Goal: Task Accomplishment & Management: Manage account settings

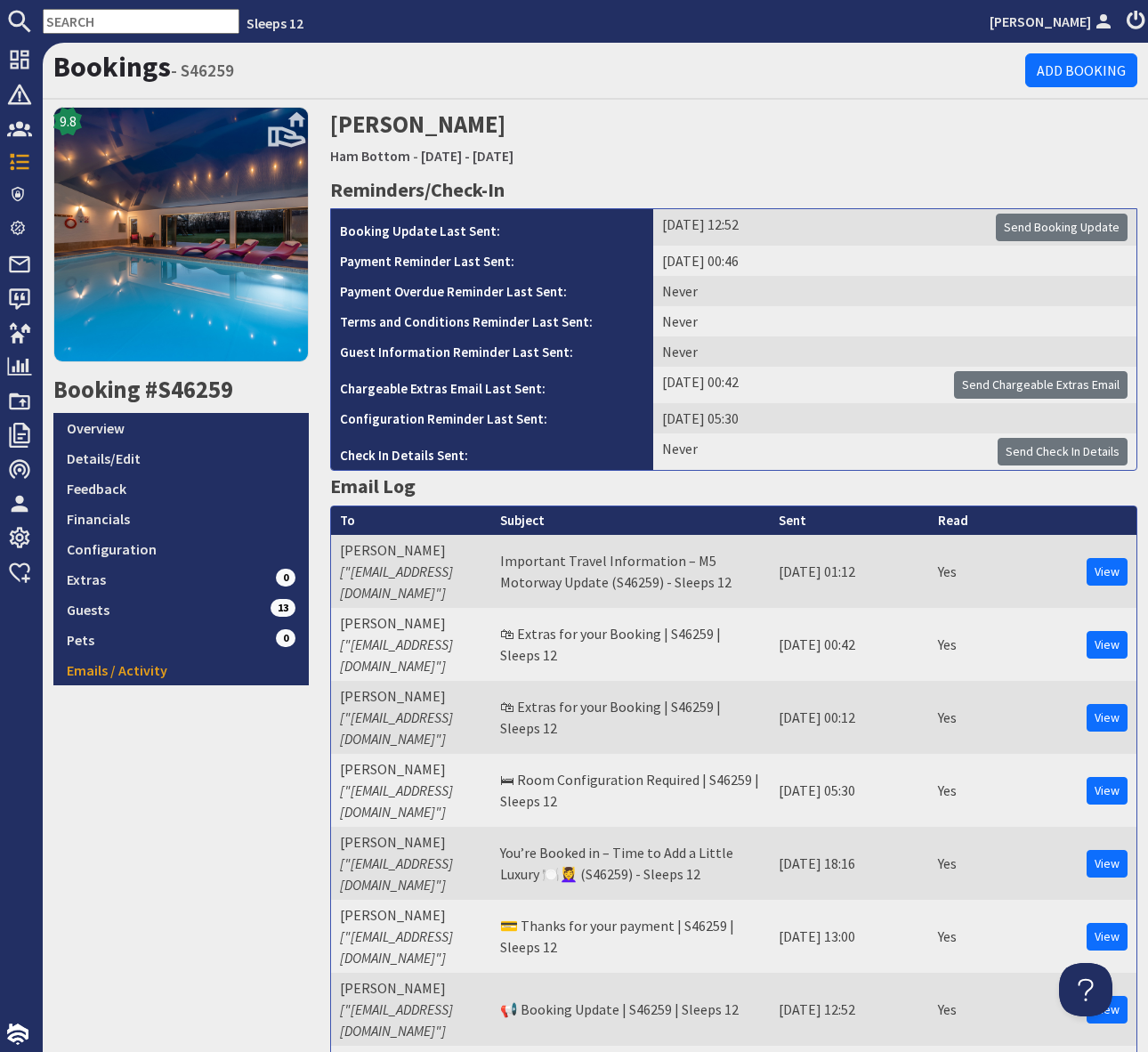
click at [61, 16] on input "text" at bounding box center [142, 21] width 197 height 25
type input "P"
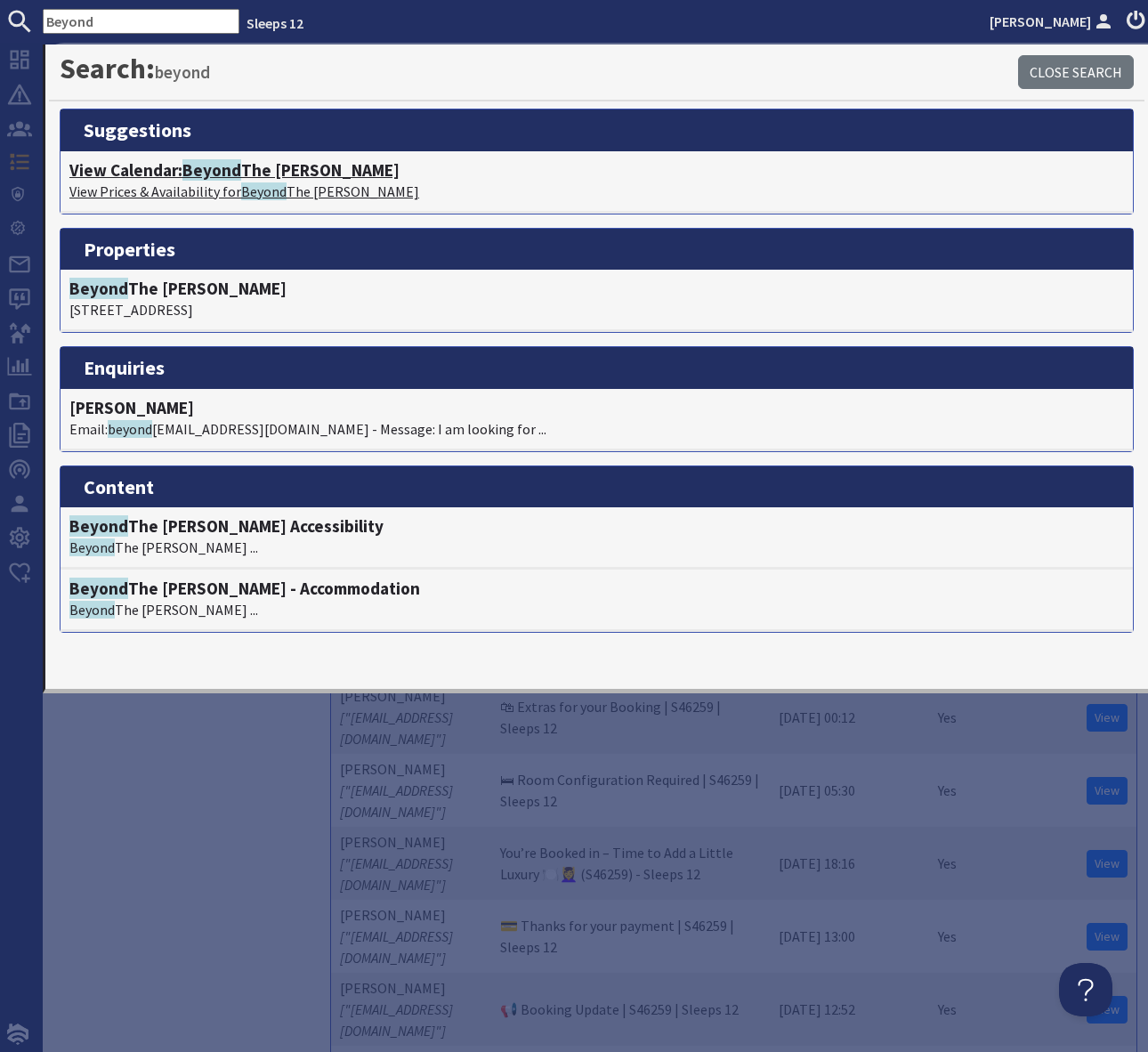
type input "Beyond"
drag, startPoint x: 250, startPoint y: 165, endPoint x: 261, endPoint y: 178, distance: 17.0
click at [250, 165] on h4 "View Calendar: Beyond The Woods" at bounding box center [597, 171] width 1055 height 21
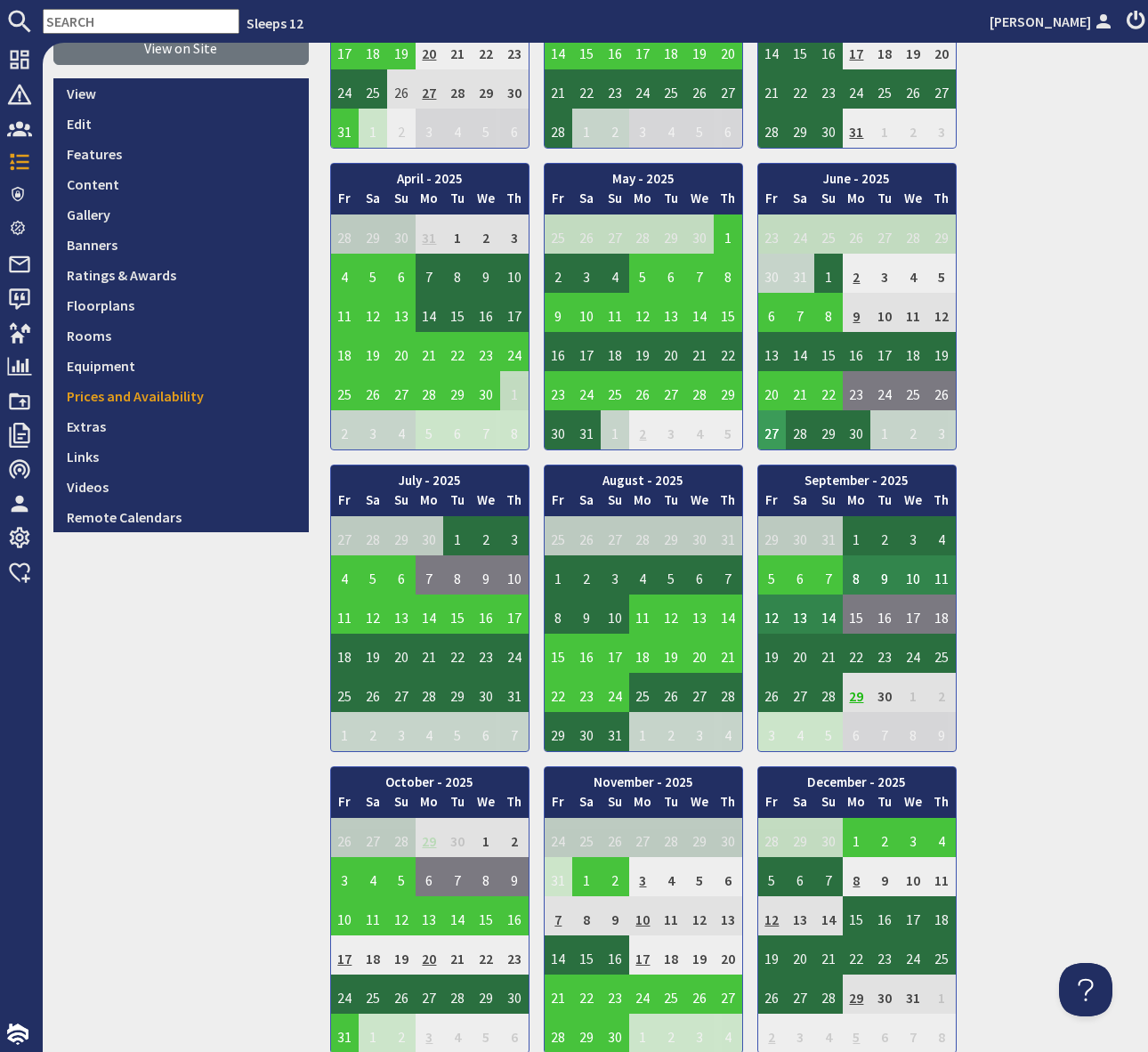
scroll to position [347, 0]
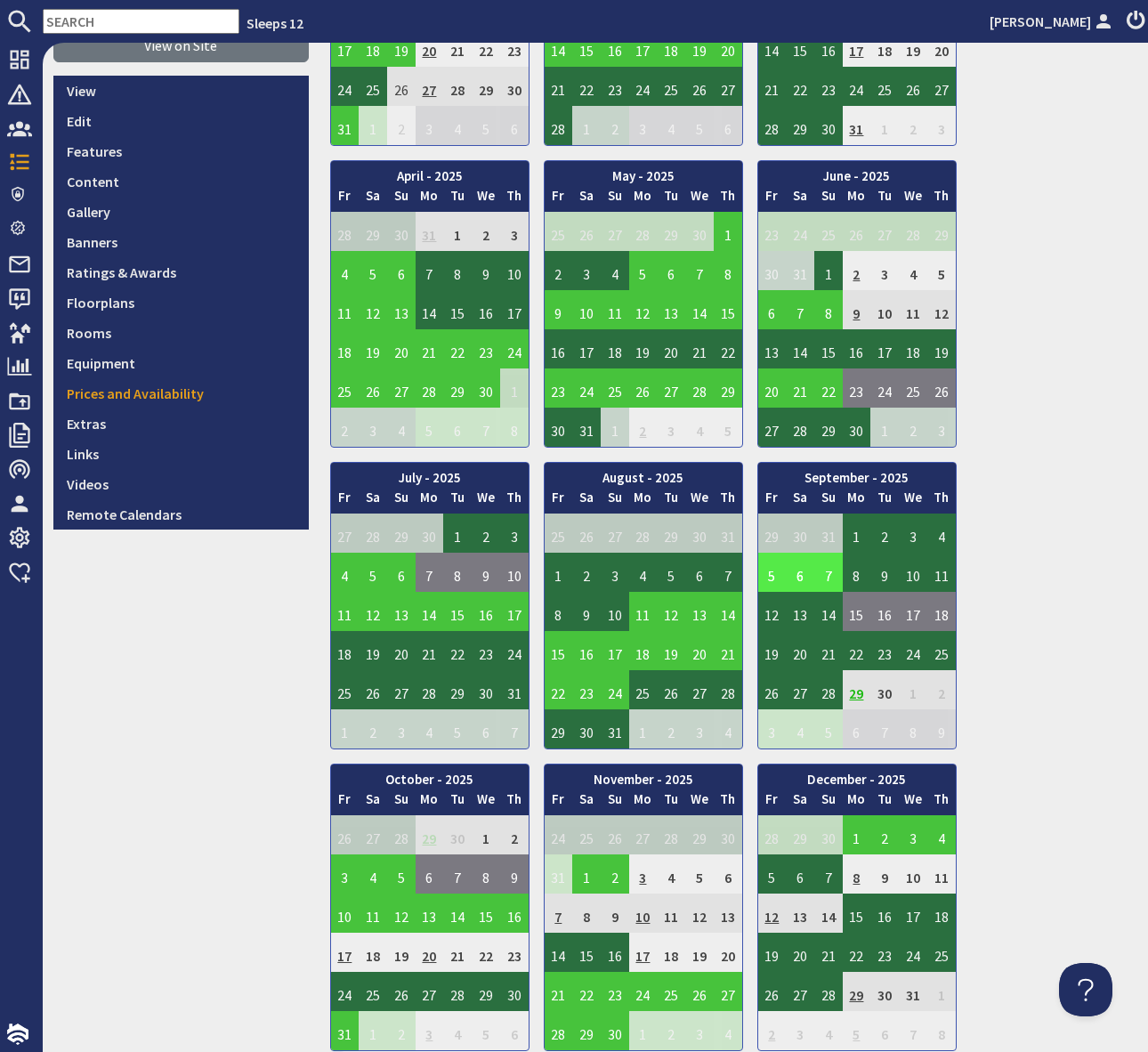
click at [770, 572] on td "5" at bounding box center [773, 572] width 28 height 39
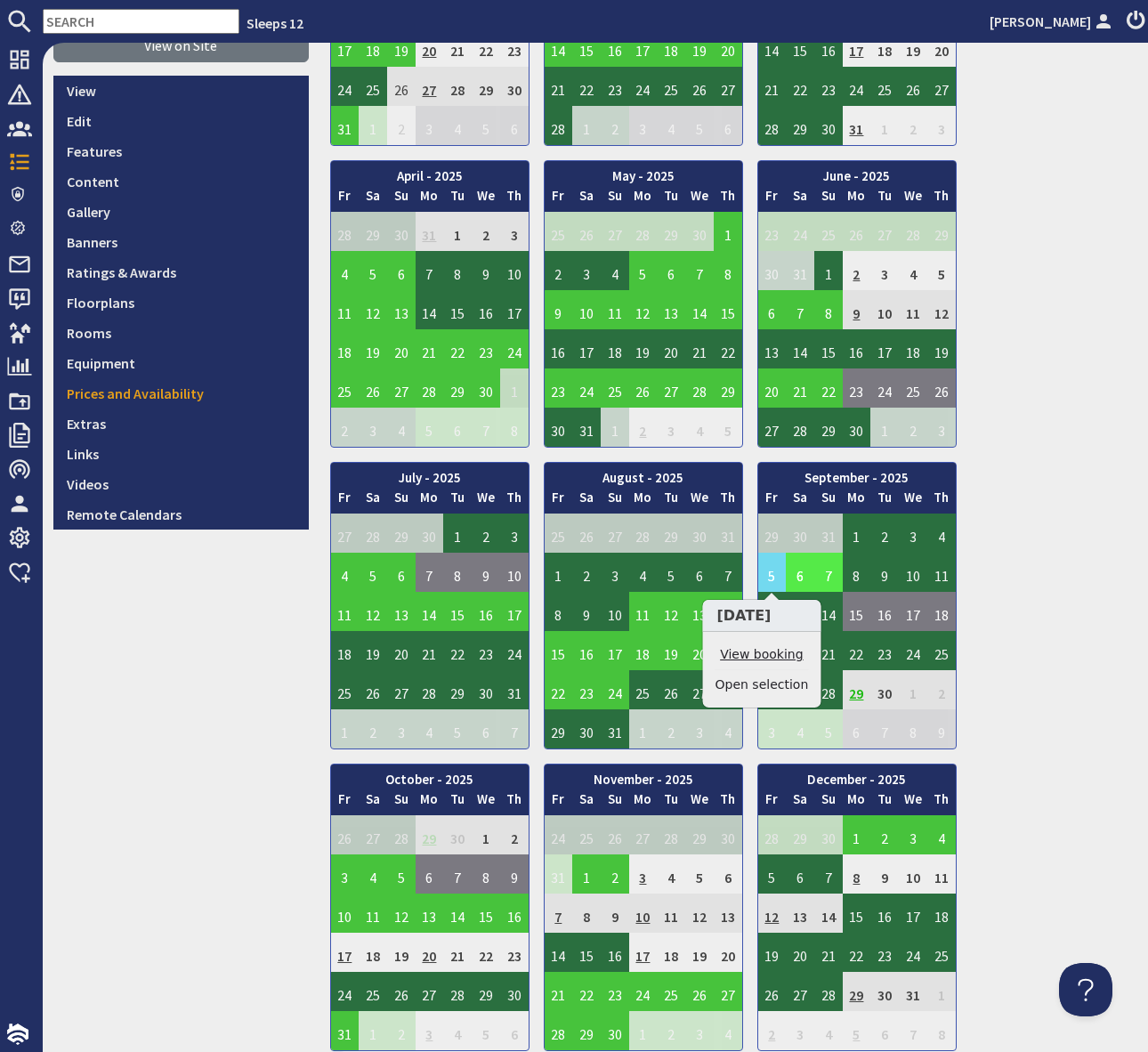
click at [758, 650] on link "View booking" at bounding box center [763, 654] width 94 height 19
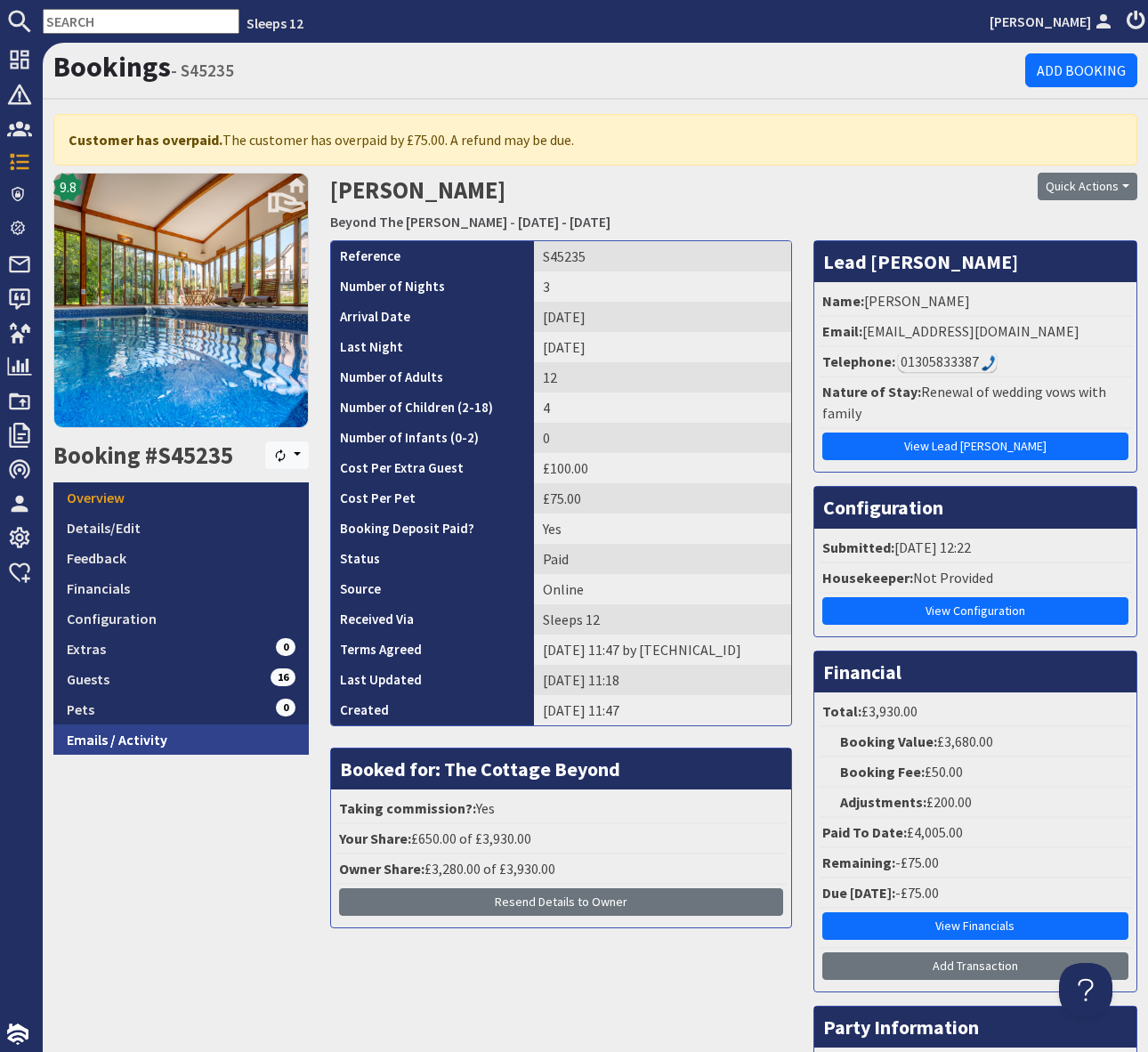
click at [174, 744] on link "Emails / Activity" at bounding box center [181, 740] width 255 height 30
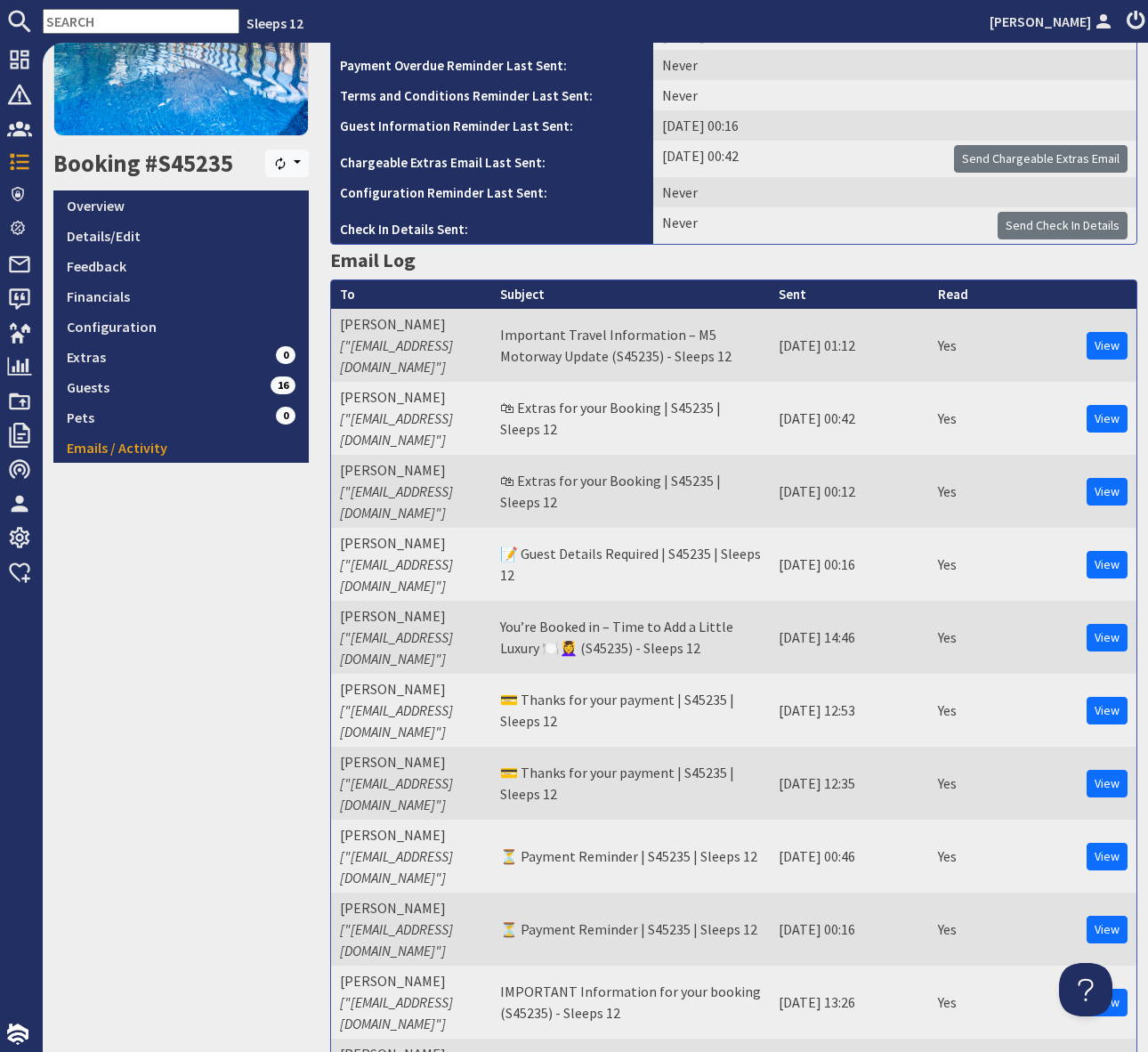
scroll to position [311, 0]
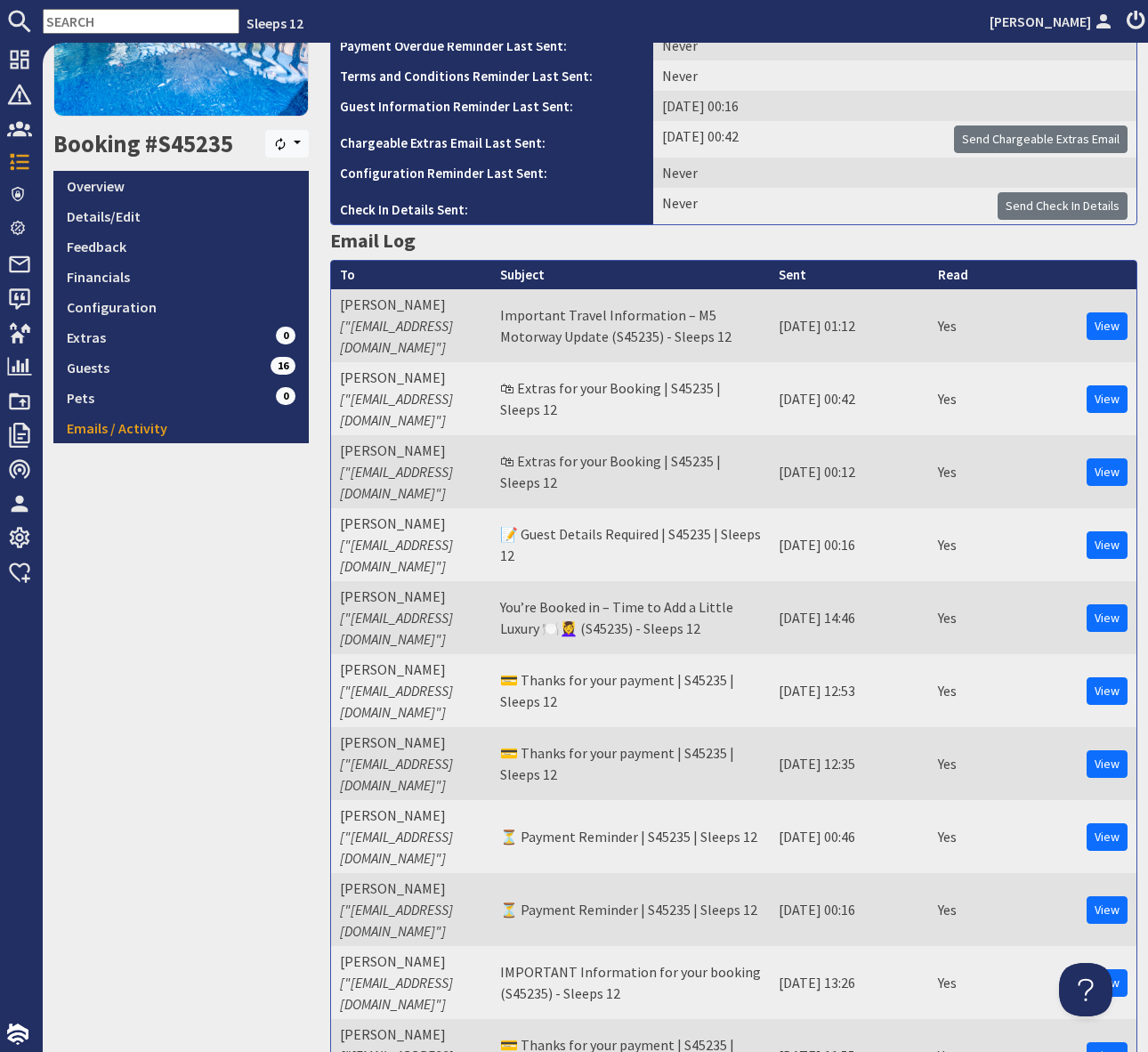
click at [74, 21] on input "text" at bounding box center [142, 21] width 197 height 25
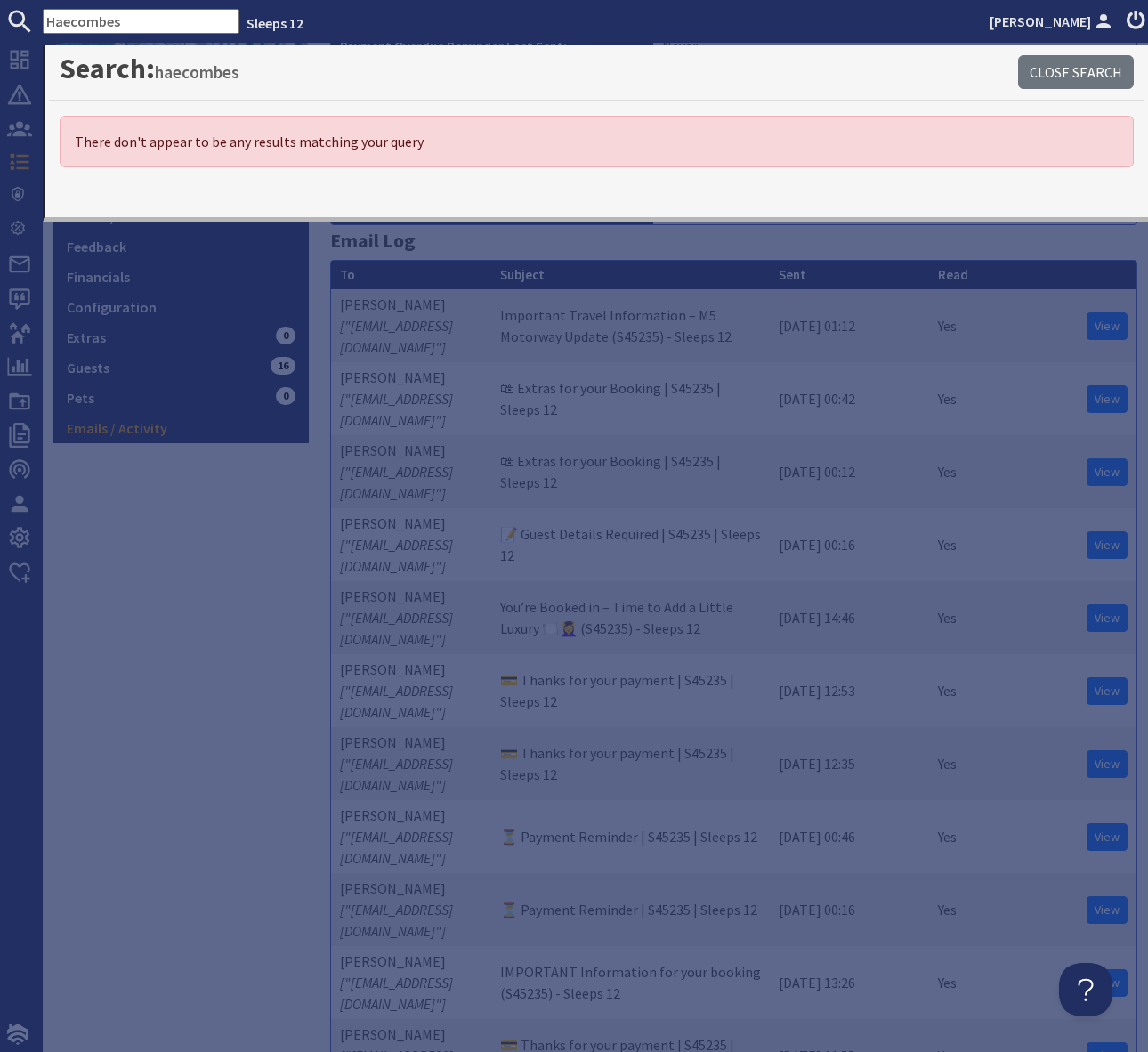
click at [66, 20] on input "Haecombes" at bounding box center [142, 21] width 197 height 25
click at [71, 24] on input "Haecombes" at bounding box center [142, 21] width 197 height 25
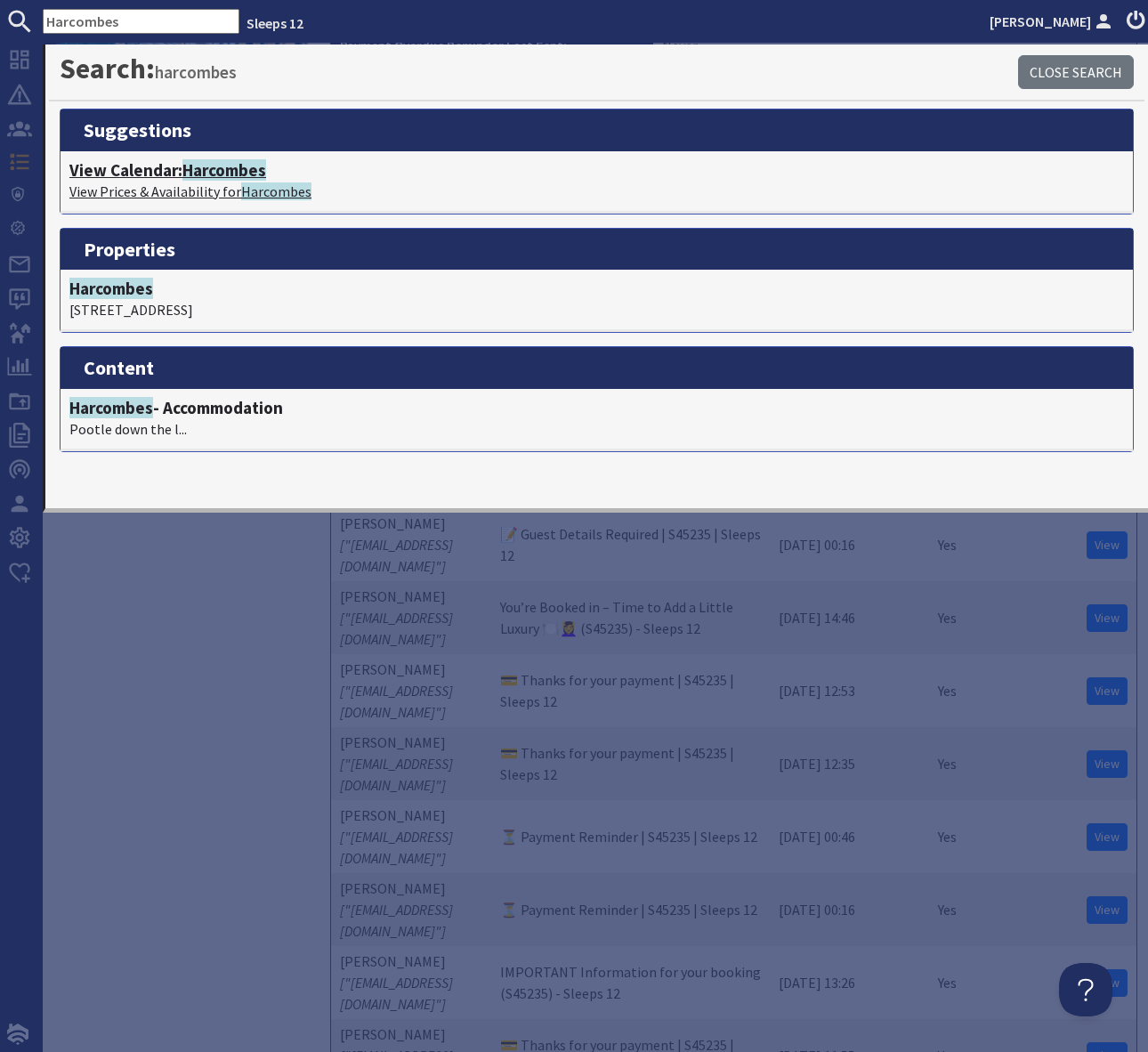
type input "Harcombes"
click at [243, 170] on span "Harcombes" at bounding box center [224, 170] width 83 height 22
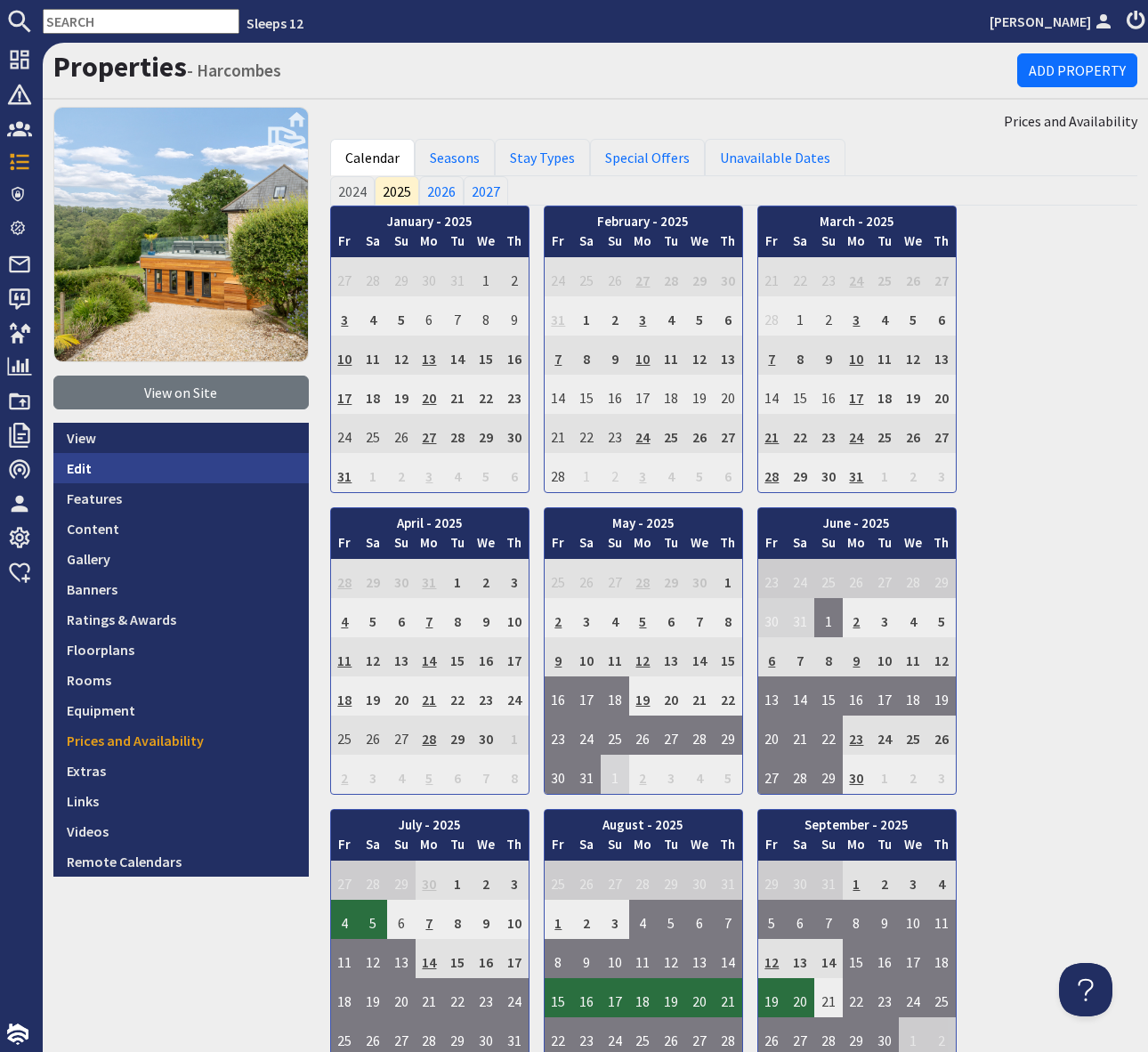
click at [108, 465] on link "Edit" at bounding box center [181, 468] width 255 height 30
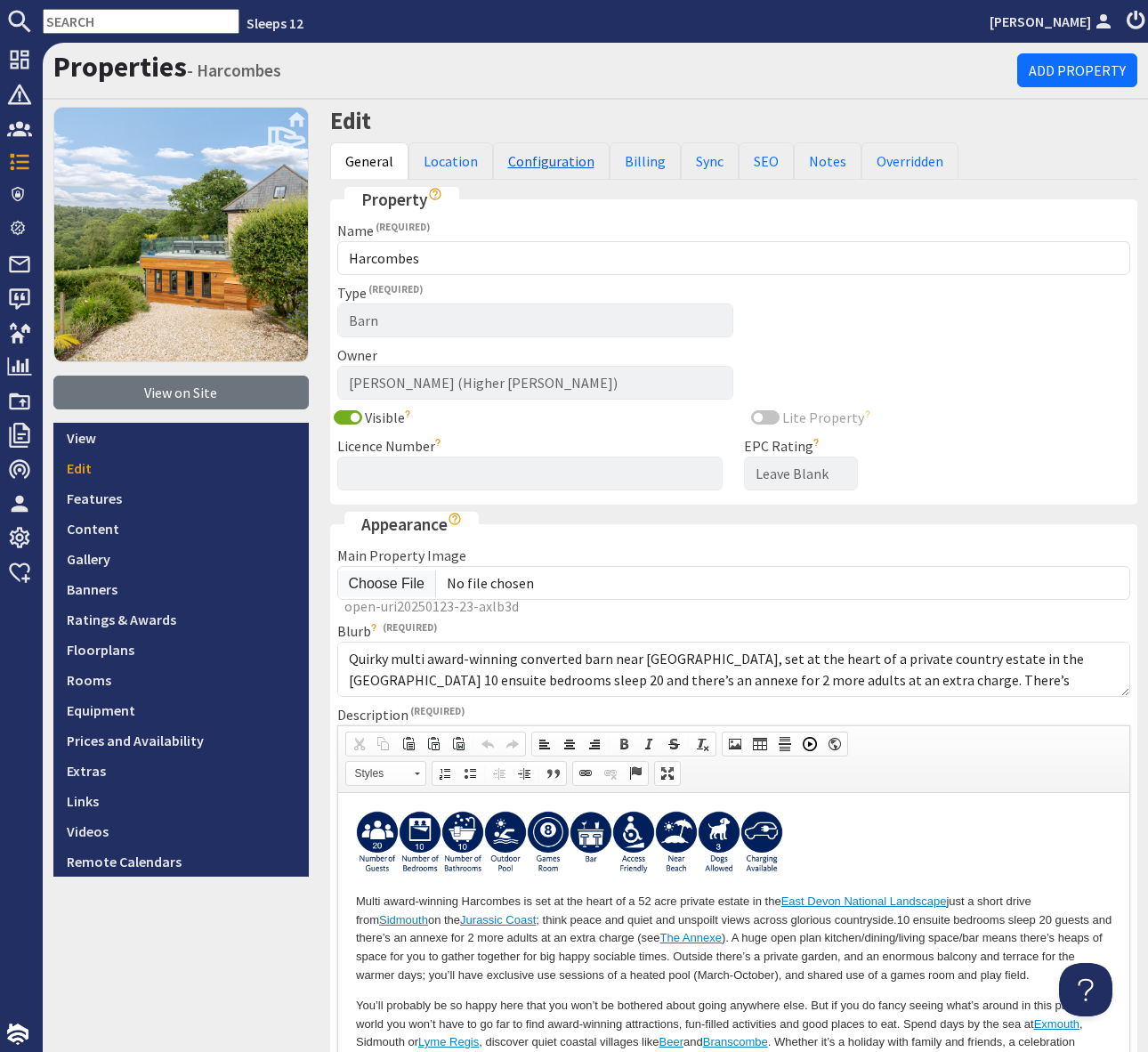
click at [544, 164] on link "Configuration" at bounding box center [551, 161] width 116 height 38
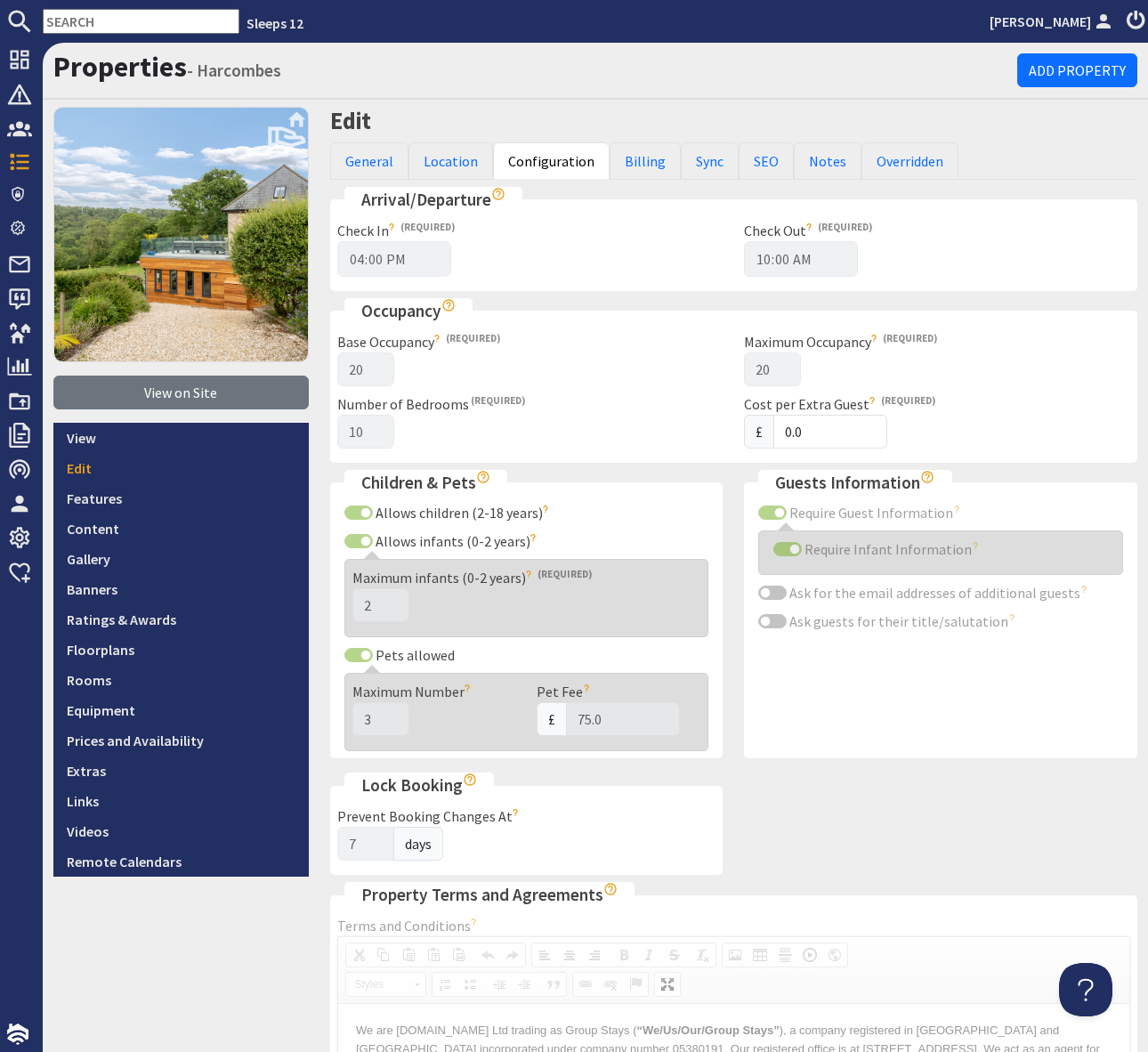
scroll to position [896, 0]
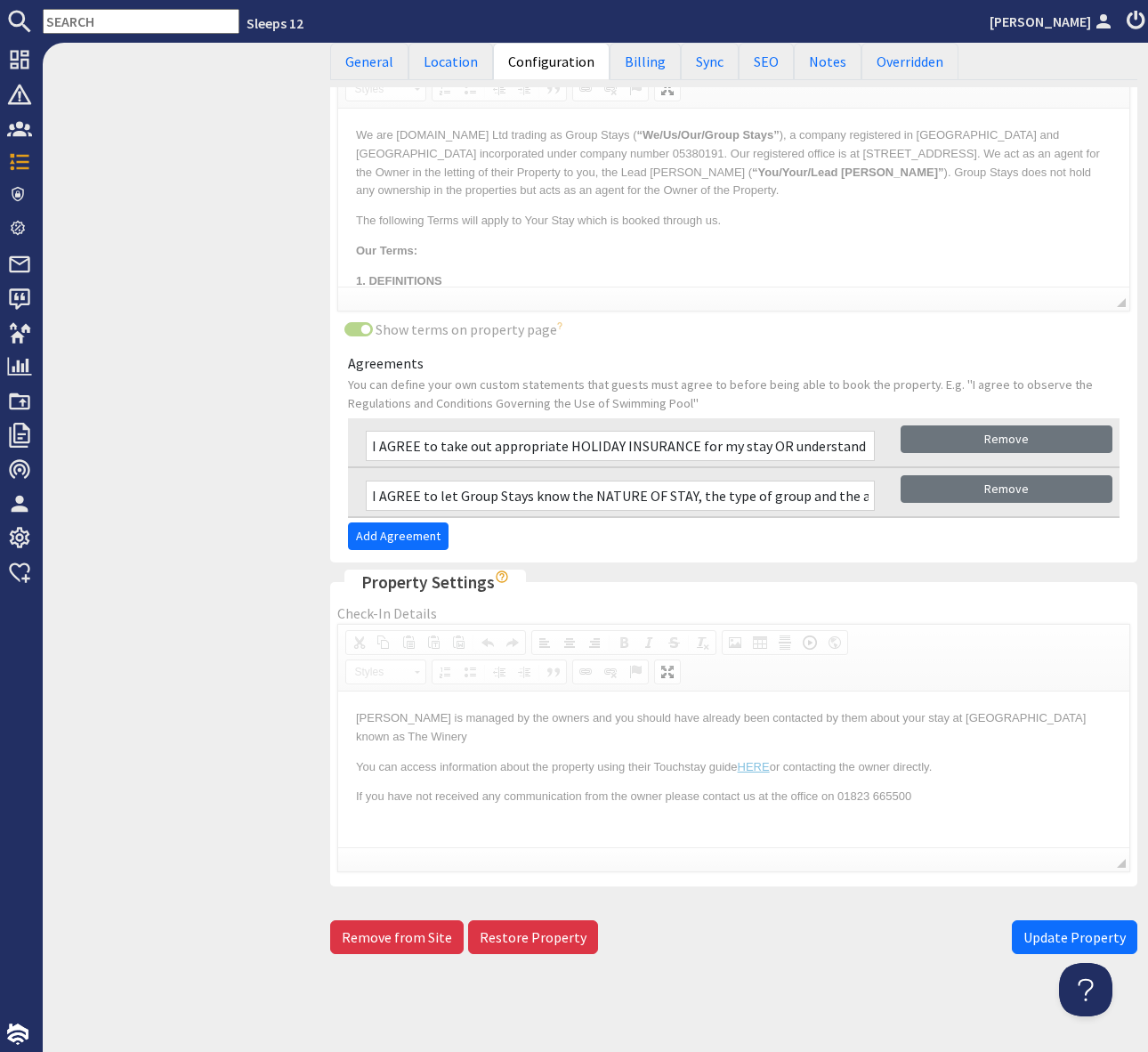
click at [292, 793] on div "View on Site View Edit Features Content Gallery Banners Ratings & Awards Floorp…" at bounding box center [181, 86] width 277 height 1751
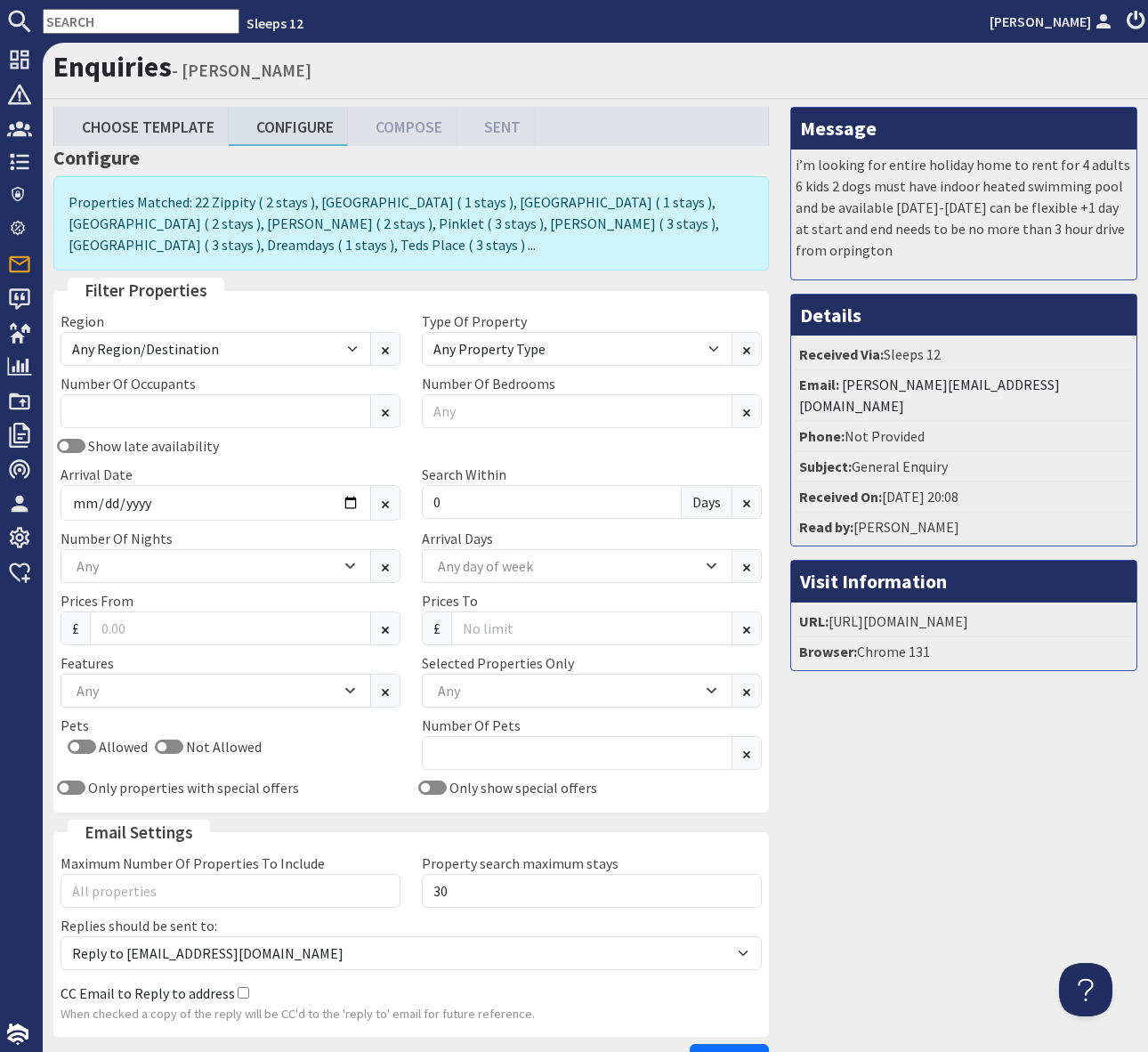
click at [78, 23] on input "text" at bounding box center [142, 21] width 197 height 25
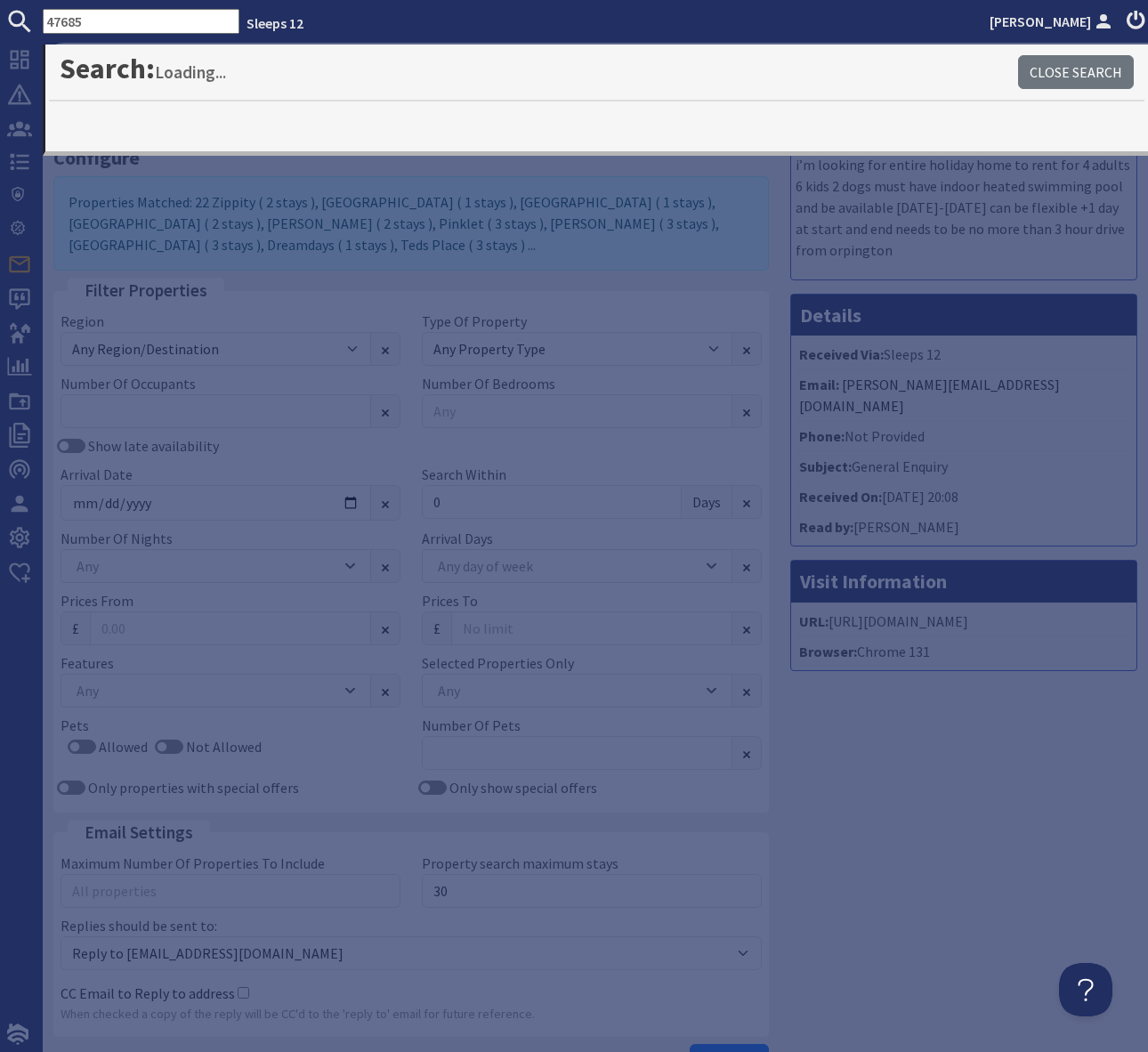
type input "47685"
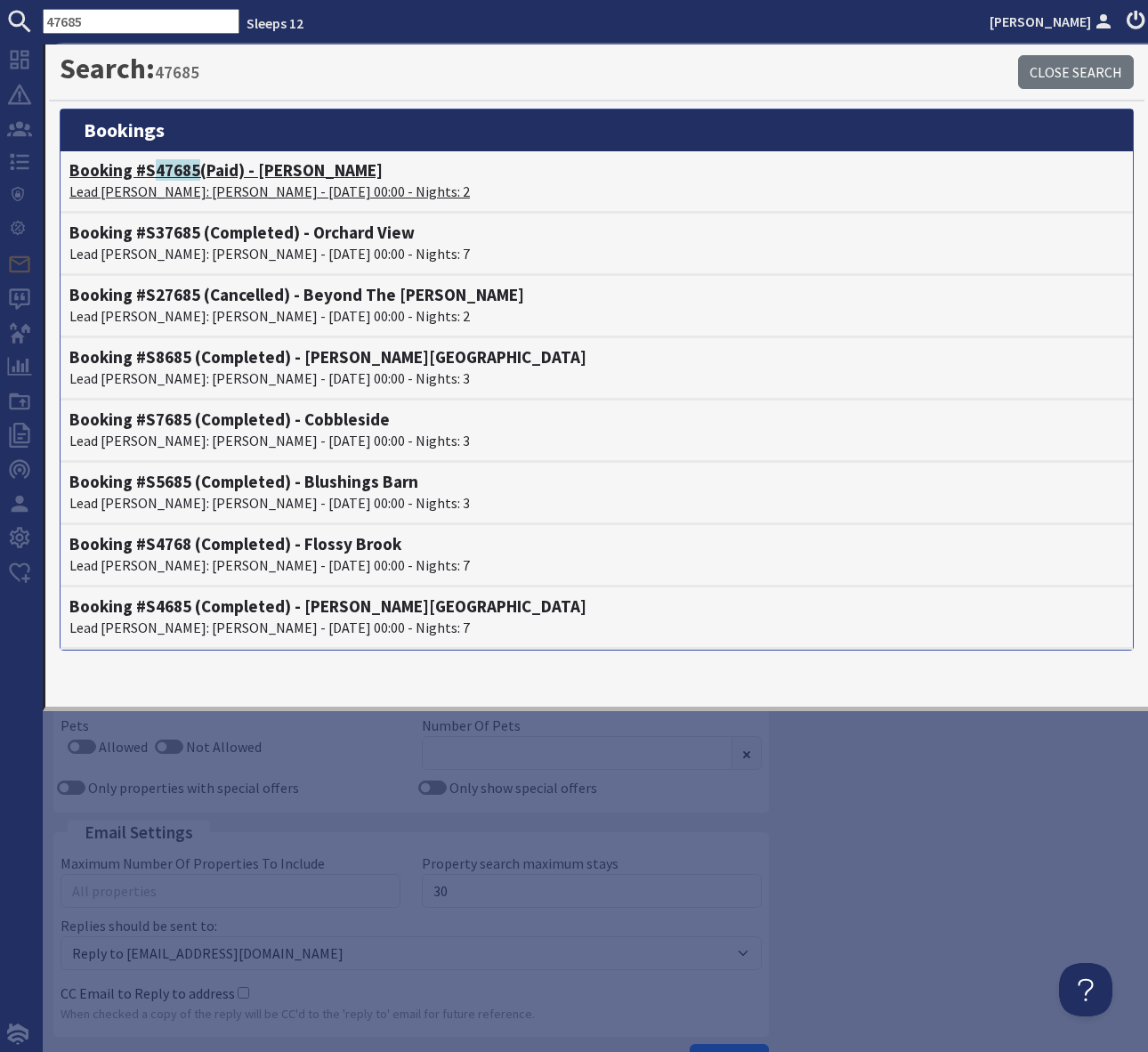
click at [299, 173] on h4 "Booking #S 47685 (Paid) - [PERSON_NAME]" at bounding box center [597, 171] width 1055 height 21
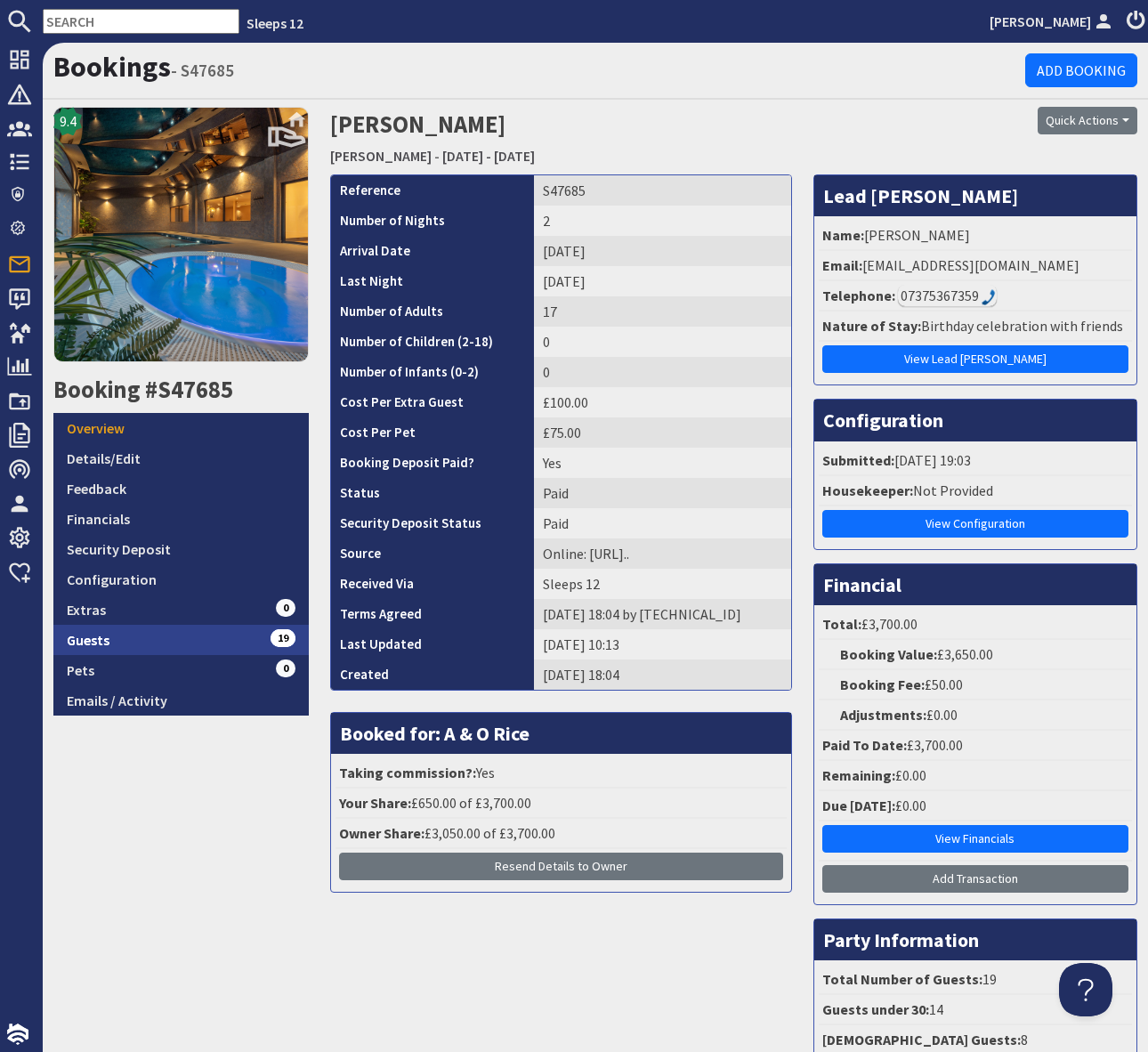
scroll to position [2, 0]
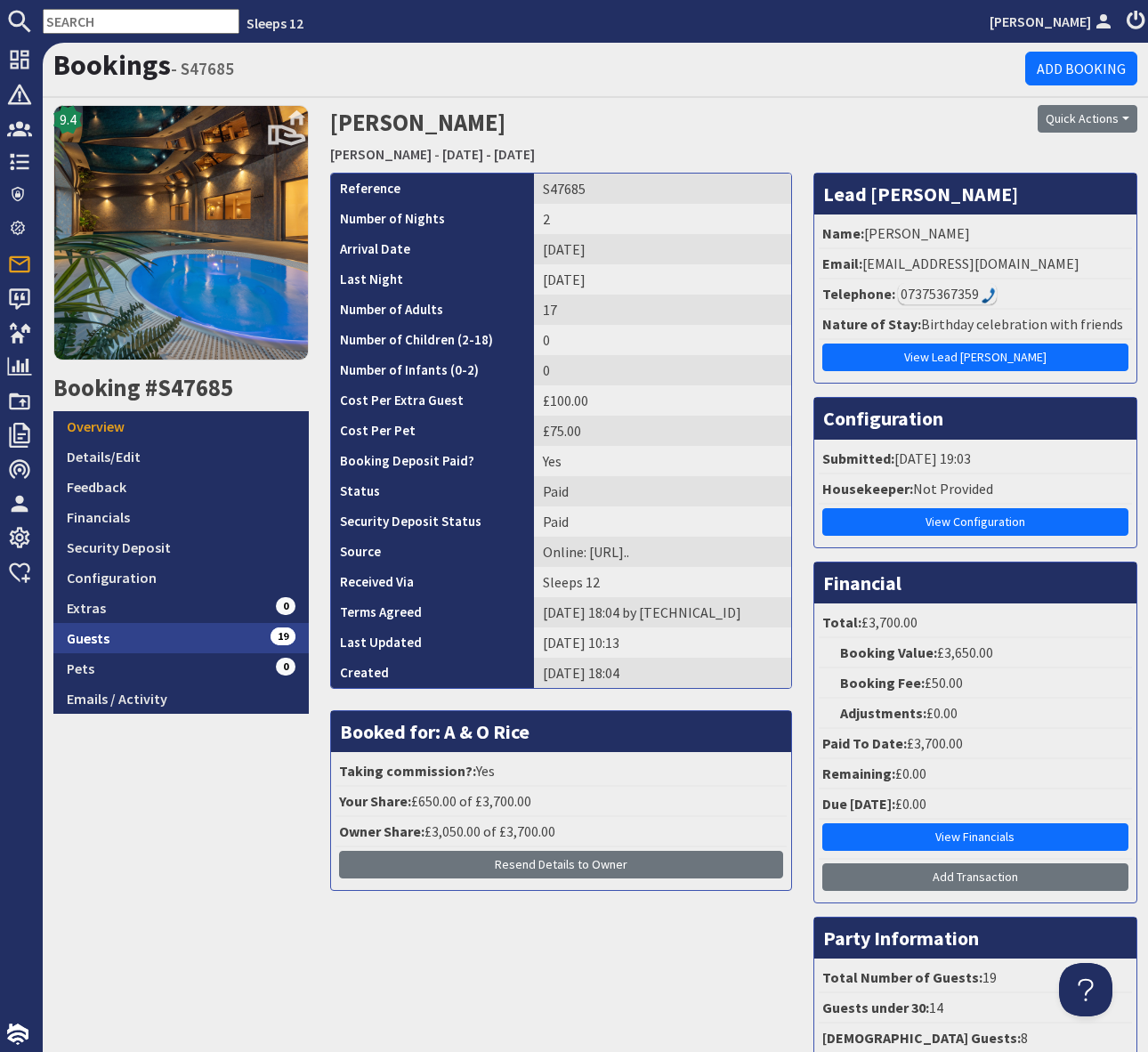
click at [260, 643] on link "Guests 19" at bounding box center [181, 638] width 255 height 30
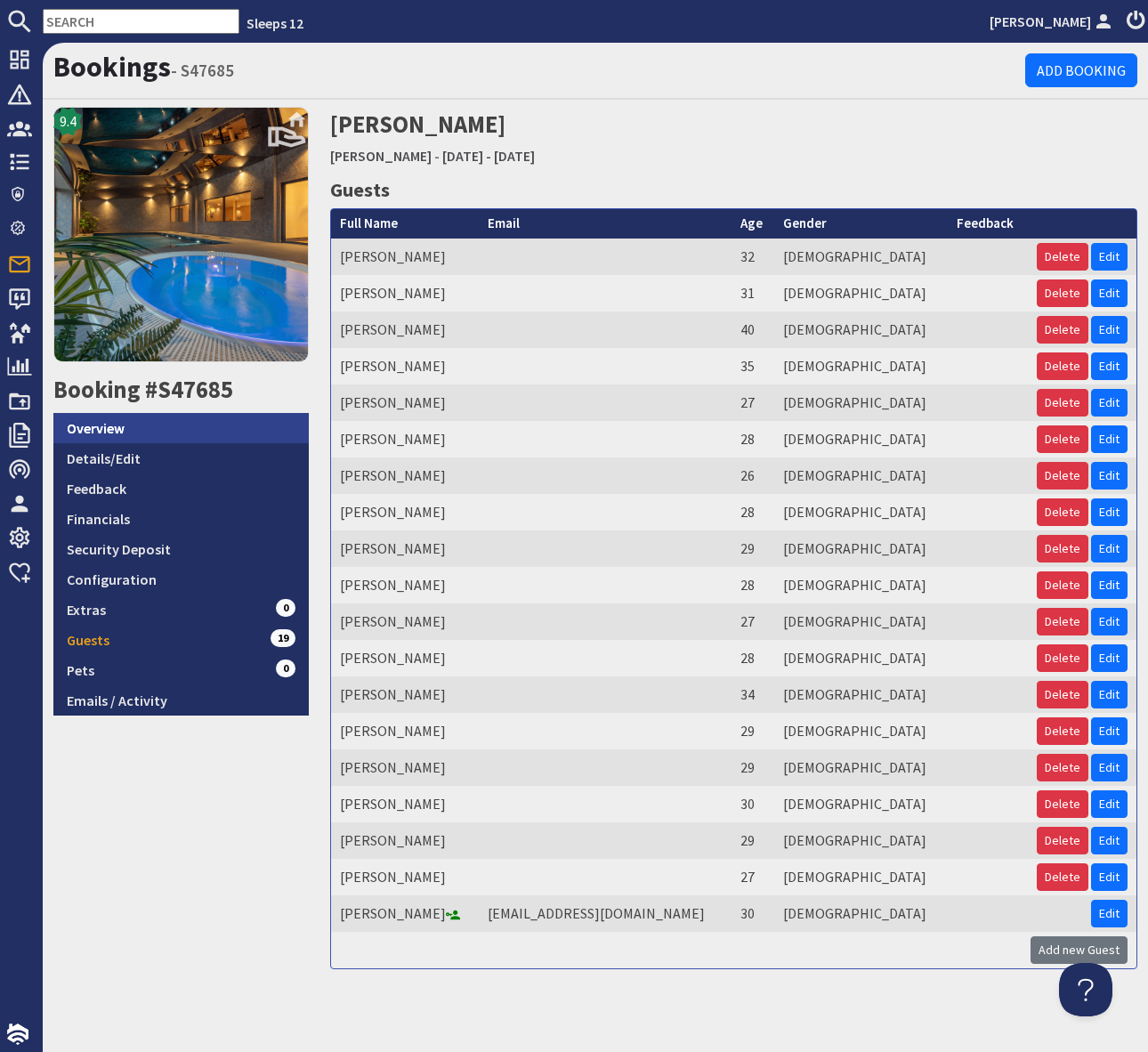
click at [201, 427] on link "Overview" at bounding box center [181, 428] width 255 height 30
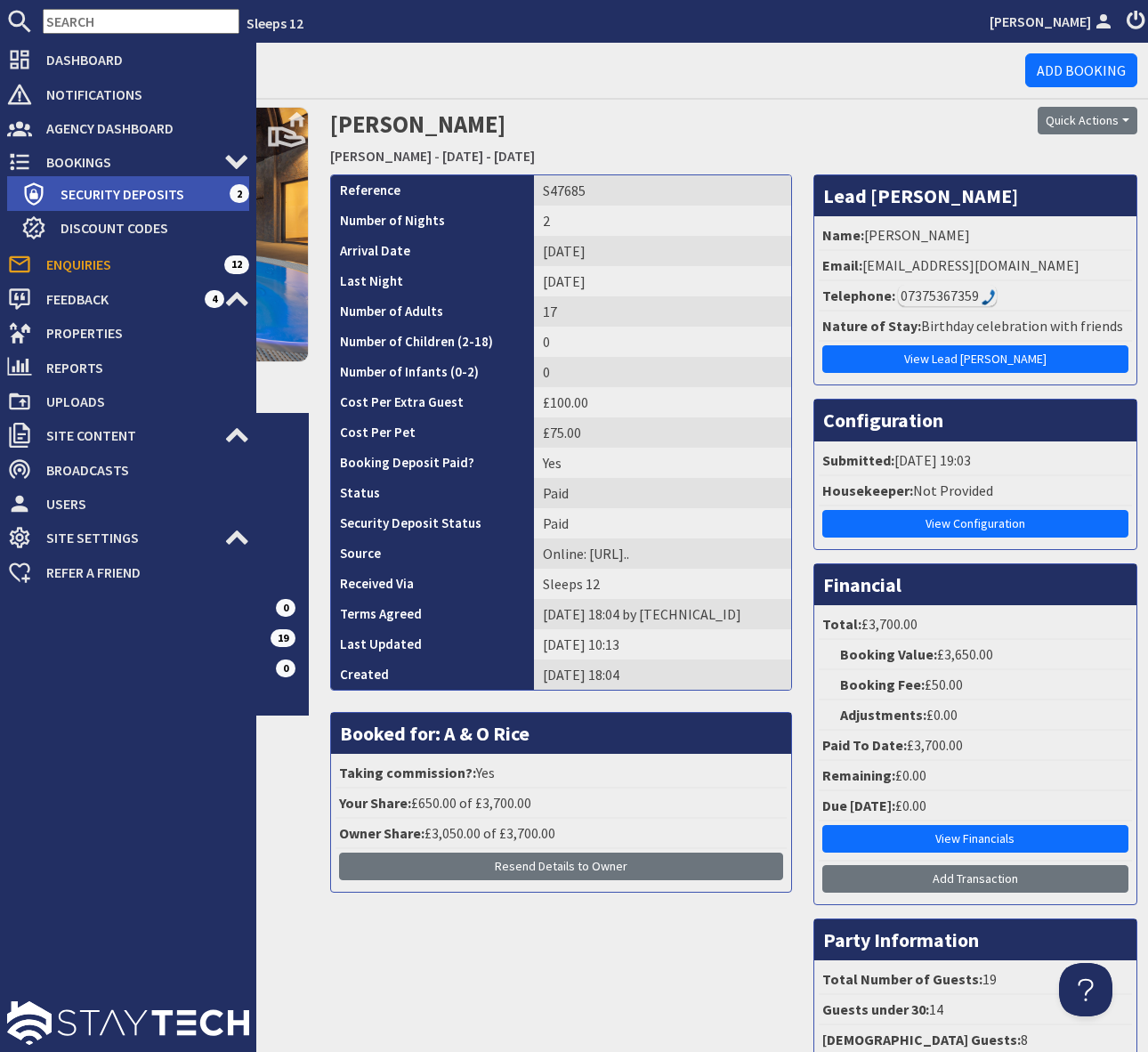
click at [158, 186] on span "Security Deposits" at bounding box center [137, 194] width 183 height 28
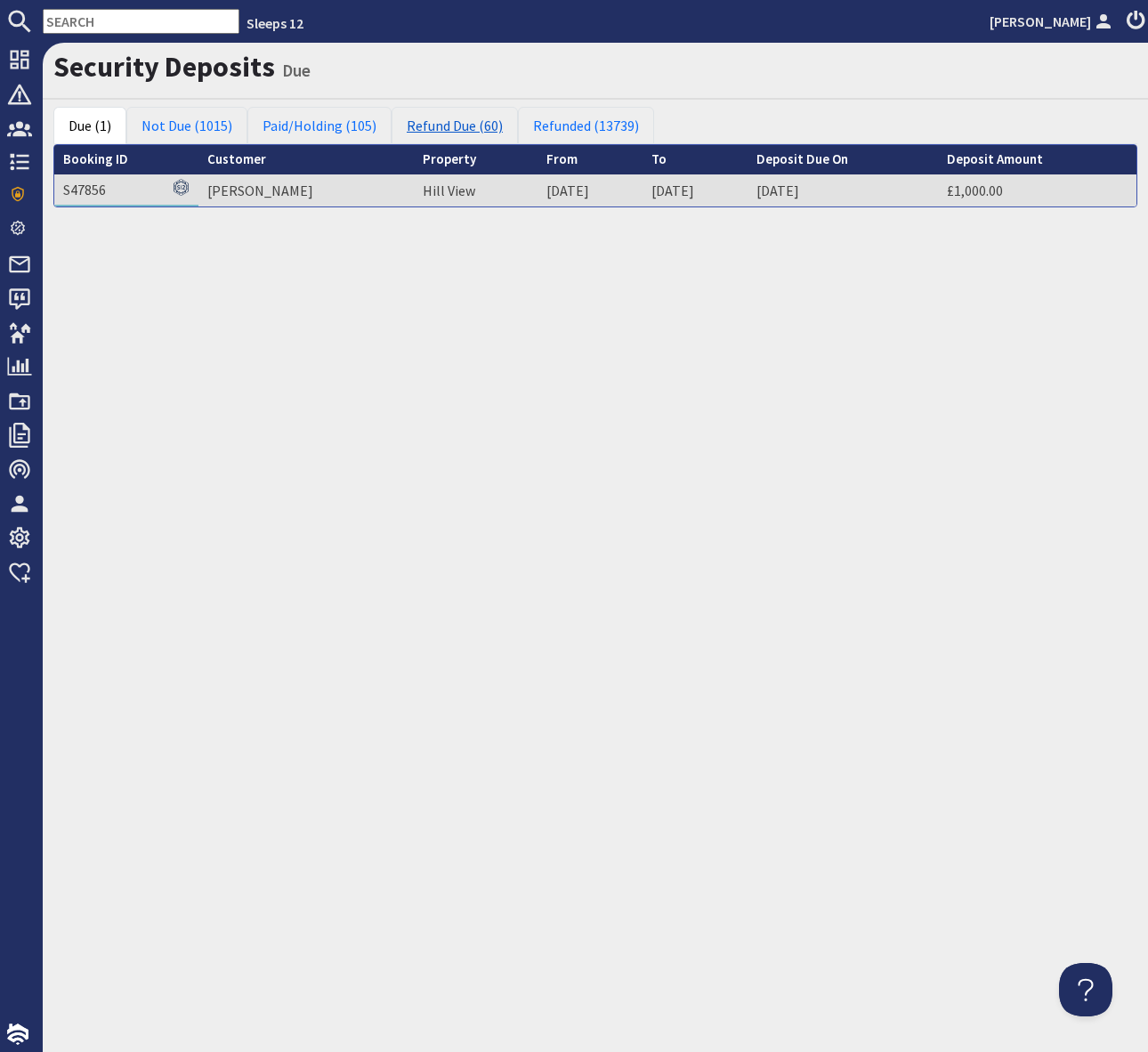
click at [446, 128] on link "Refund Due (60)" at bounding box center [455, 126] width 127 height 38
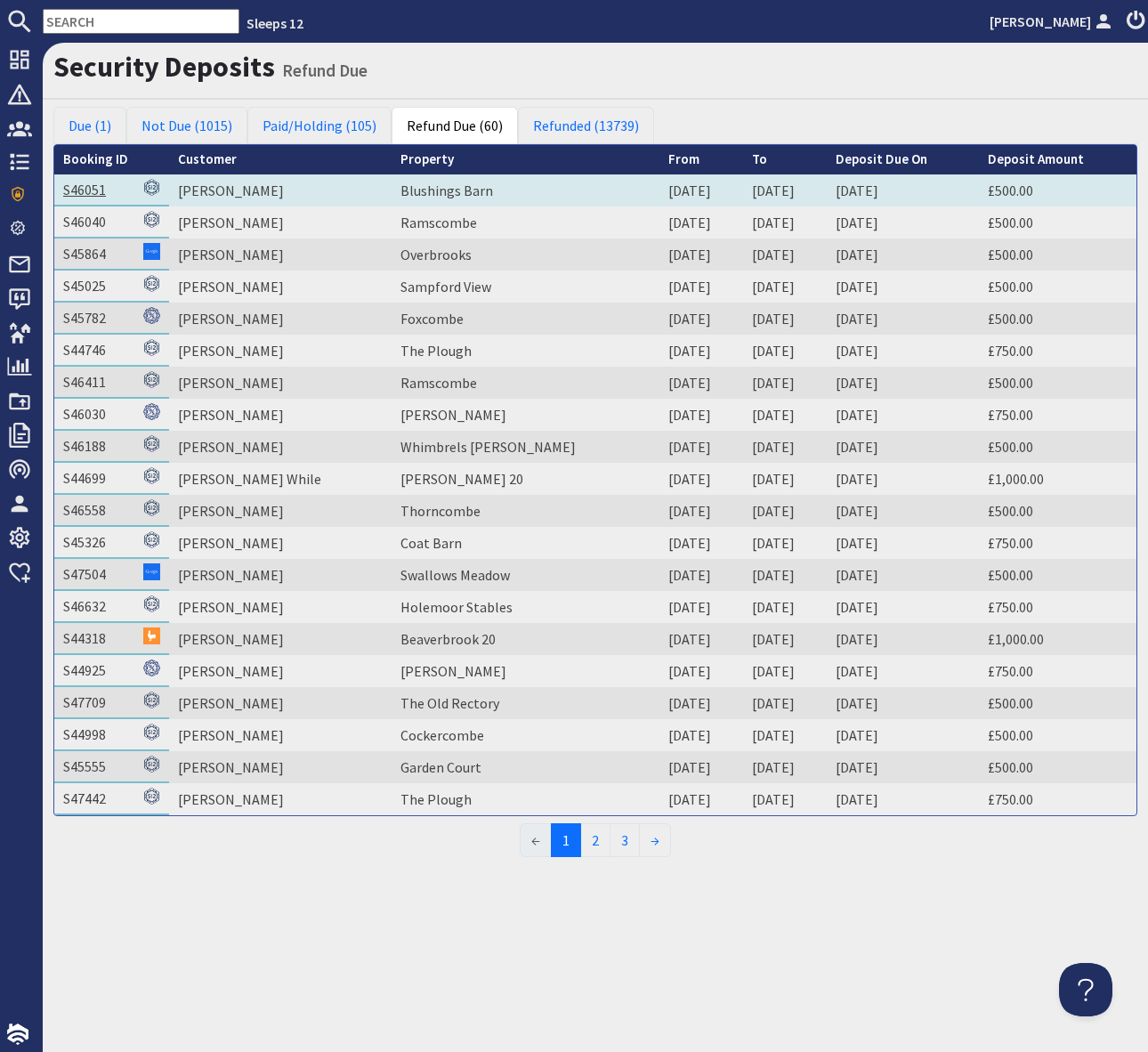
click at [94, 193] on link "S46051" at bounding box center [84, 189] width 43 height 18
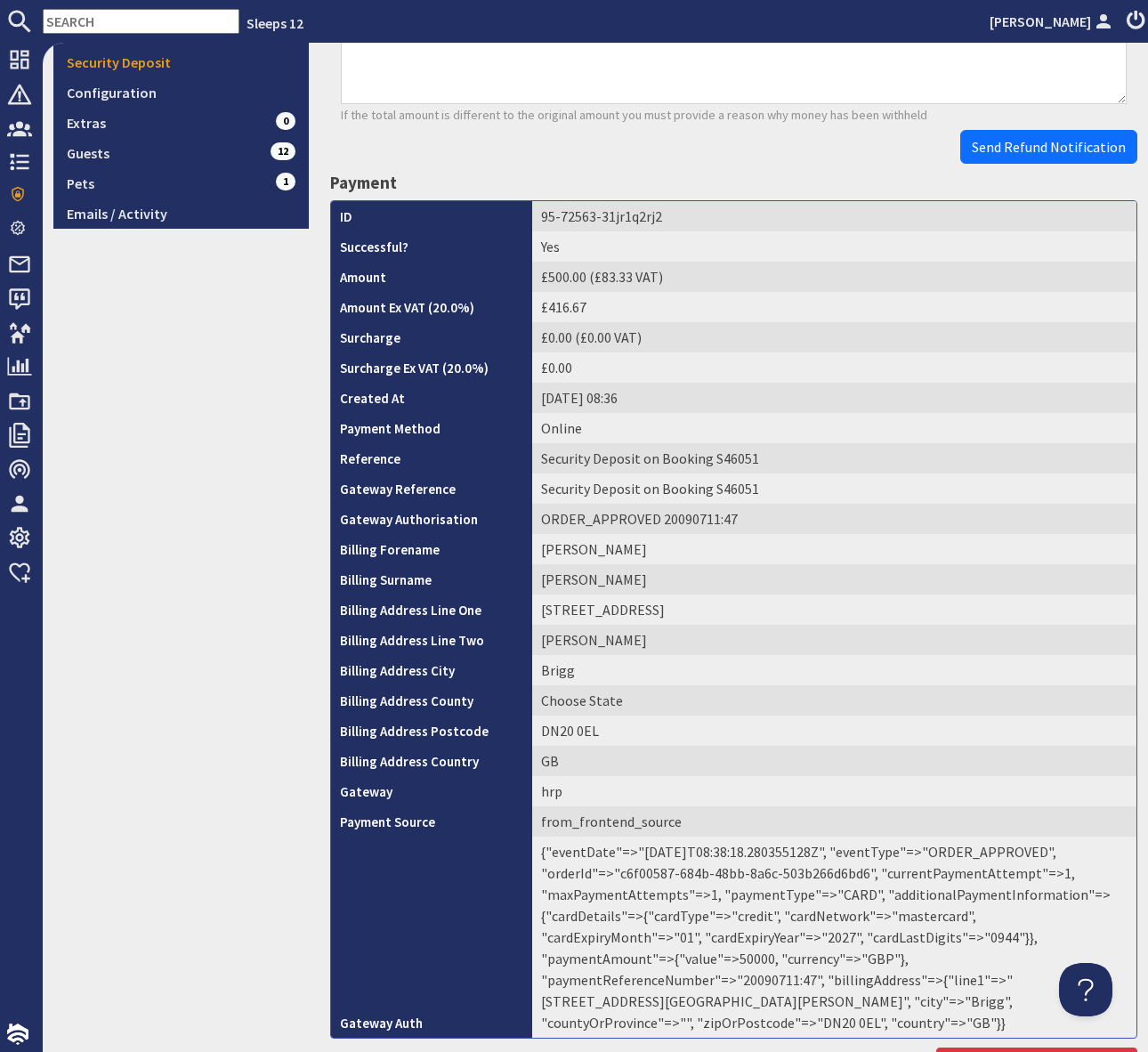
scroll to position [578, 0]
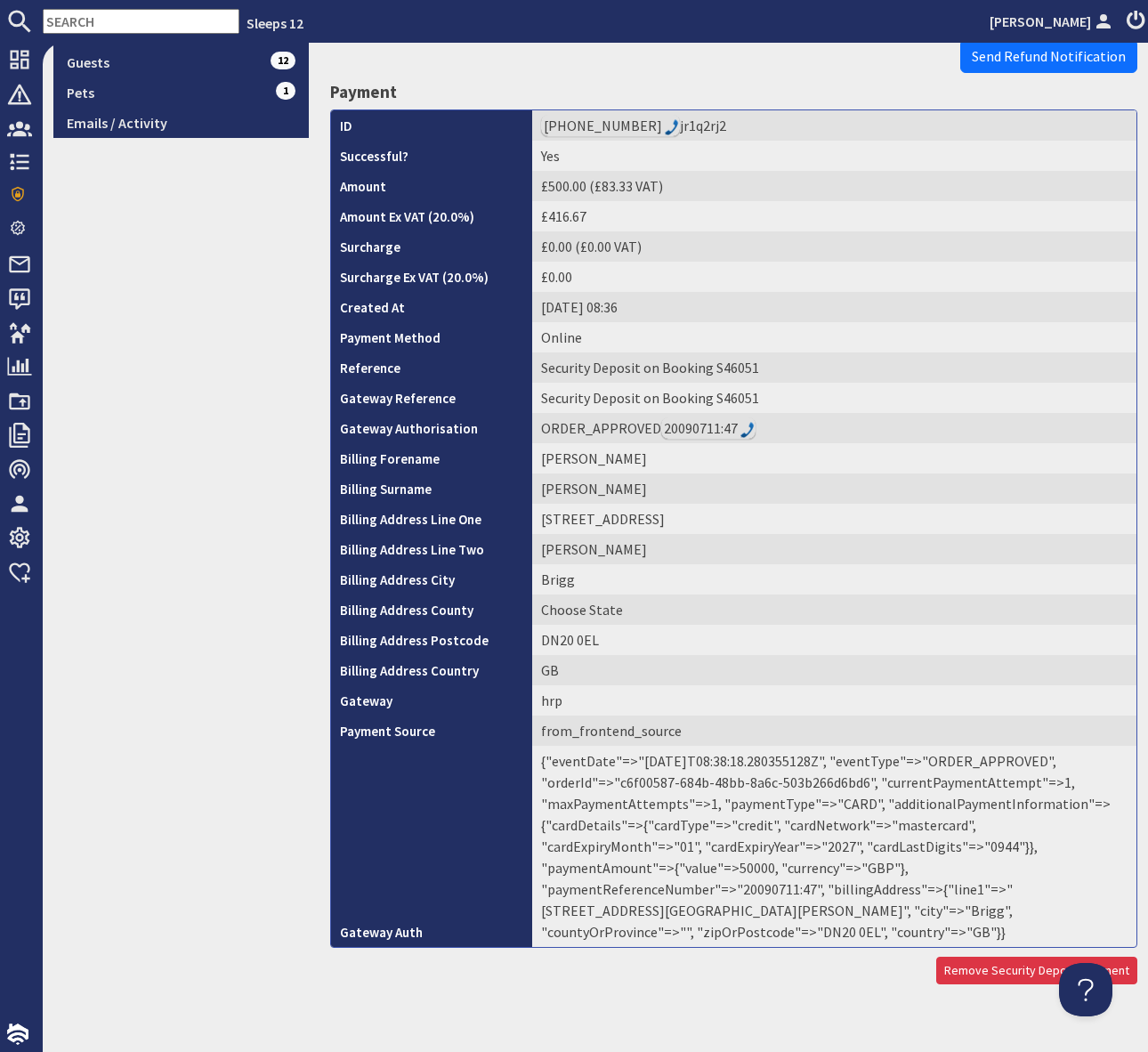
click at [887, 869] on td "{"eventDate"=>"[DATE]T08:38:18.280355128Z", "eventType"=>"ORDER_APPROVED", "ord…" at bounding box center [835, 846] width 604 height 201
copy td "20090711"
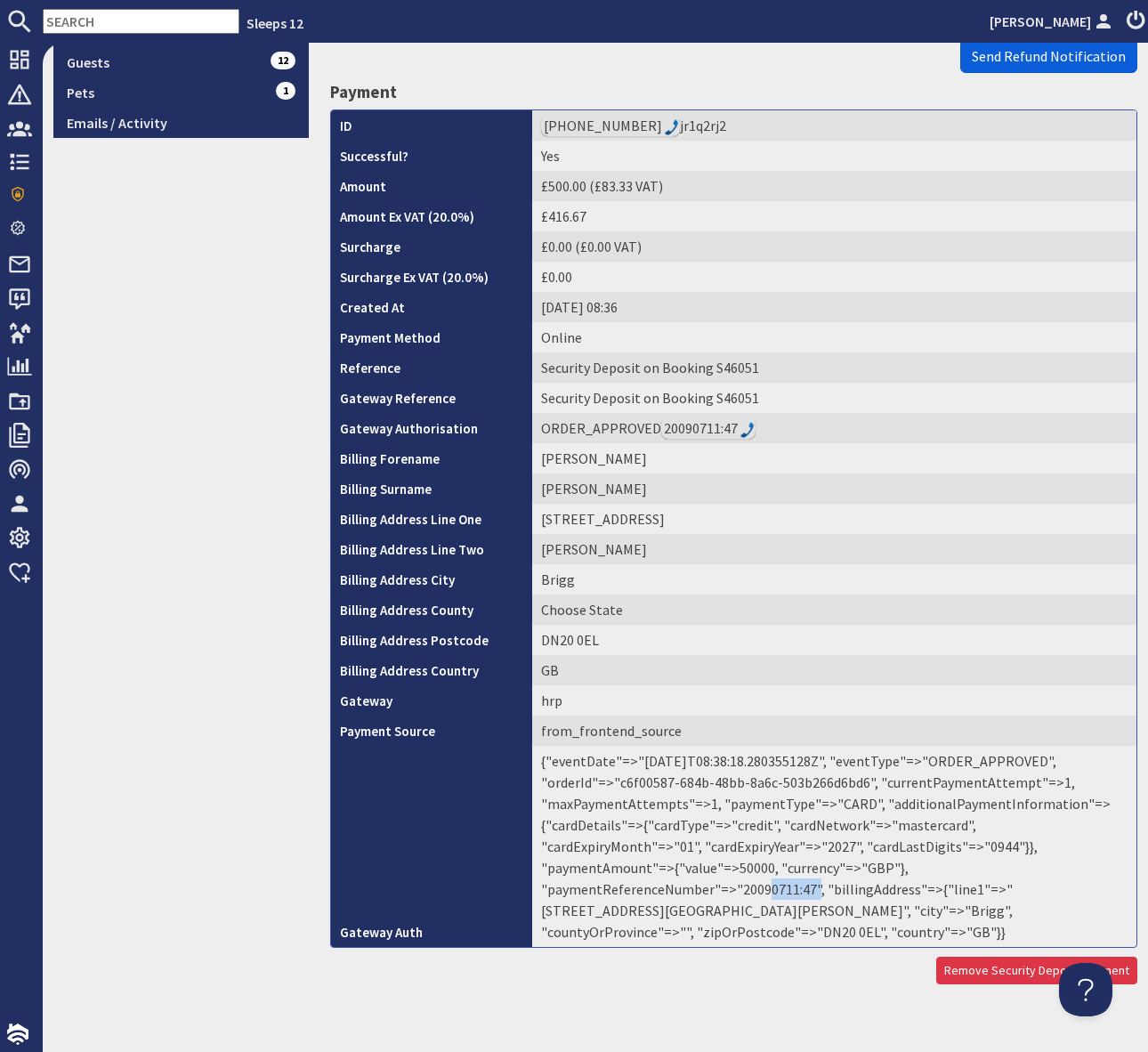
click at [1037, 58] on span "Send Refund Notification" at bounding box center [1049, 55] width 154 height 18
click at [1037, 58] on body "Sleeps 12 [PERSON_NAME] Dashboard Notifications 0 Agency Dashboard Bookings 0 S…" at bounding box center [574, 526] width 1148 height 1052
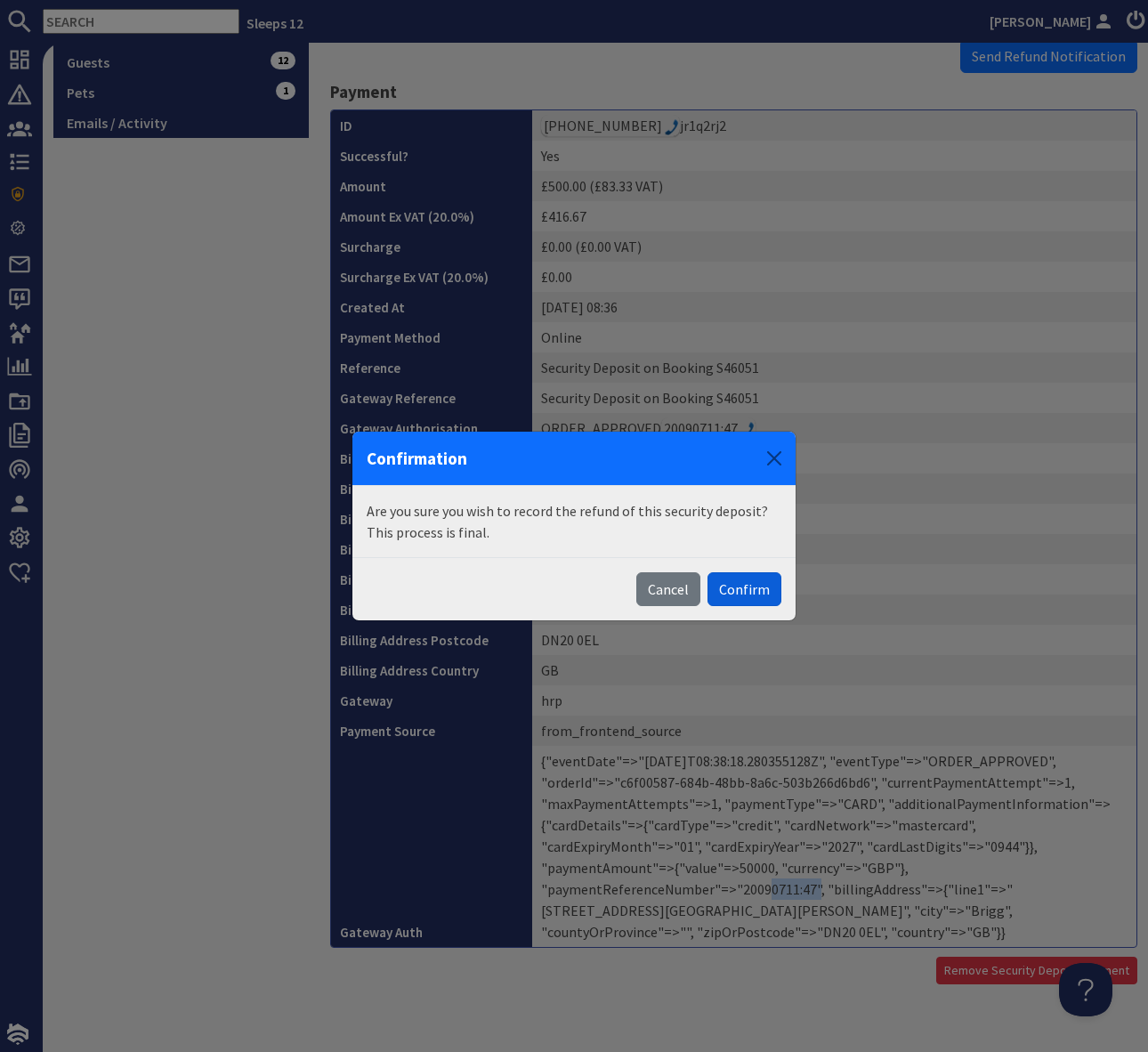
click at [742, 589] on button "Confirm" at bounding box center [744, 589] width 74 height 34
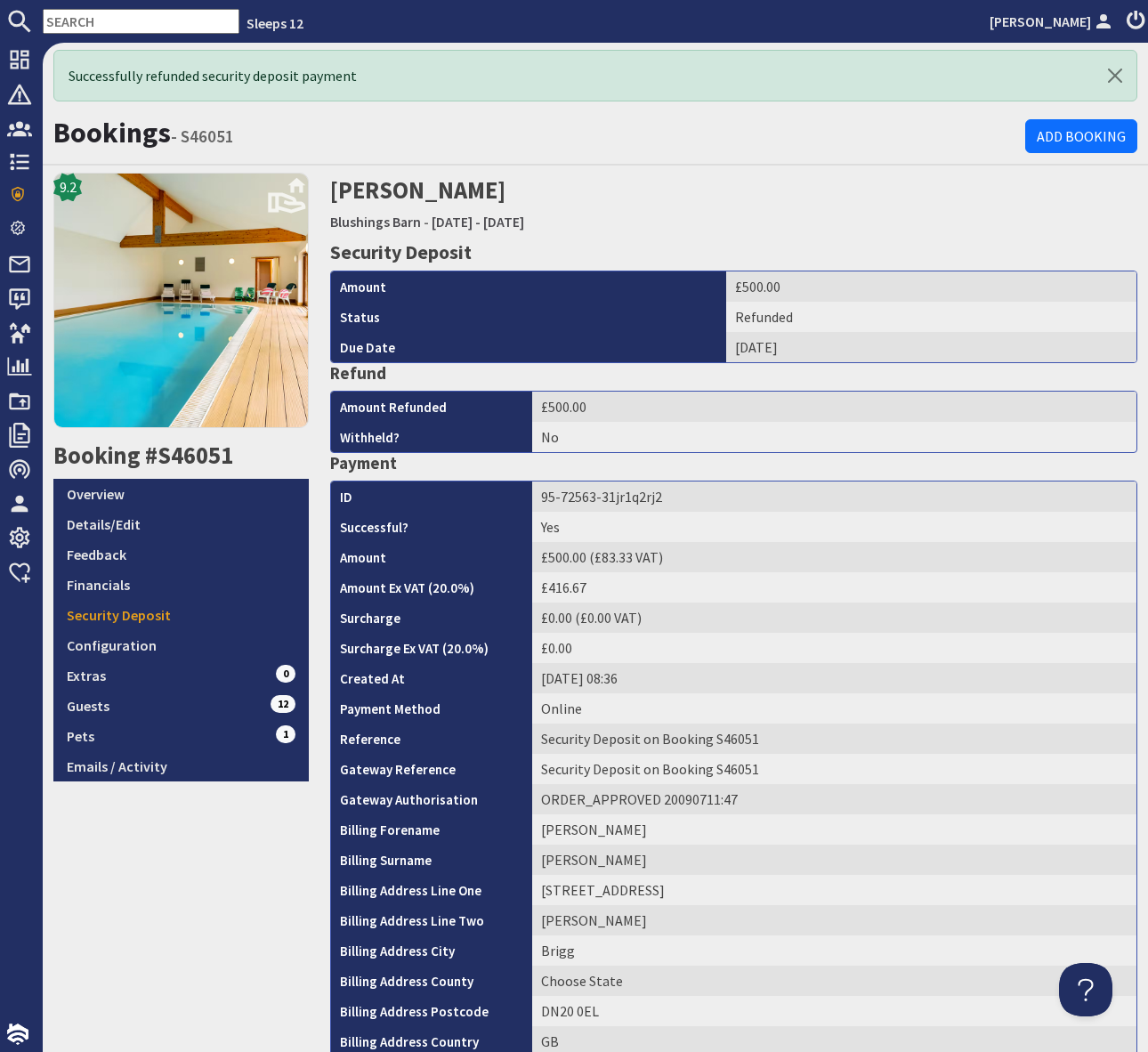
scroll to position [0, 0]
click at [213, 878] on div "9.2 Booking #S46051 Overview Details/Edit Feedback Financials Security Deposit …" at bounding box center [181, 763] width 277 height 1182
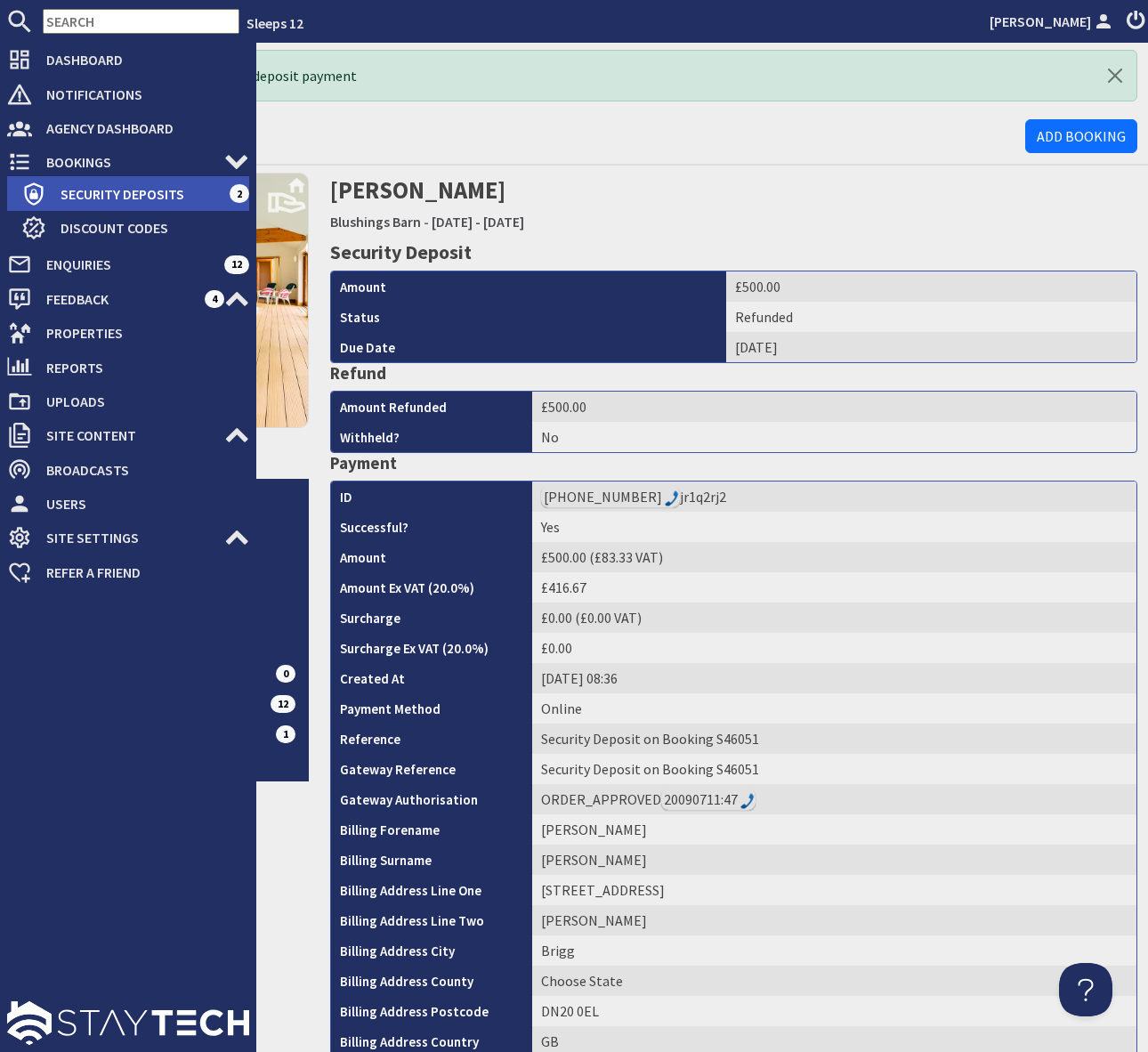
click at [138, 189] on span "Security Deposits" at bounding box center [137, 194] width 183 height 28
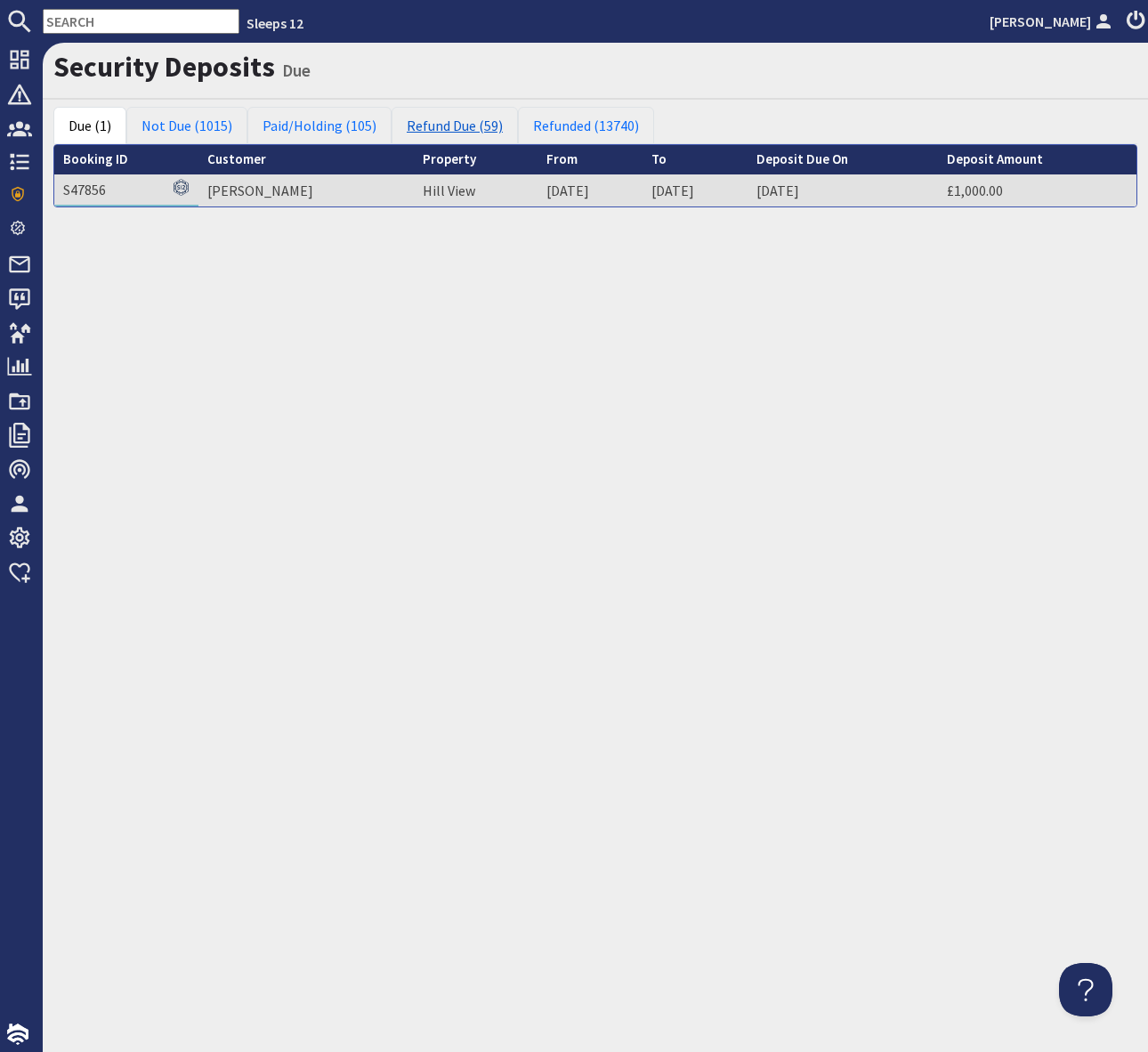
click at [450, 126] on link "Refund Due (59)" at bounding box center [455, 126] width 127 height 38
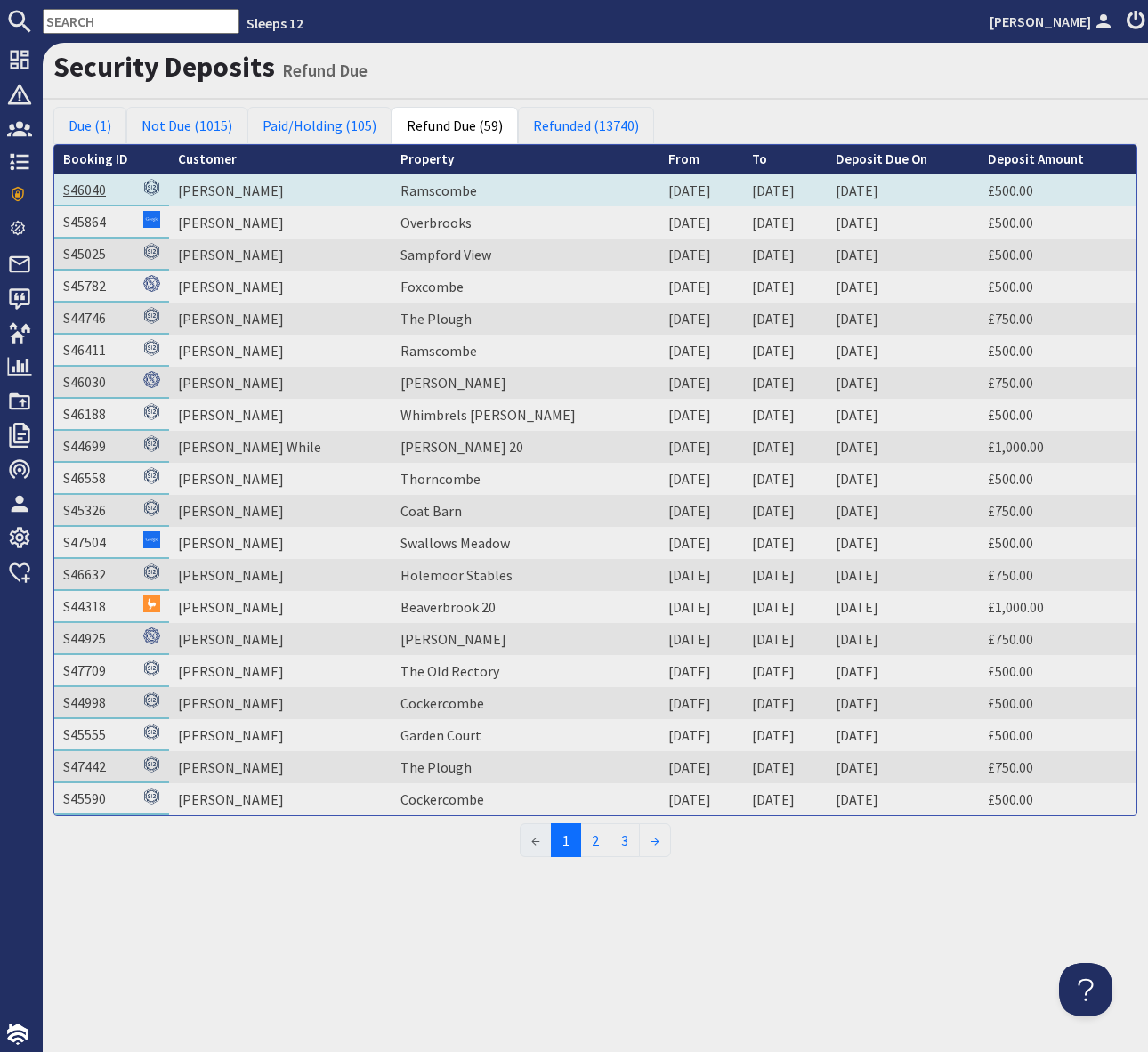
click at [96, 190] on link "S46040" at bounding box center [84, 189] width 43 height 18
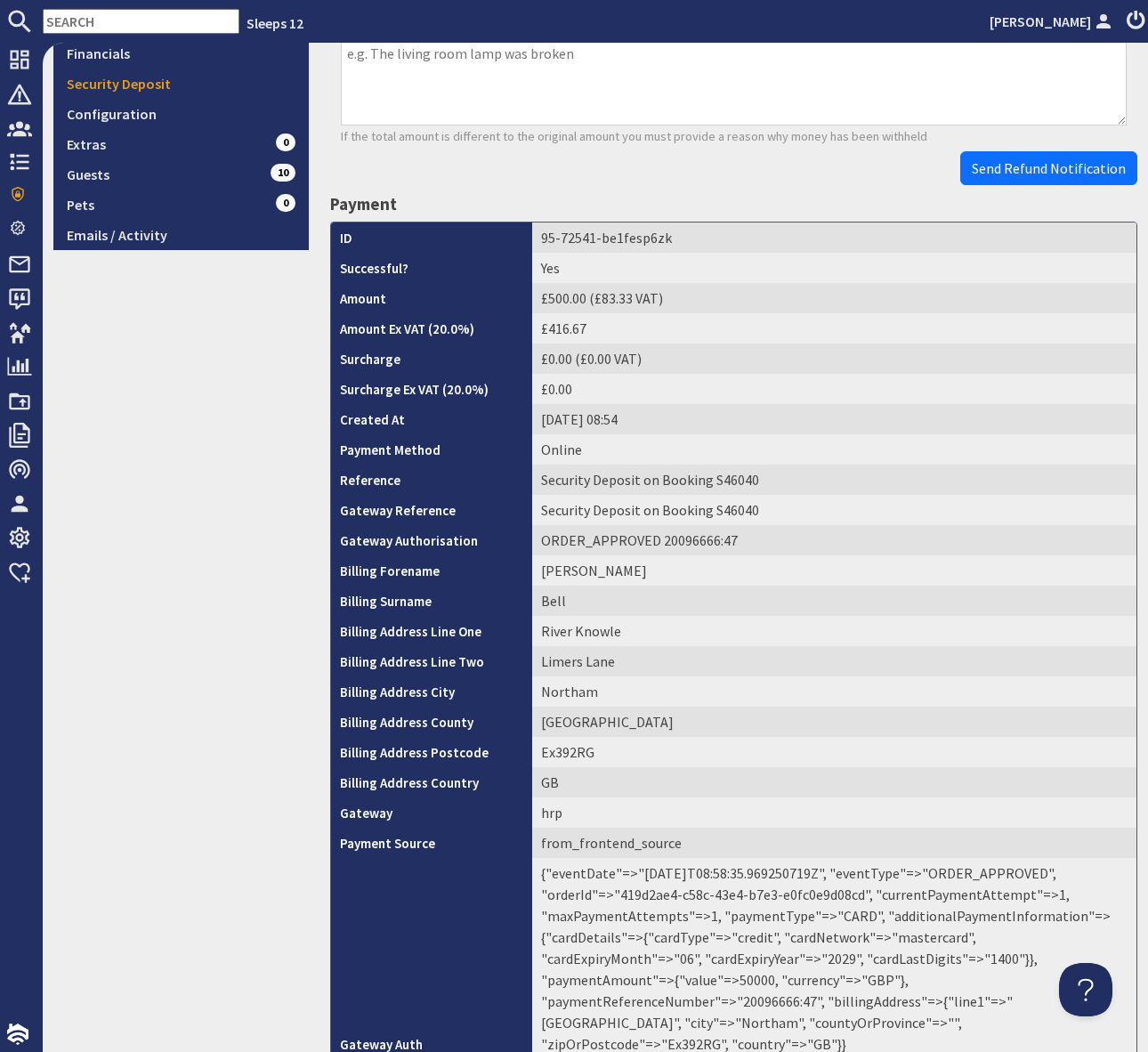
scroll to position [578, 0]
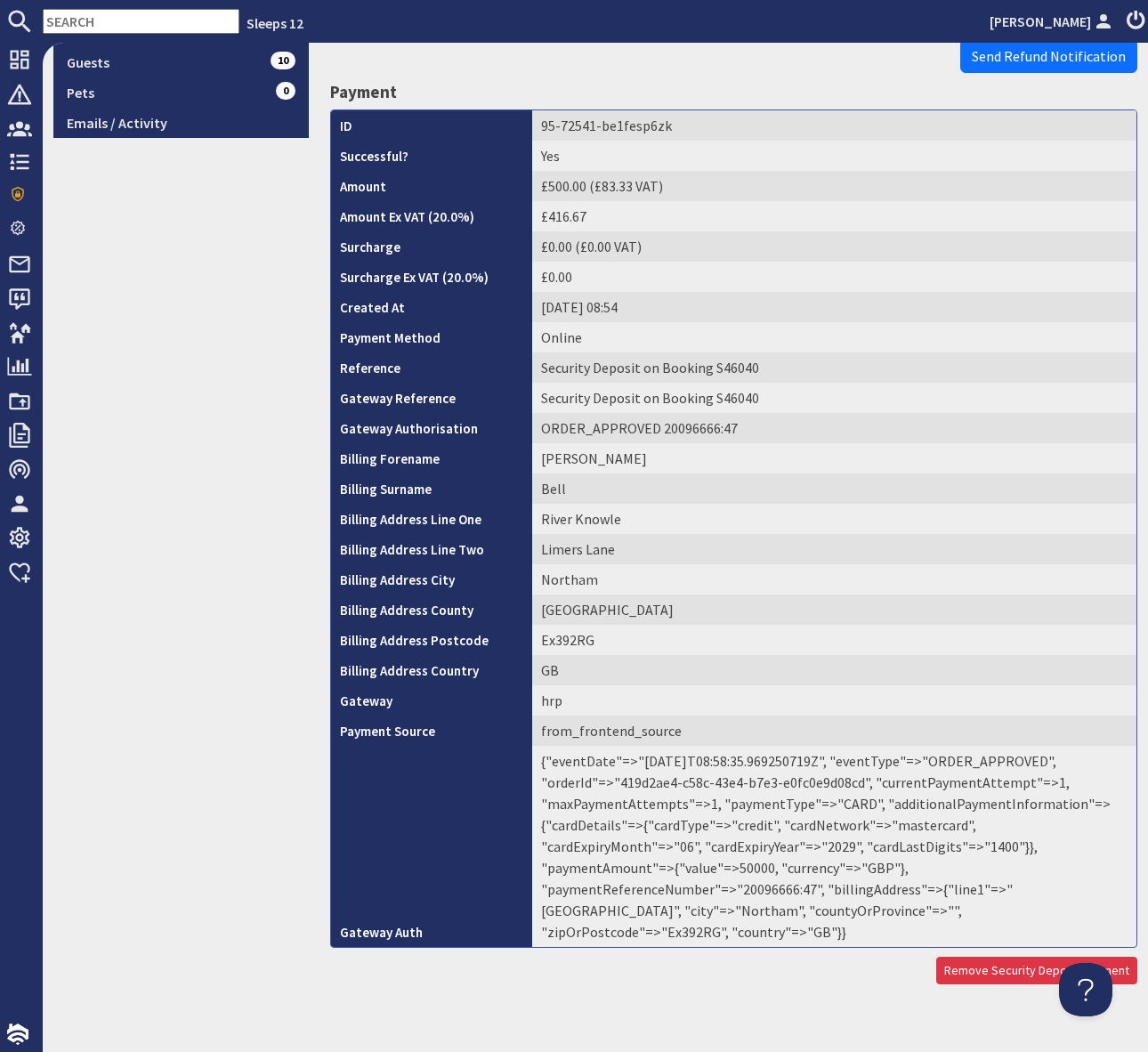
click at [893, 865] on td "{"eventDate"=>"[DATE]T08:58:35.969250719Z", "eventType"=>"ORDER_APPROVED", "ord…" at bounding box center [835, 846] width 604 height 201
click at [897, 867] on td "{"eventDate"=>"[DATE]T08:58:35.969250719Z", "eventType"=>"ORDER_APPROVED", "ord…" at bounding box center [835, 846] width 604 height 201
copy td "20096666"
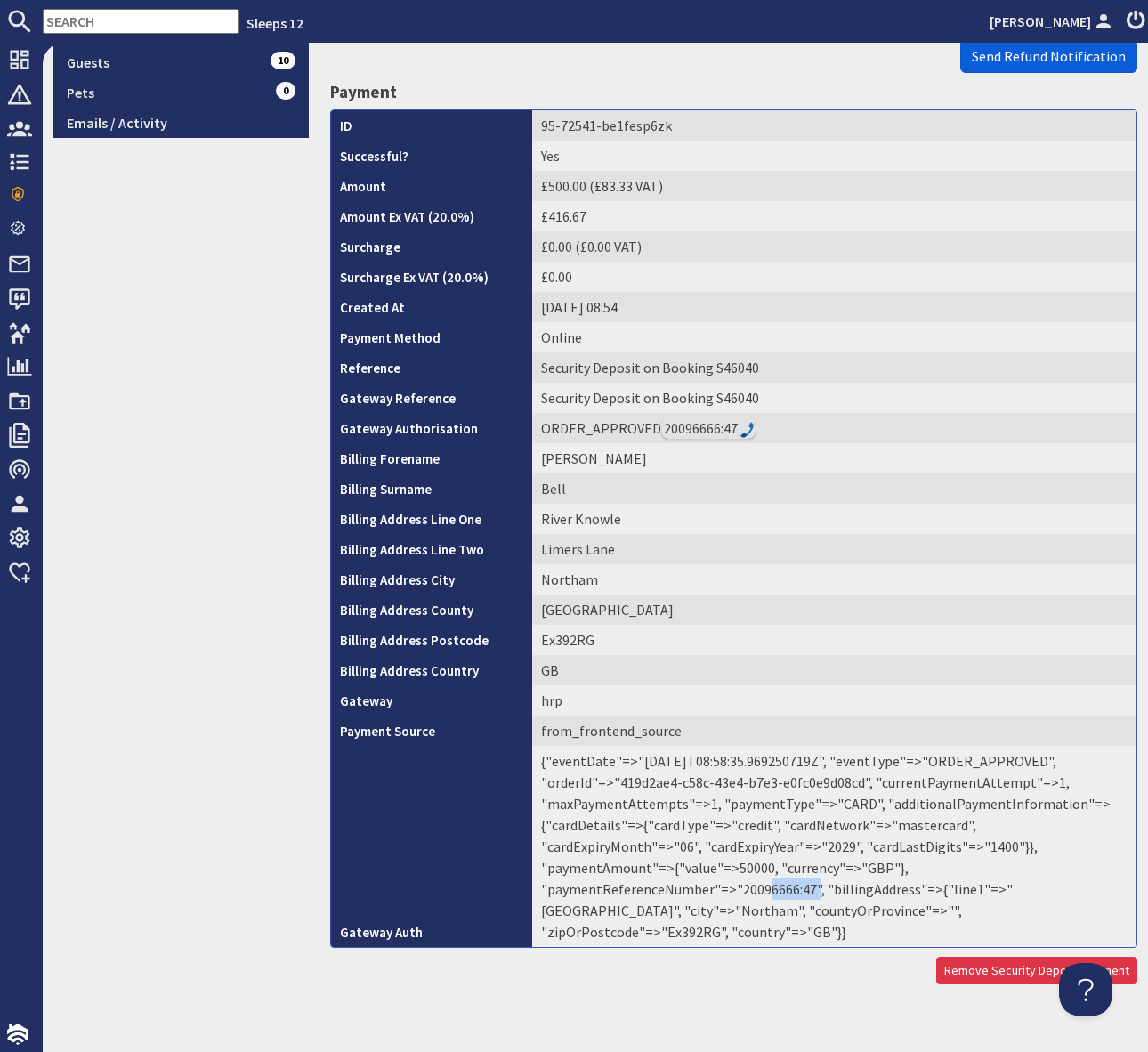
click at [1004, 54] on span "Send Refund Notification" at bounding box center [1049, 55] width 154 height 18
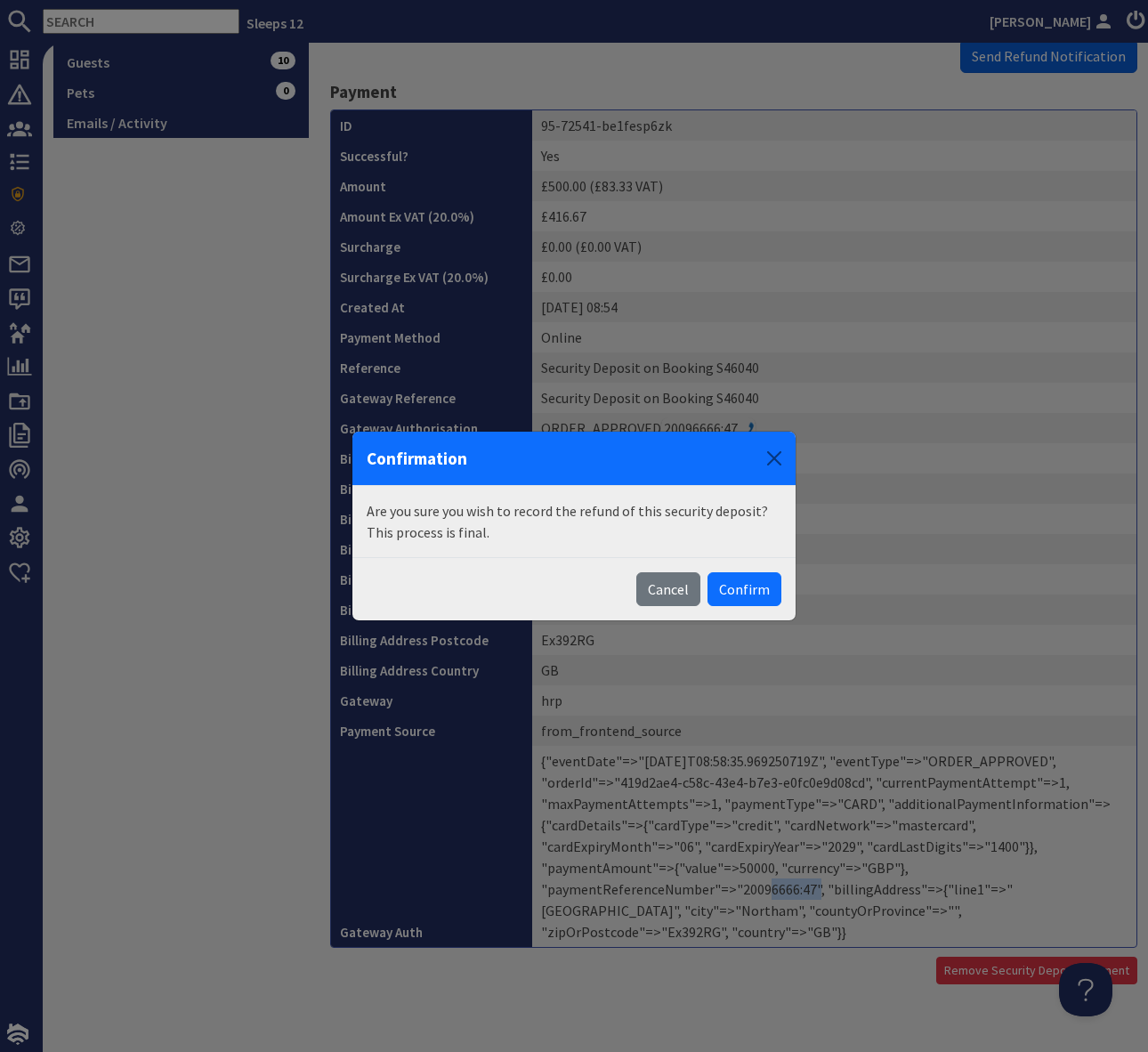
click at [1004, 54] on body "Sleeps 12 [PERSON_NAME] Dashboard Notifications 0 Agency Dashboard Bookings 0 S…" at bounding box center [574, 526] width 1148 height 1052
click at [756, 594] on button "Confirm" at bounding box center [744, 589] width 74 height 34
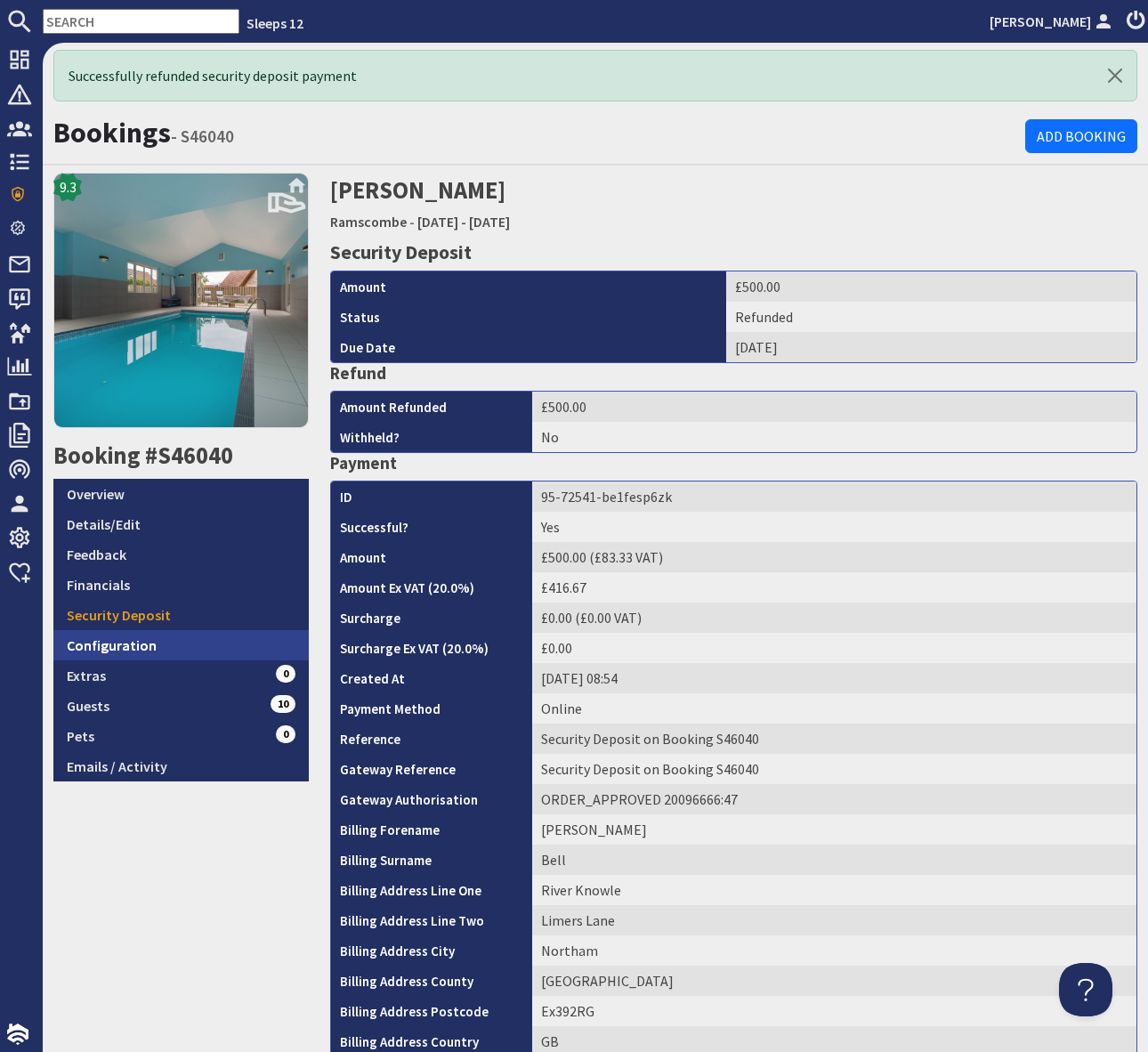
scroll to position [0, 0]
click at [515, 139] on h1 "Bookings - S46040" at bounding box center [539, 132] width 972 height 34
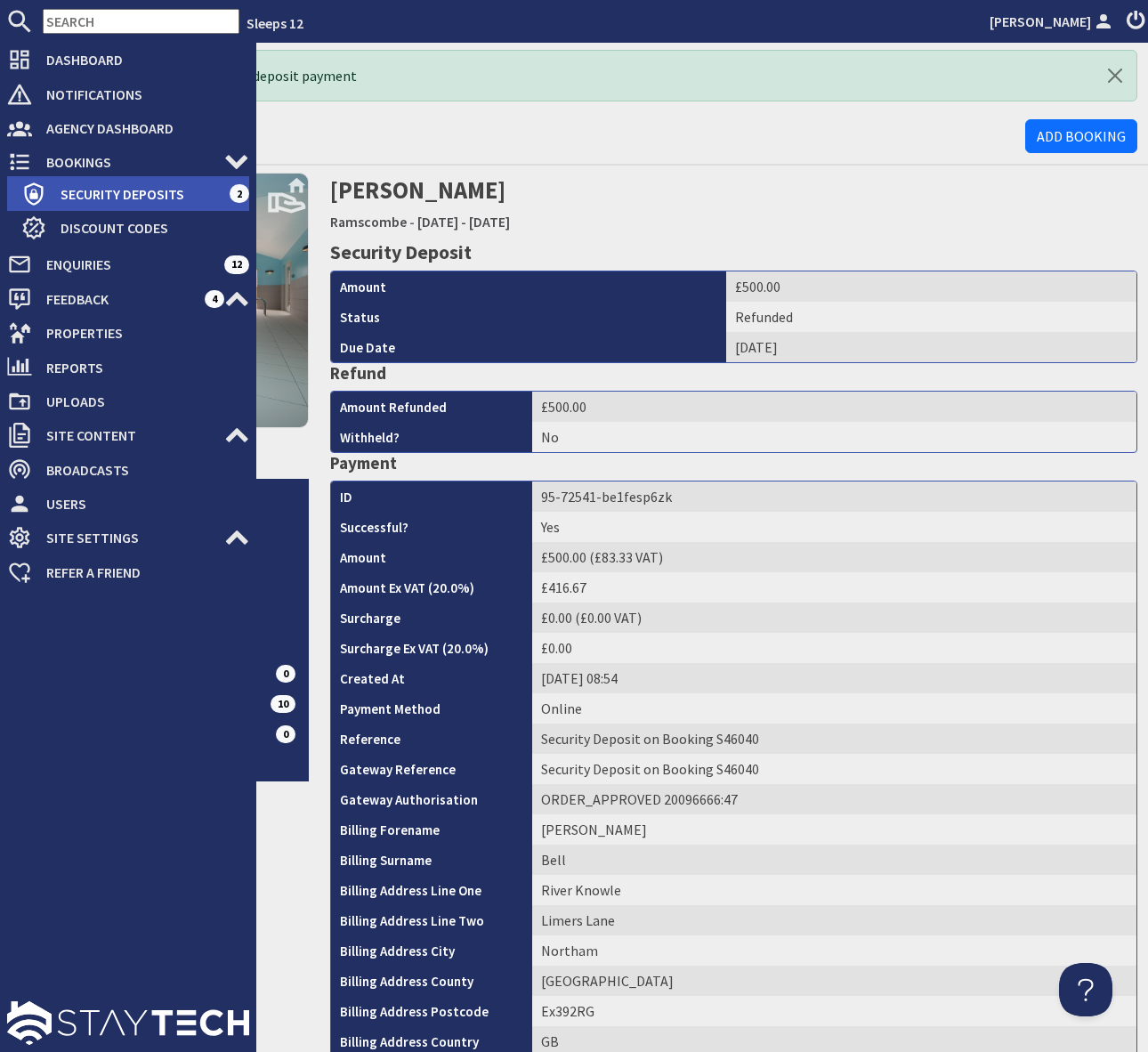
click at [138, 183] on span "Security Deposits" at bounding box center [137, 194] width 183 height 28
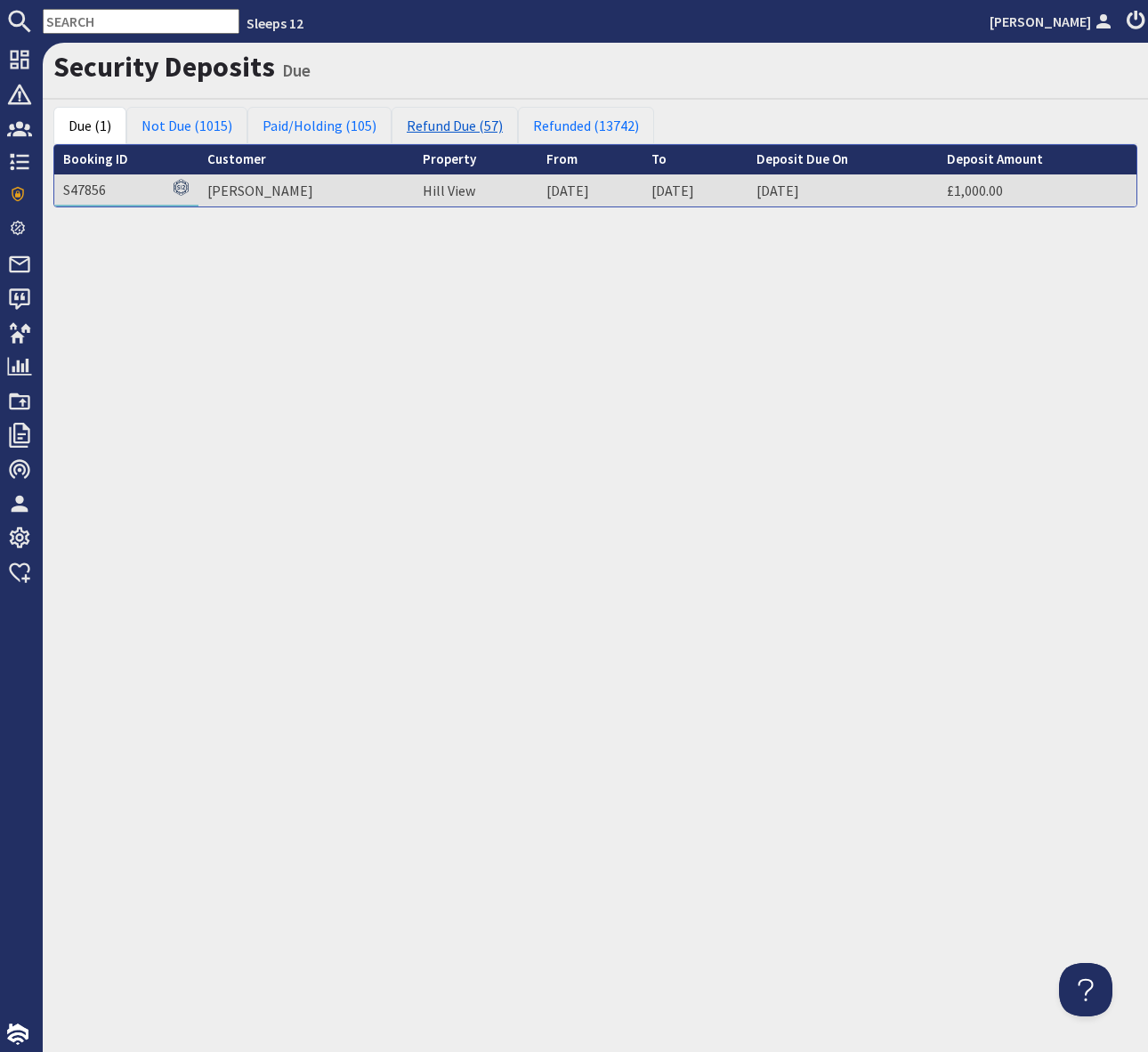
click at [448, 128] on link "Refund Due (57)" at bounding box center [455, 126] width 127 height 38
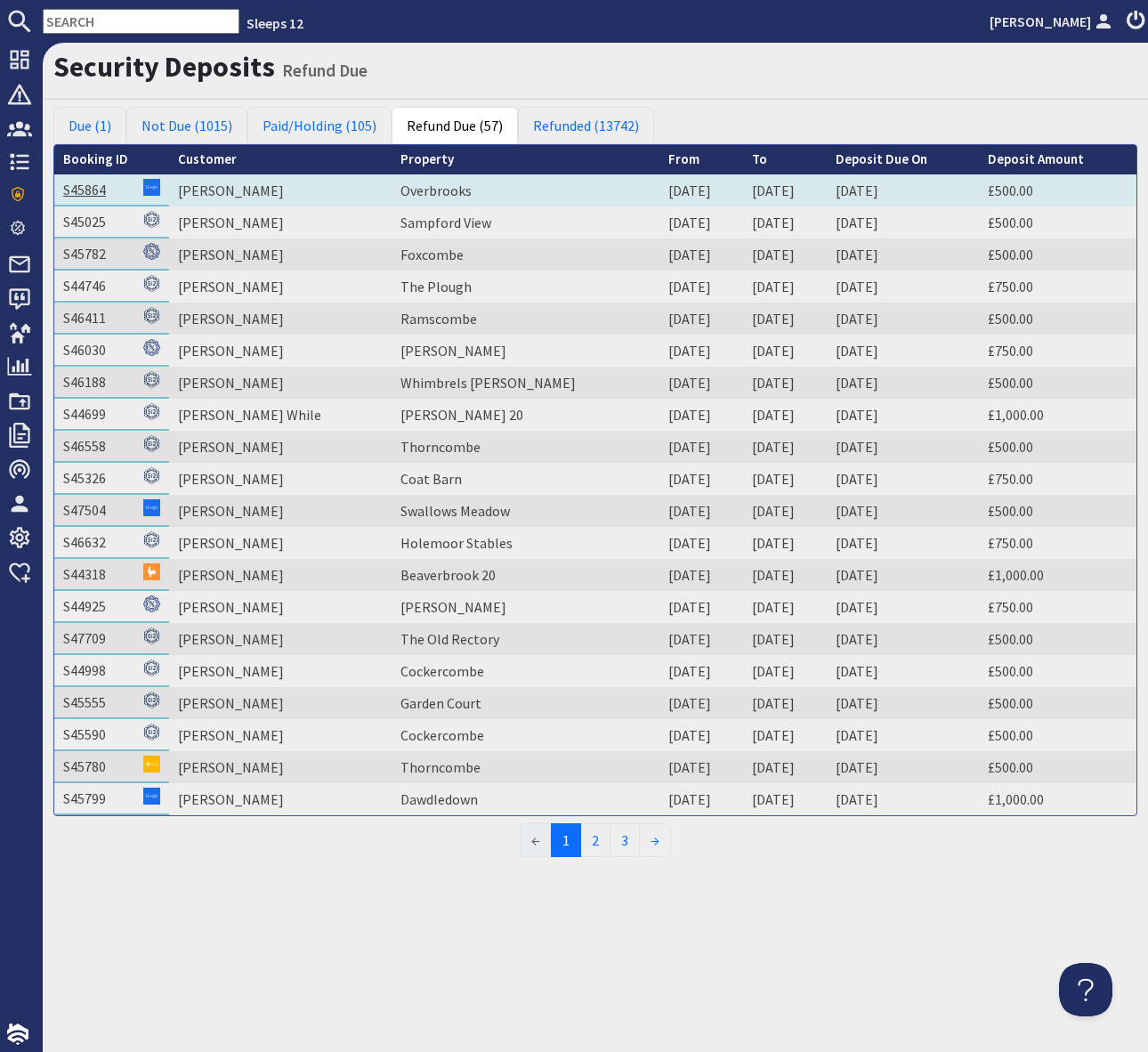
click at [88, 190] on link "S45864" at bounding box center [84, 189] width 43 height 18
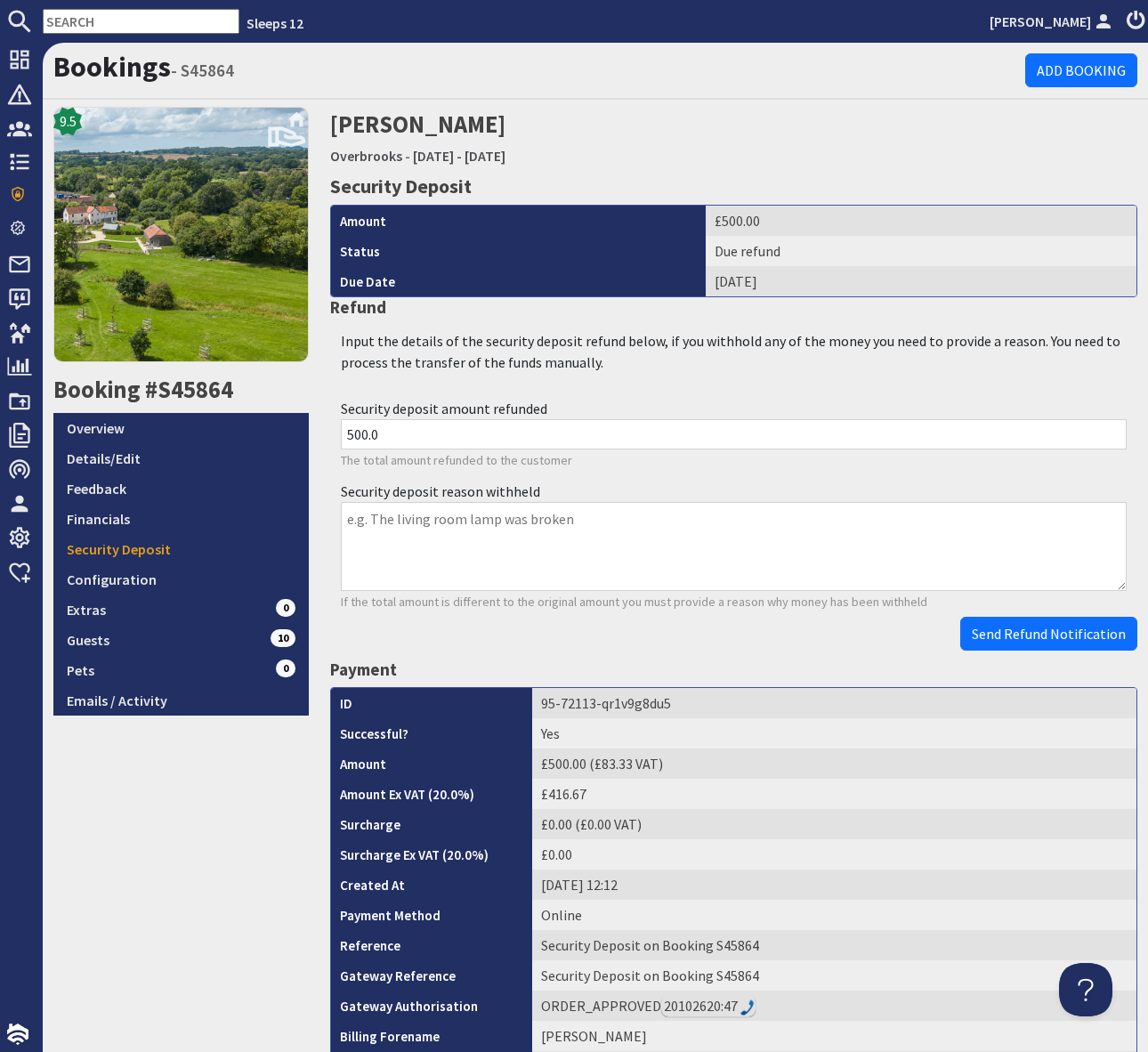
scroll to position [578, 0]
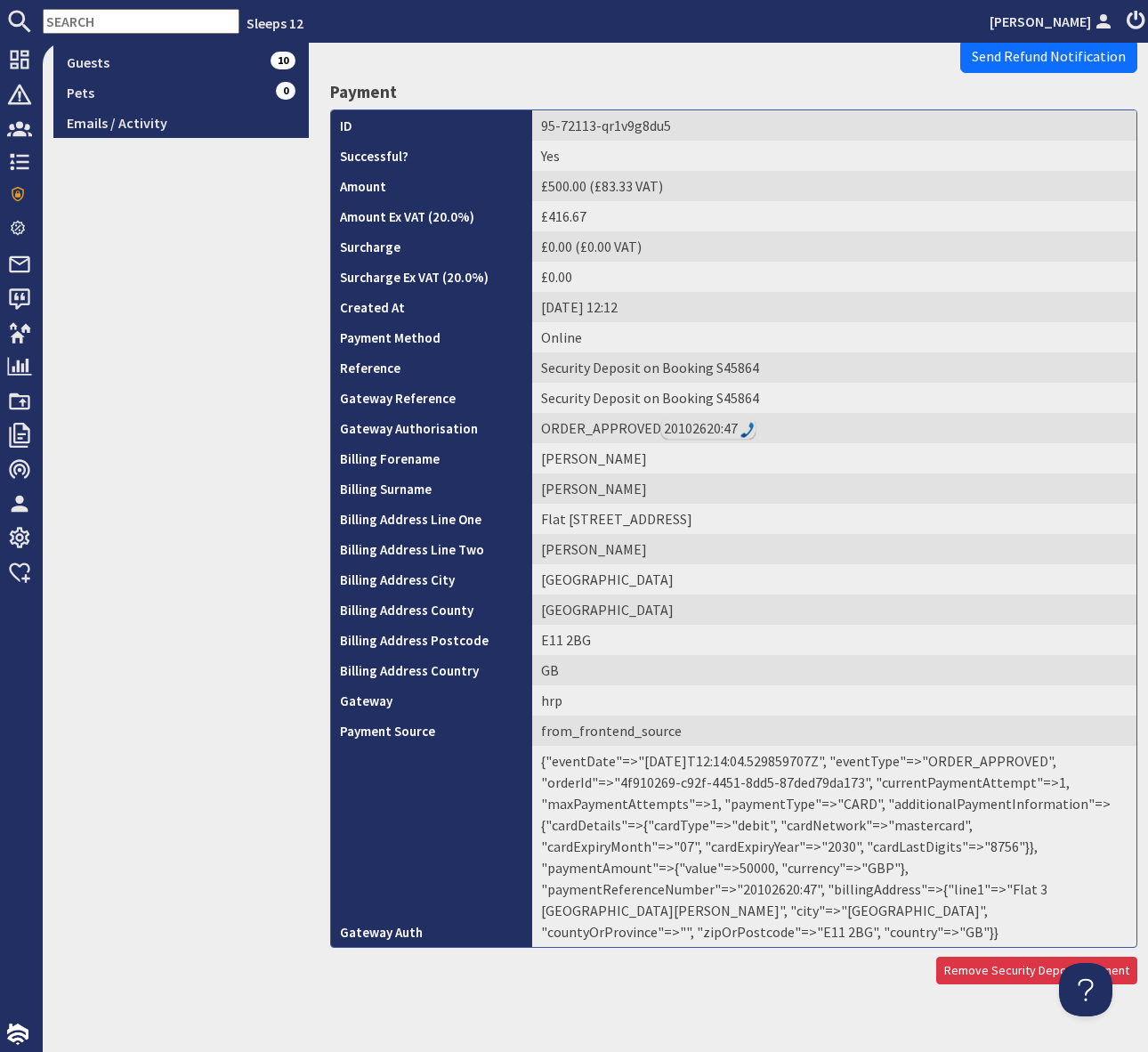
click at [900, 866] on td "{"eventDate"=>"[DATE]T12:14:04.529859707Z", "eventType"=>"ORDER_APPROVED", "ord…" at bounding box center [835, 846] width 604 height 201
copy td "20102620"
click at [1037, 54] on span "Send Refund Notification" at bounding box center [1049, 55] width 154 height 18
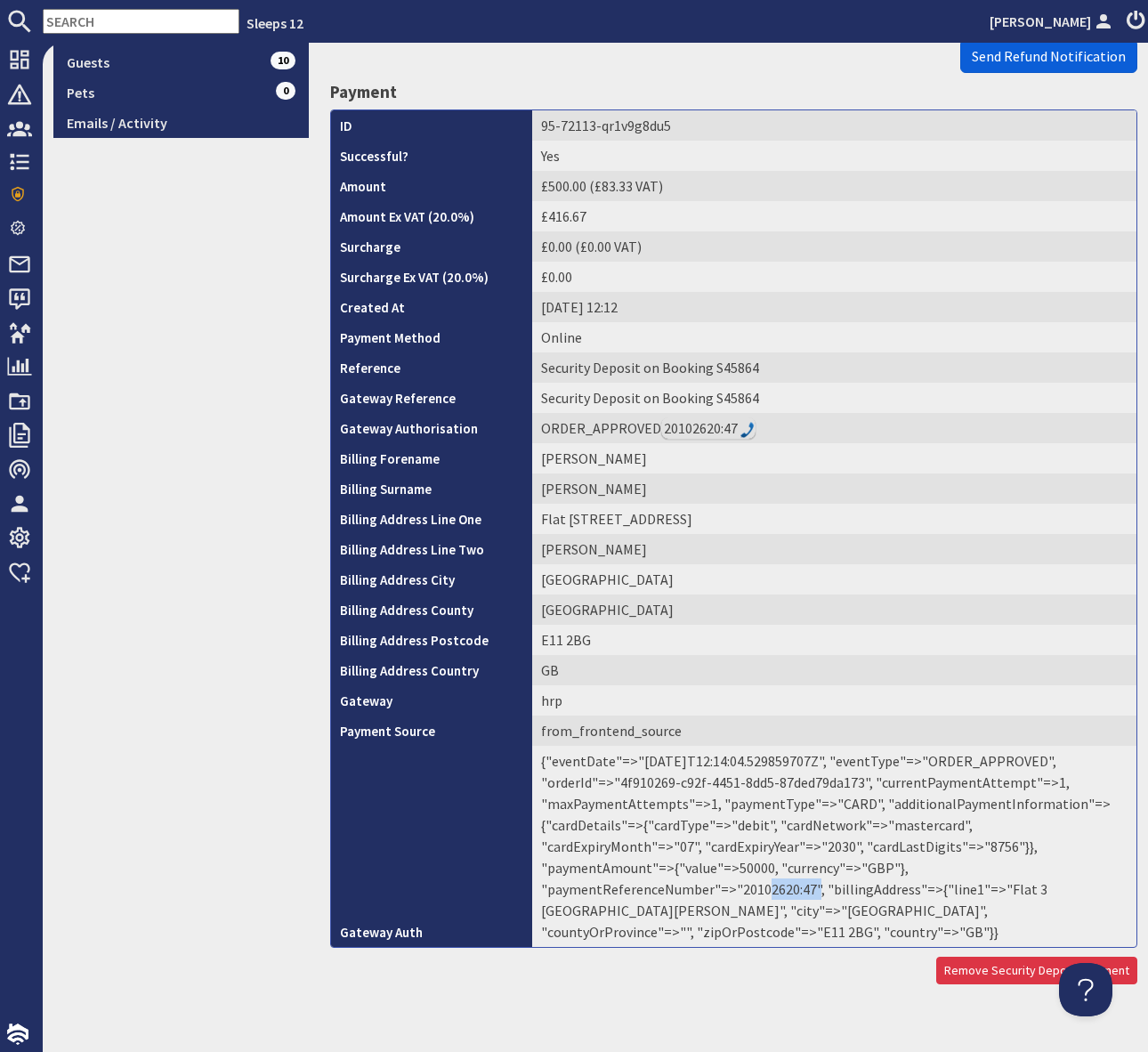
click at [1037, 54] on body "Sleeps 12 [PERSON_NAME] Dashboard Notifications 0 Agency Dashboard Bookings 0 S…" at bounding box center [574, 526] width 1148 height 1052
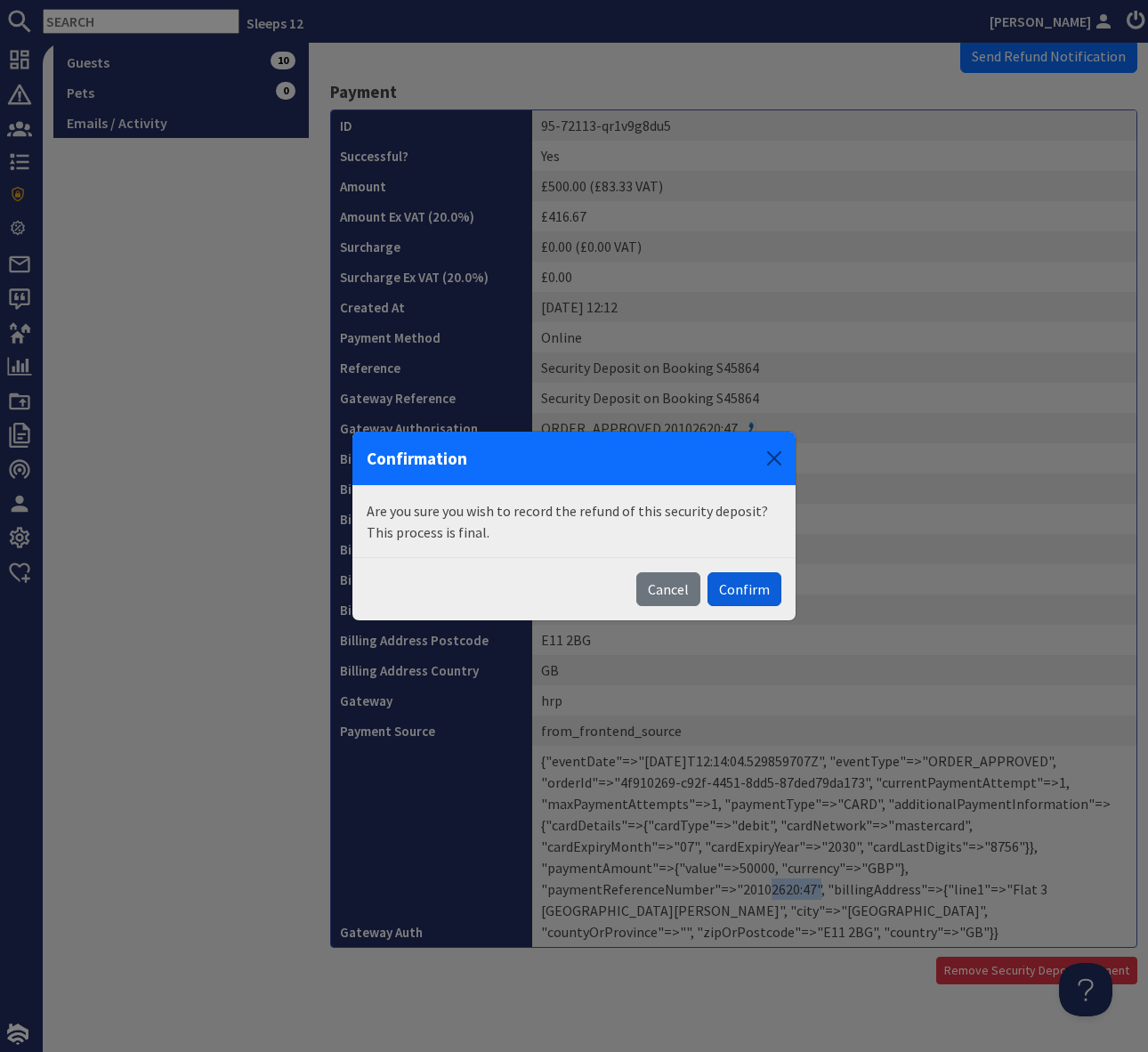
click at [743, 589] on button "Confirm" at bounding box center [744, 589] width 74 height 34
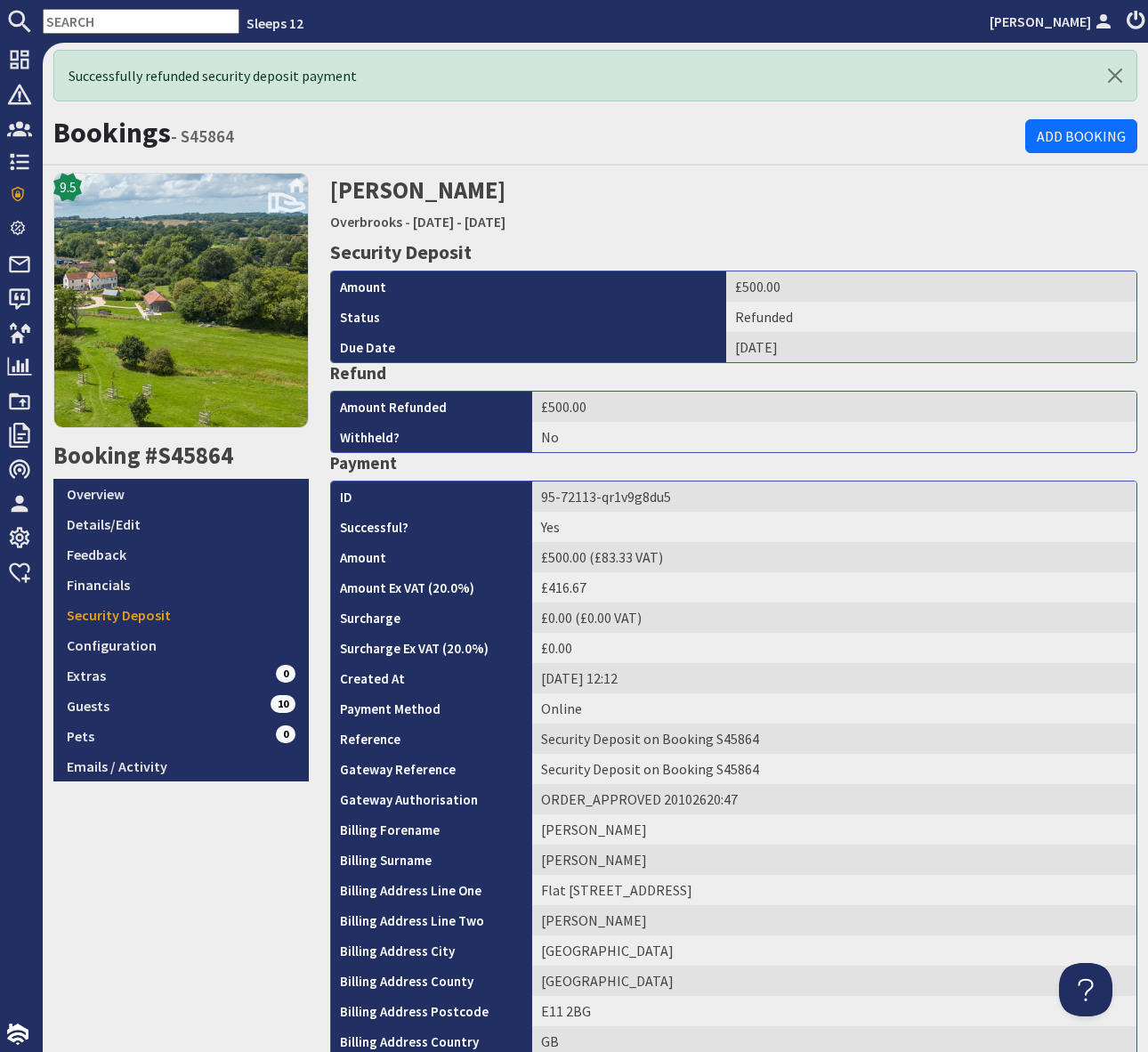
scroll to position [0, 0]
click at [228, 916] on div "9.5 Booking #S45864 Overview Details/Edit Feedback Financials Security Deposit …" at bounding box center [181, 763] width 277 height 1182
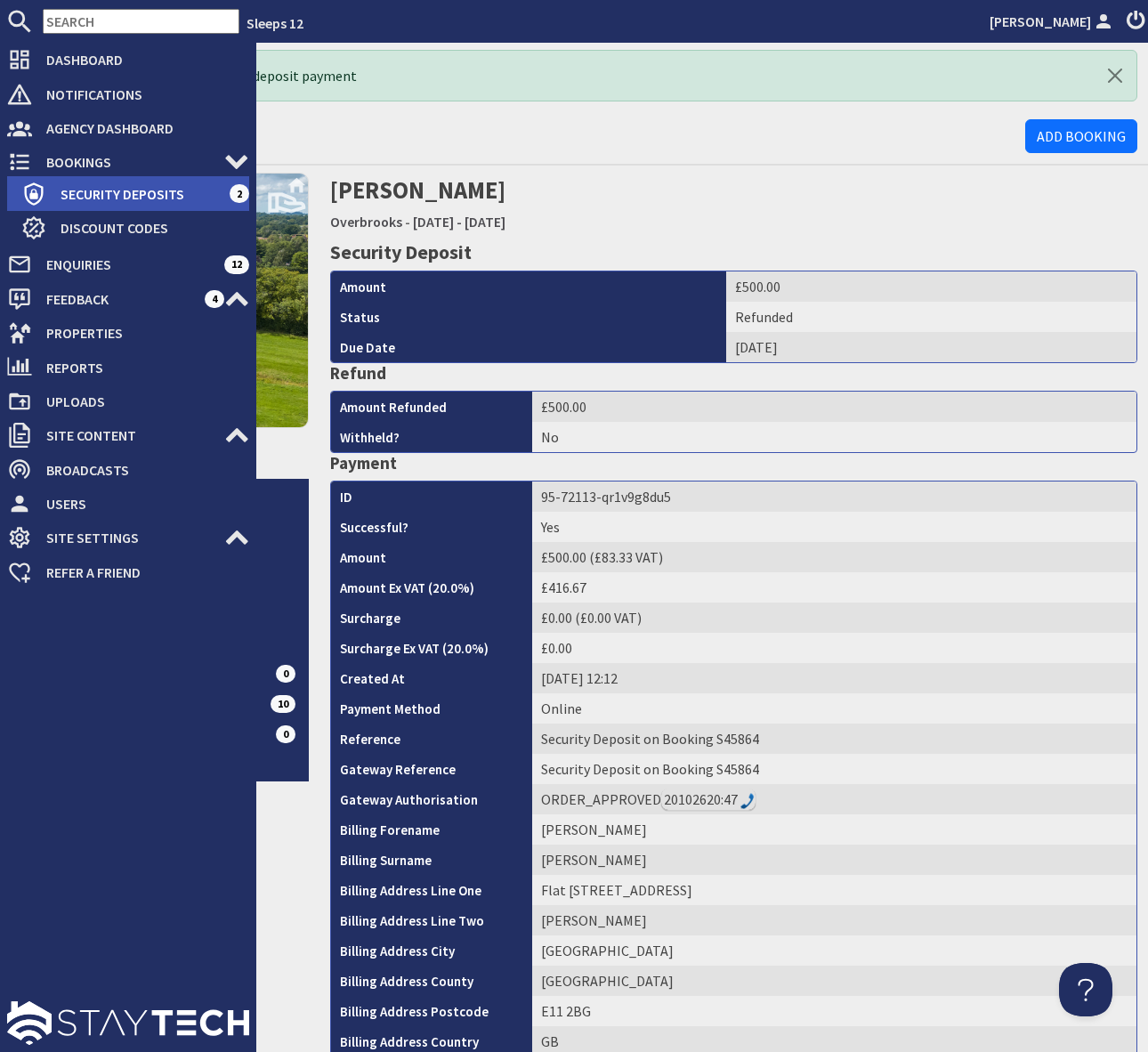
click at [187, 196] on span "Security Deposits" at bounding box center [137, 194] width 183 height 28
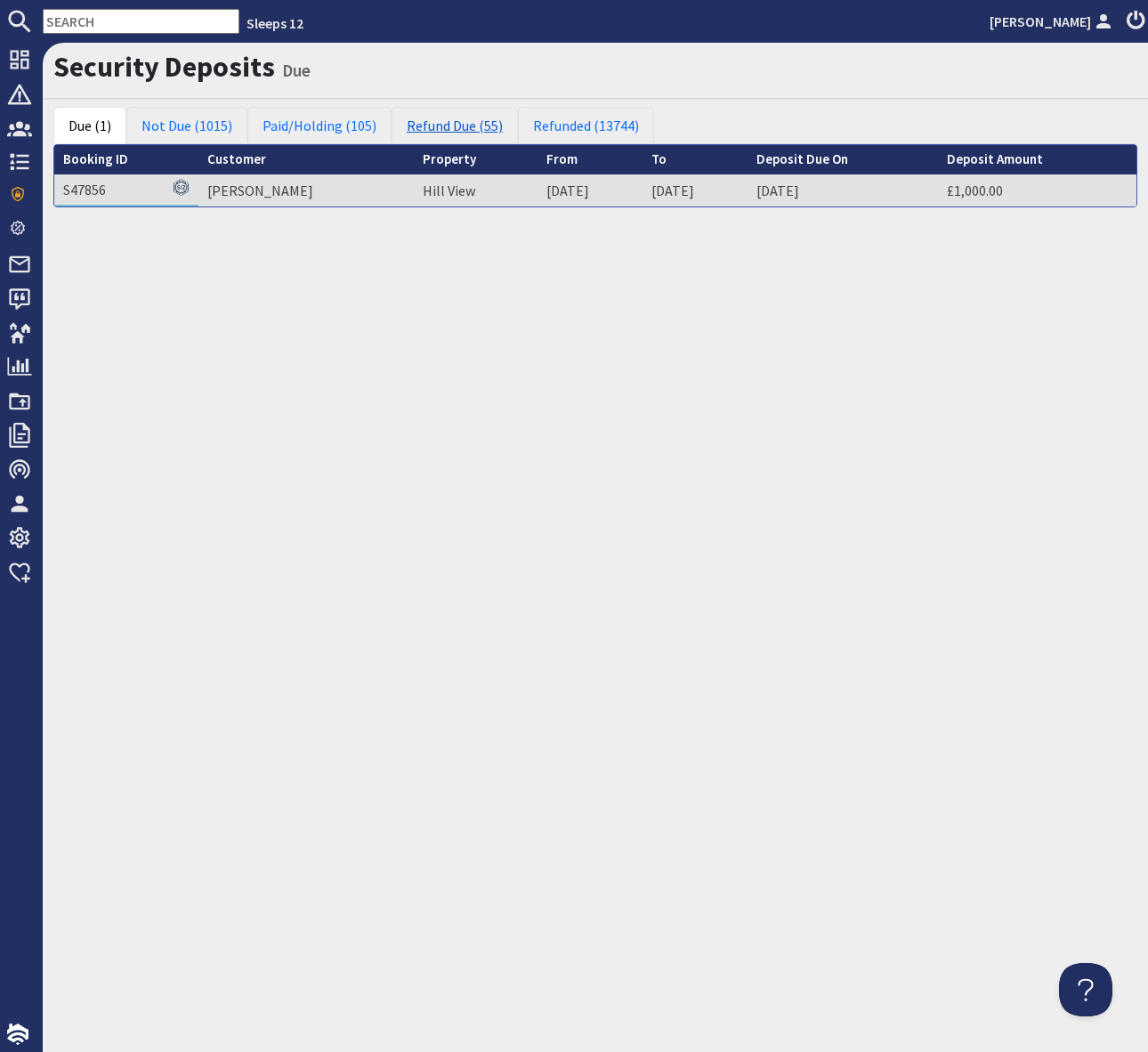
click at [446, 129] on link "Refund Due (55)" at bounding box center [455, 126] width 127 height 38
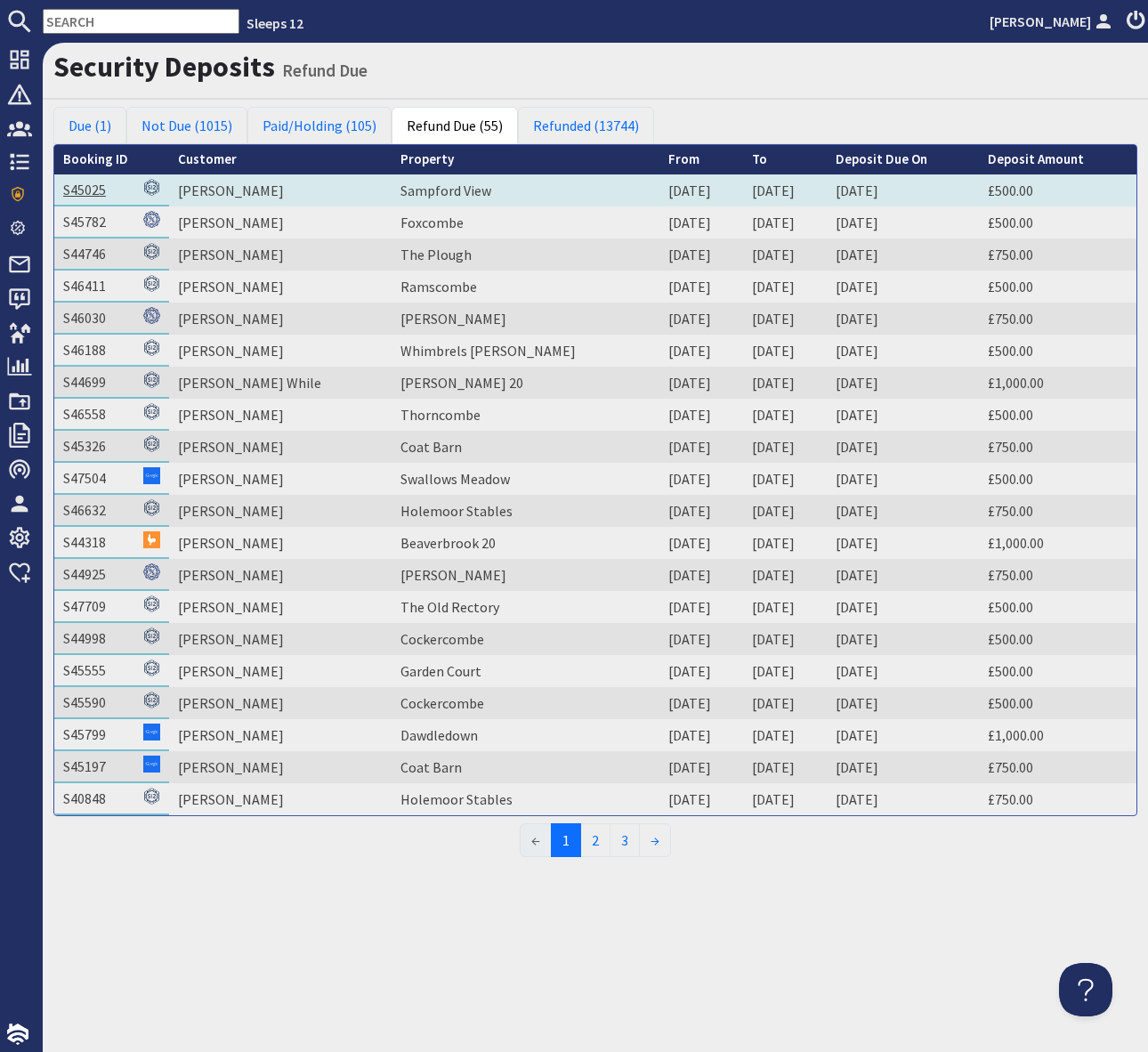
click at [69, 188] on link "S45025" at bounding box center [84, 189] width 43 height 18
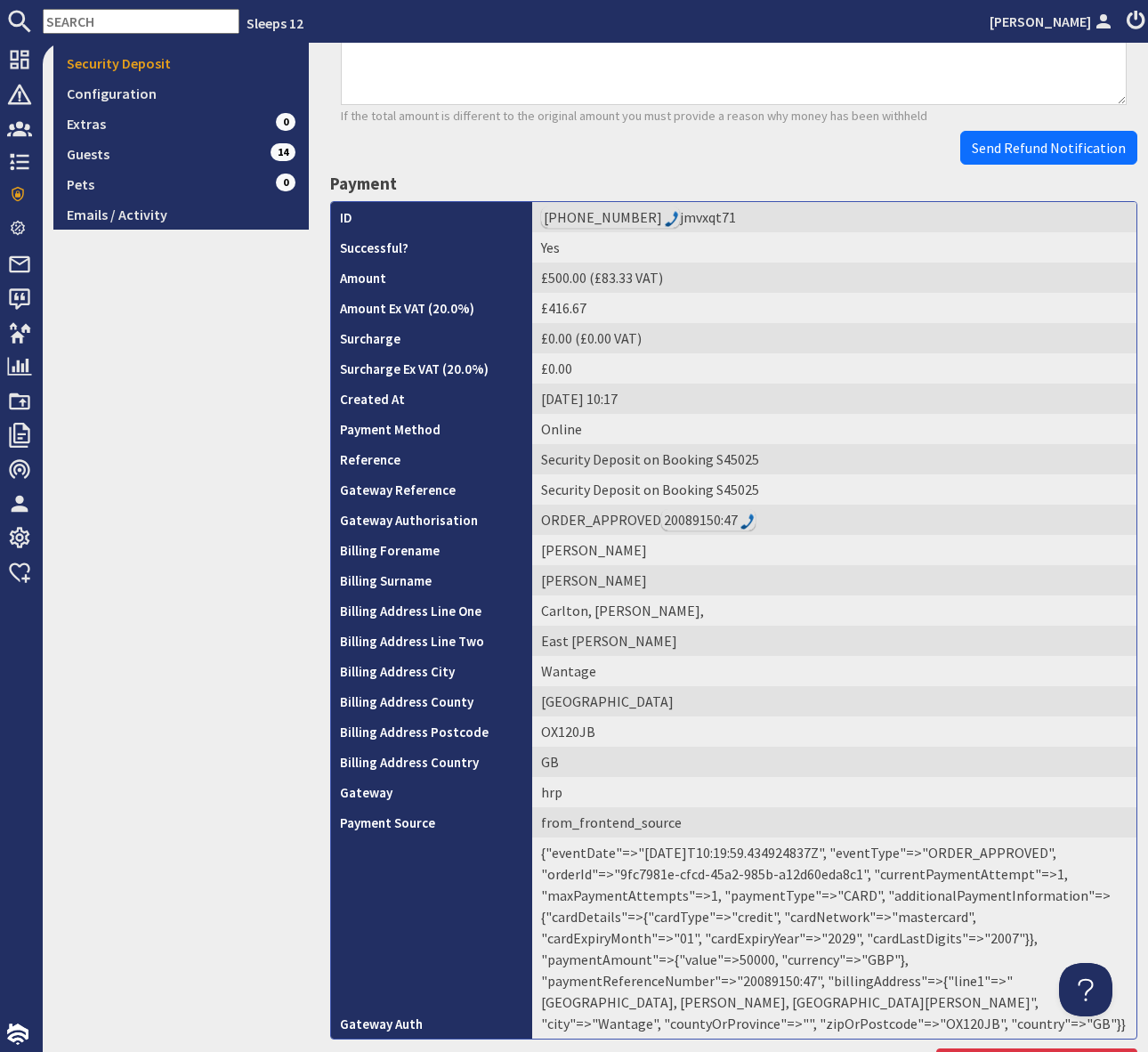
scroll to position [578, 0]
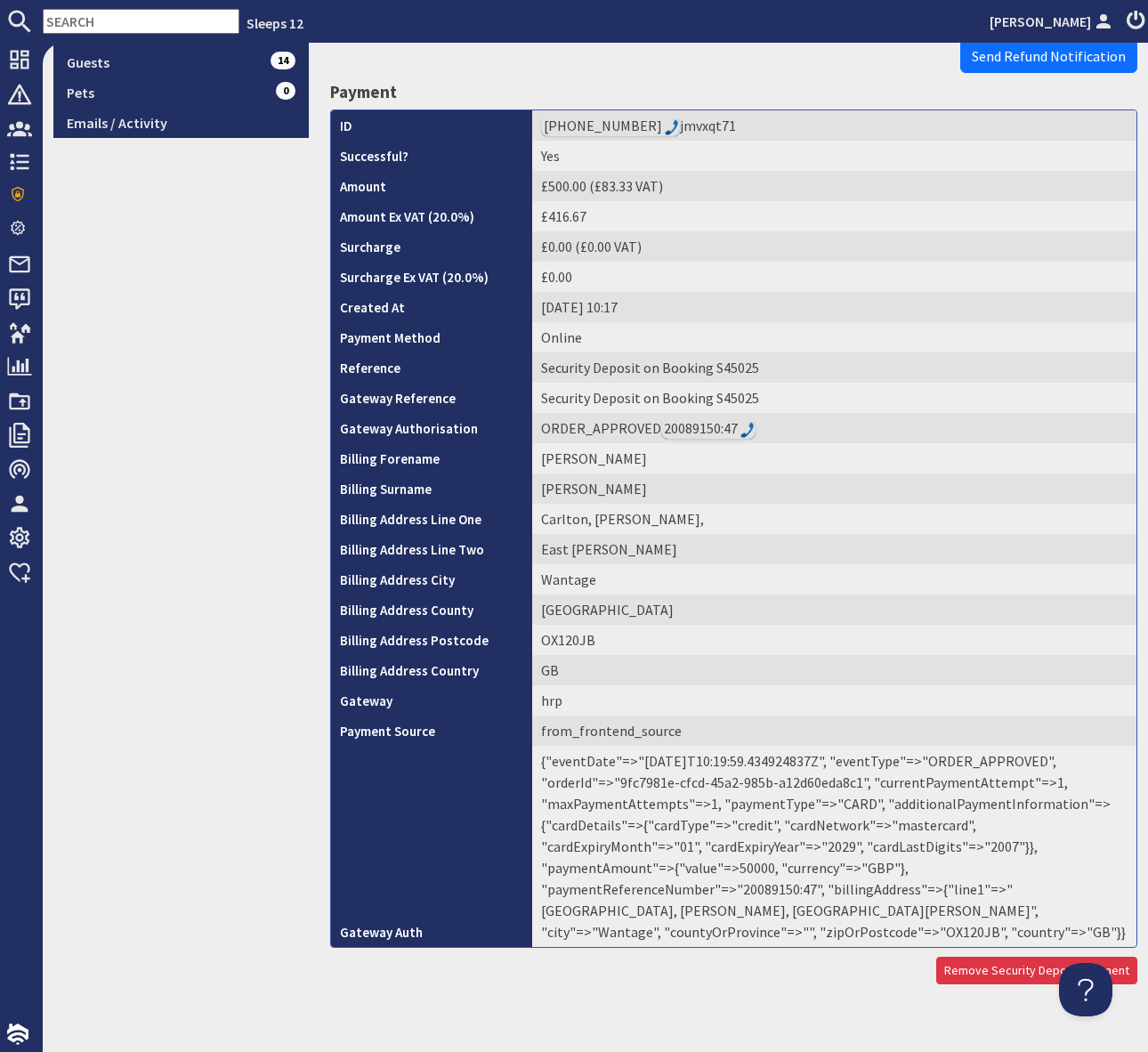
click at [884, 873] on td "{"eventDate"=>"[DATE]T10:19:59.434924837Z", "eventType"=>"ORDER_APPROVED", "ord…" at bounding box center [835, 846] width 604 height 201
click at [886, 869] on td "{"eventDate"=>"[DATE]T10:19:59.434924837Z", "eventType"=>"ORDER_APPROVED", "ord…" at bounding box center [835, 846] width 604 height 201
click at [1049, 58] on span "Send Refund Notification" at bounding box center [1049, 55] width 154 height 18
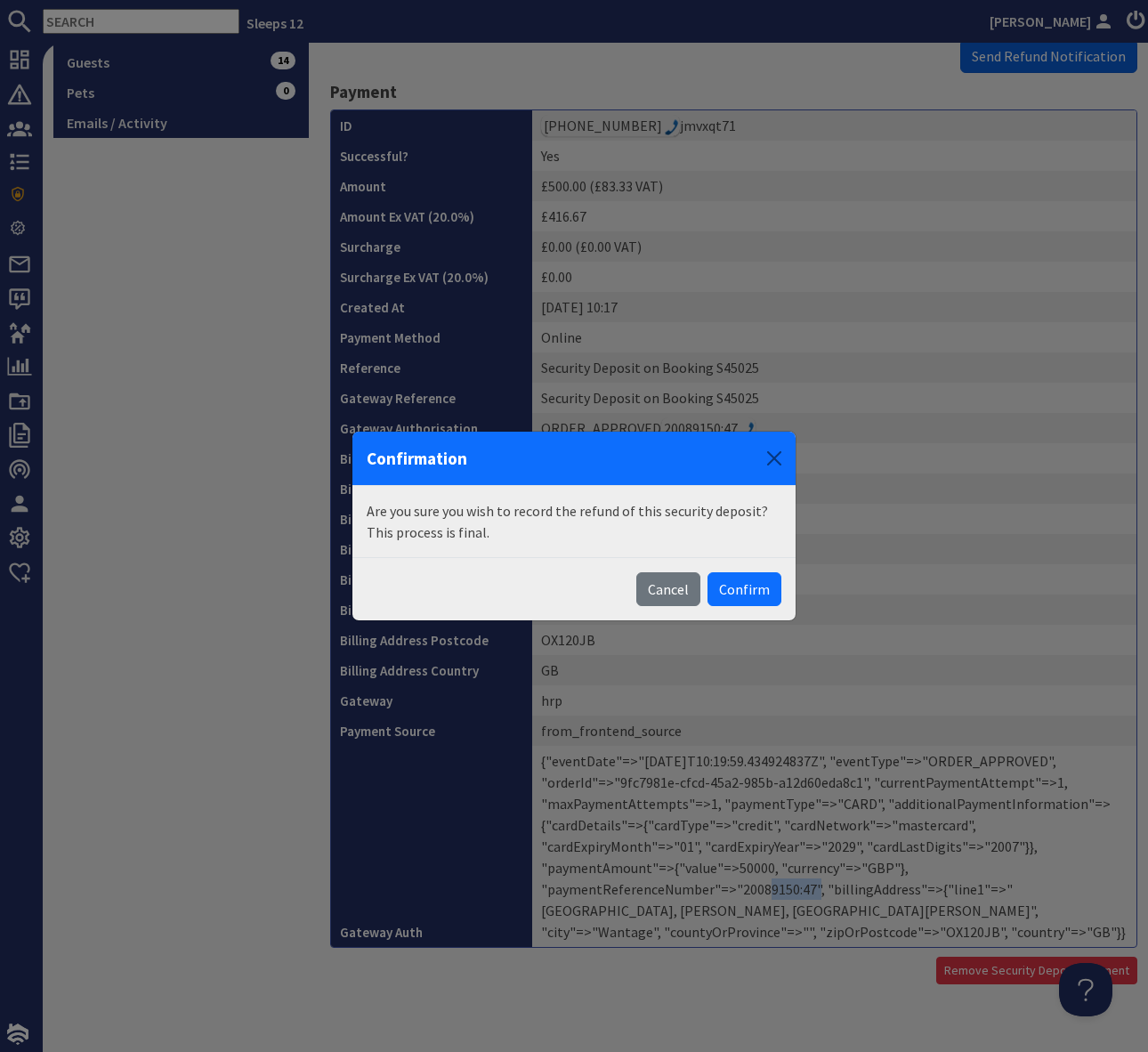
click at [1049, 58] on div "Confirmation Are you sure you wish to record the refund of this security deposi…" at bounding box center [574, 526] width 1148 height 1052
click at [740, 591] on button "Confirm" at bounding box center [744, 589] width 74 height 34
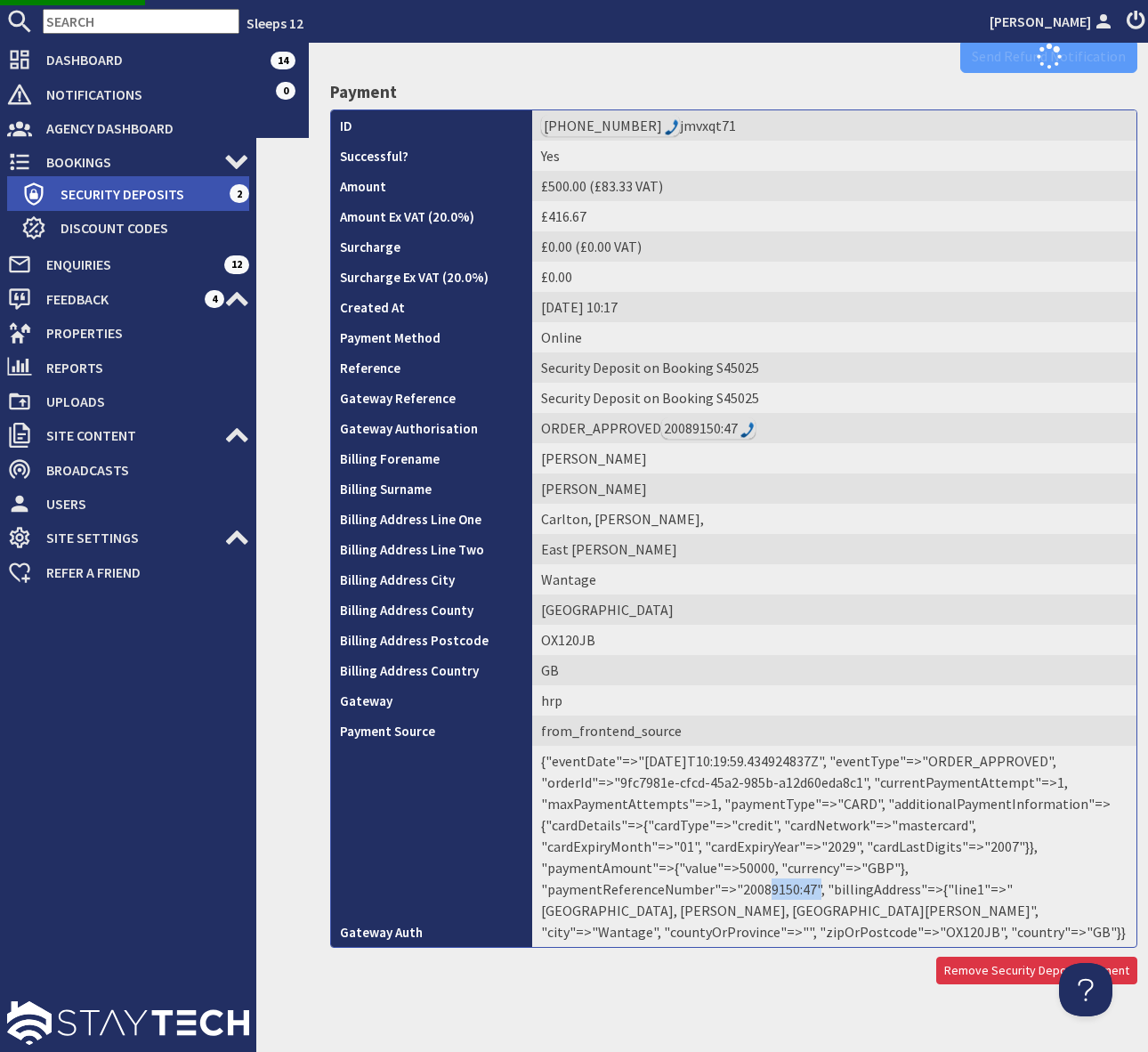
click at [142, 193] on span "Security Deposits" at bounding box center [137, 194] width 183 height 28
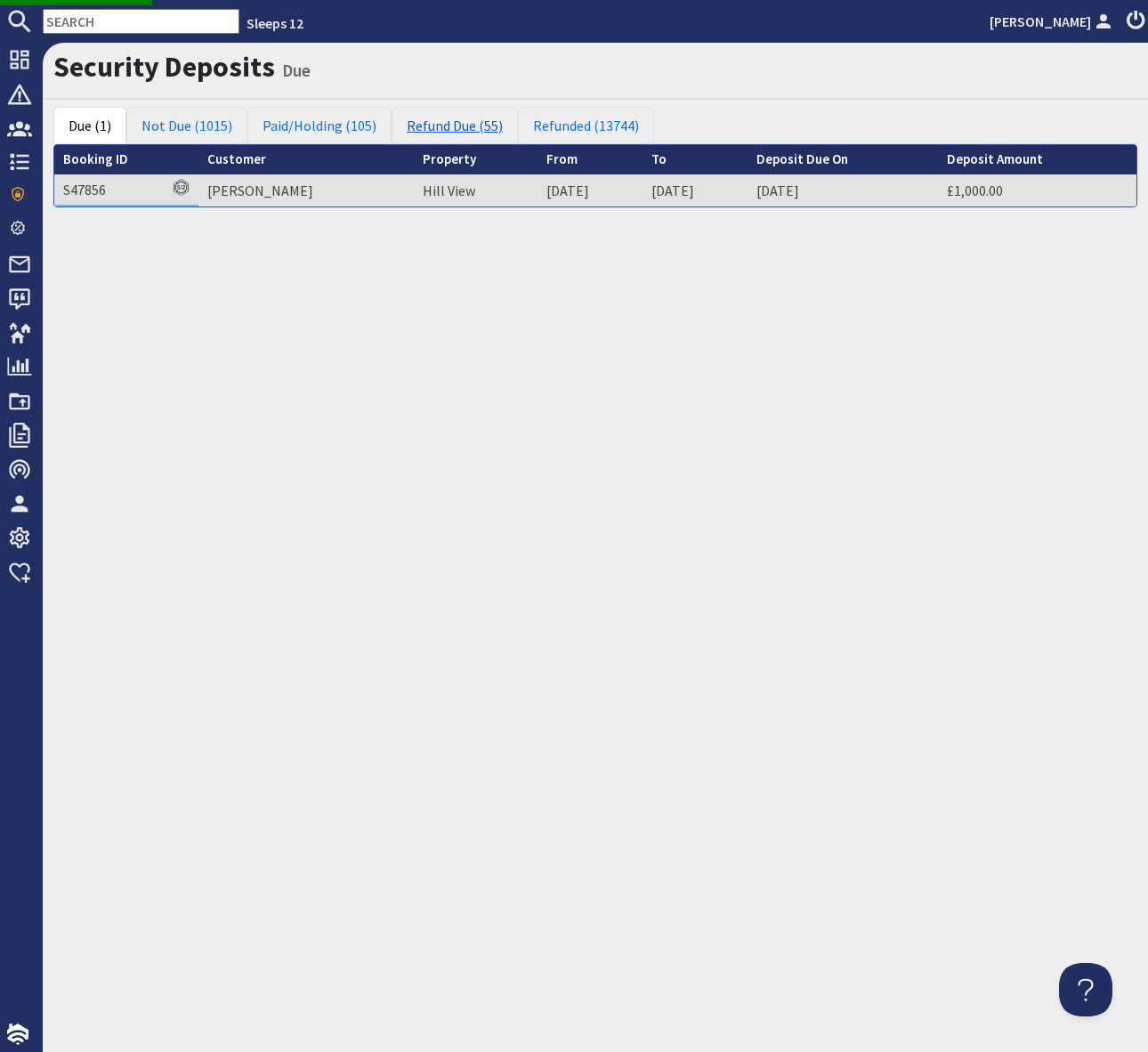
click at [476, 130] on link "Refund Due (55)" at bounding box center [455, 126] width 127 height 38
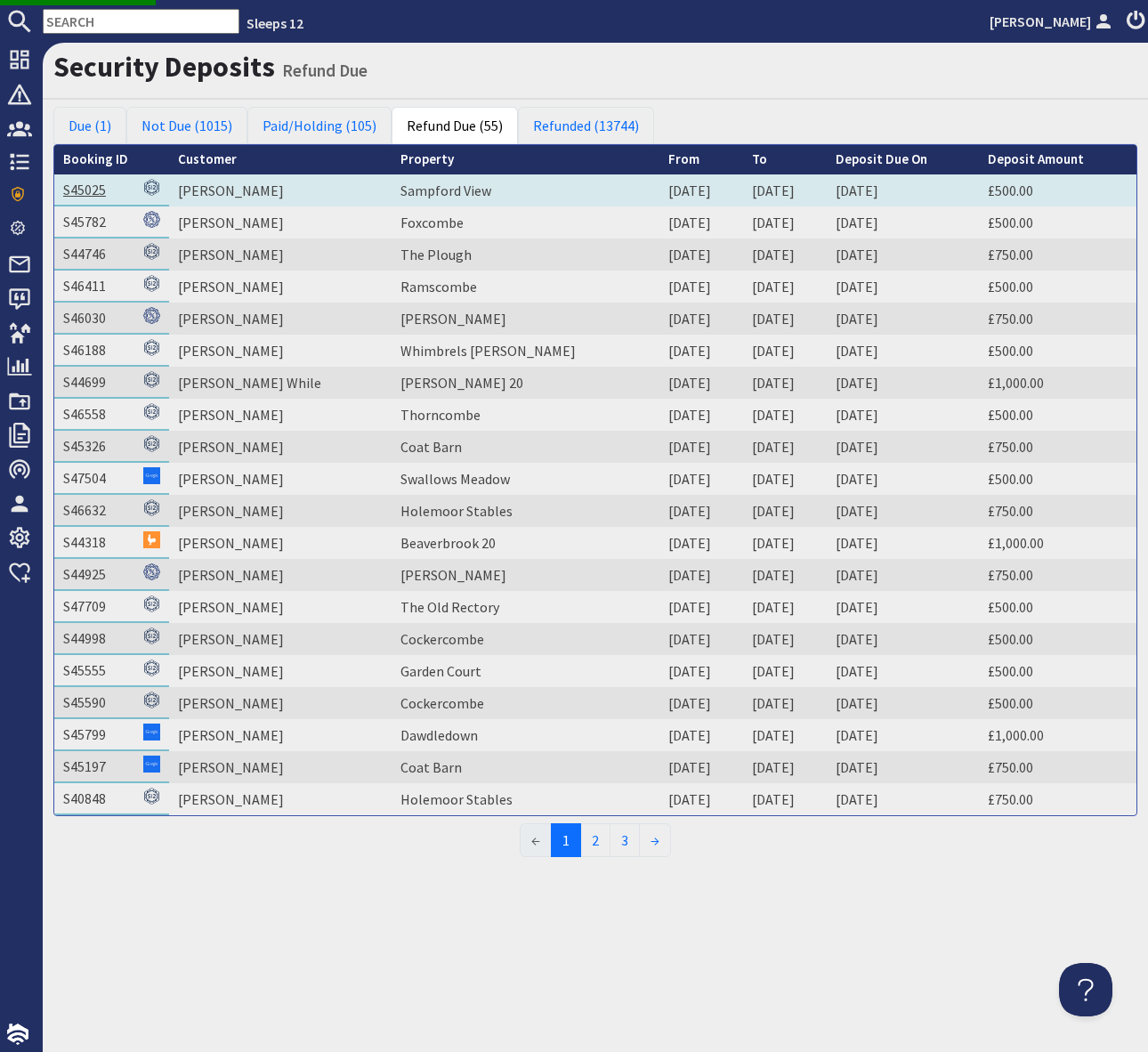
click at [75, 186] on link "S45025" at bounding box center [84, 189] width 43 height 18
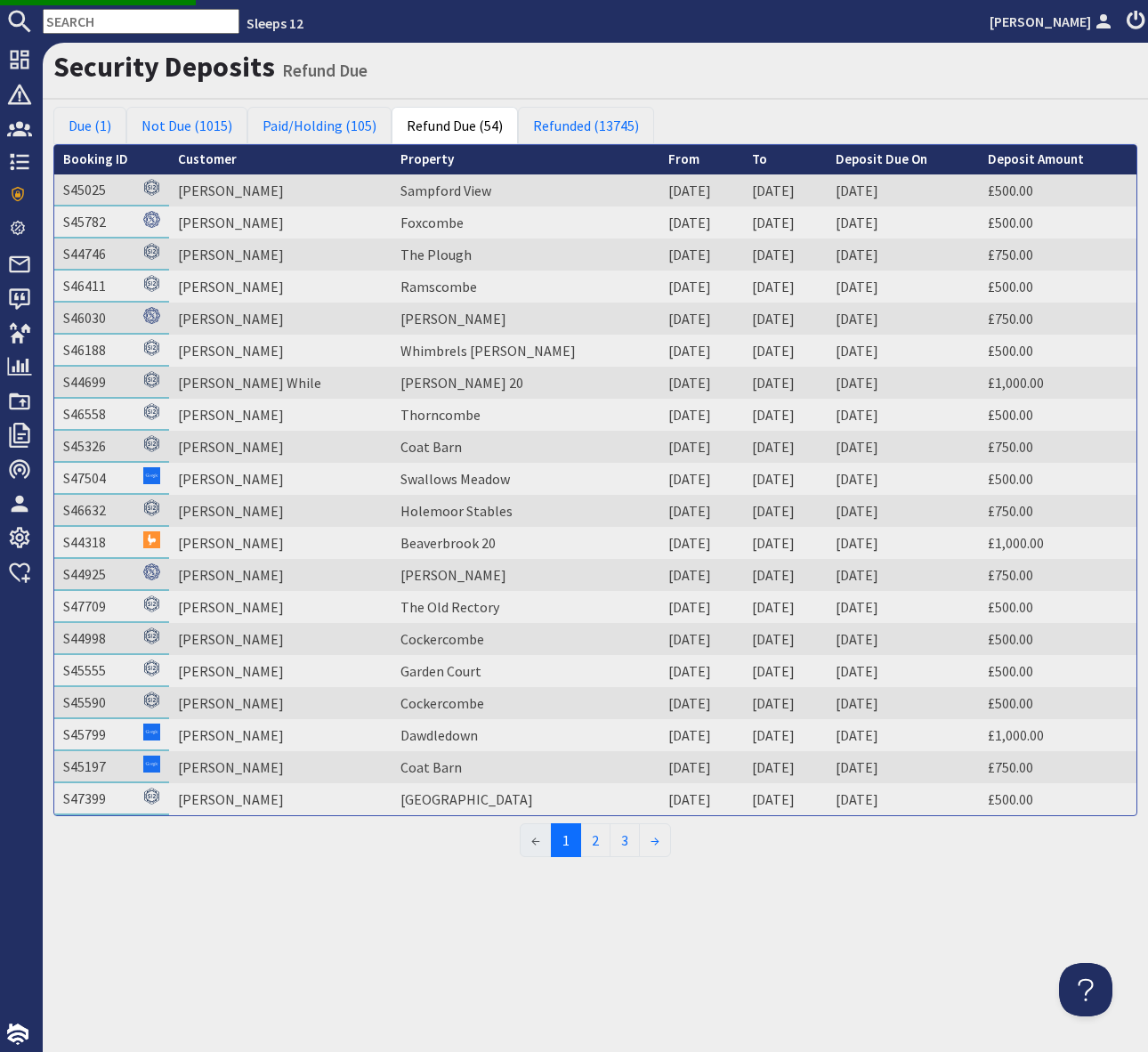
click at [98, 21] on input "text" at bounding box center [142, 21] width 197 height 25
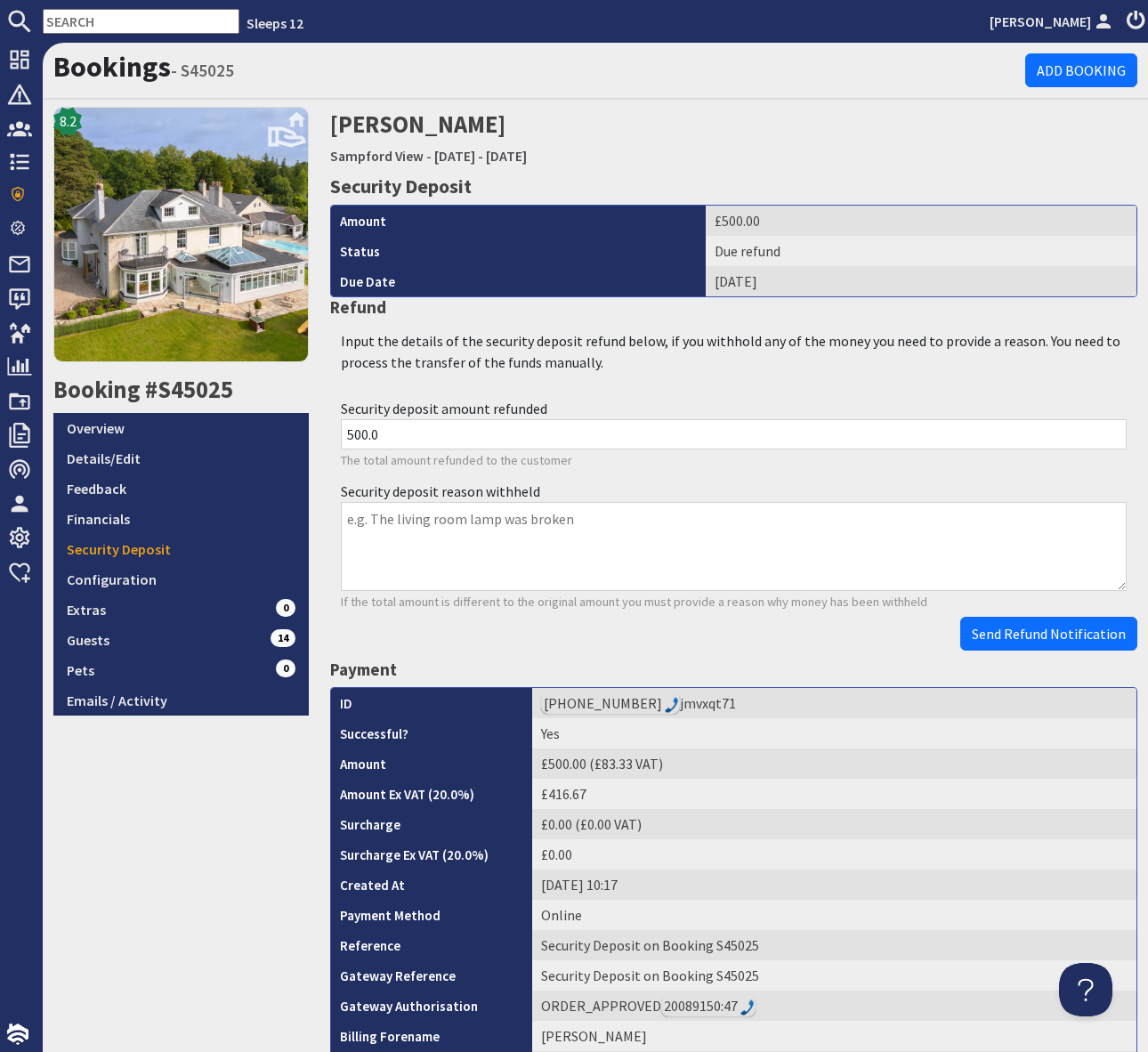
click at [1024, 654] on div "Security Deposit Amount £500.00 Status Due refund Due Date [DATE] Refund Input …" at bounding box center [734, 868] width 829 height 1388
click at [1039, 638] on span "Send Refund Notification" at bounding box center [1049, 633] width 154 height 18
click at [1039, 638] on body "Sleeps 12 [PERSON_NAME] Dashboard Notifications 0 Agency Dashboard Bookings 0 S…" at bounding box center [574, 526] width 1148 height 1052
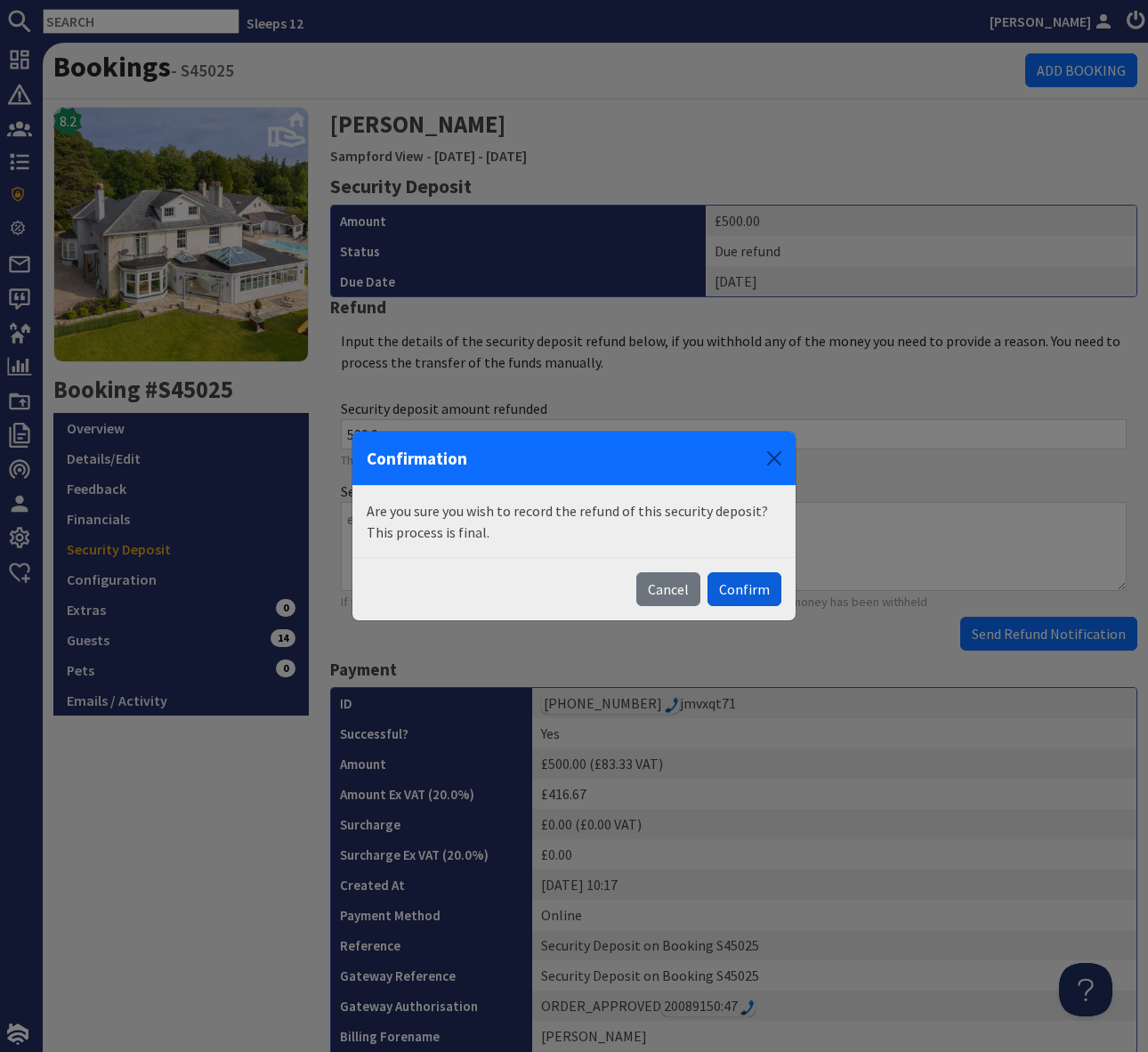
click at [753, 587] on button "Confirm" at bounding box center [744, 589] width 74 height 34
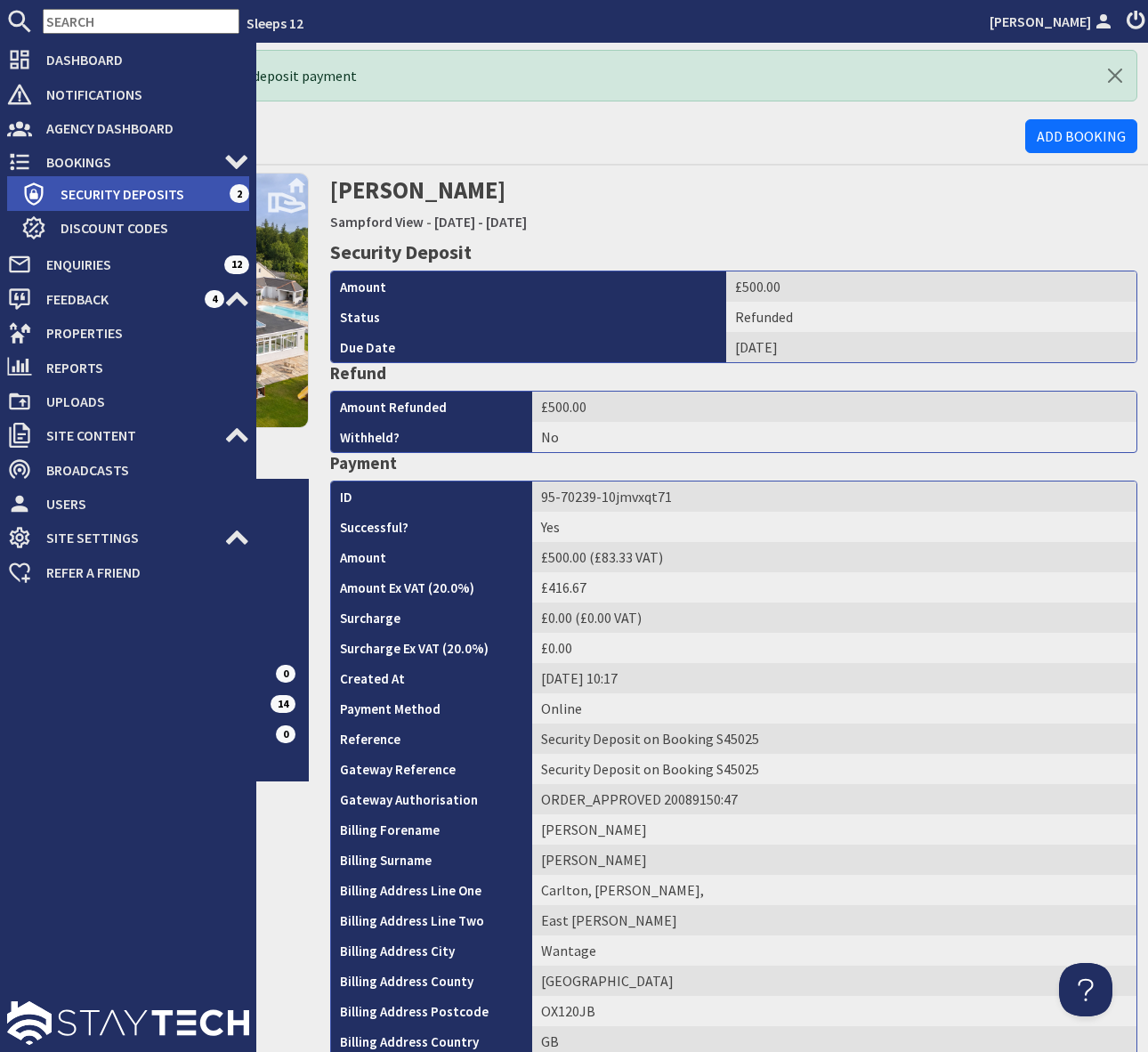
click at [129, 192] on span "Security Deposits" at bounding box center [137, 194] width 183 height 28
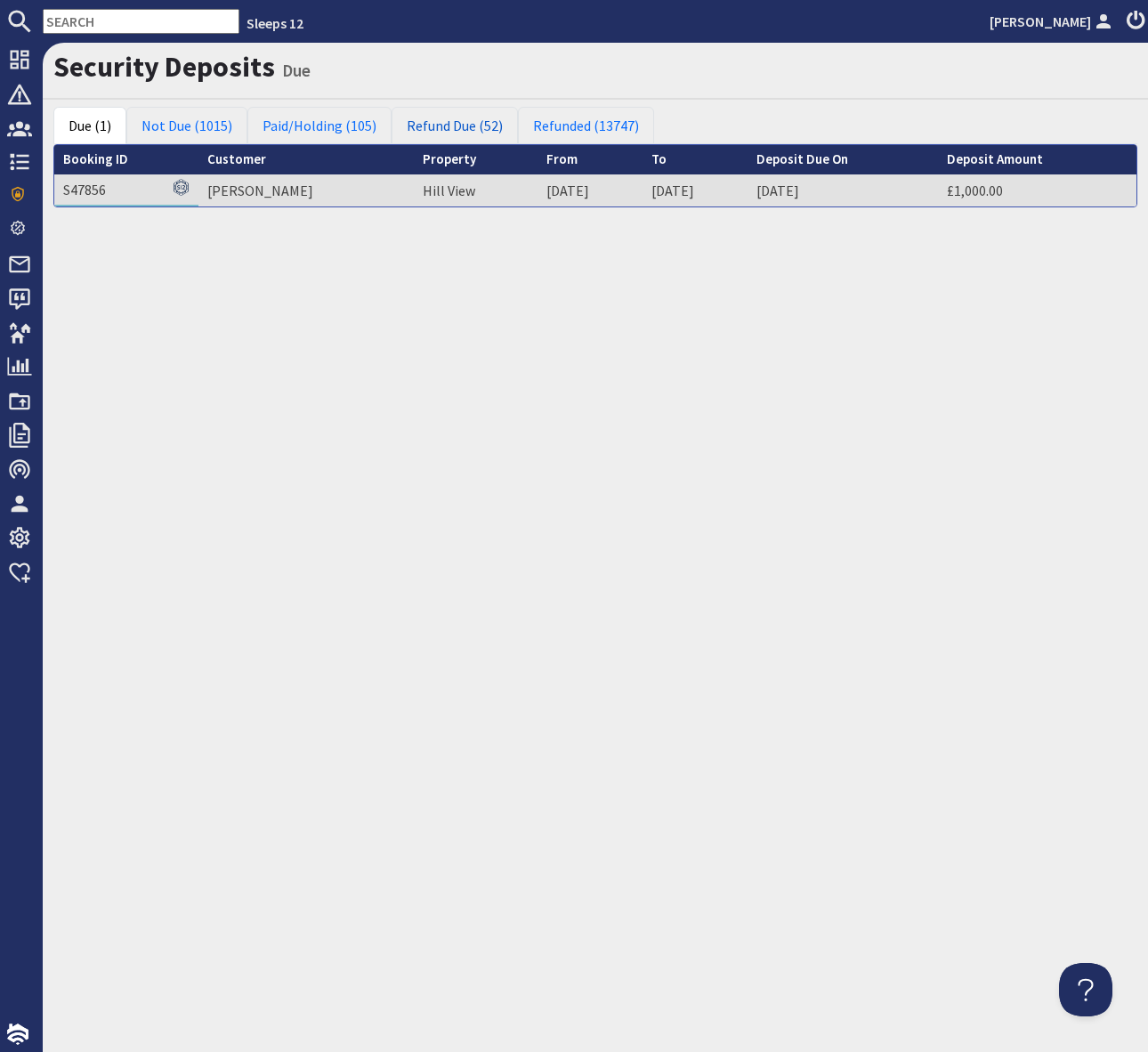
drag, startPoint x: 468, startPoint y: 127, endPoint x: 478, endPoint y: 170, distance: 44.1
click at [468, 127] on link "Refund Due (52)" at bounding box center [455, 126] width 127 height 38
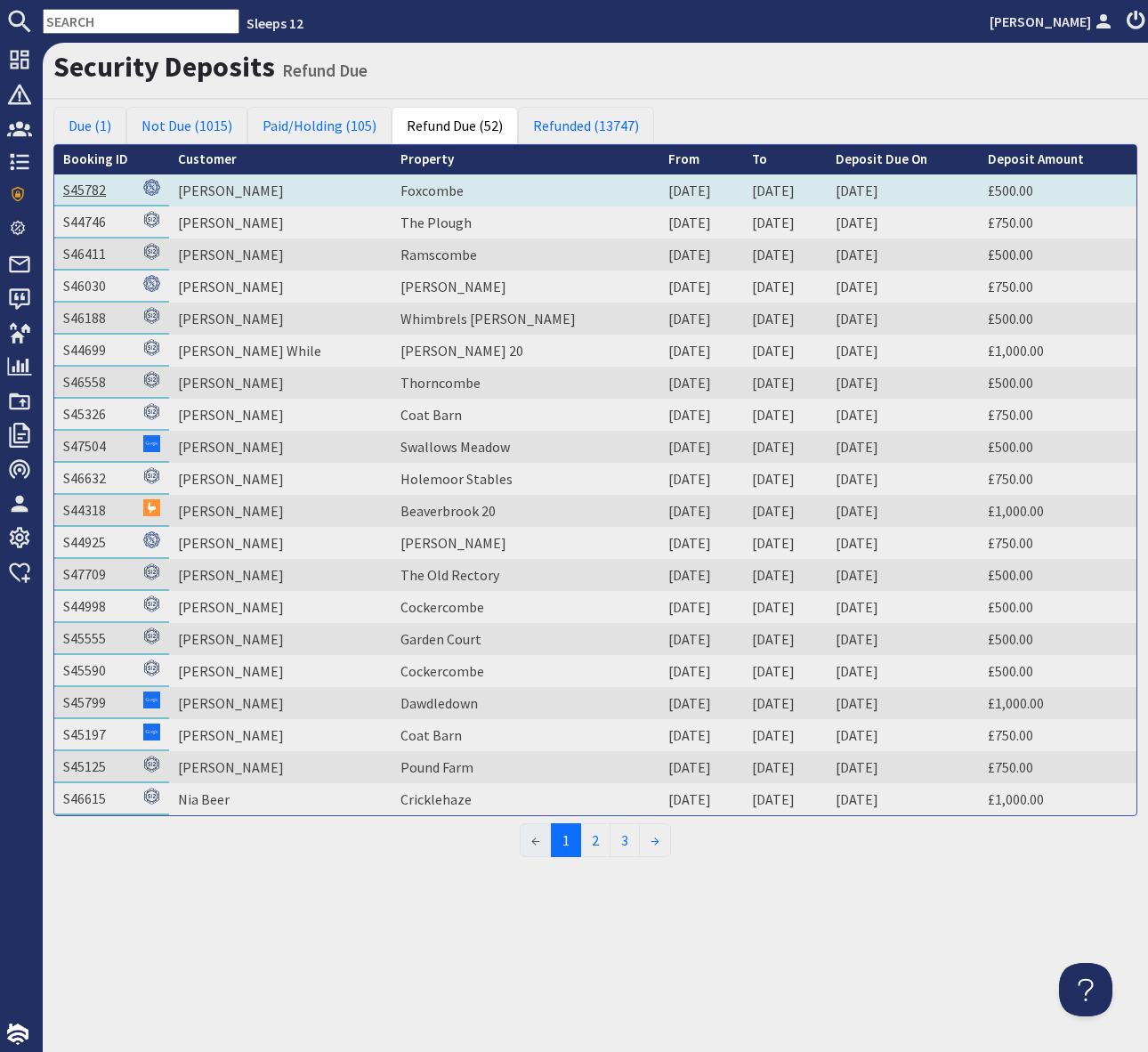
click at [83, 191] on link "S45782" at bounding box center [84, 189] width 43 height 18
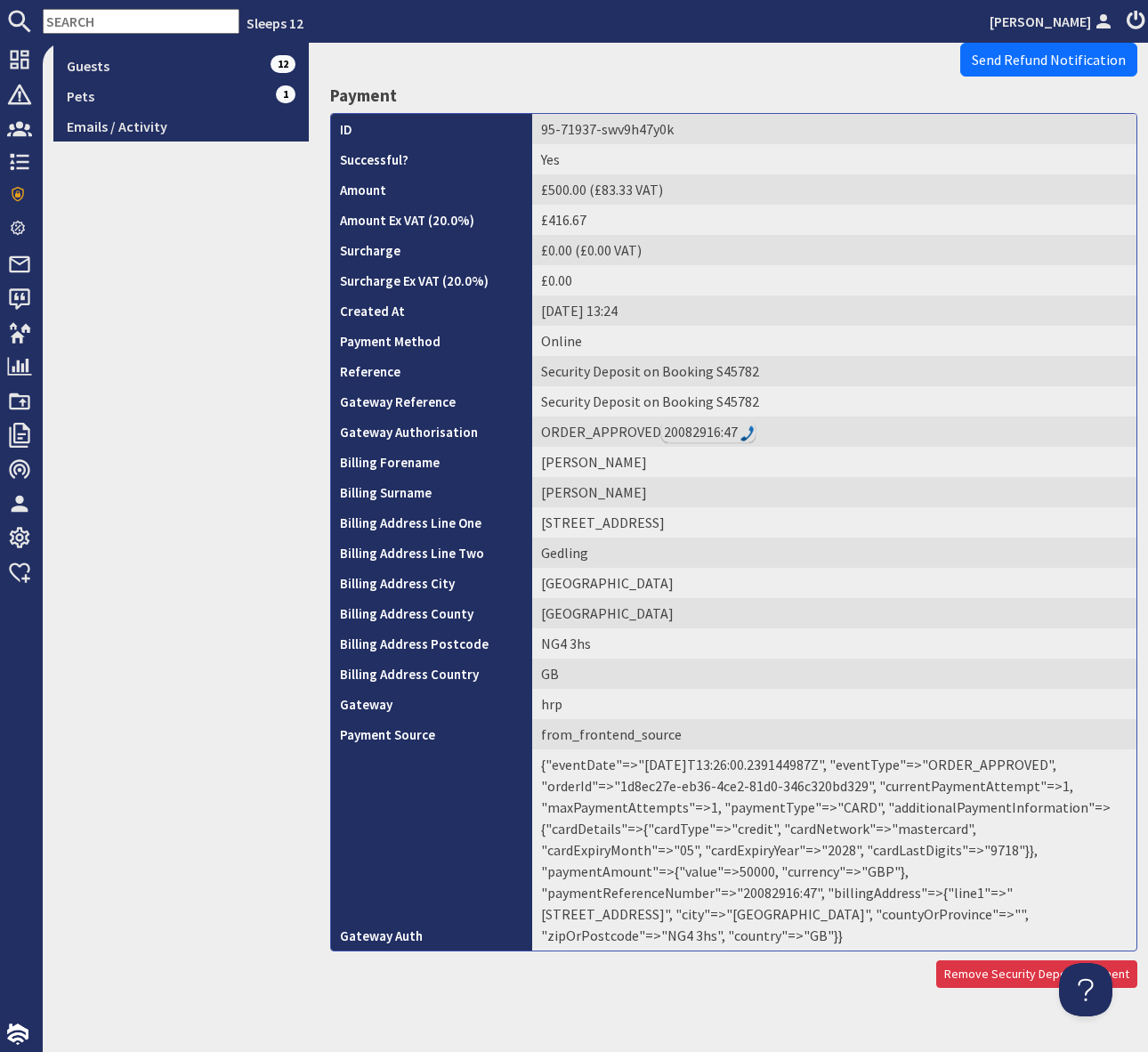
scroll to position [578, 0]
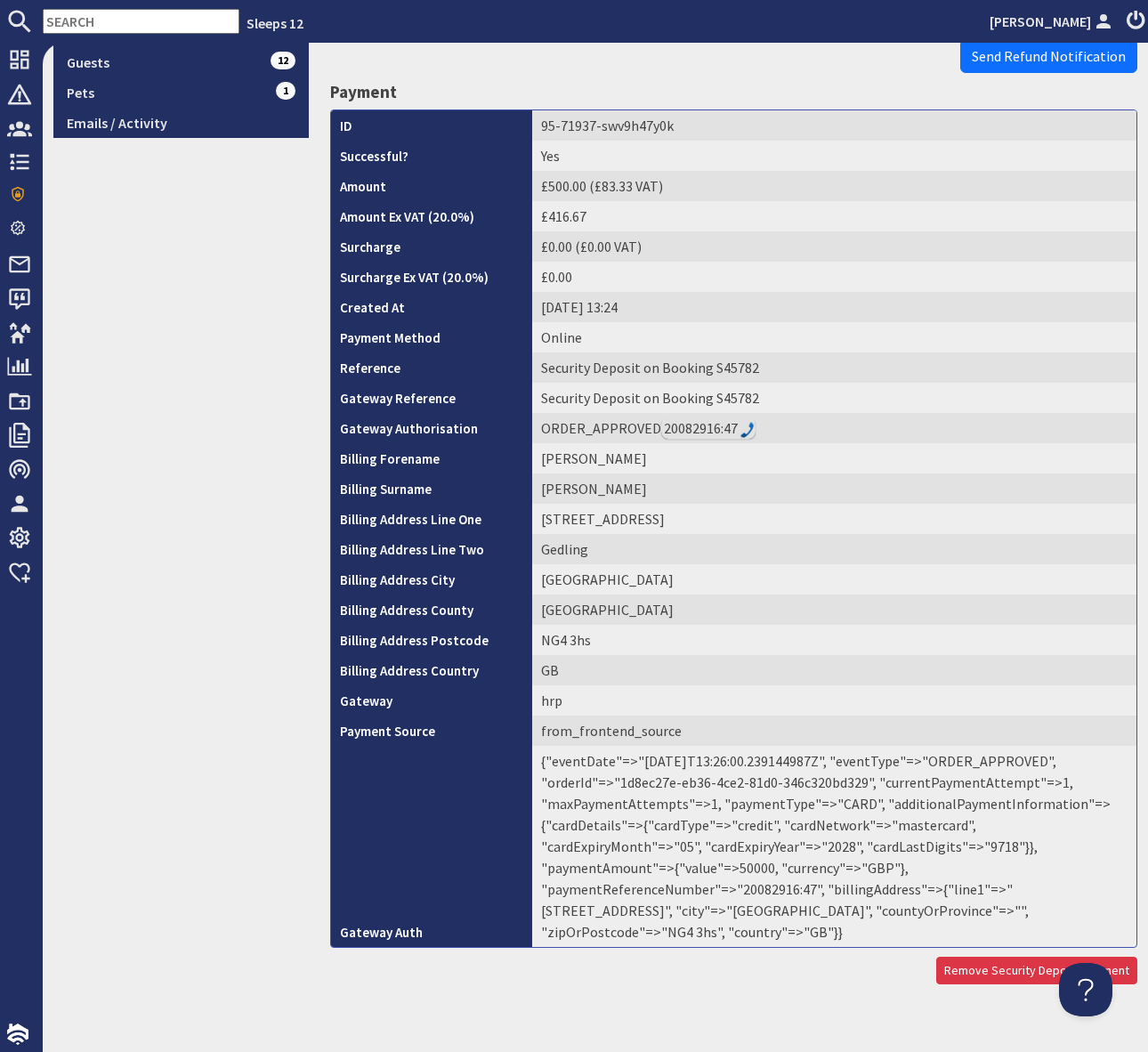
click at [898, 869] on td "{"eventDate"=>"[DATE]T13:26:00.239144987Z", "eventType"=>"ORDER_APPROVED", "ord…" at bounding box center [835, 846] width 604 height 201
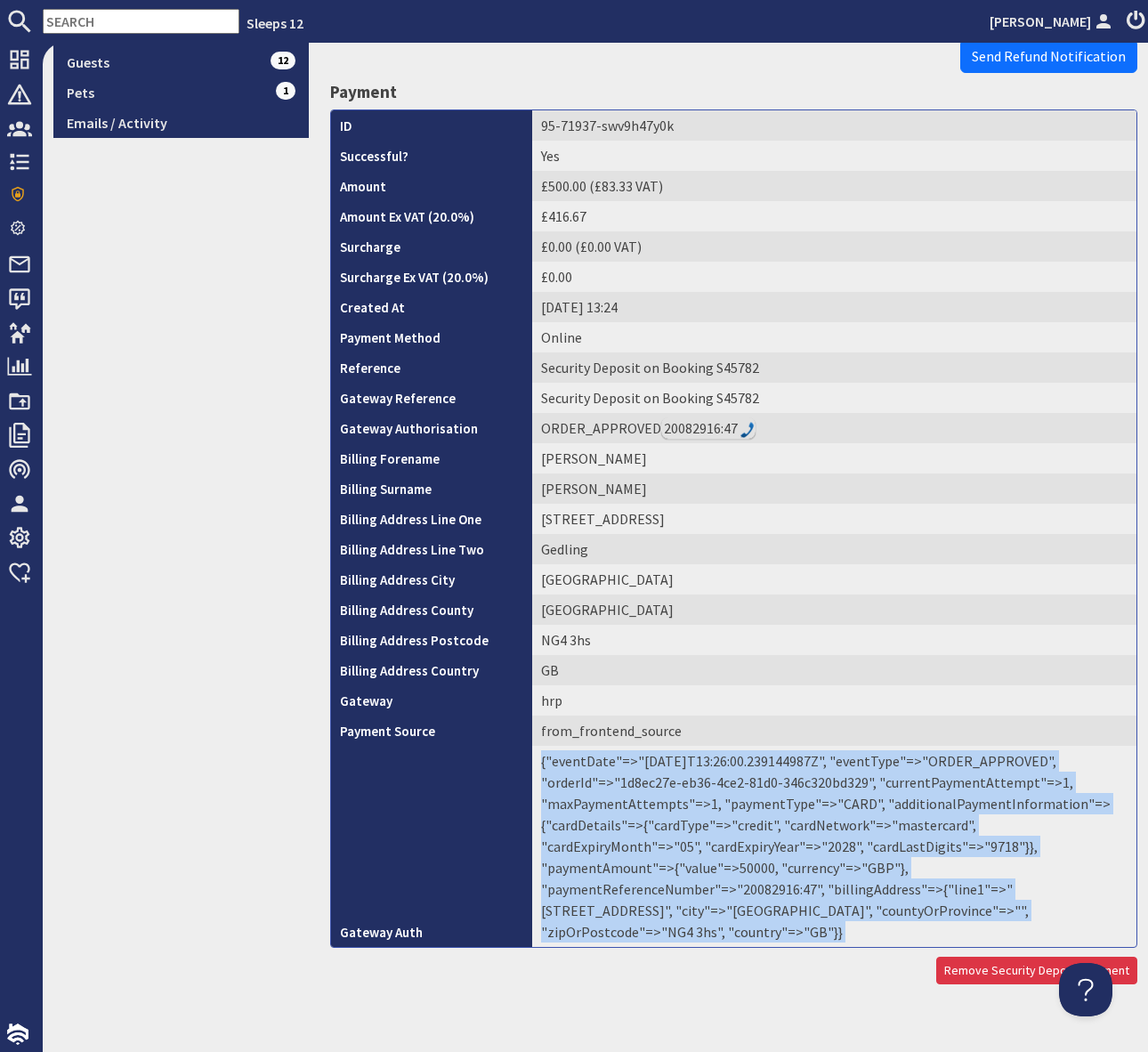
click at [898, 869] on td "{"eventDate"=>"[DATE]T13:26:00.239144987Z", "eventType"=>"ORDER_APPROVED", "ord…" at bounding box center [835, 846] width 604 height 201
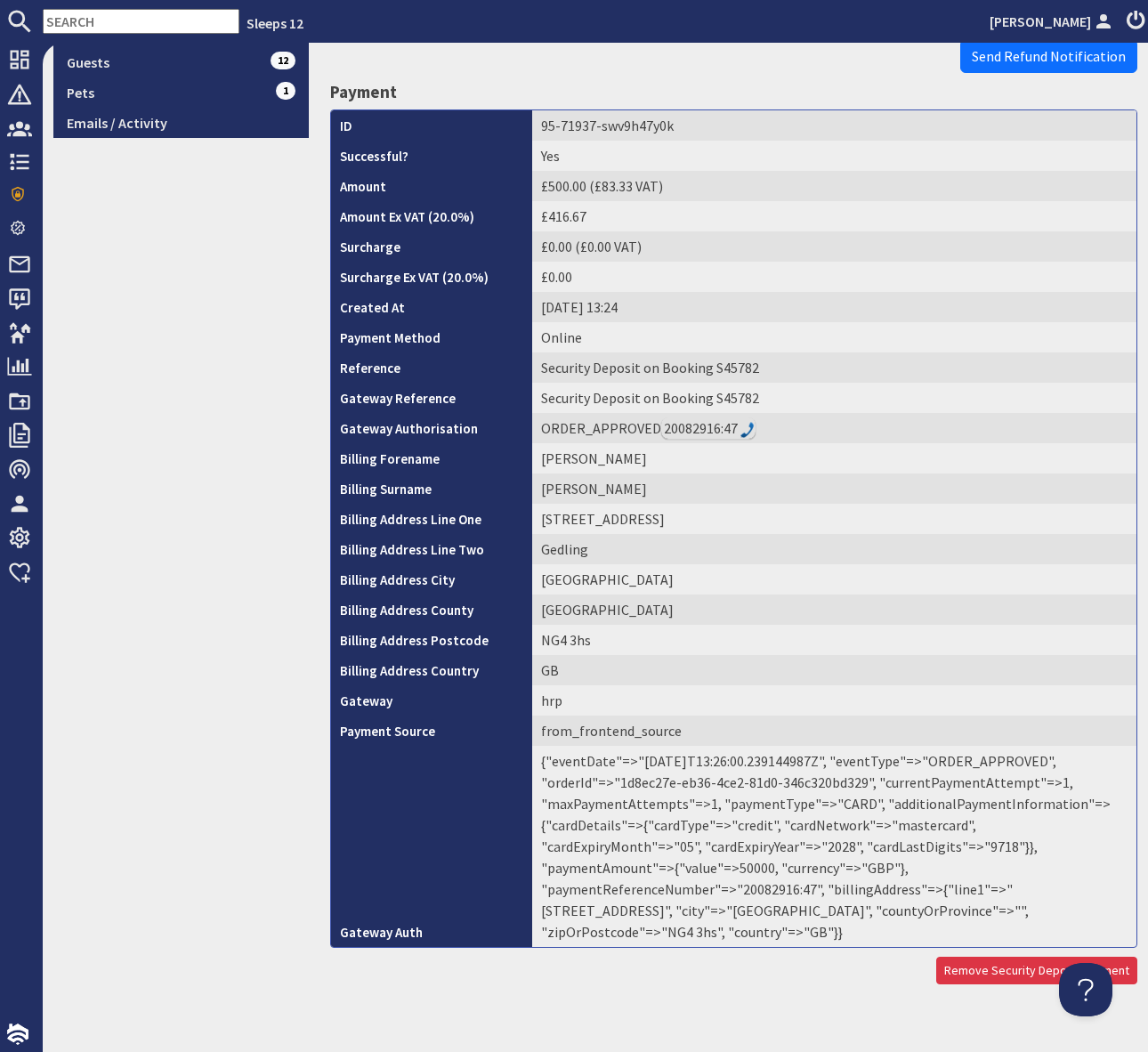
click at [897, 863] on td "{"eventDate"=>"[DATE]T13:26:00.239144987Z", "eventType"=>"ORDER_APPROVED", "ord…" at bounding box center [835, 846] width 604 height 201
click at [896, 864] on td "{"eventDate"=>"[DATE]T13:26:00.239144987Z", "eventType"=>"ORDER_APPROVED", "ord…" at bounding box center [835, 846] width 604 height 201
copy td "20082916"
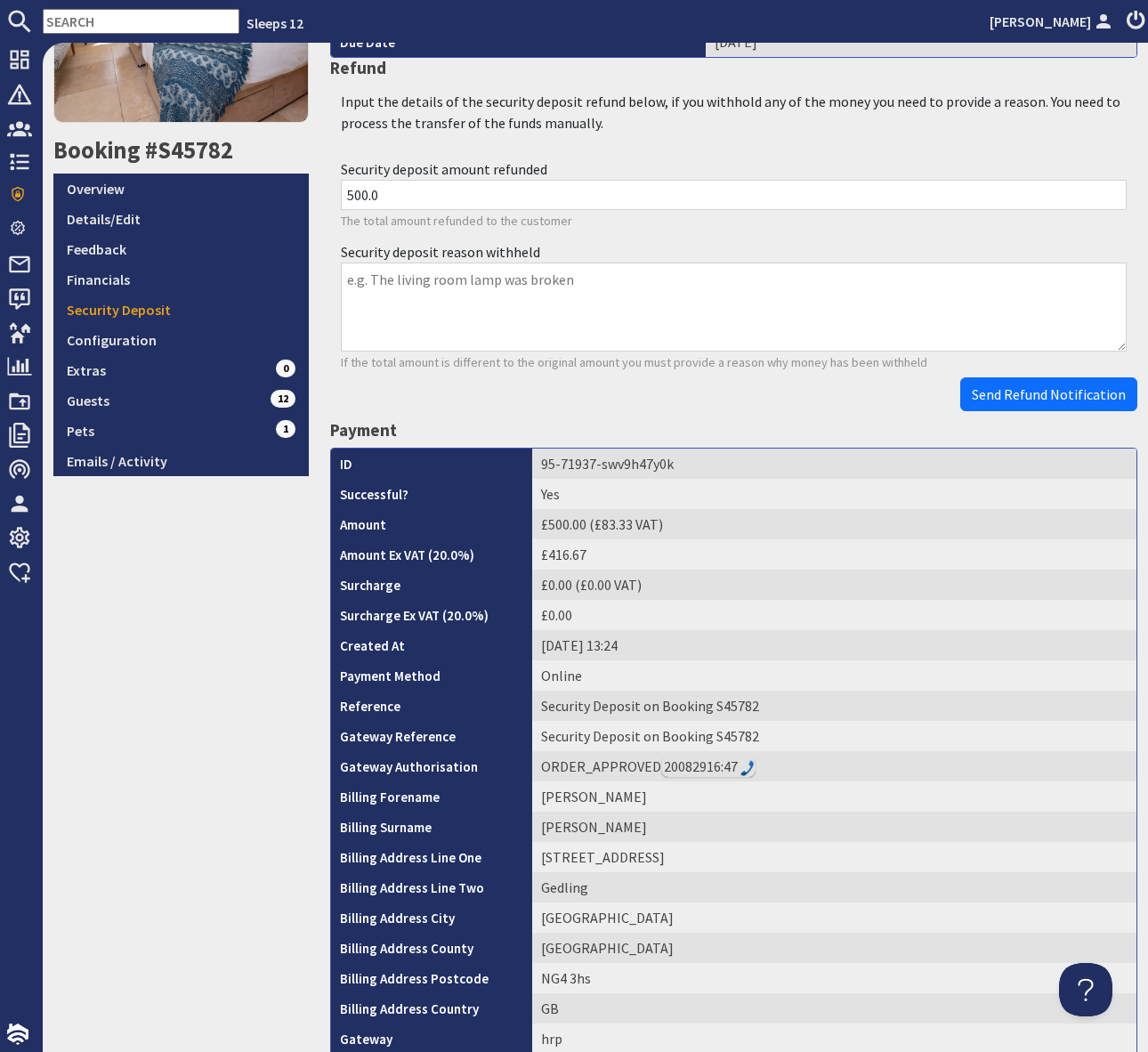
scroll to position [0, 0]
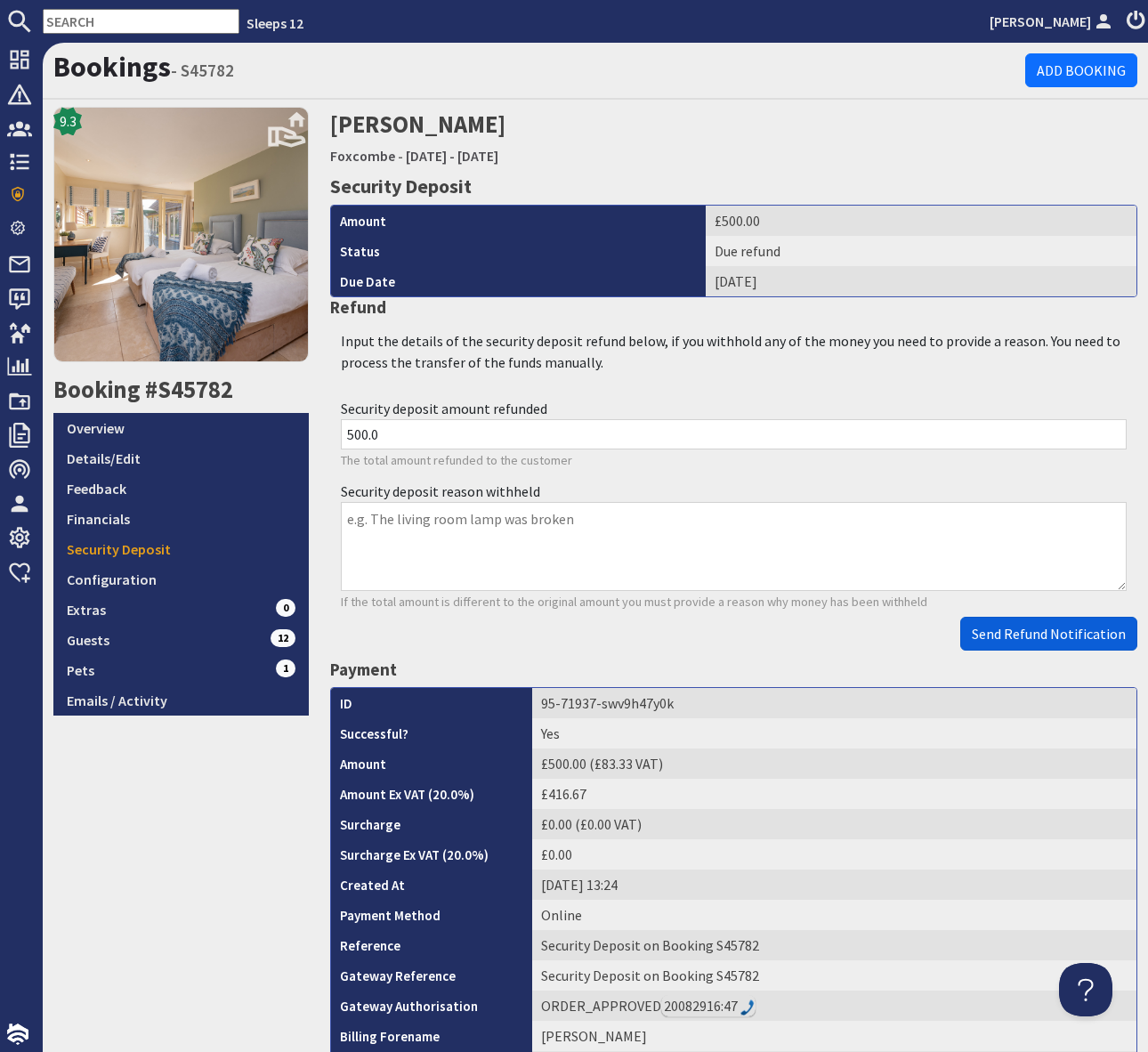
click at [1032, 631] on span "Send Refund Notification" at bounding box center [1049, 633] width 154 height 18
click at [1032, 631] on body "Sleeps 12 [PERSON_NAME] Dashboard Notifications 0 Agency Dashboard Bookings 0 S…" at bounding box center [574, 526] width 1148 height 1052
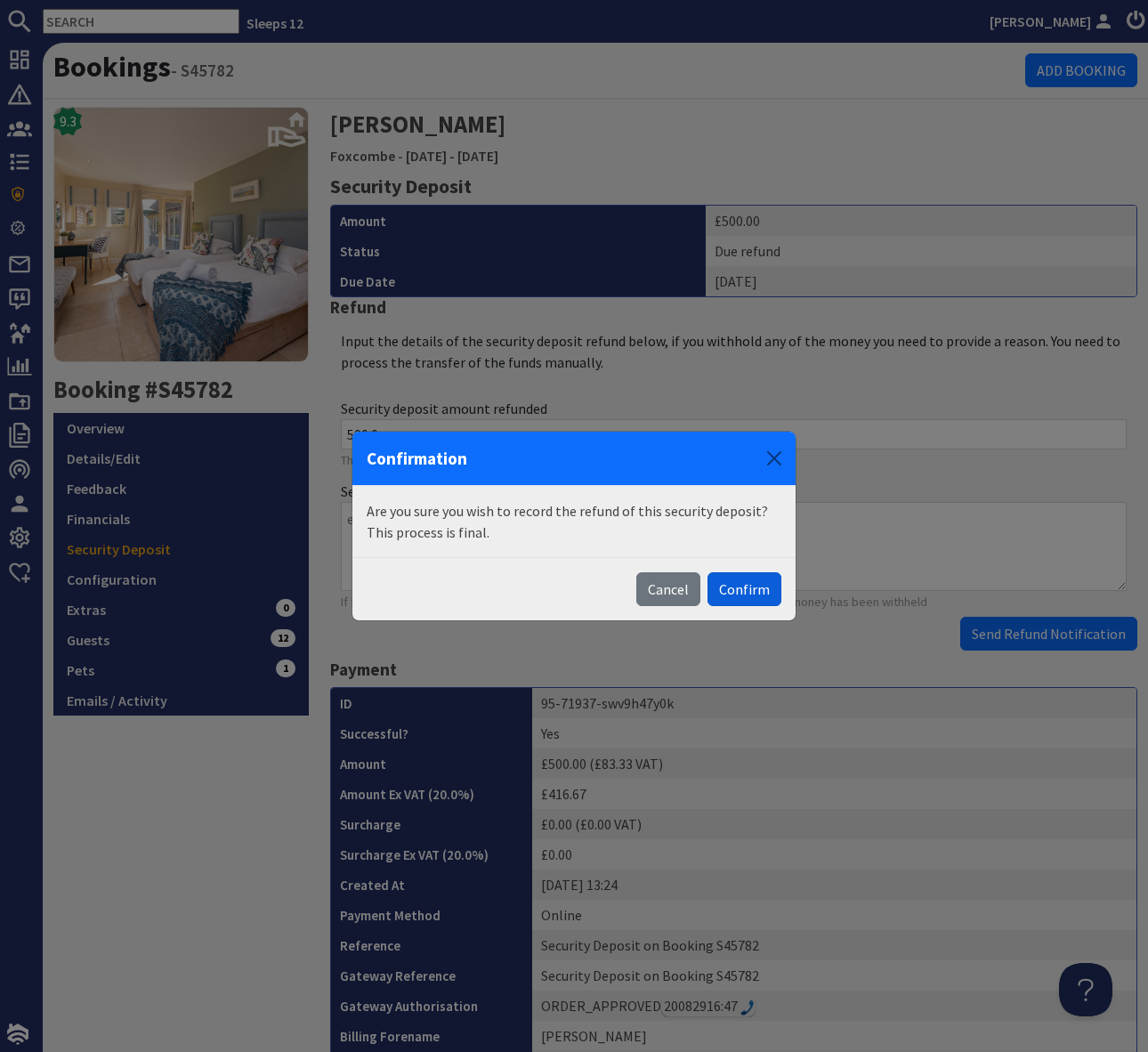
click at [744, 585] on button "Confirm" at bounding box center [744, 589] width 74 height 34
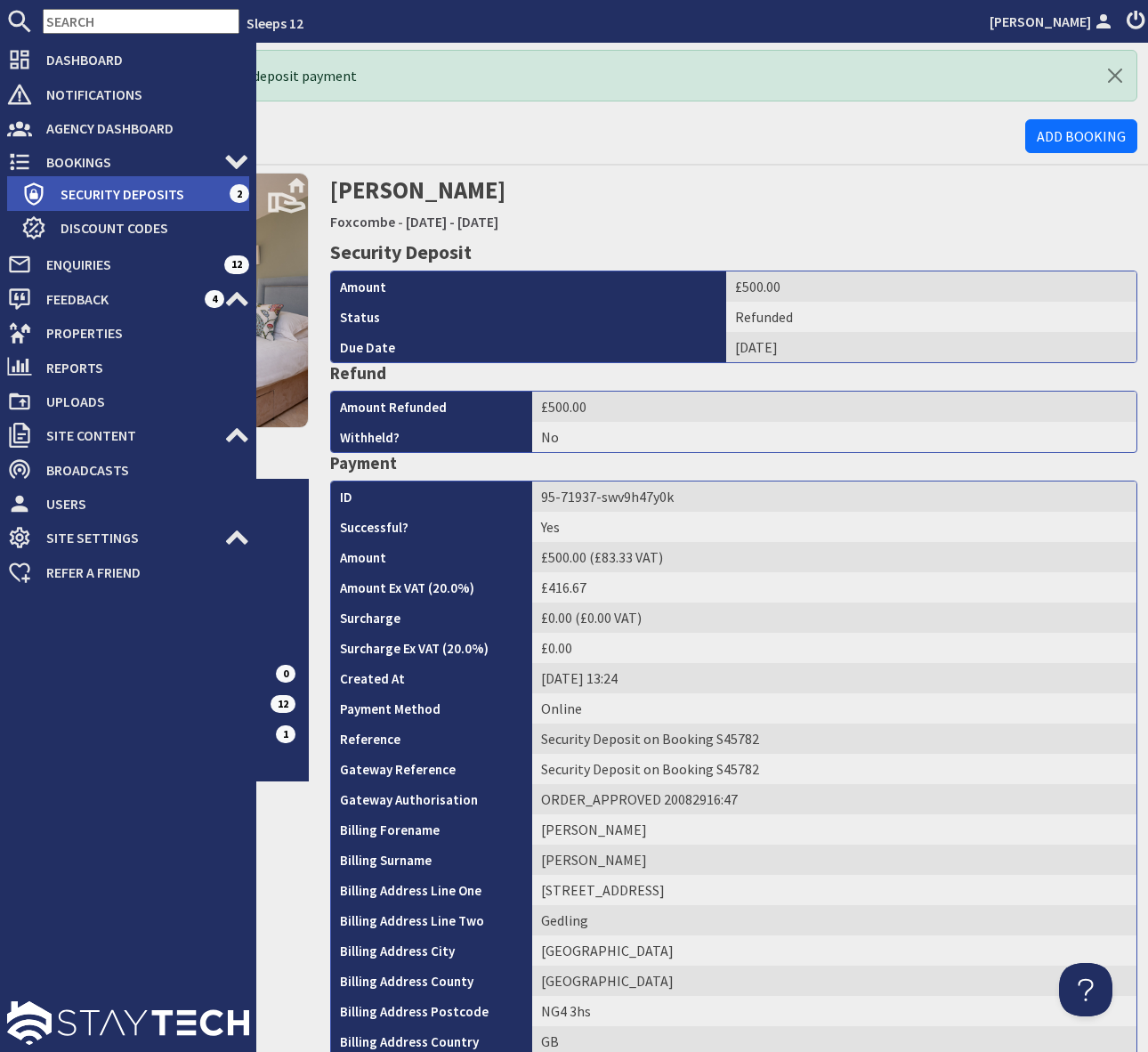
click at [166, 192] on span "Security Deposits" at bounding box center [137, 194] width 183 height 28
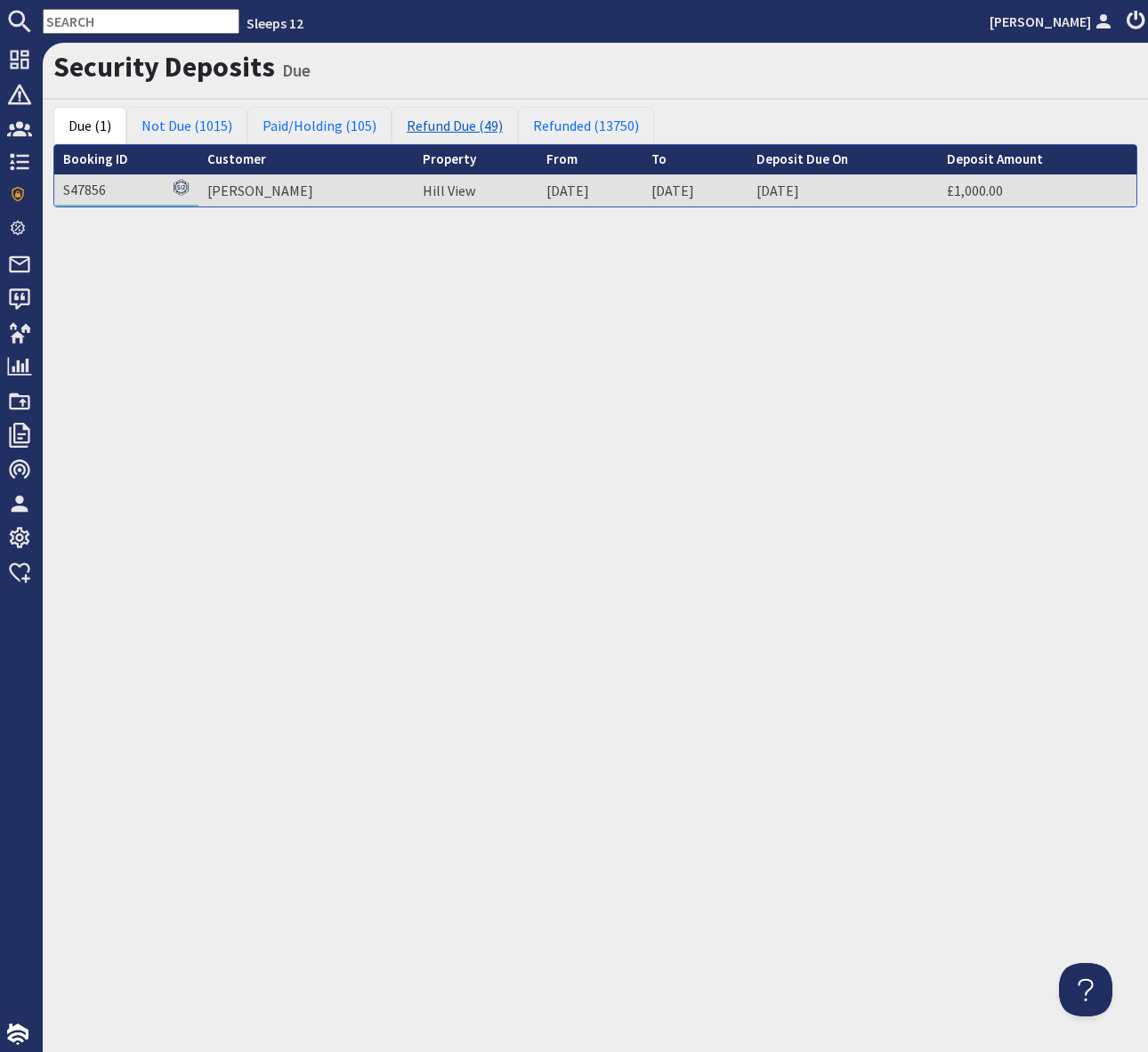
click at [449, 129] on link "Refund Due (49)" at bounding box center [455, 126] width 127 height 38
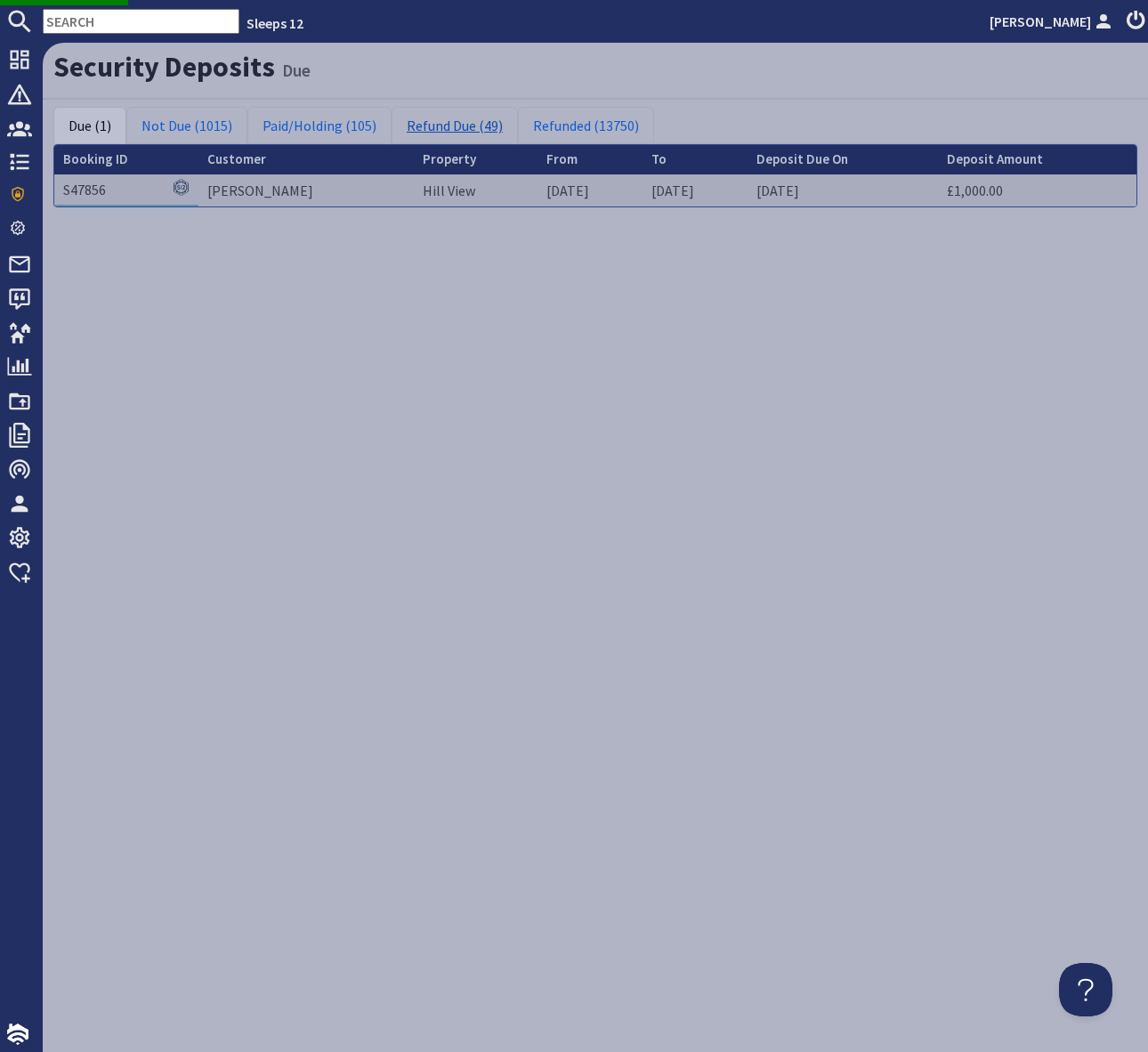
click at [458, 124] on link "Refund Due (49)" at bounding box center [455, 126] width 127 height 38
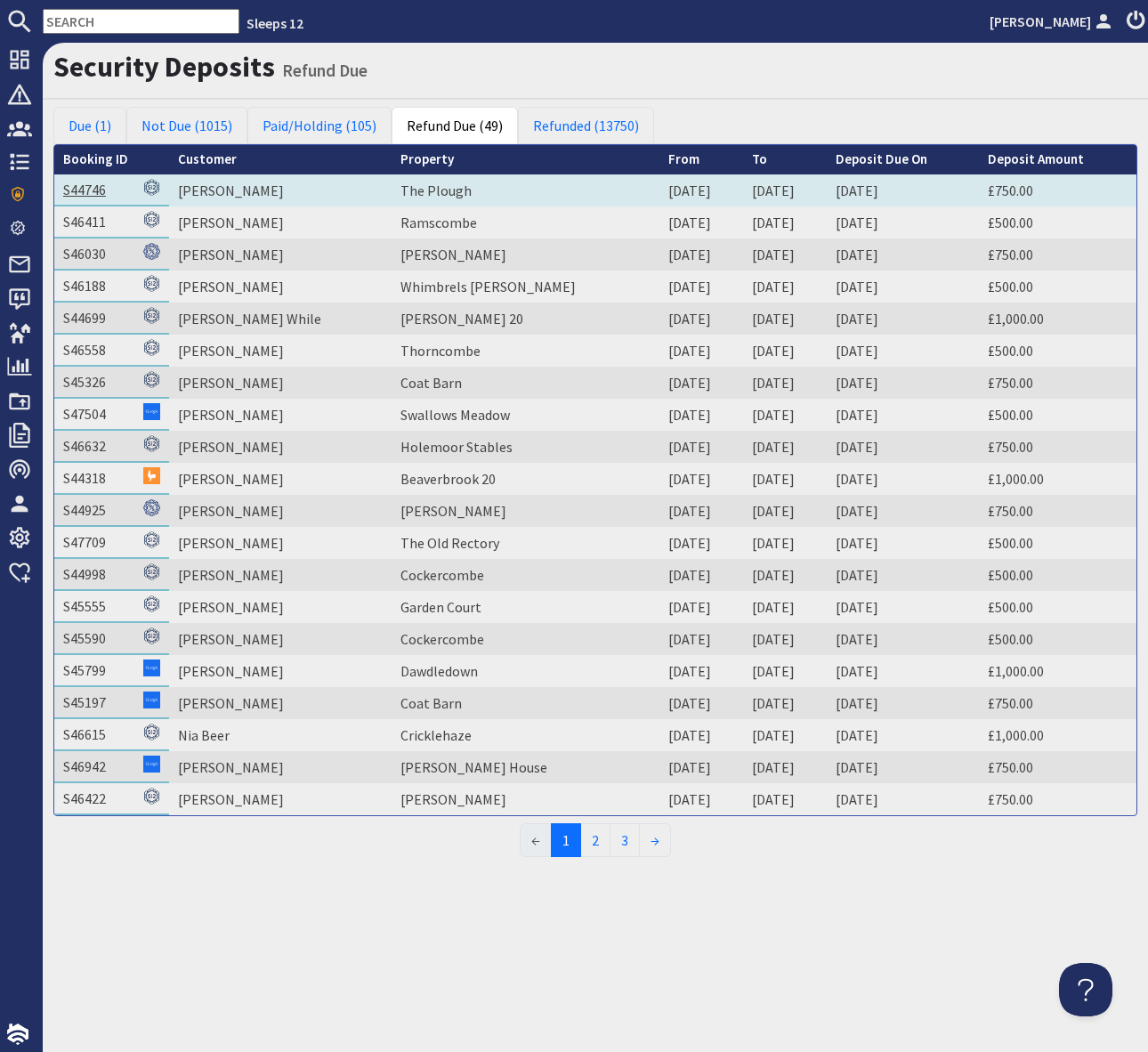
click at [80, 194] on link "S44746" at bounding box center [84, 189] width 43 height 18
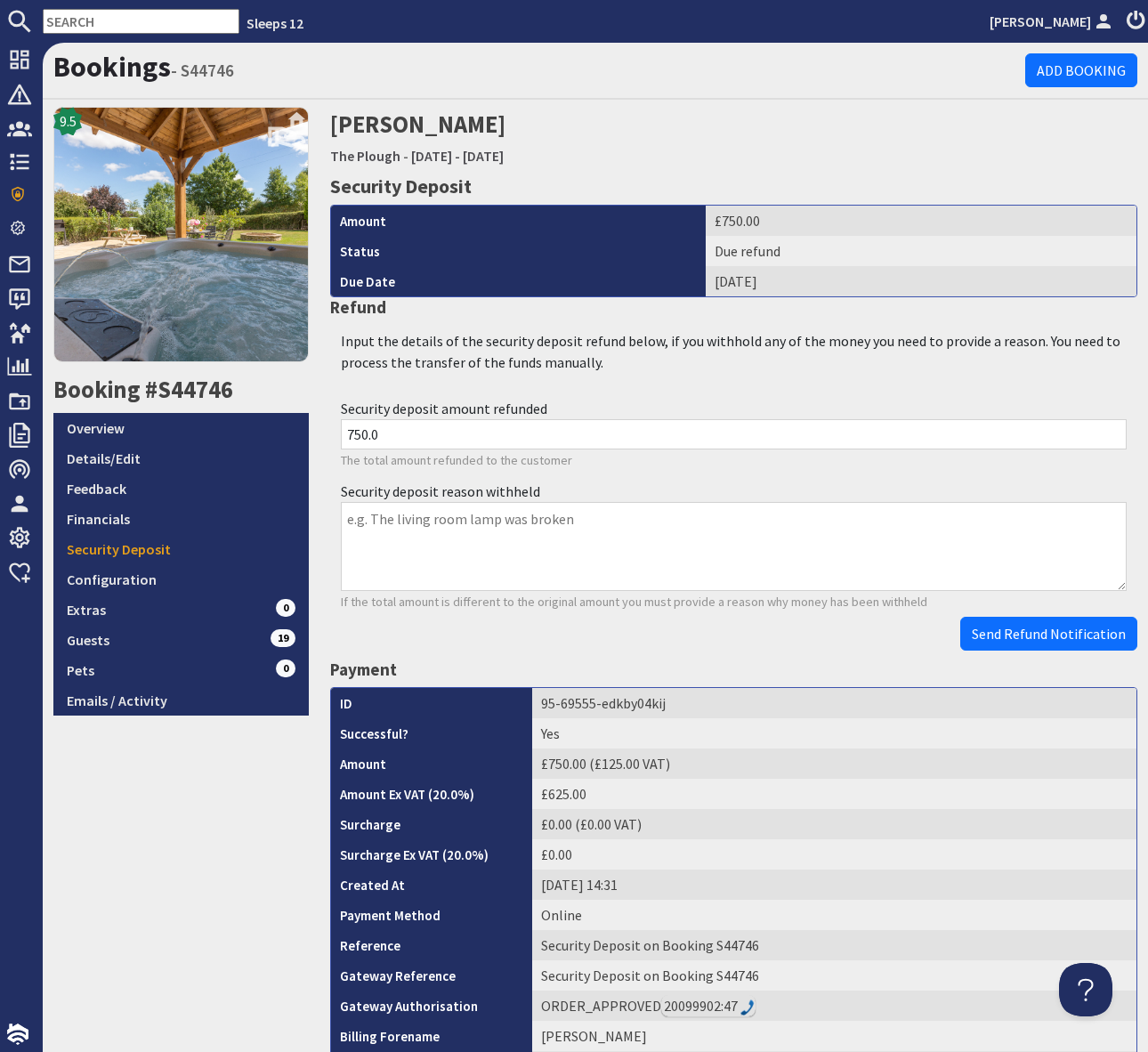
scroll to position [578, 0]
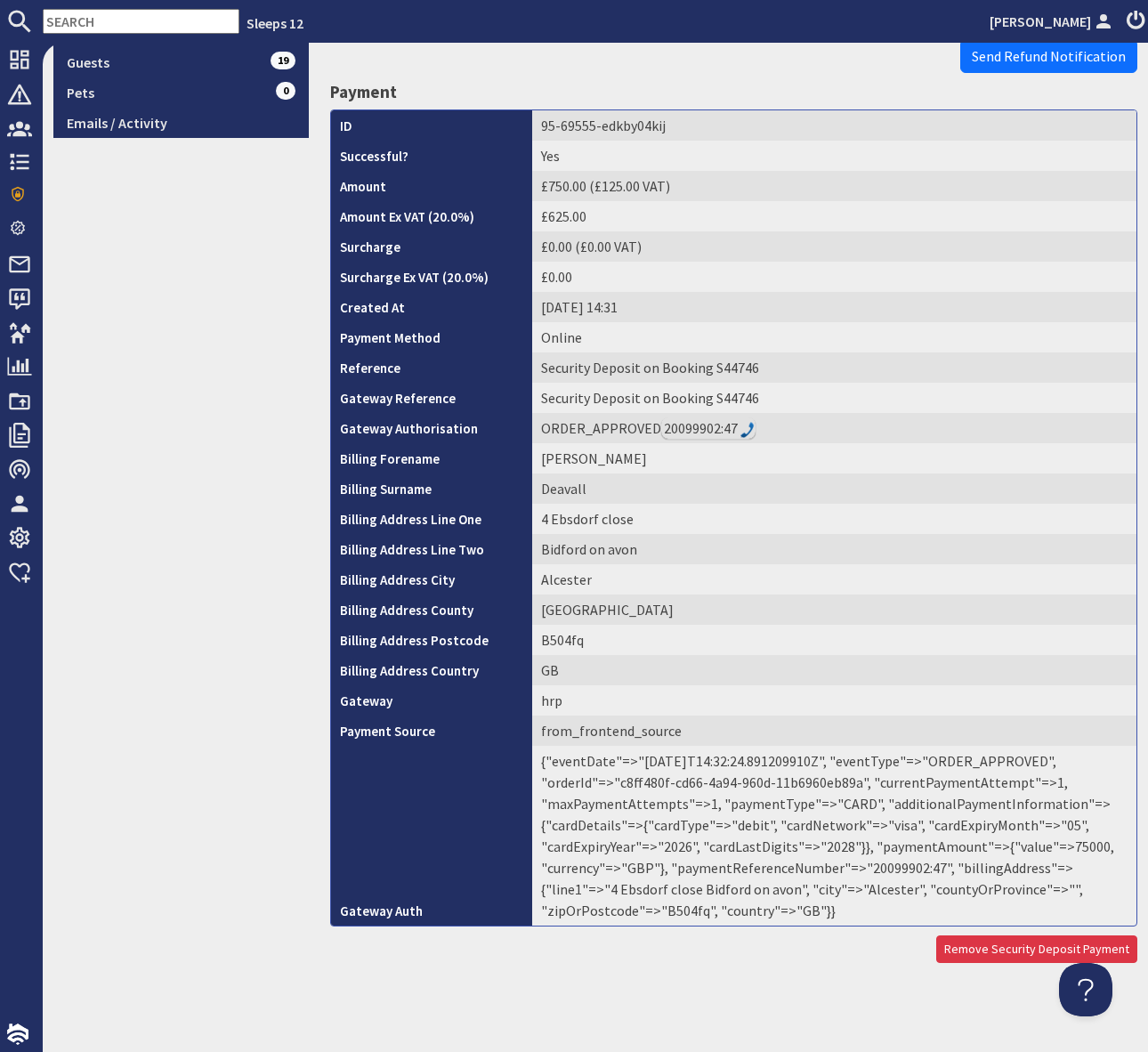
click at [899, 866] on td "{"eventDate"=>"[DATE]T14:32:24.891209910Z", "eventType"=>"ORDER_APPROVED", "ord…" at bounding box center [835, 835] width 604 height 180
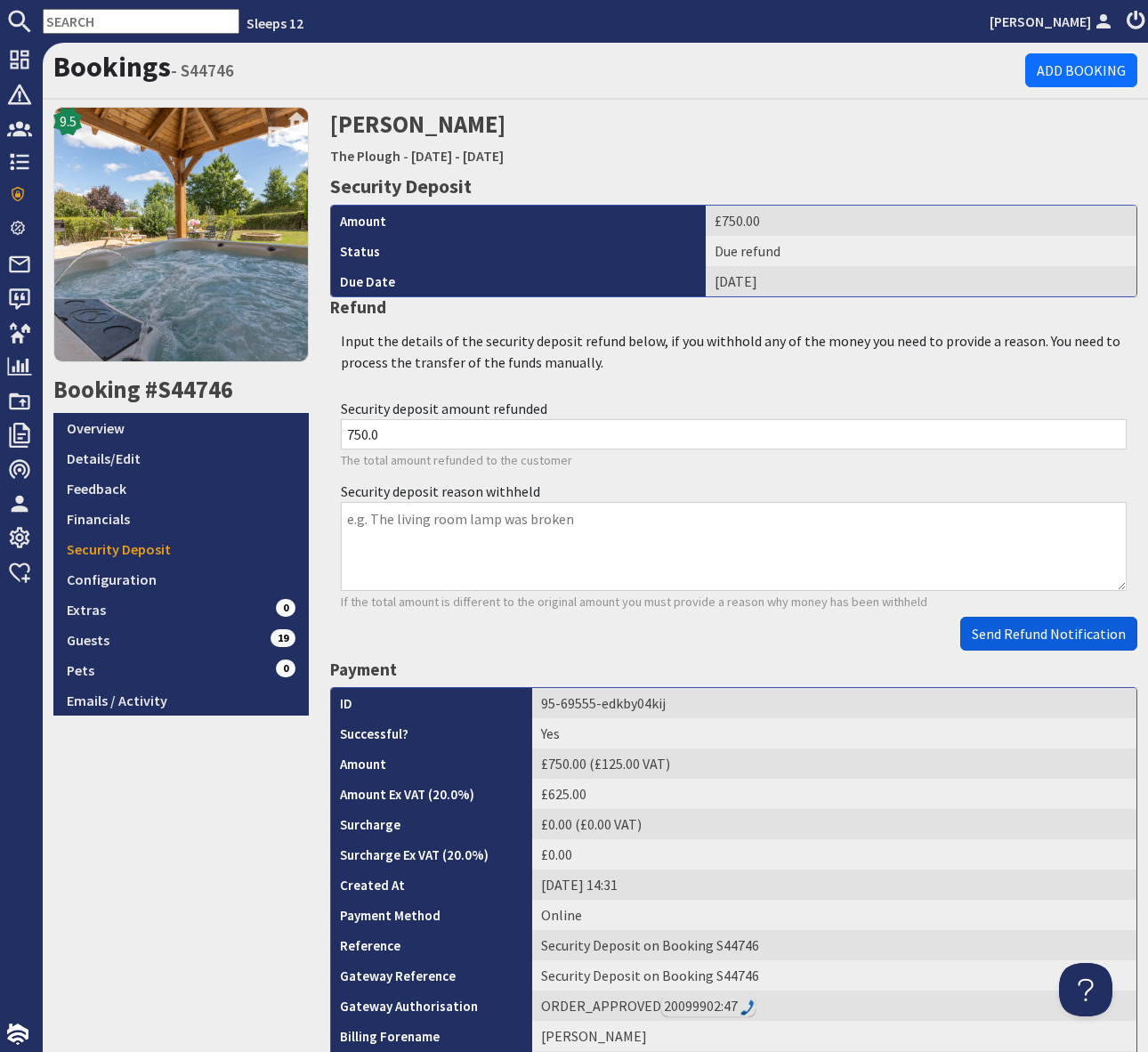
click at [1059, 629] on span "Send Refund Notification" at bounding box center [1049, 633] width 154 height 18
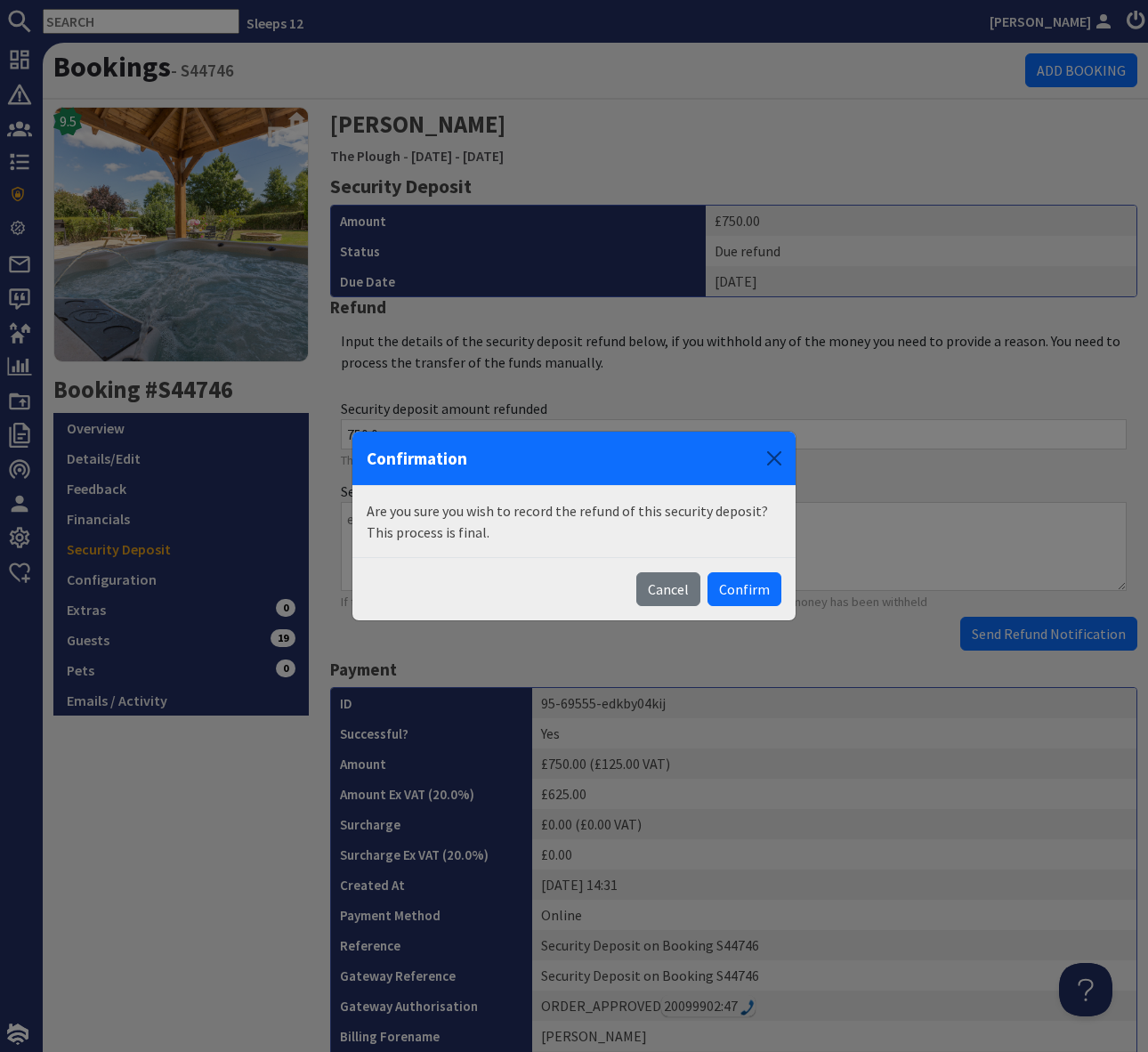
click at [1059, 629] on body "Sleeps 12 [PERSON_NAME] Dashboard Notifications 0 Agency Dashboard Bookings 0 S…" at bounding box center [574, 526] width 1148 height 1052
click at [760, 587] on button "Confirm" at bounding box center [744, 589] width 74 height 34
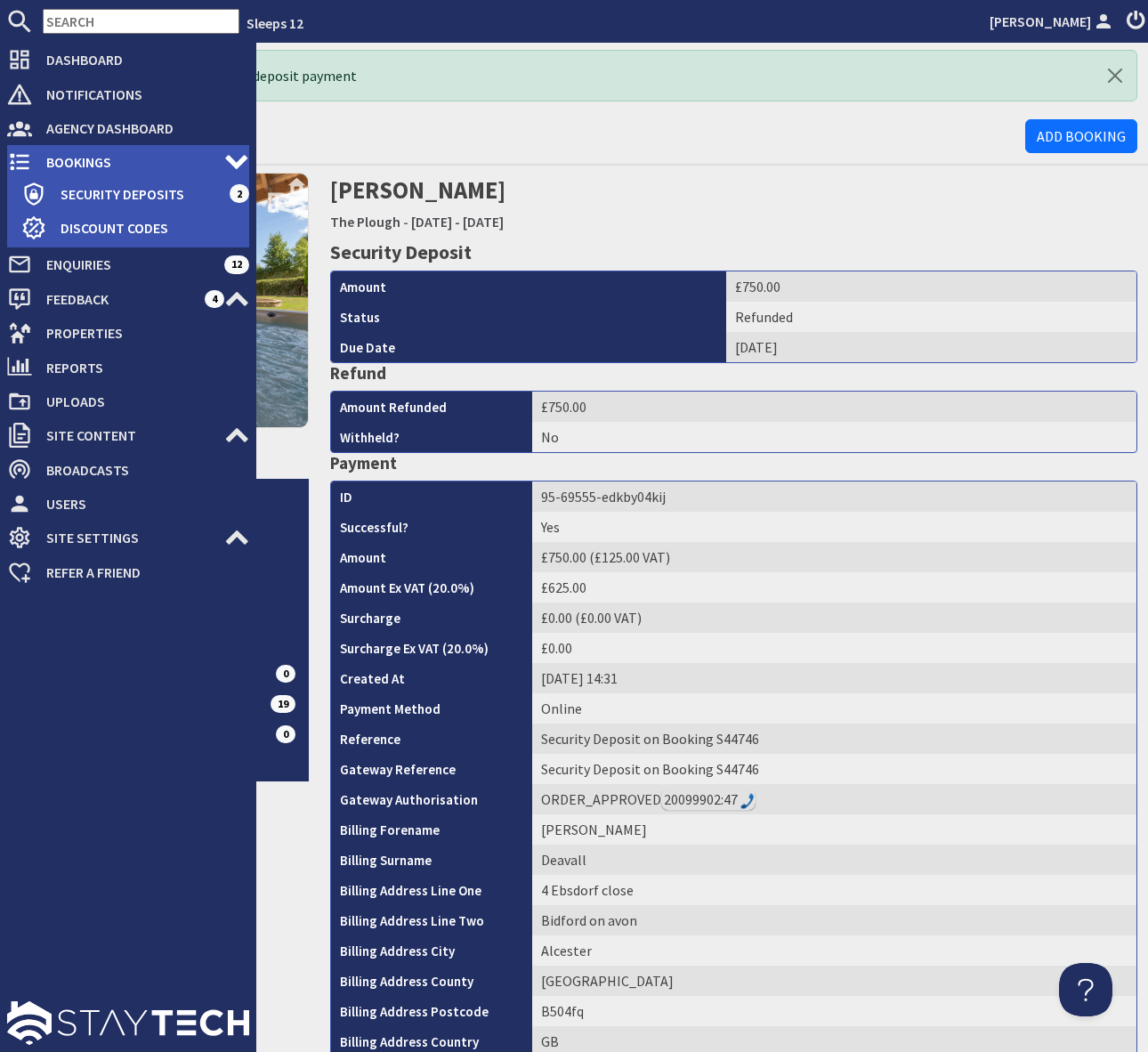
click at [133, 163] on span "Bookings" at bounding box center [128, 162] width 192 height 28
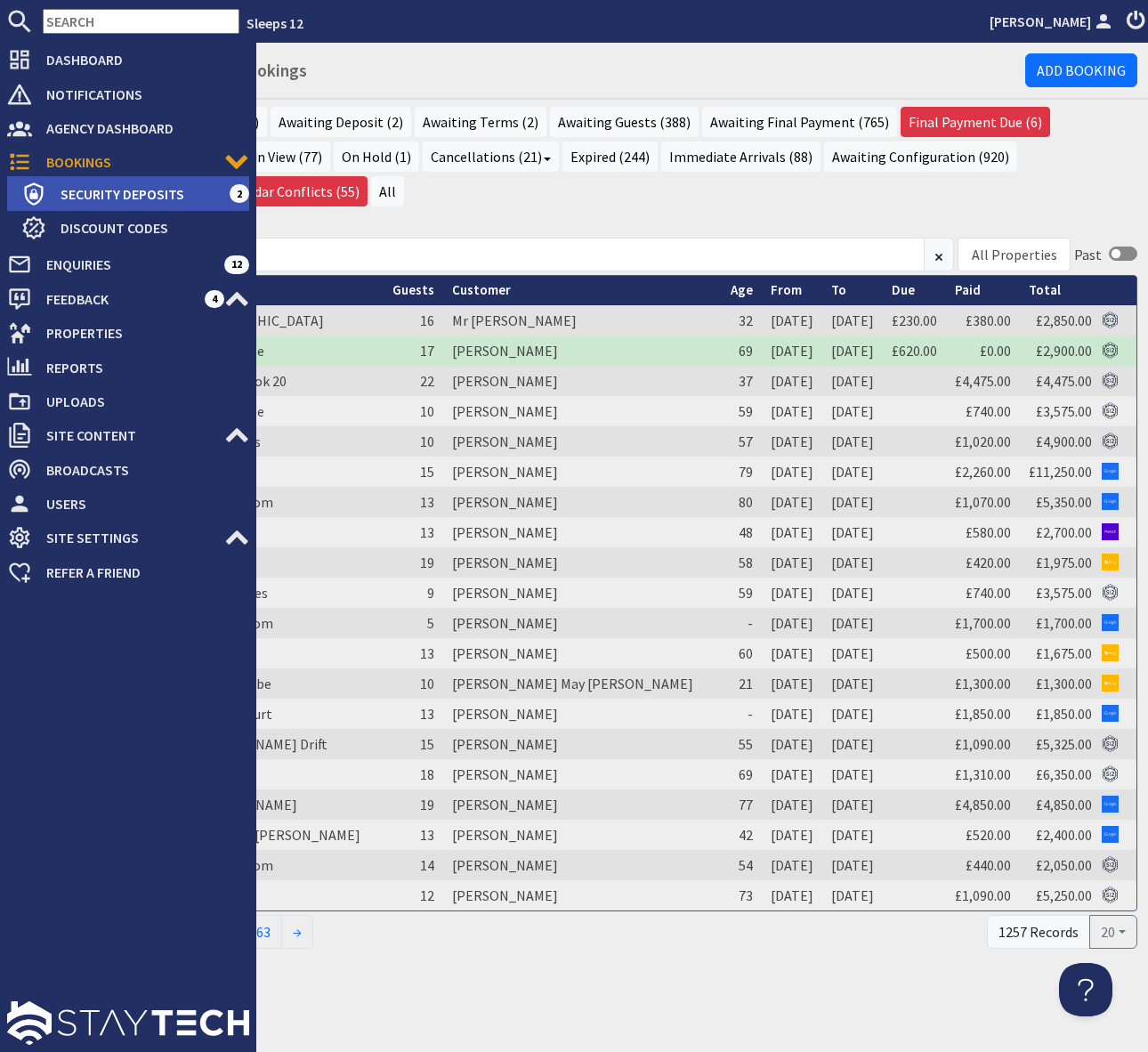
click at [144, 195] on span "Security Deposits" at bounding box center [137, 194] width 183 height 28
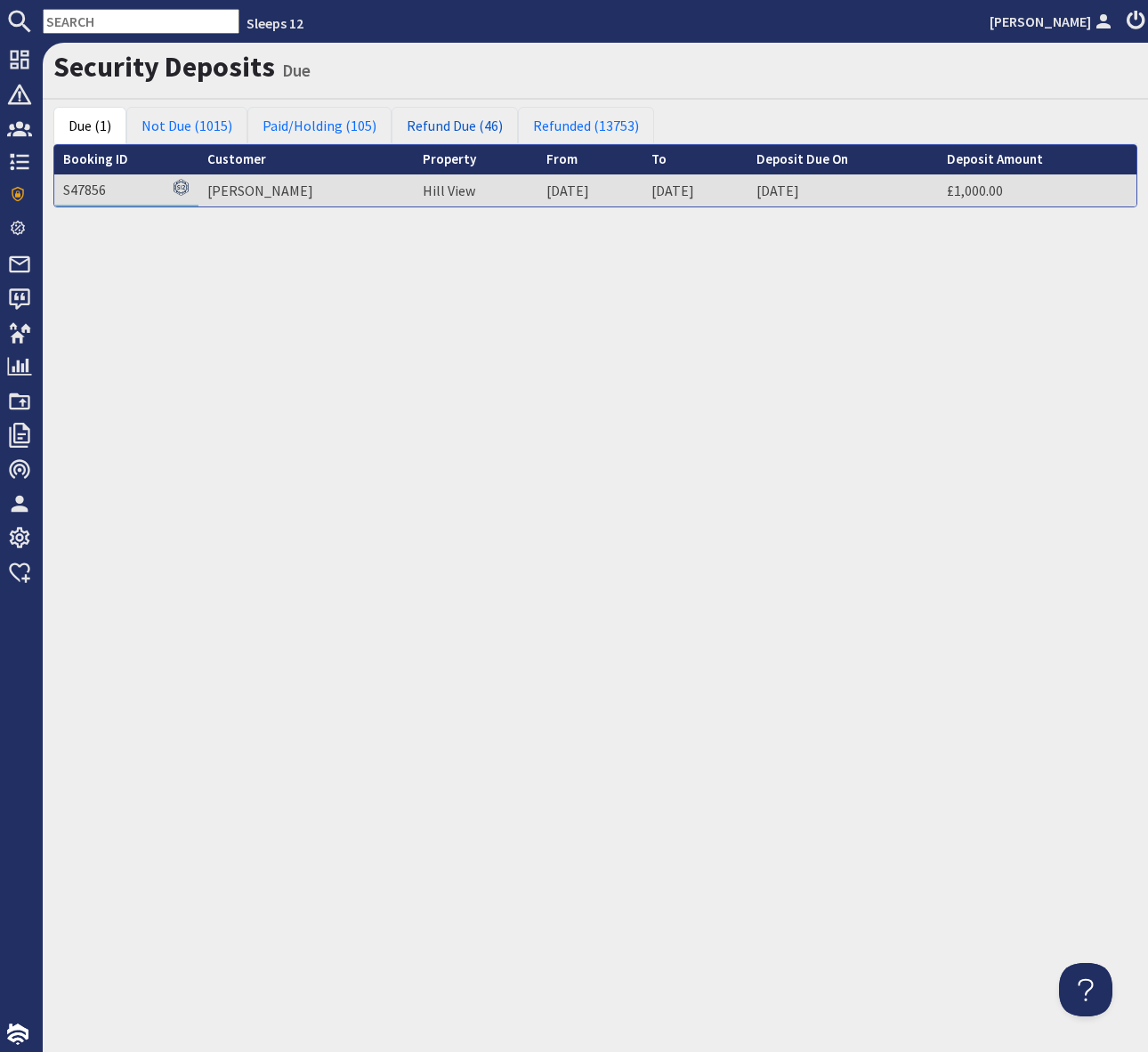
drag, startPoint x: 465, startPoint y: 123, endPoint x: 471, endPoint y: 144, distance: 21.8
click at [465, 123] on link "Refund Due (46)" at bounding box center [455, 126] width 127 height 38
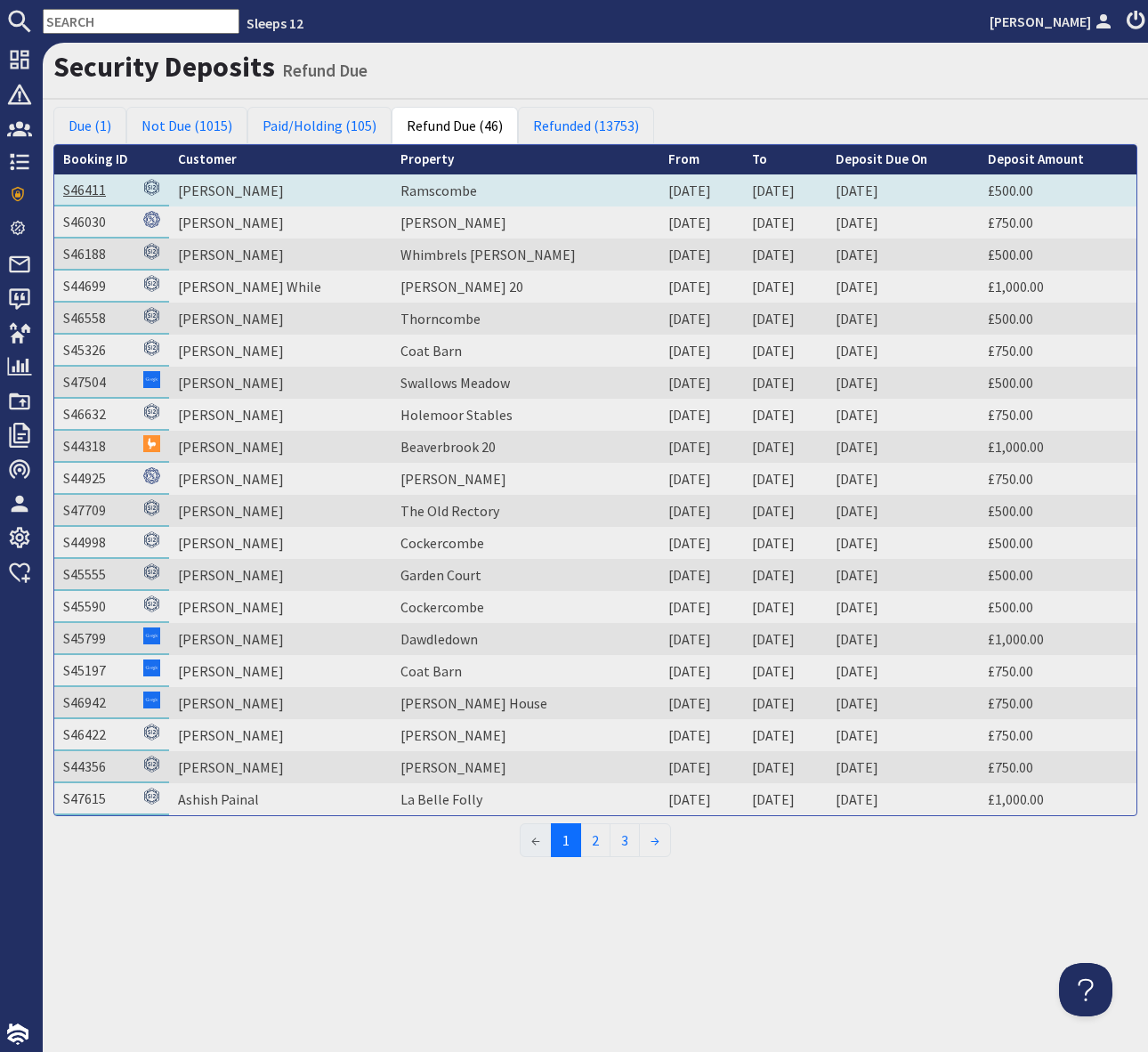
click at [87, 191] on link "S46411" at bounding box center [84, 189] width 43 height 18
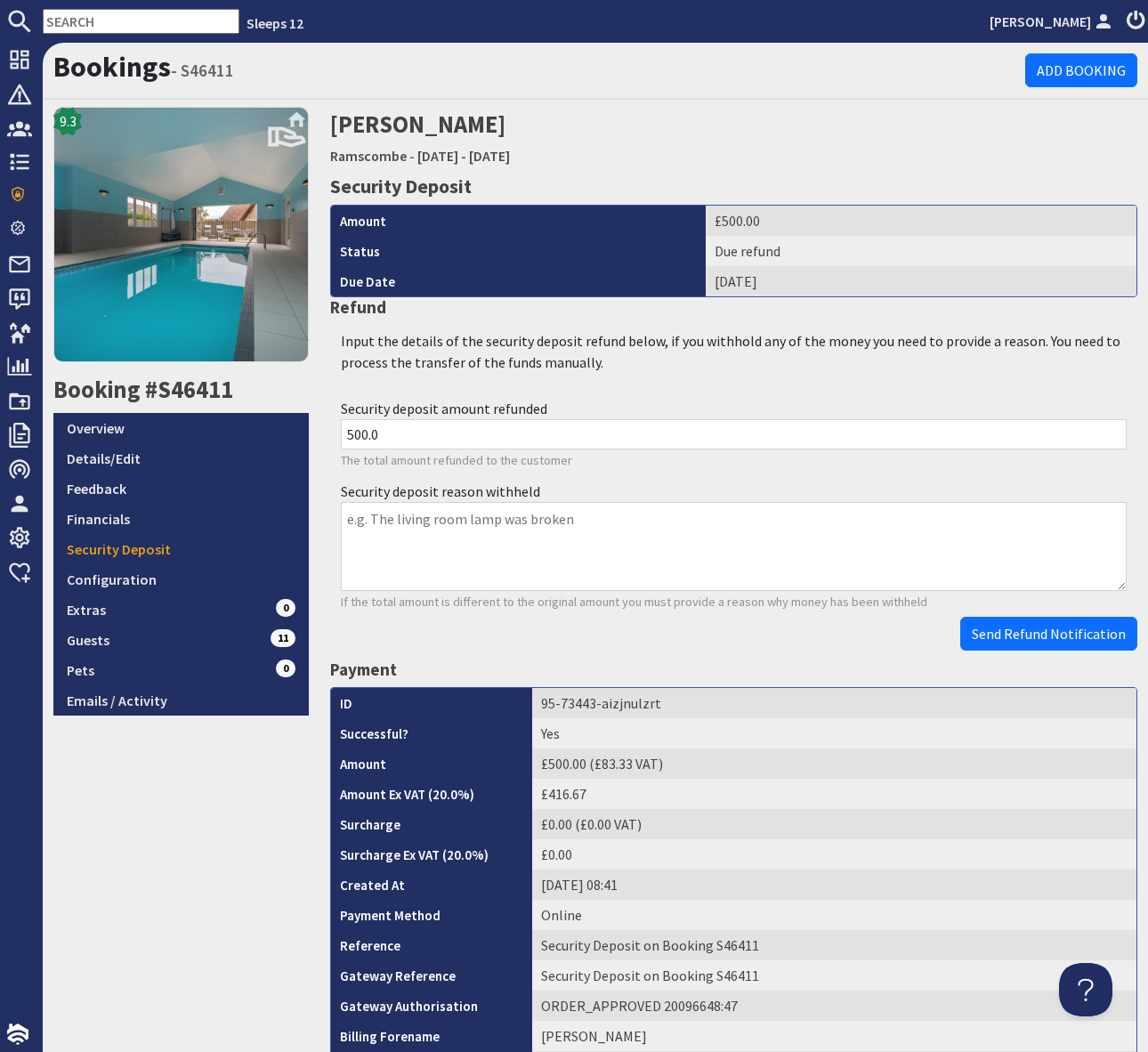
scroll to position [578, 0]
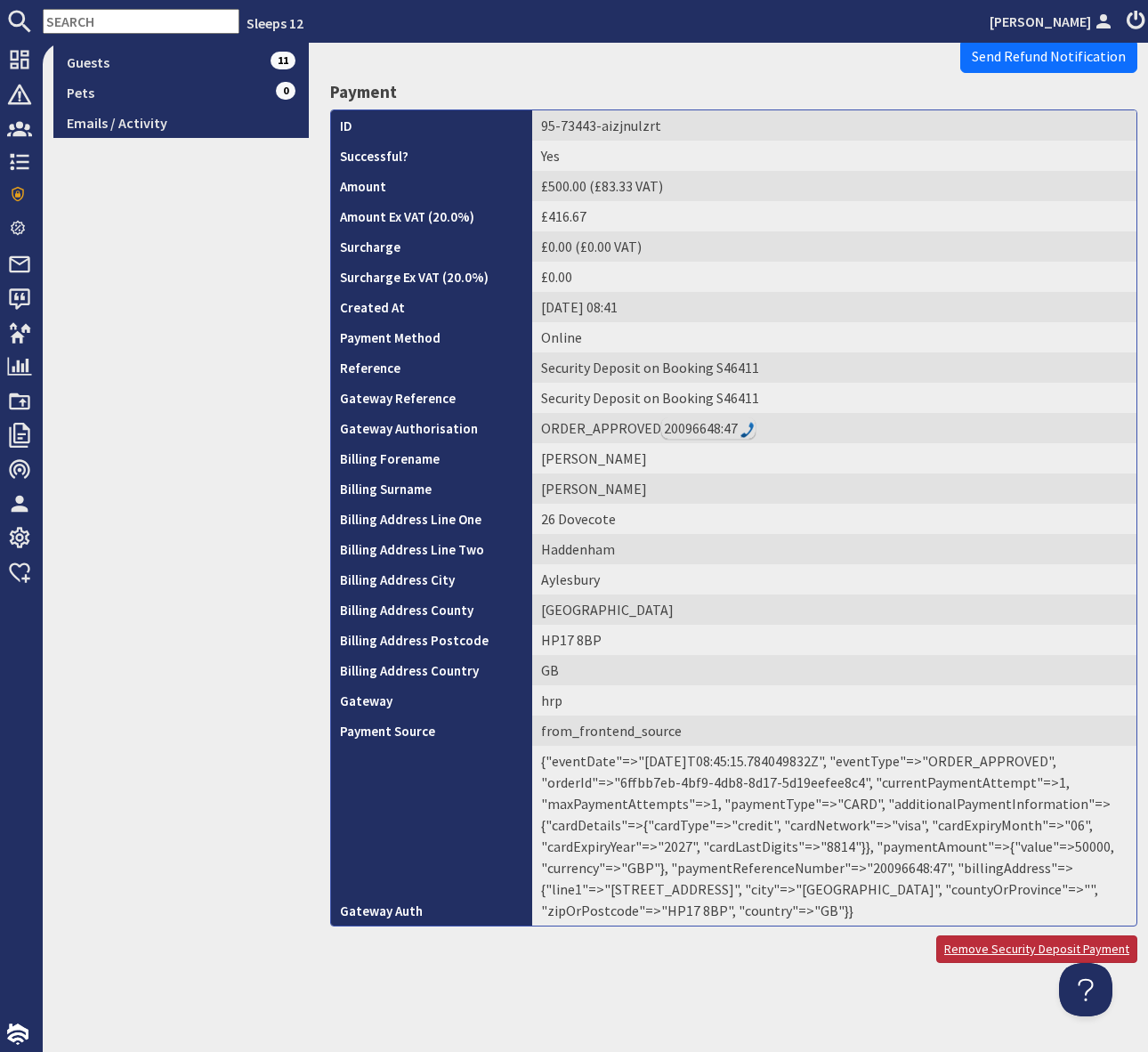
click at [1011, 954] on link "Remove Security Deposit Payment" at bounding box center [1036, 948] width 201 height 27
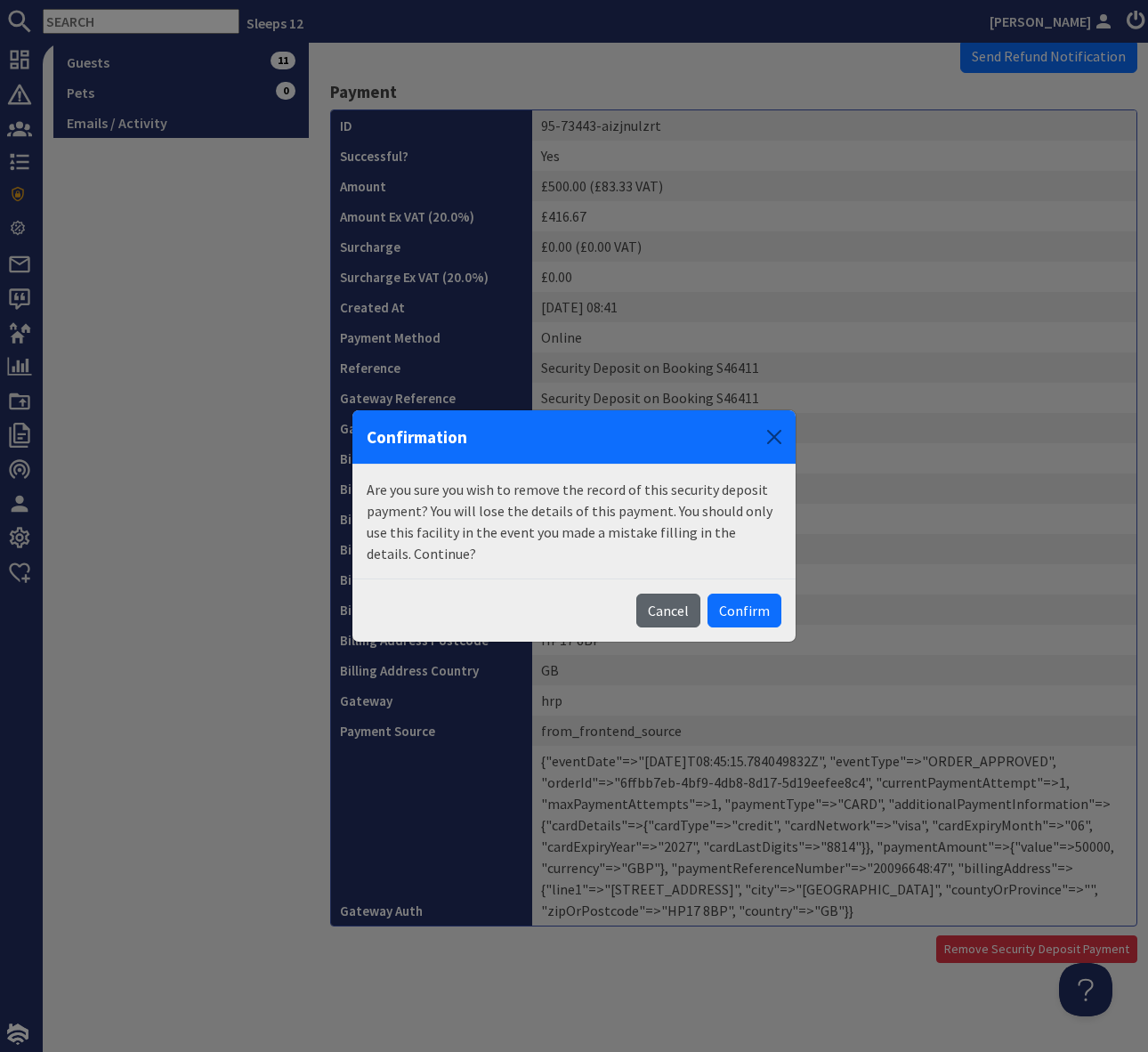
click at [670, 610] on button "Cancel" at bounding box center [669, 610] width 64 height 34
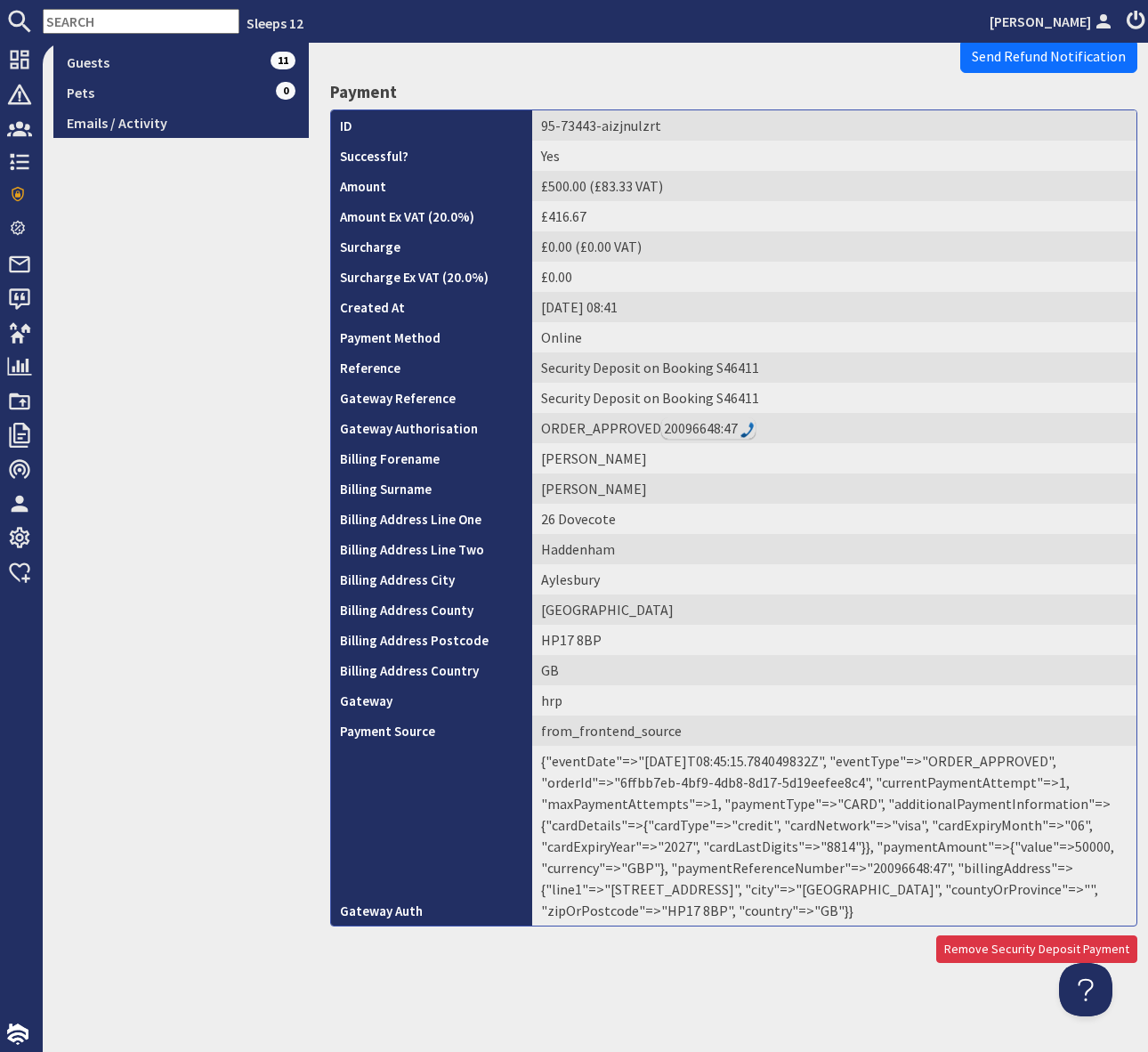
click at [908, 868] on td "{"eventDate"=>"[DATE]T08:45:15.784049832Z", "eventType"=>"ORDER_APPROVED", "ord…" at bounding box center [835, 835] width 604 height 180
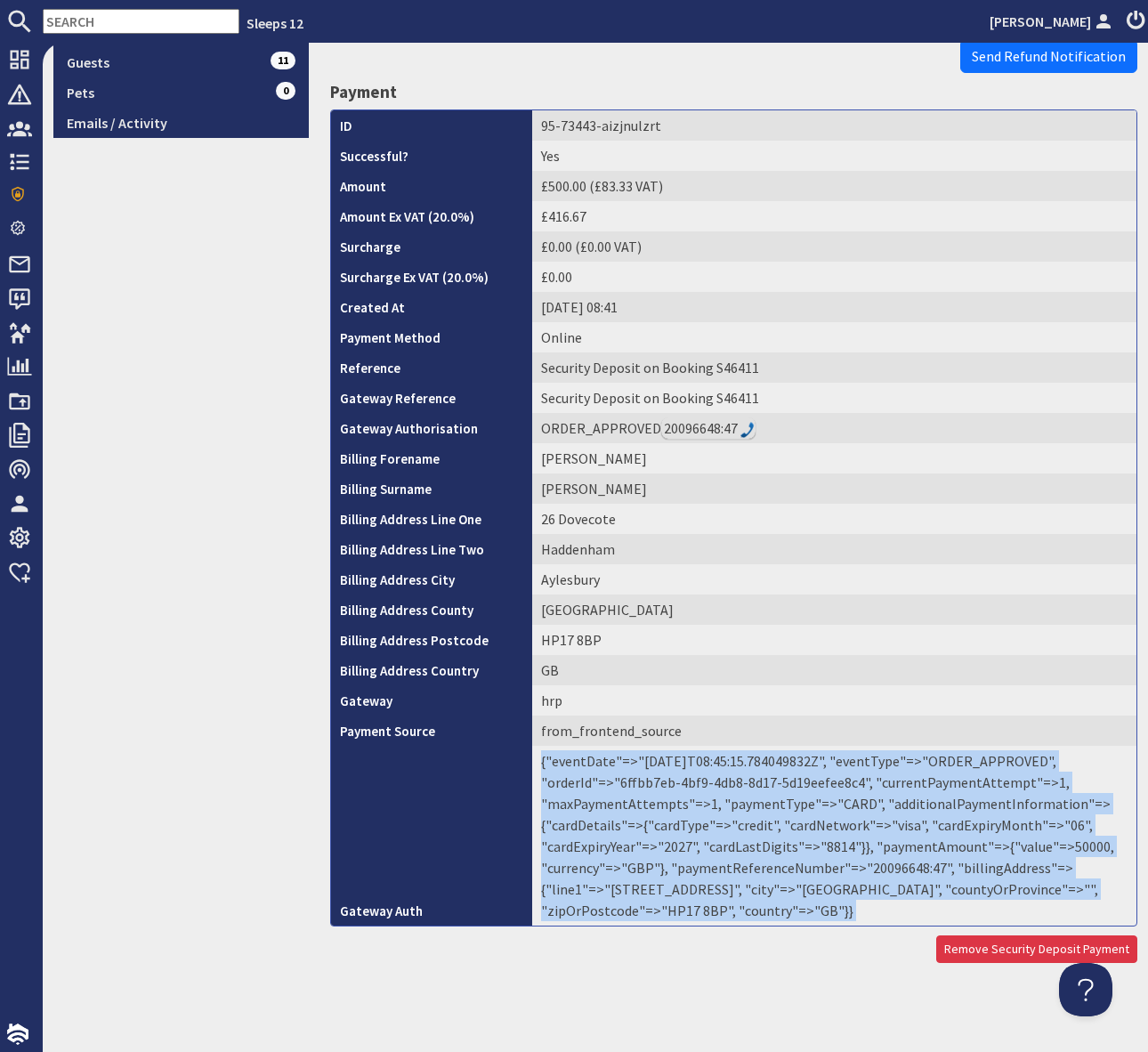
click at [908, 868] on td "{"eventDate"=>"[DATE]T08:45:15.784049832Z", "eventType"=>"ORDER_APPROVED", "ord…" at bounding box center [835, 835] width 604 height 180
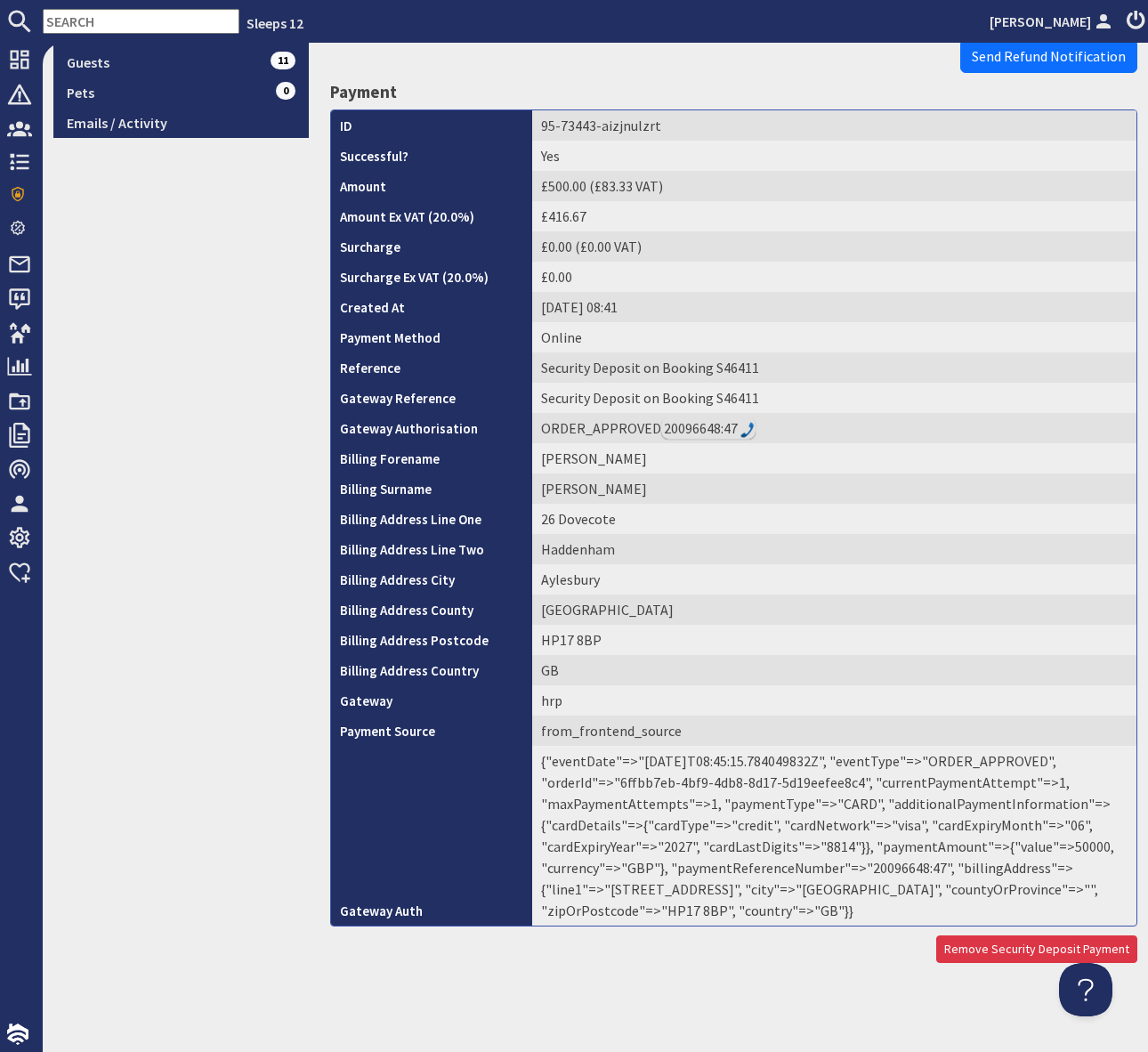
click at [899, 860] on td "{"eventDate"=>"[DATE]T08:45:15.784049832Z", "eventType"=>"ORDER_APPROVED", "ord…" at bounding box center [835, 835] width 604 height 180
click at [901, 864] on td "{"eventDate"=>"[DATE]T08:45:15.784049832Z", "eventType"=>"ORDER_APPROVED", "ord…" at bounding box center [835, 835] width 604 height 180
click at [900, 864] on td "{"eventDate"=>"[DATE]T08:45:15.784049832Z", "eventType"=>"ORDER_APPROVED", "ord…" at bounding box center [835, 835] width 604 height 180
copy td "20096648"
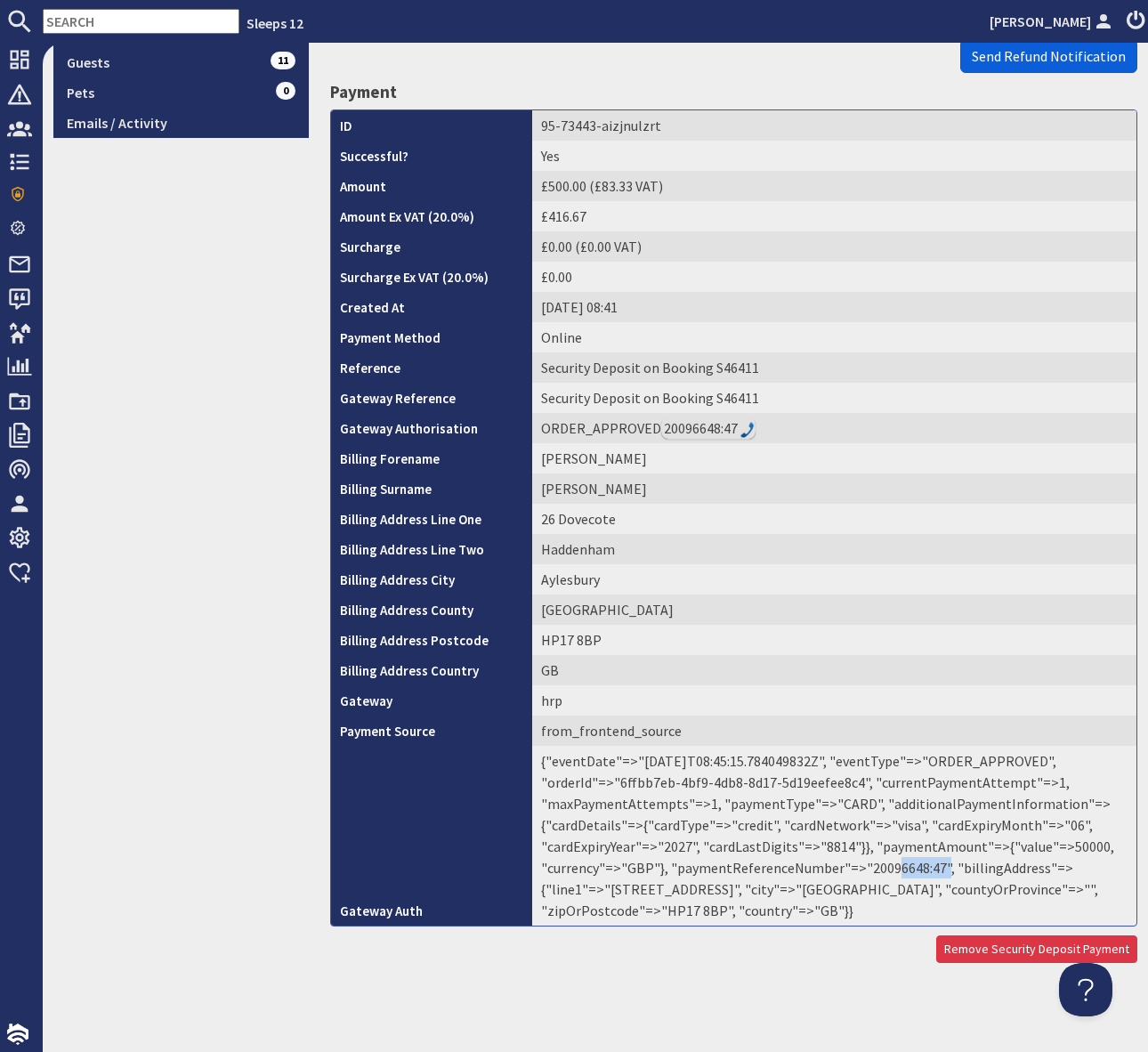
click at [1058, 55] on span "Send Refund Notification" at bounding box center [1049, 55] width 154 height 18
click at [1058, 55] on body "Sleeps 12 [PERSON_NAME] Dashboard Notifications 0 Agency Dashboard Bookings 0 S…" at bounding box center [574, 526] width 1148 height 1052
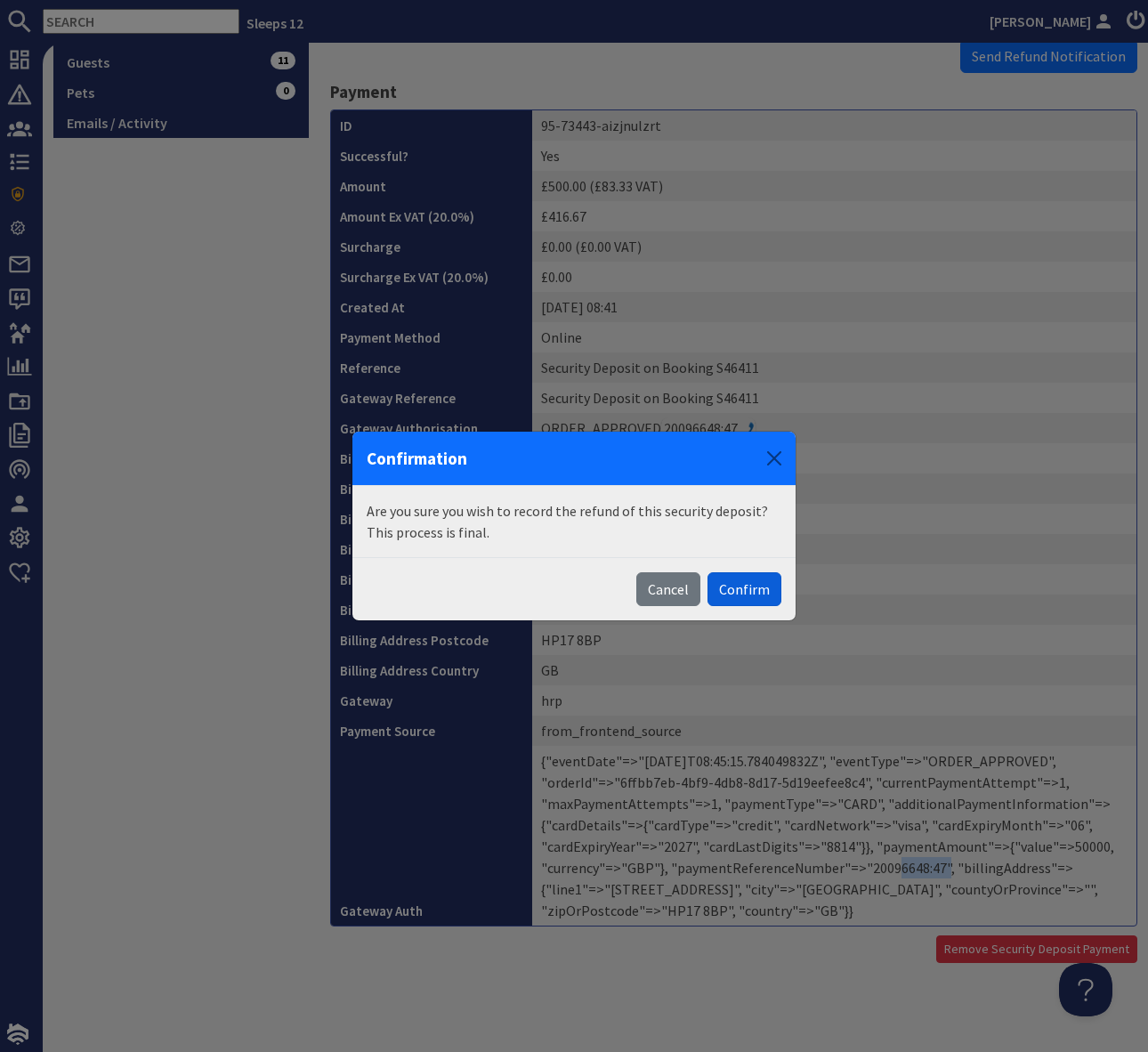
click at [726, 584] on button "Confirm" at bounding box center [744, 589] width 74 height 34
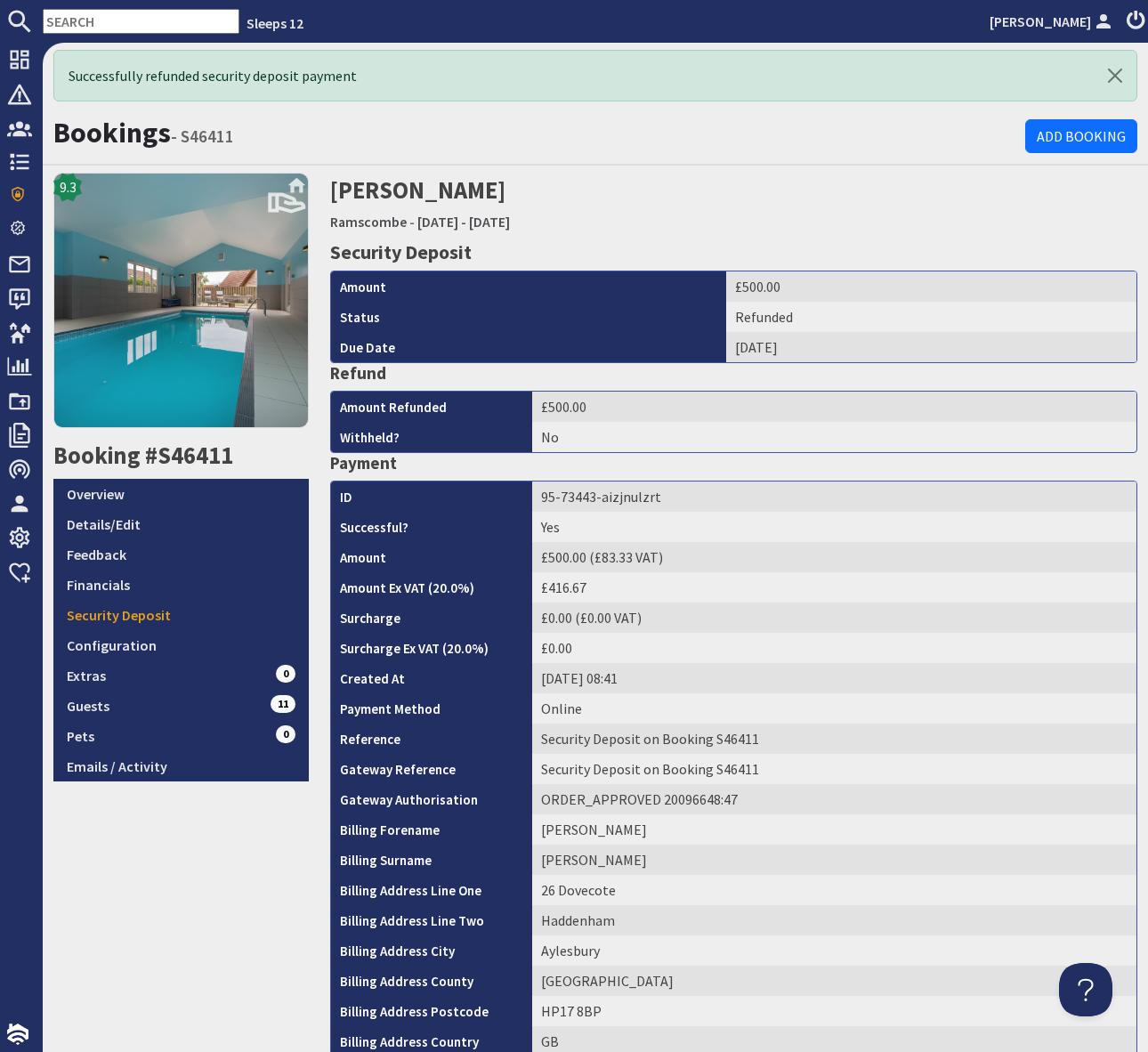
scroll to position [0, 0]
click at [396, 130] on h1 "Bookings - S46411" at bounding box center [539, 132] width 972 height 34
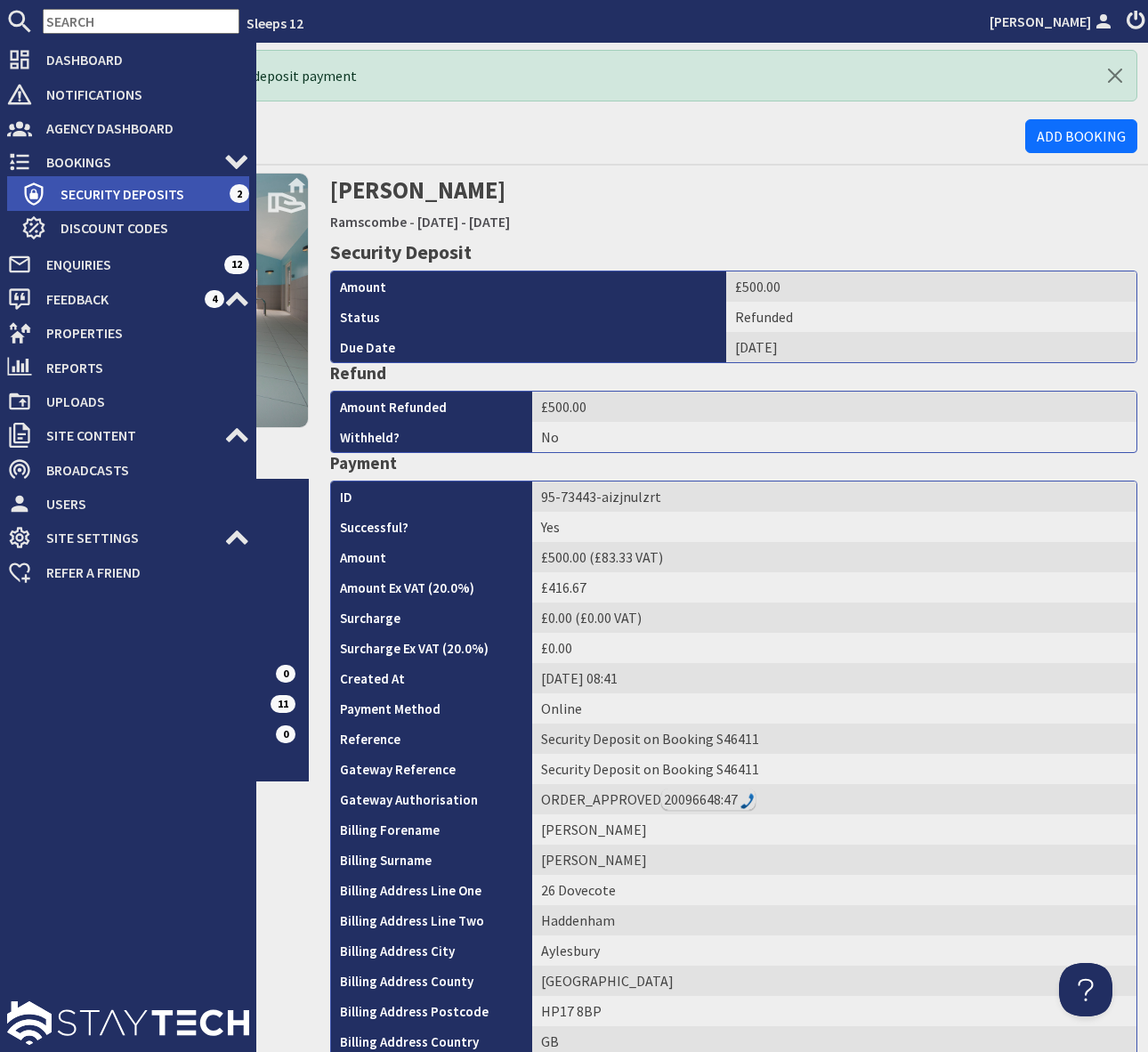
click at [139, 184] on span "Security Deposits" at bounding box center [137, 194] width 183 height 28
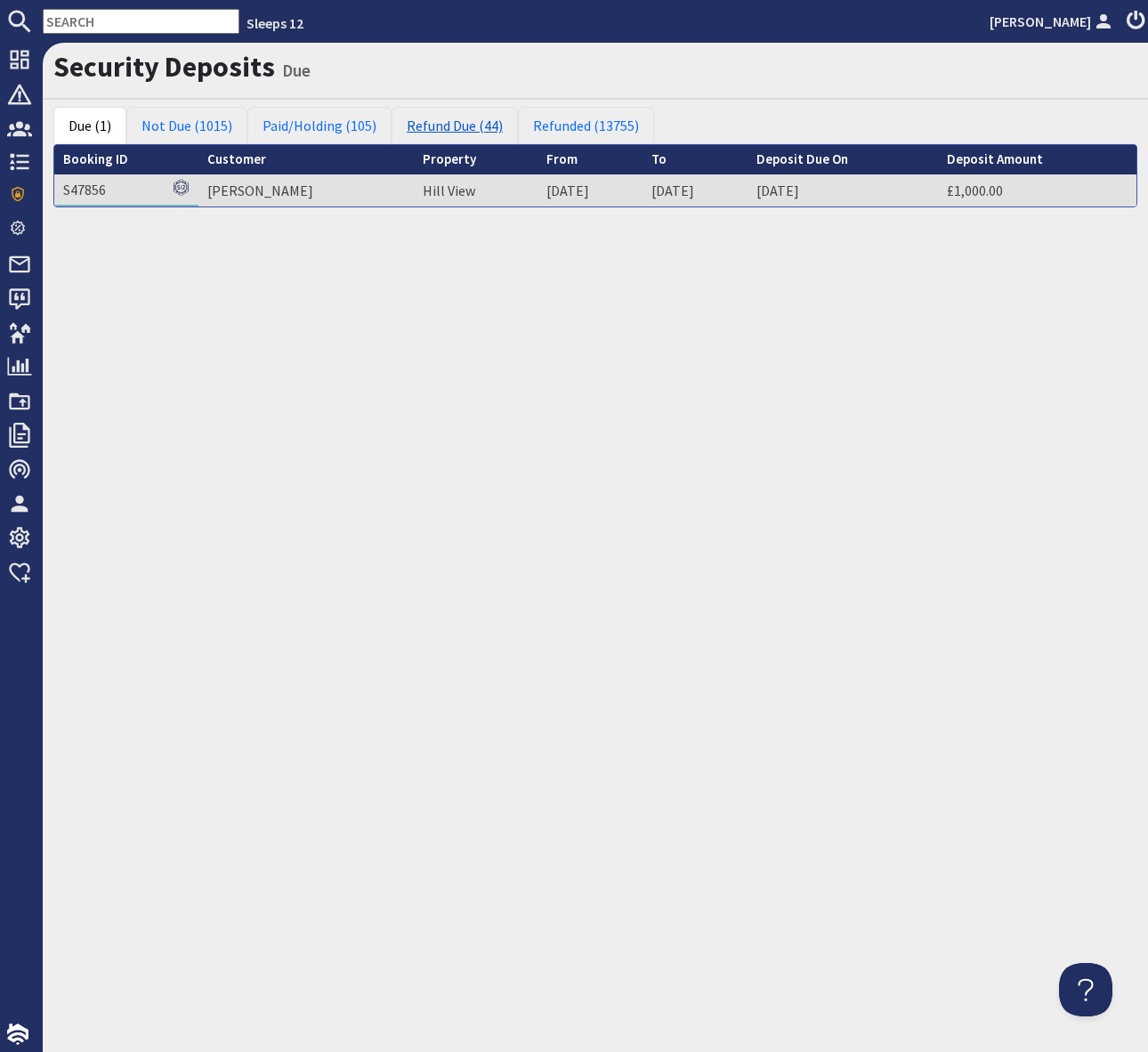
click at [462, 129] on link "Refund Due (44)" at bounding box center [455, 126] width 127 height 38
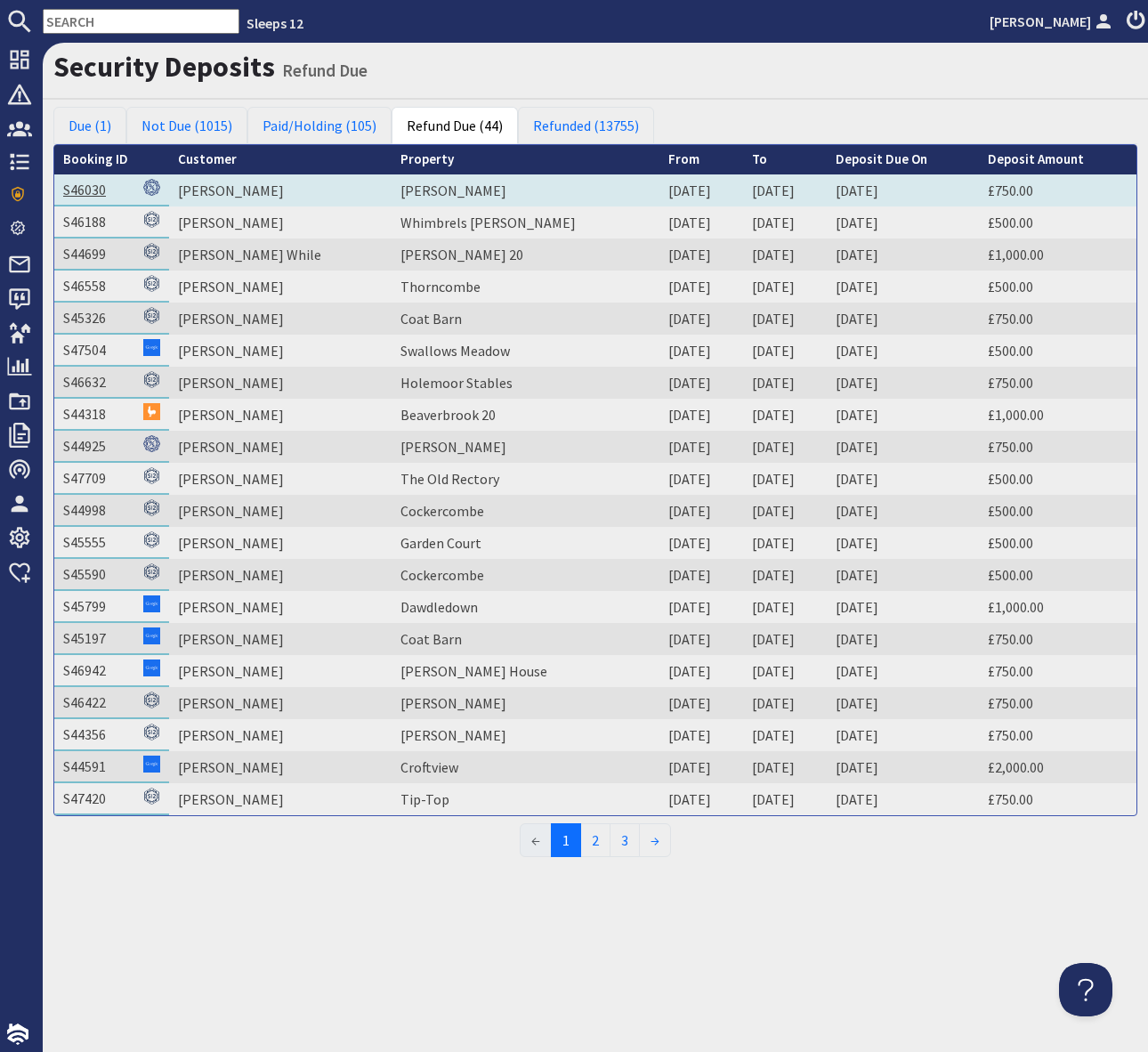
click at [96, 188] on link "S46030" at bounding box center [84, 189] width 43 height 18
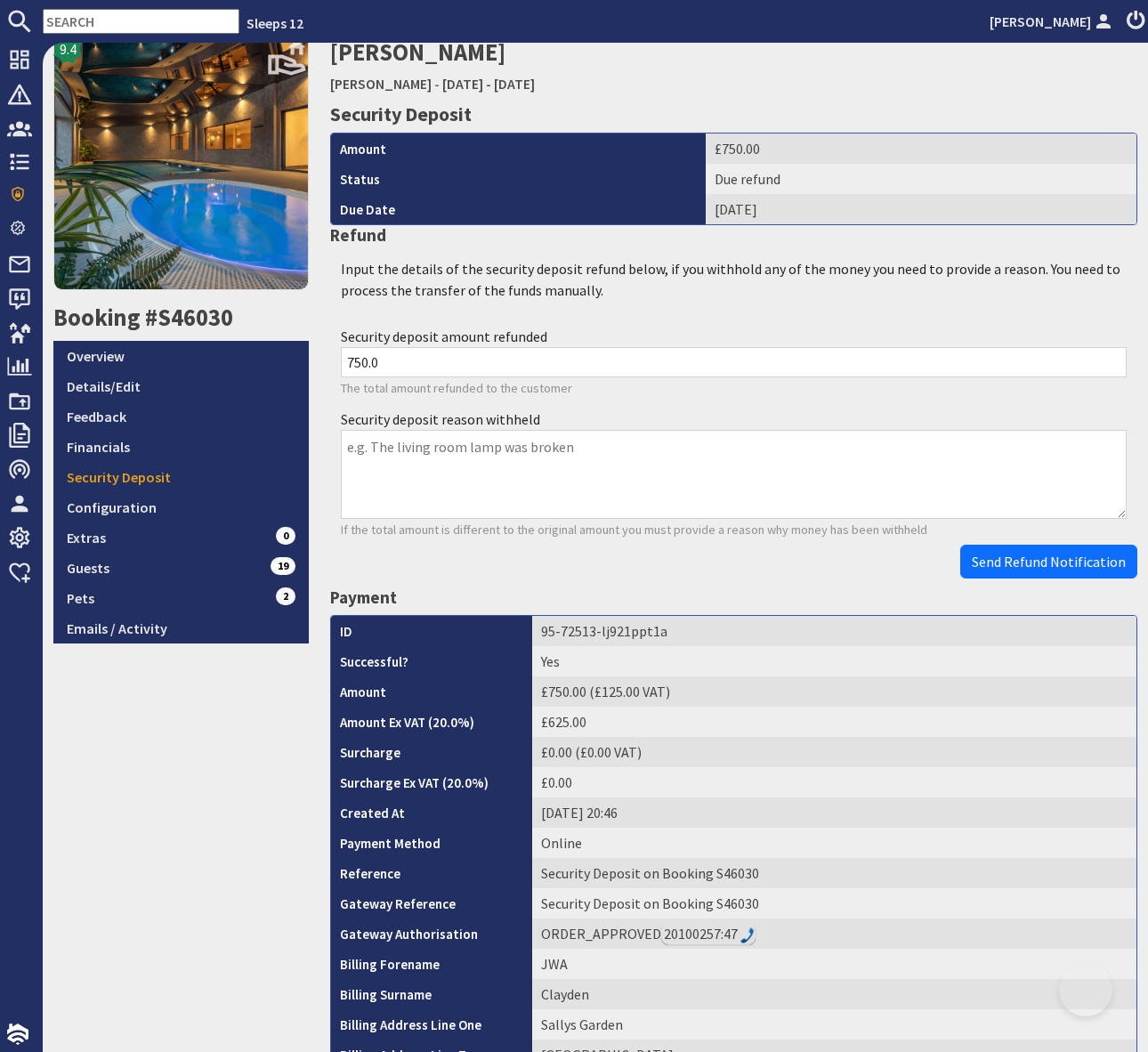
scroll to position [577, 0]
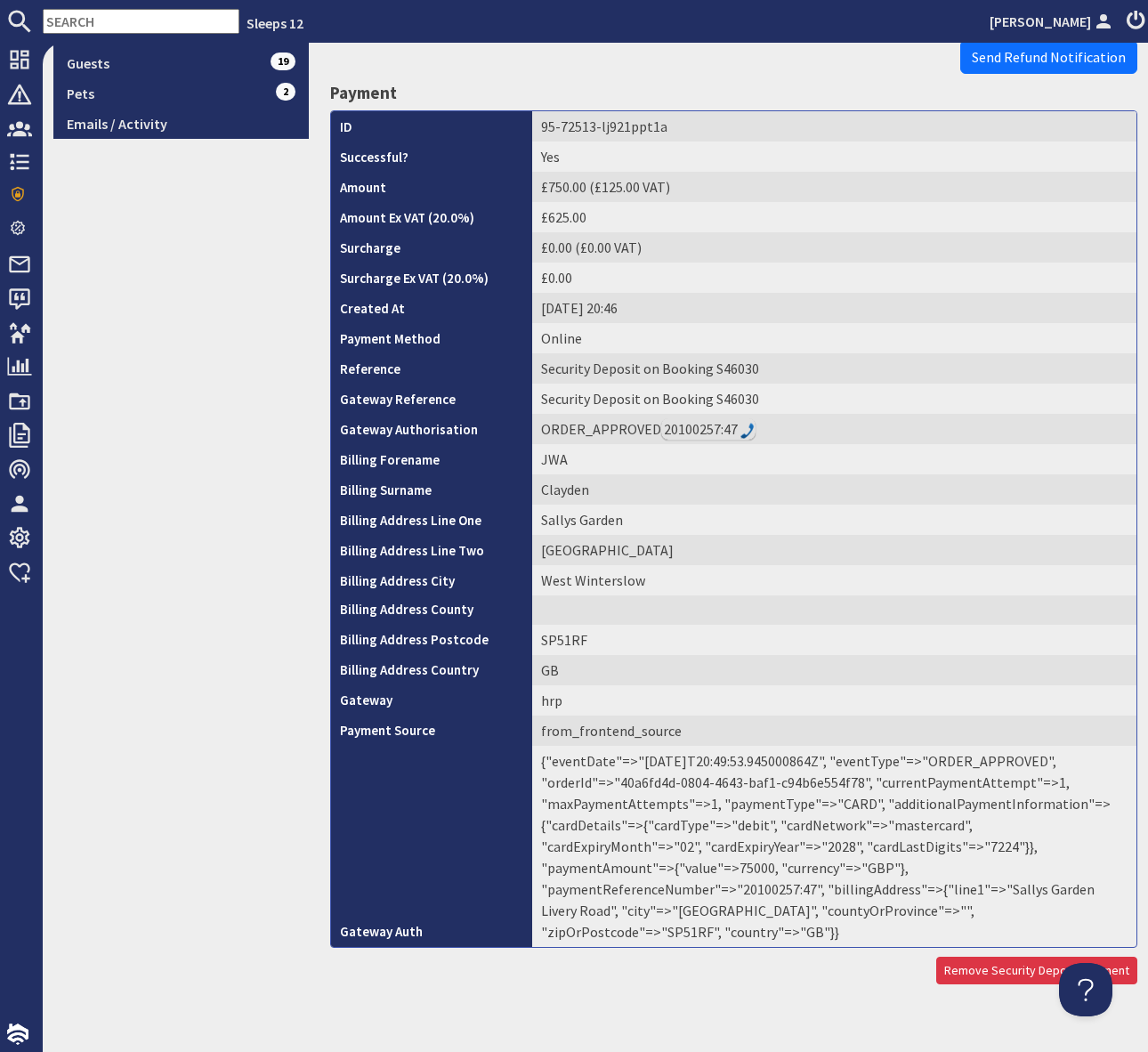
click at [885, 868] on td "{"eventDate"=>"[DATE]T20:49:53.945000864Z", "eventType"=>"ORDER_APPROVED", "ord…" at bounding box center [835, 846] width 604 height 201
copy td "20100257"
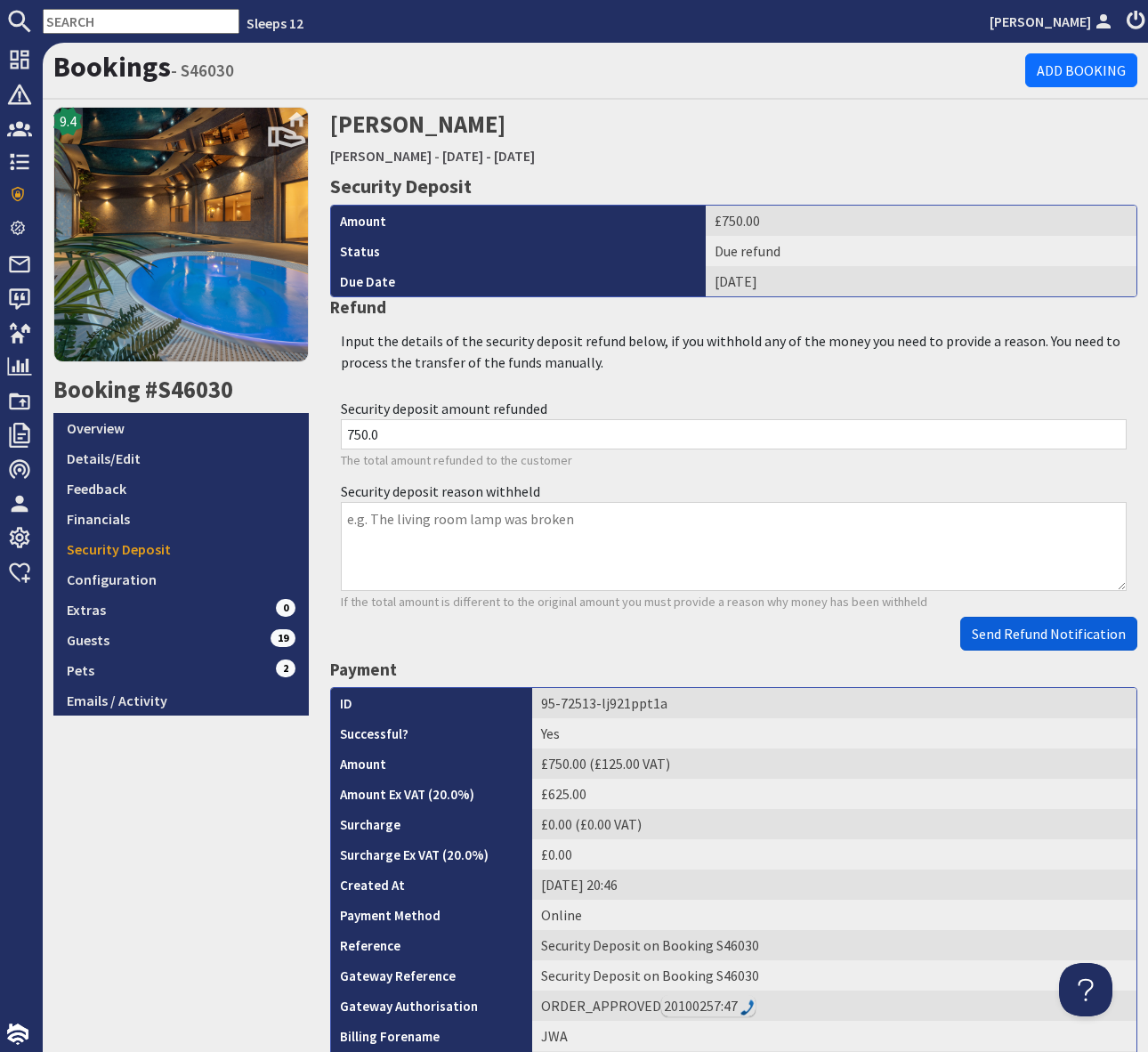
click at [1024, 638] on span "Send Refund Notification" at bounding box center [1049, 633] width 154 height 18
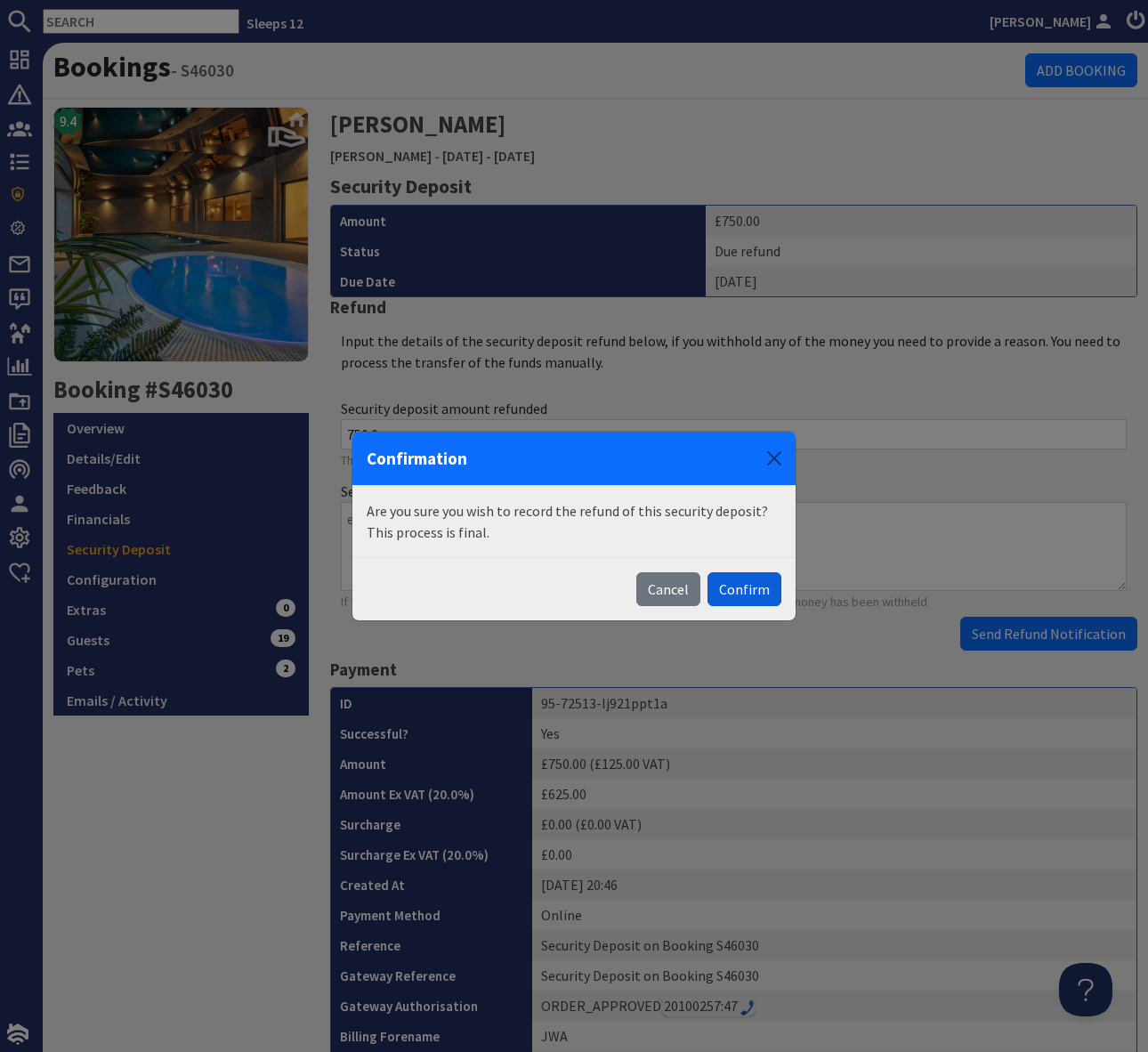
click at [742, 585] on button "Confirm" at bounding box center [744, 589] width 74 height 34
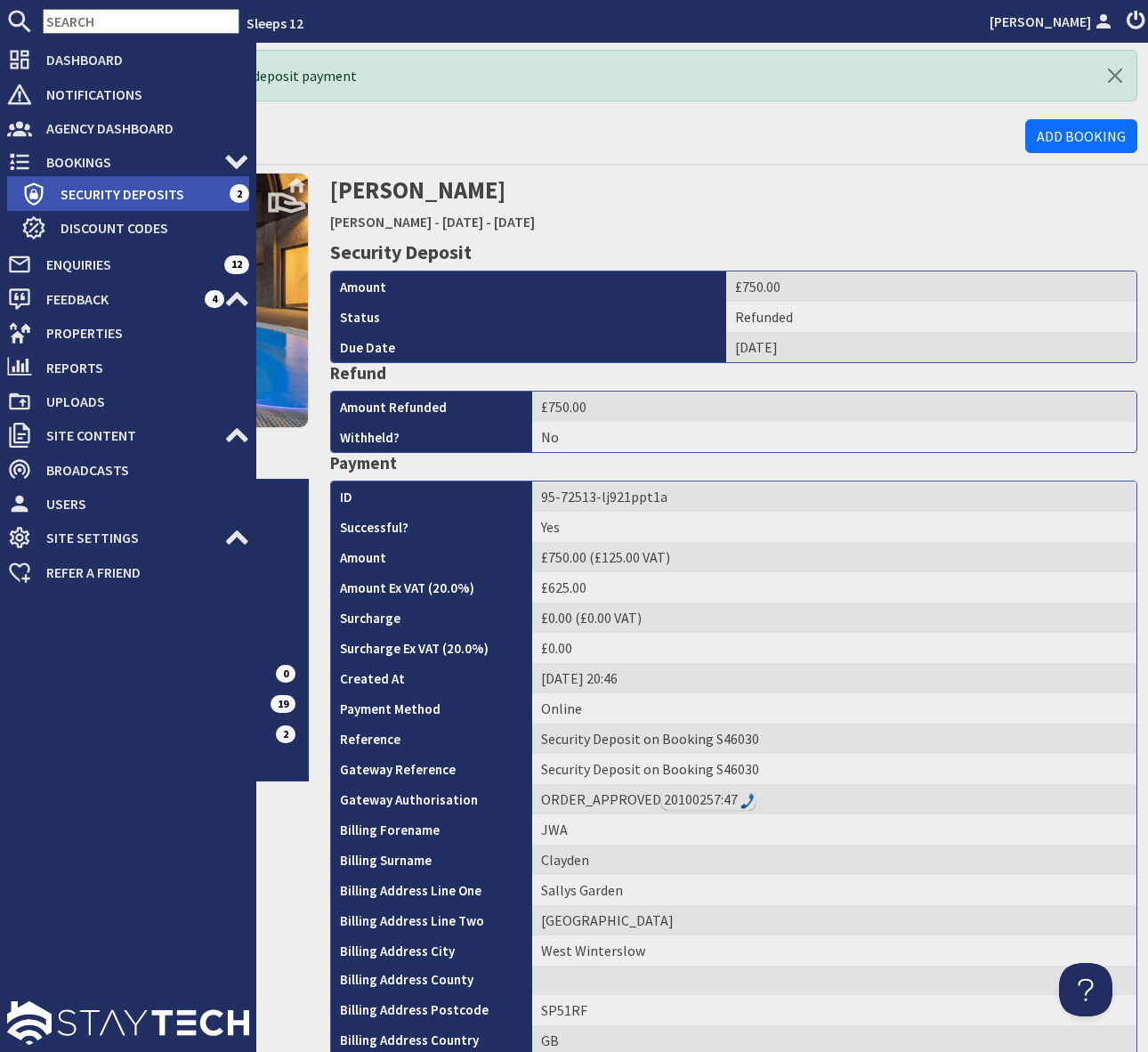
click at [132, 180] on span "Security Deposits" at bounding box center [137, 194] width 183 height 28
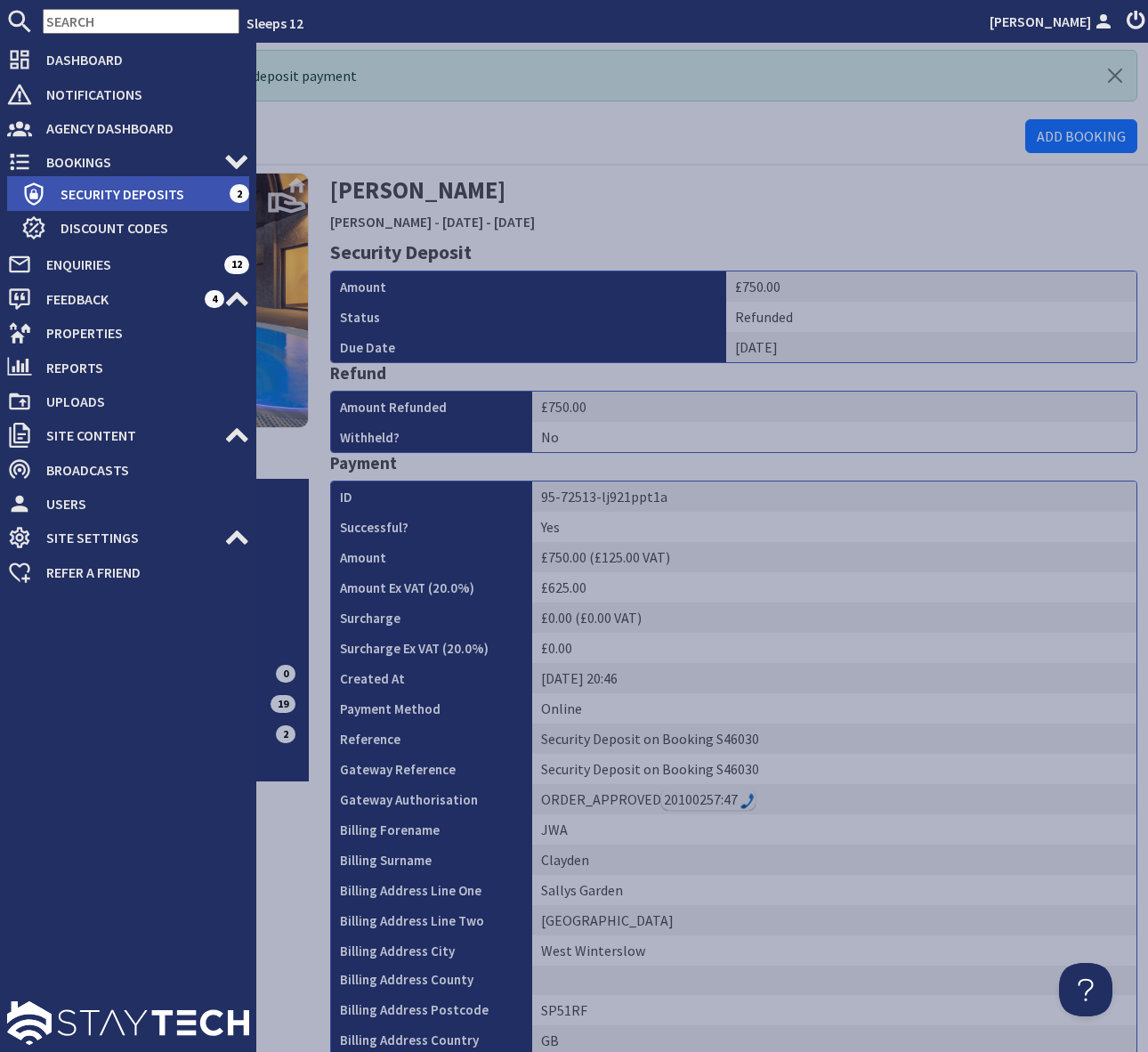
click at [151, 189] on span "Security Deposits" at bounding box center [137, 194] width 183 height 28
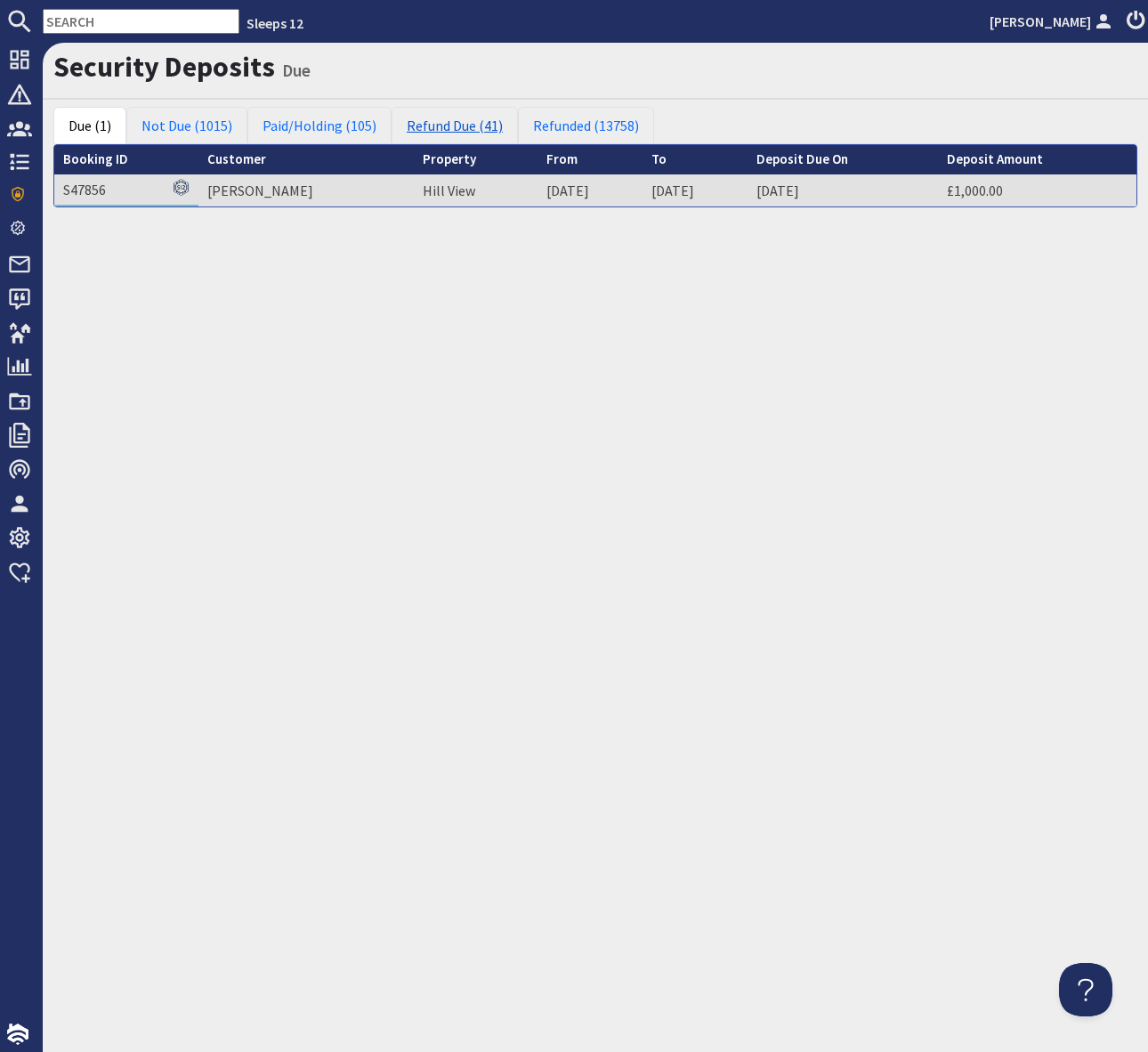
click at [465, 124] on link "Refund Due (41)" at bounding box center [455, 126] width 127 height 38
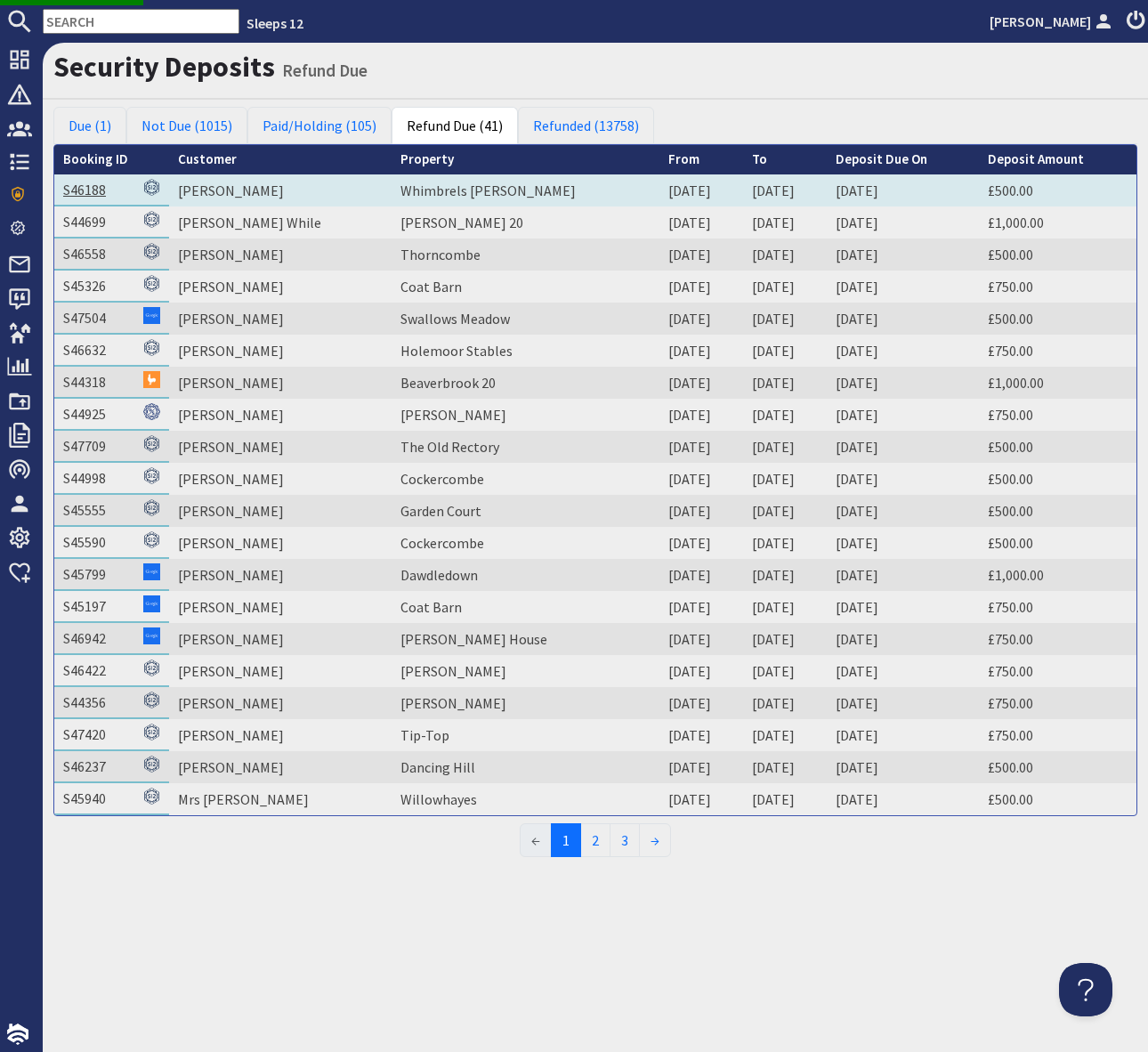
click at [81, 186] on link "S46188" at bounding box center [84, 189] width 43 height 18
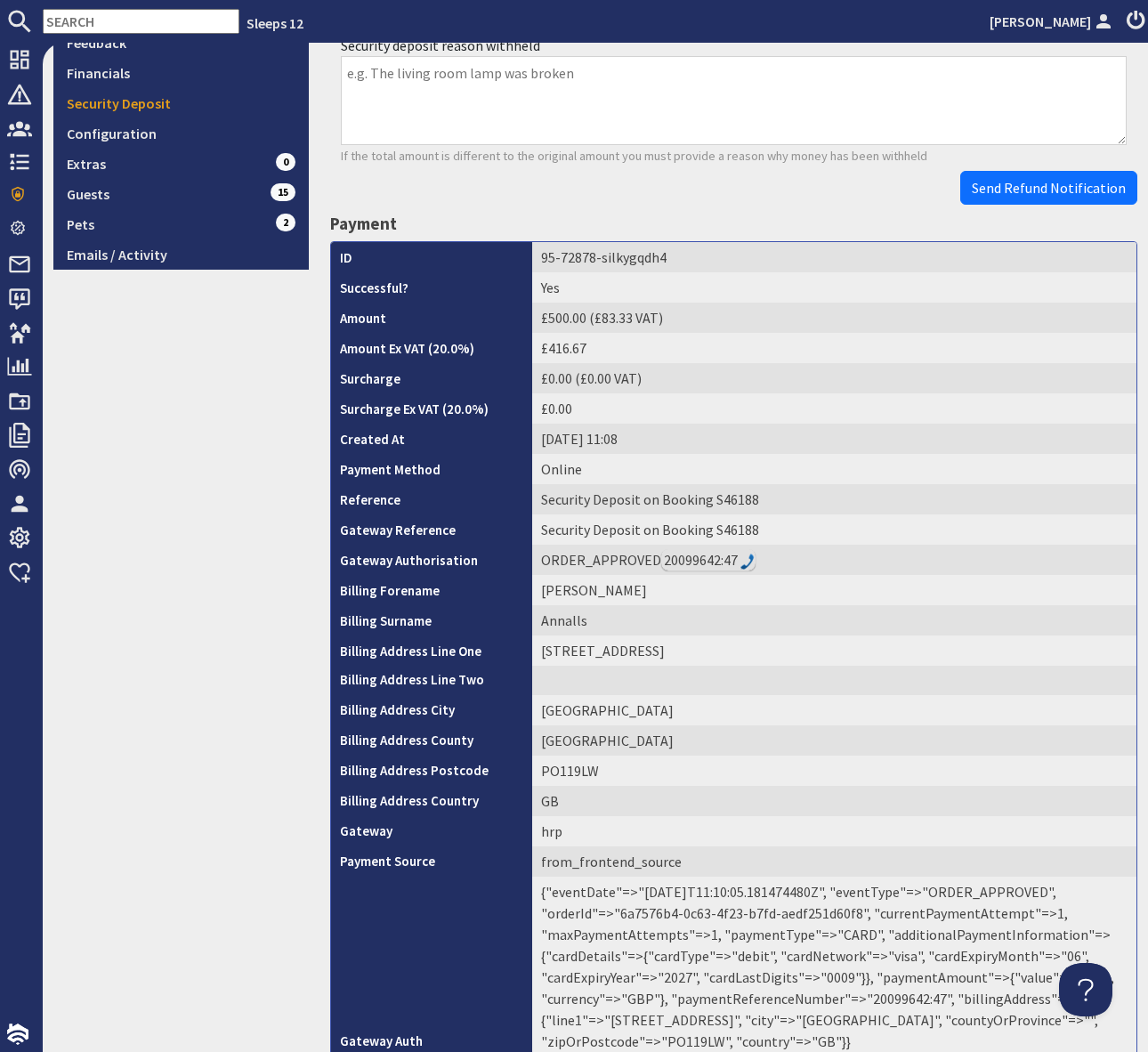
scroll to position [577, 0]
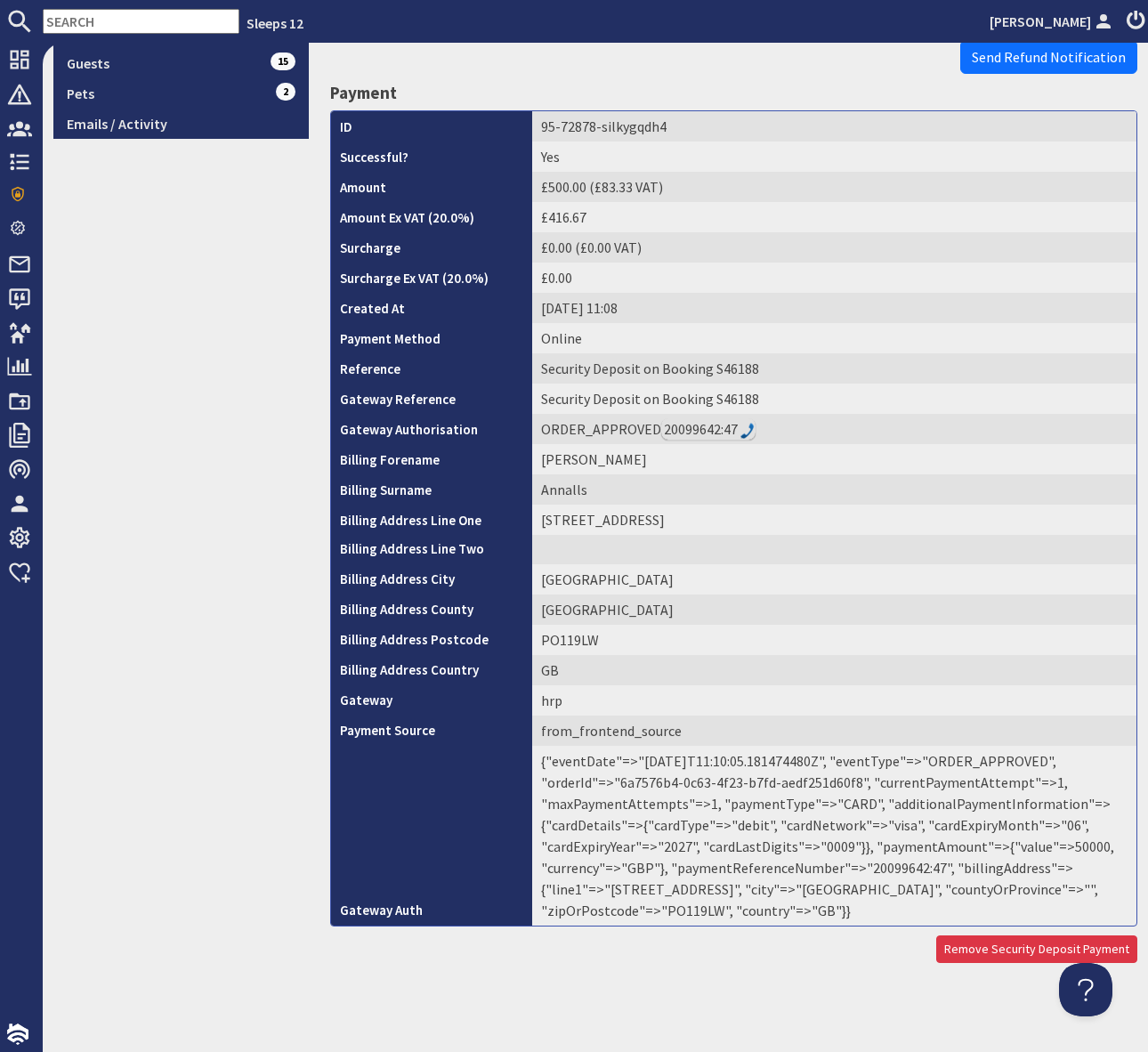
click at [890, 870] on td "{"eventDate"=>"[DATE]T11:10:05.181474480Z", "eventType"=>"ORDER_APPROVED", "ord…" at bounding box center [835, 835] width 604 height 180
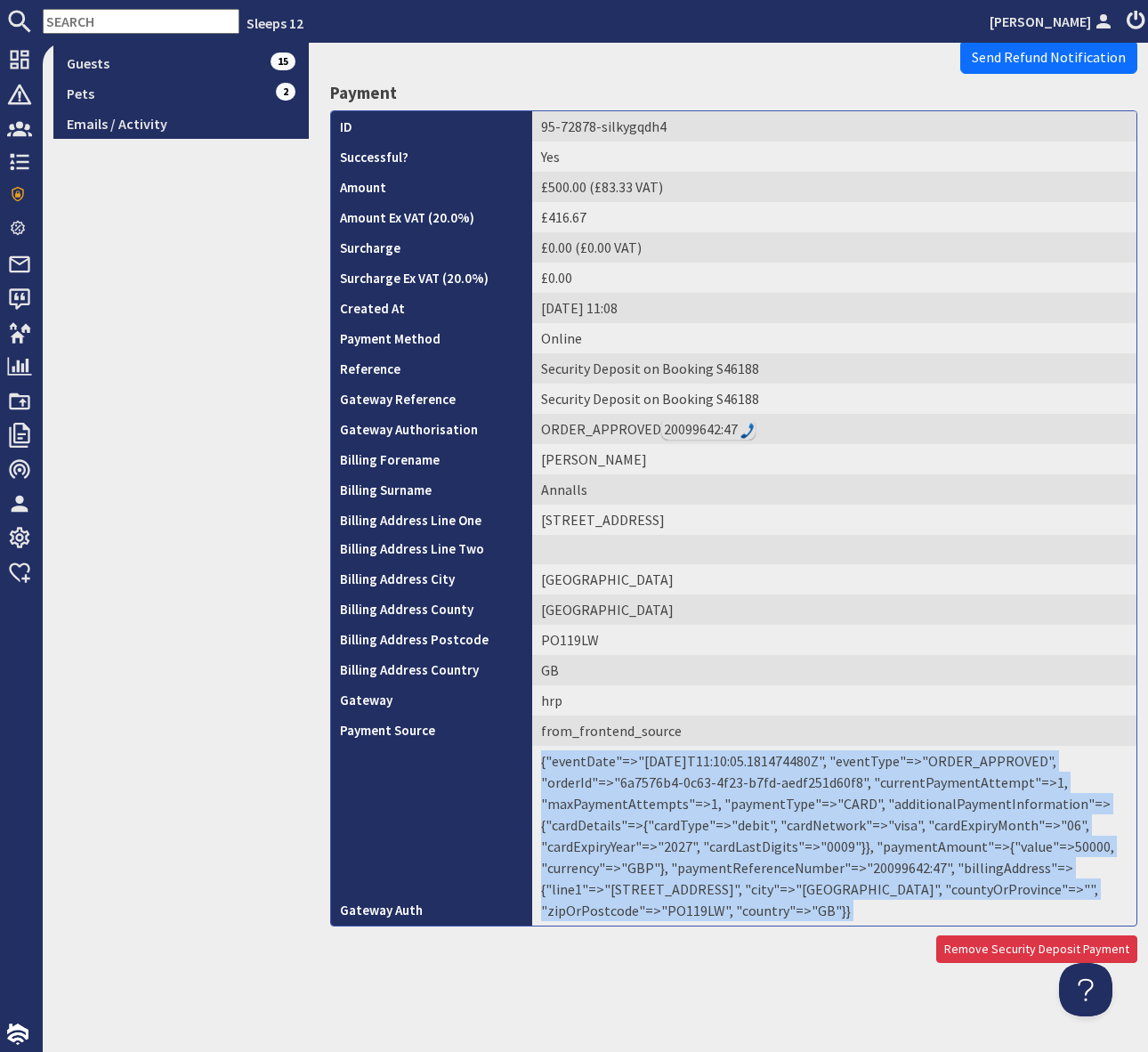
click at [890, 870] on td "{"eventDate"=>"[DATE]T11:10:05.181474480Z", "eventType"=>"ORDER_APPROVED", "ord…" at bounding box center [835, 835] width 604 height 180
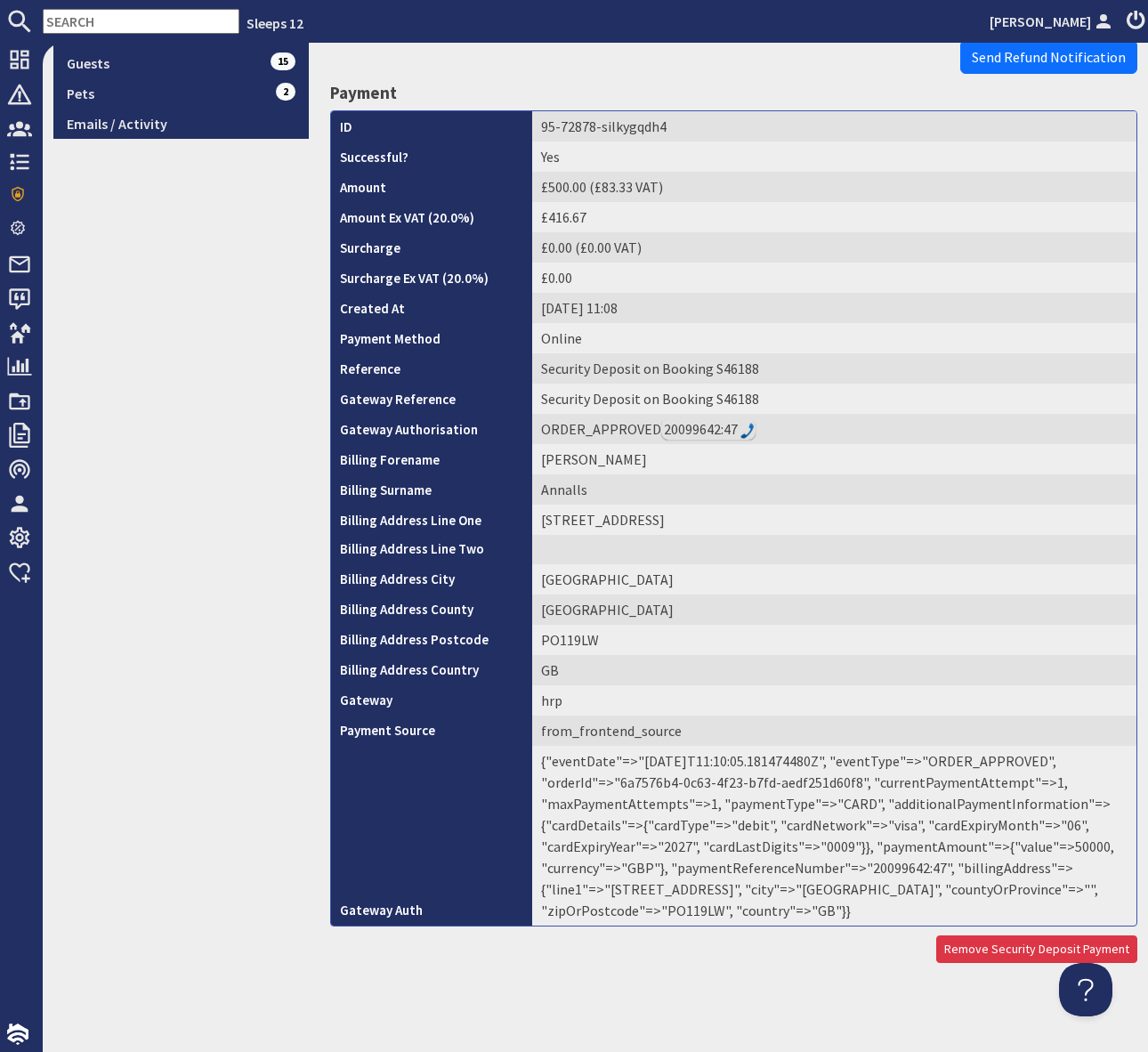
click at [885, 903] on td "{"eventDate"=>"[DATE]T11:10:05.181474480Z", "eventType"=>"ORDER_APPROVED", "ord…" at bounding box center [835, 835] width 604 height 180
click at [888, 864] on td "{"eventDate"=>"[DATE]T11:10:05.181474480Z", "eventType"=>"ORDER_APPROVED", "ord…" at bounding box center [835, 835] width 604 height 180
copy td "20099642"
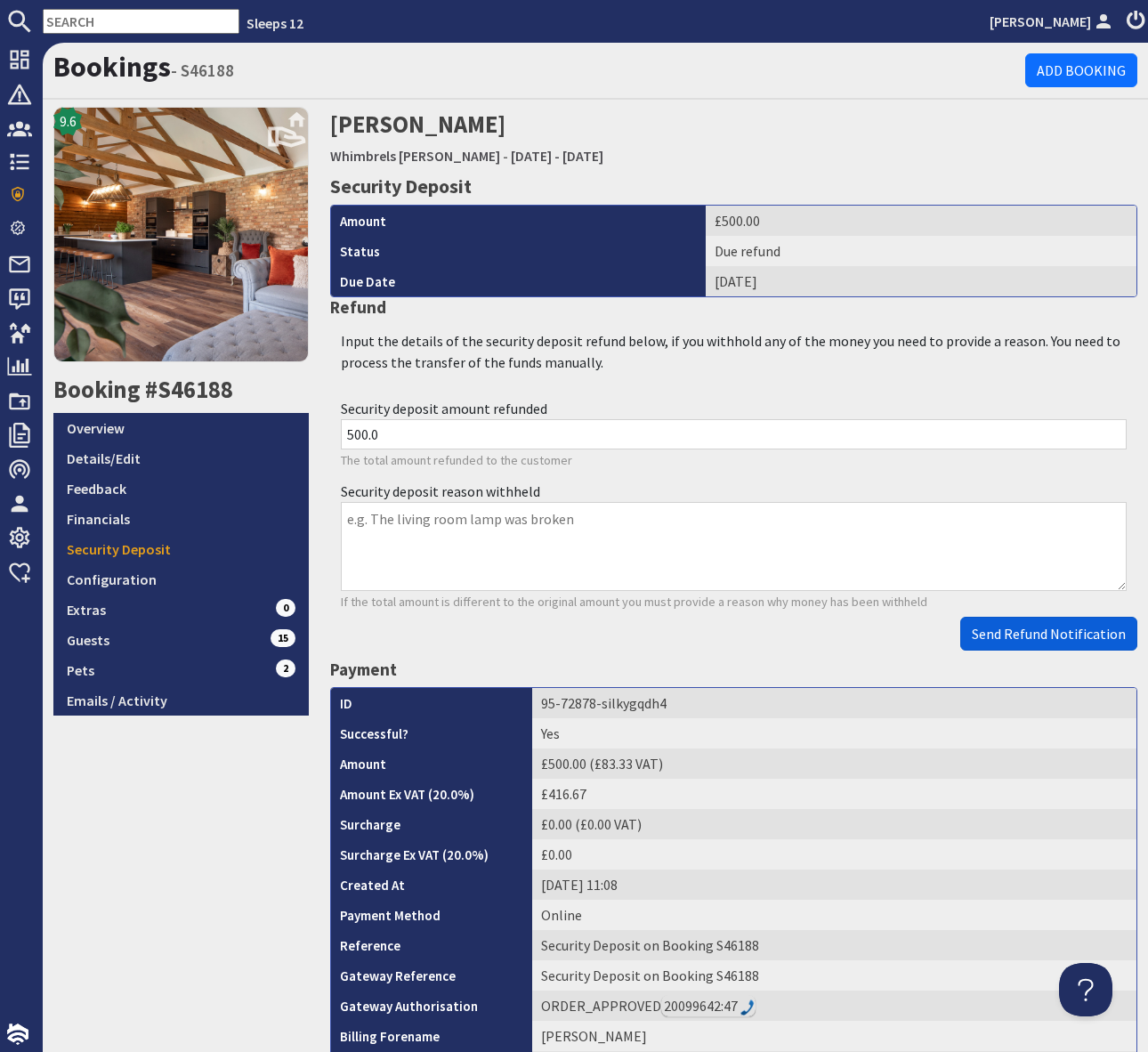
click at [1047, 628] on span "Send Refund Notification" at bounding box center [1049, 633] width 154 height 18
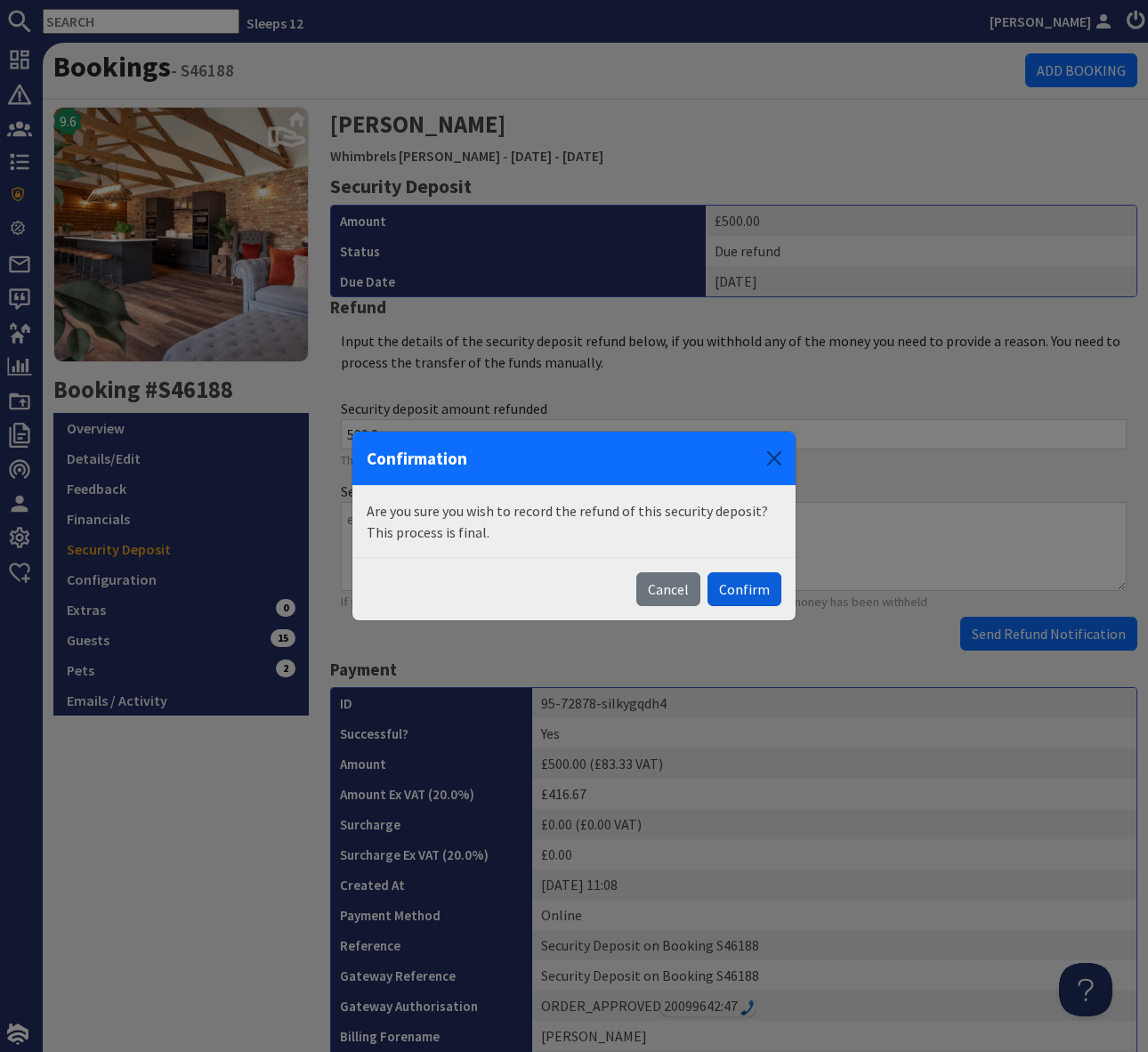
click at [744, 583] on button "Confirm" at bounding box center [744, 589] width 74 height 34
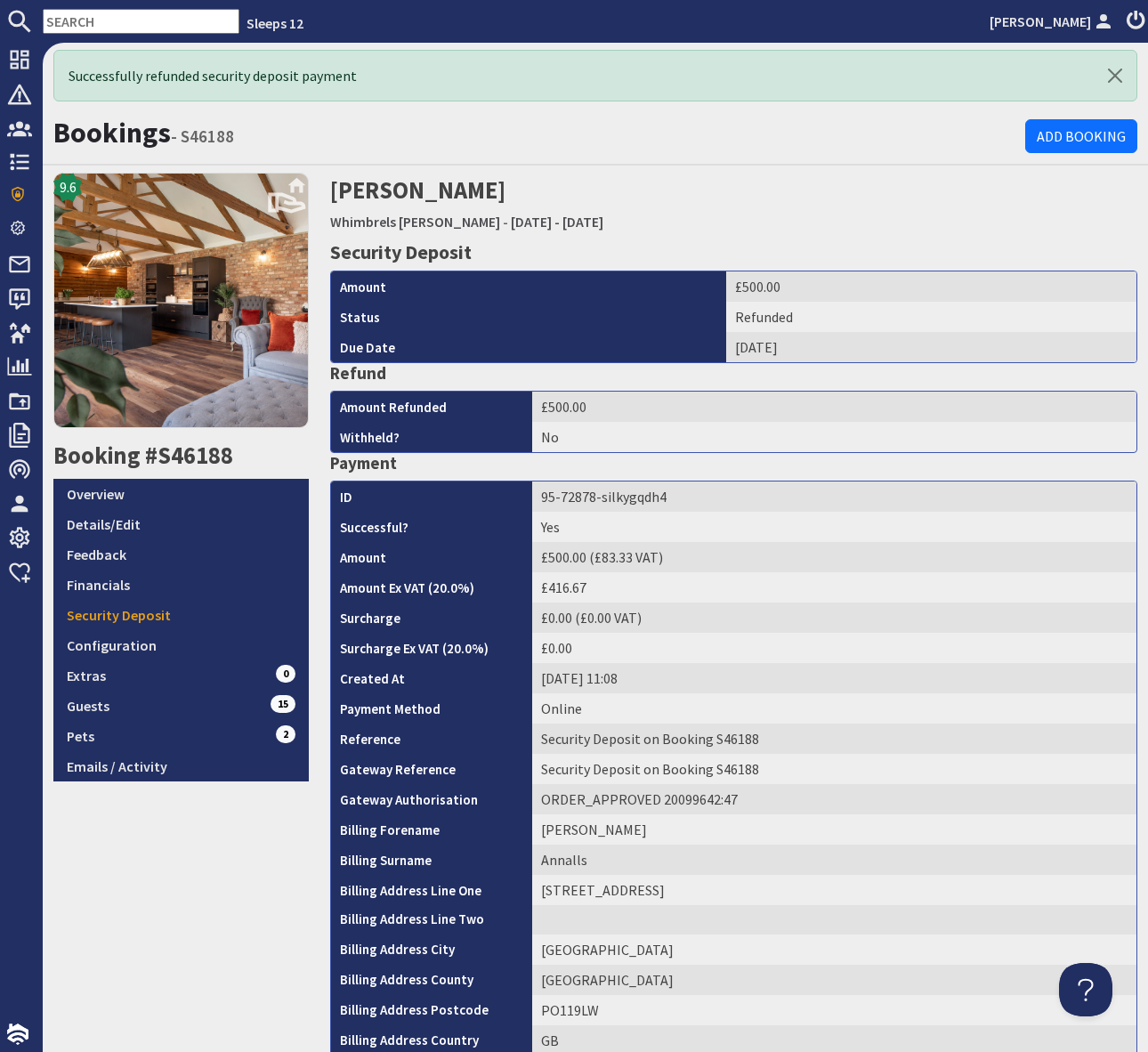
click at [234, 915] on div "9.6 Booking #S46188 Overview Details/Edit Feedback Financials Security Deposit …" at bounding box center [181, 752] width 277 height 1160
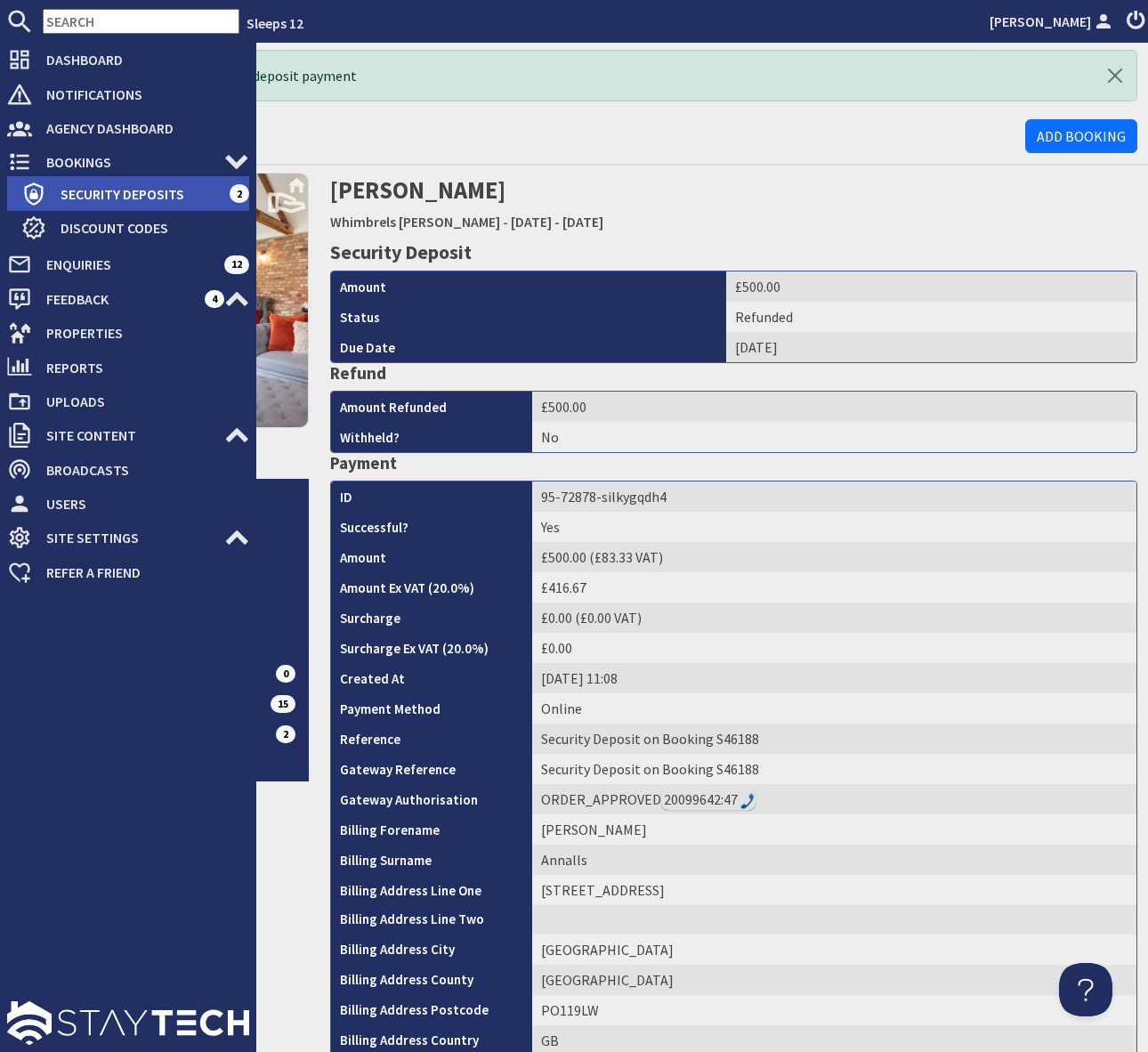
click at [102, 191] on span "Security Deposits" at bounding box center [137, 194] width 183 height 28
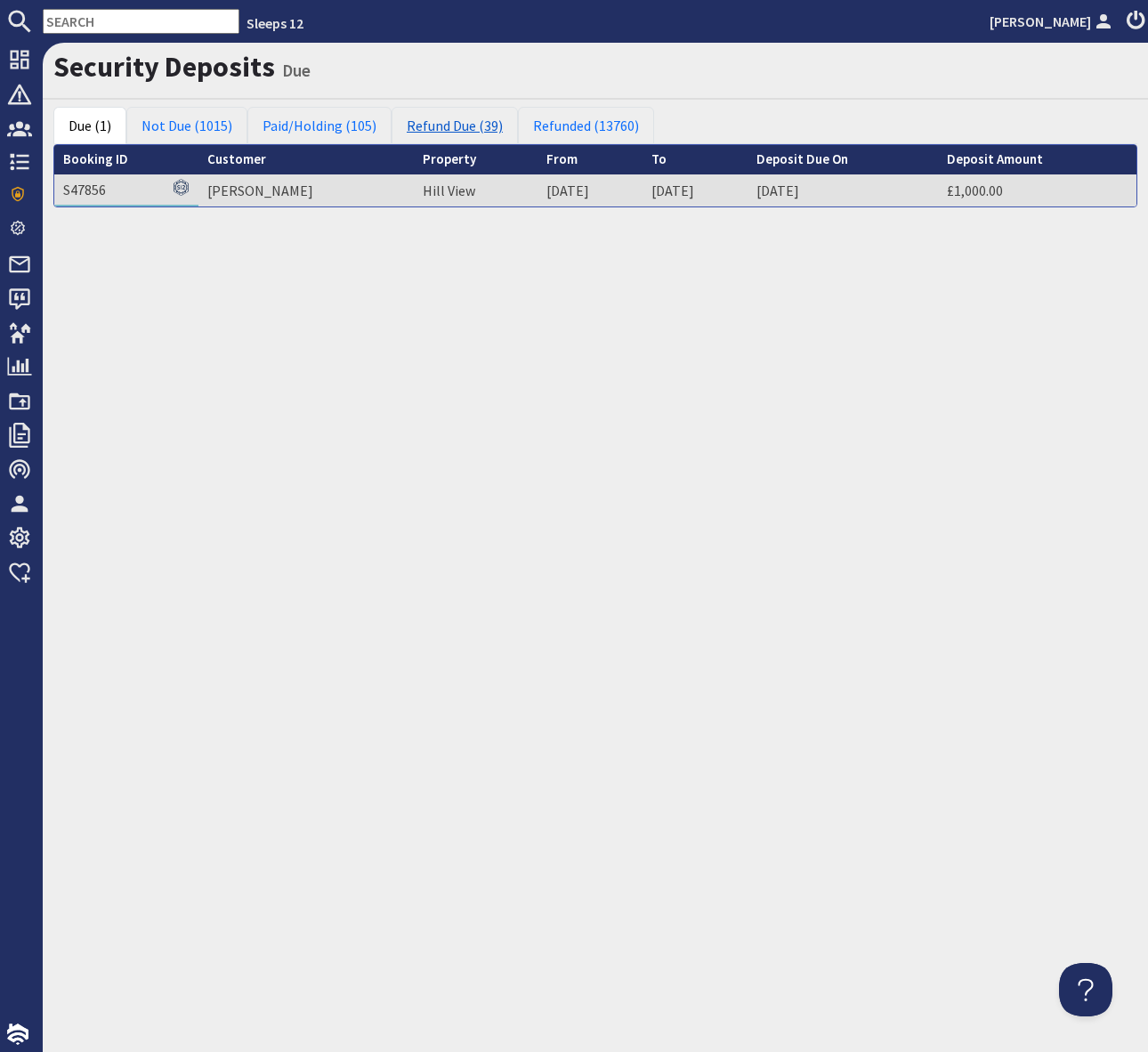
click at [427, 126] on link "Refund Due (39)" at bounding box center [455, 126] width 127 height 38
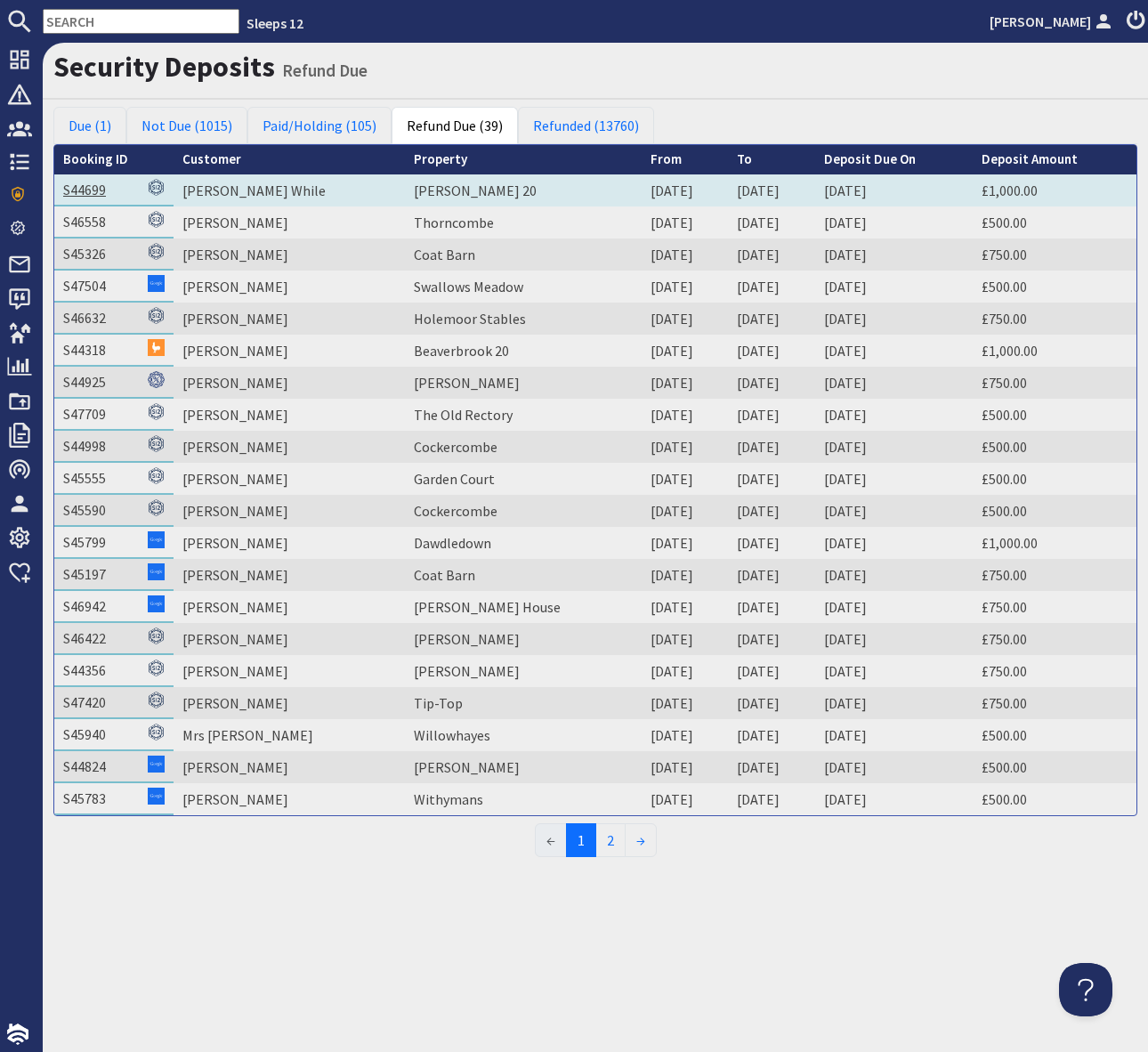
click at [68, 189] on link "S44699" at bounding box center [84, 189] width 43 height 18
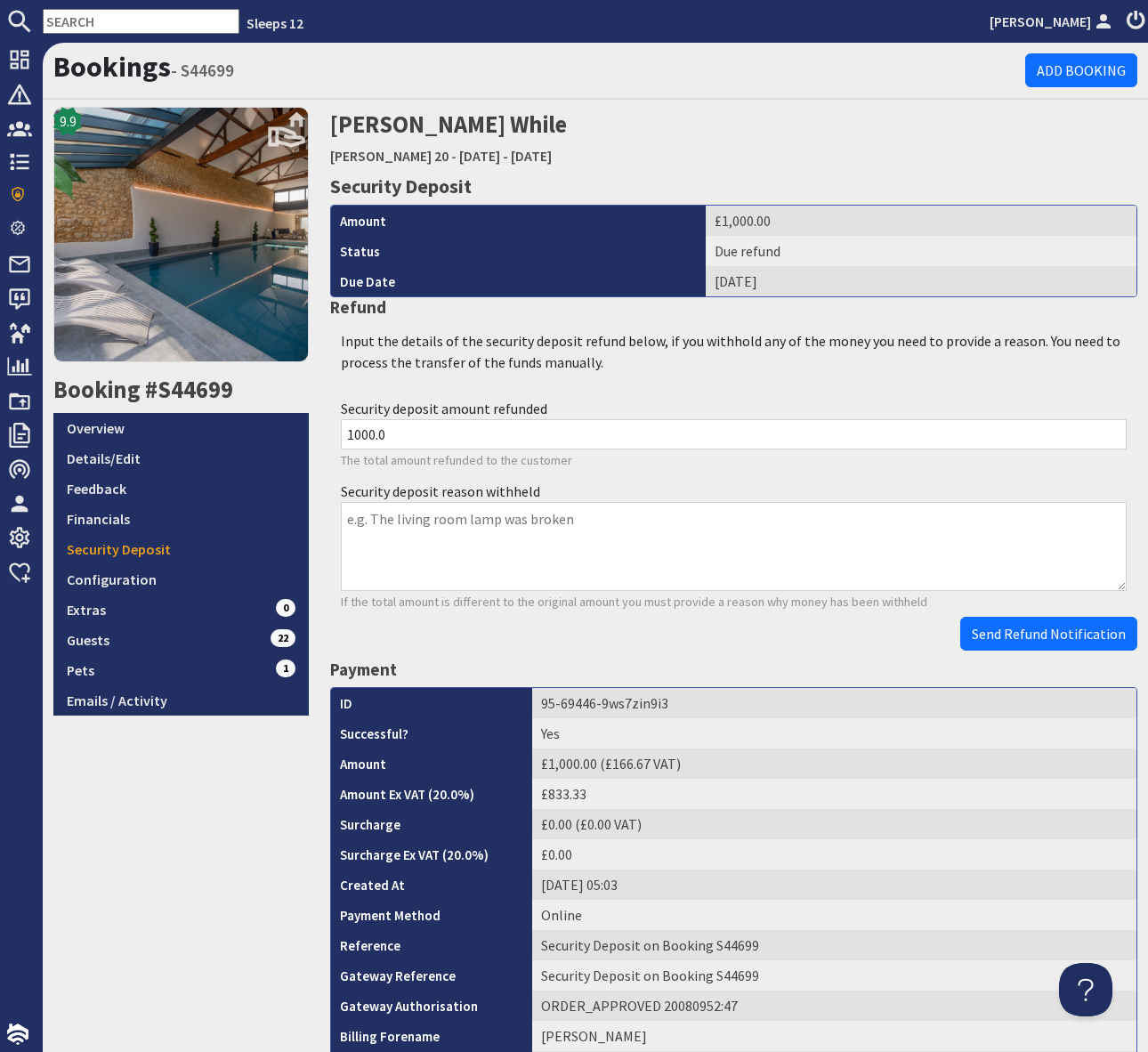
scroll to position [577, 0]
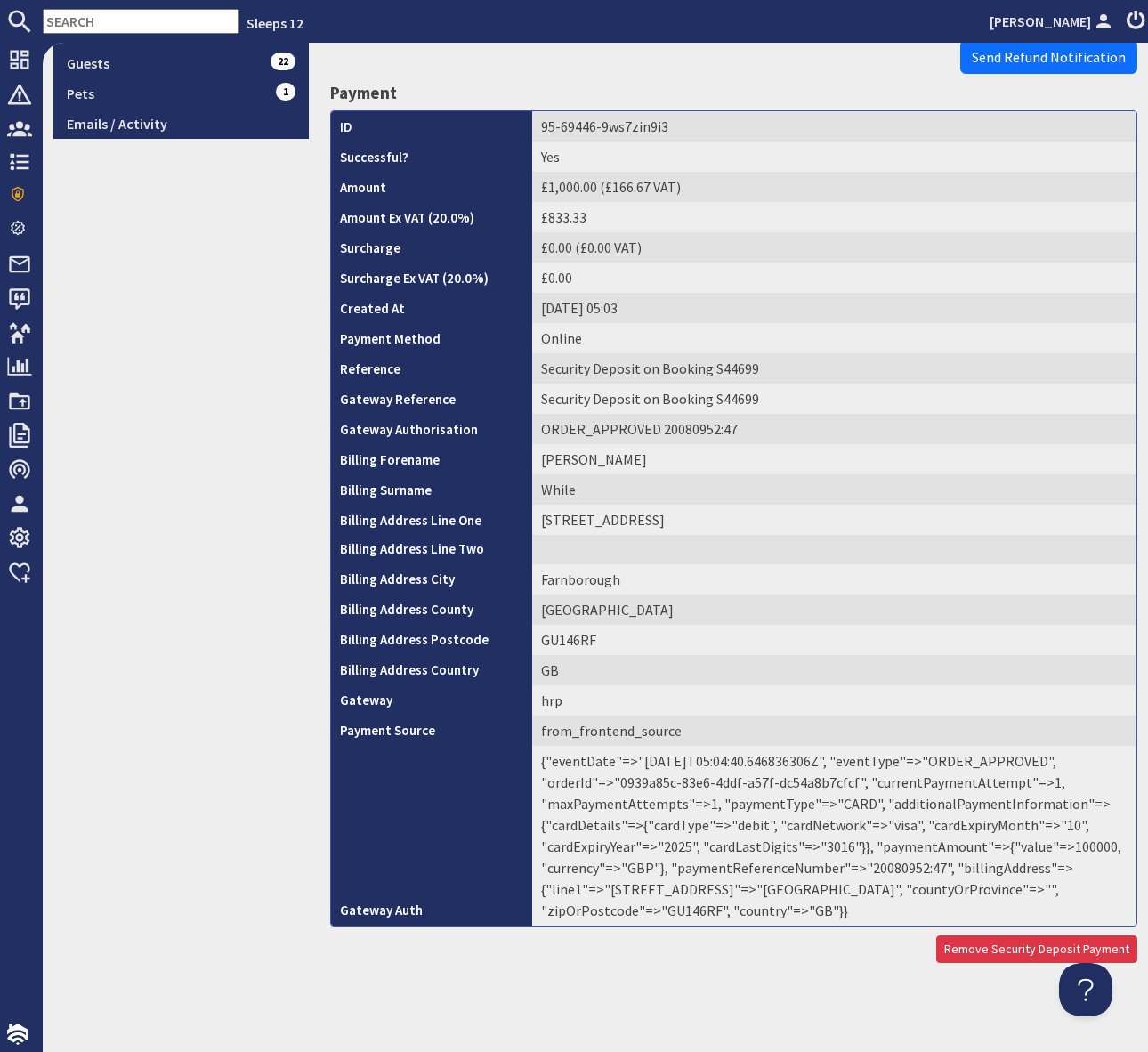
click at [903, 876] on td "{"eventDate"=>"[DATE]T05:04:40.646836306Z", "eventType"=>"ORDER_APPROVED", "ord…" at bounding box center [835, 835] width 604 height 180
copy td "20080952"
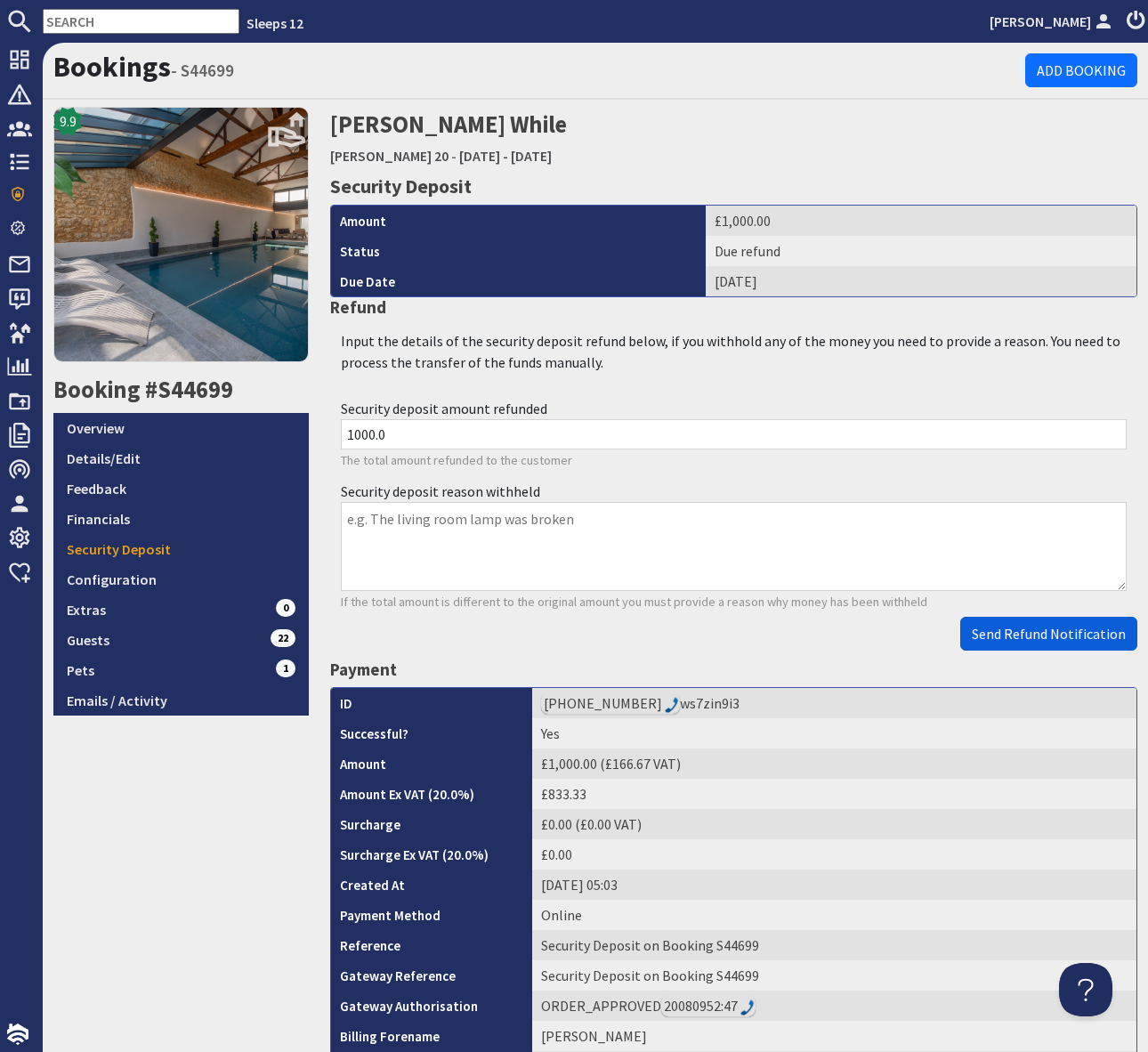
click at [1024, 637] on span "Send Refund Notification" at bounding box center [1049, 633] width 154 height 18
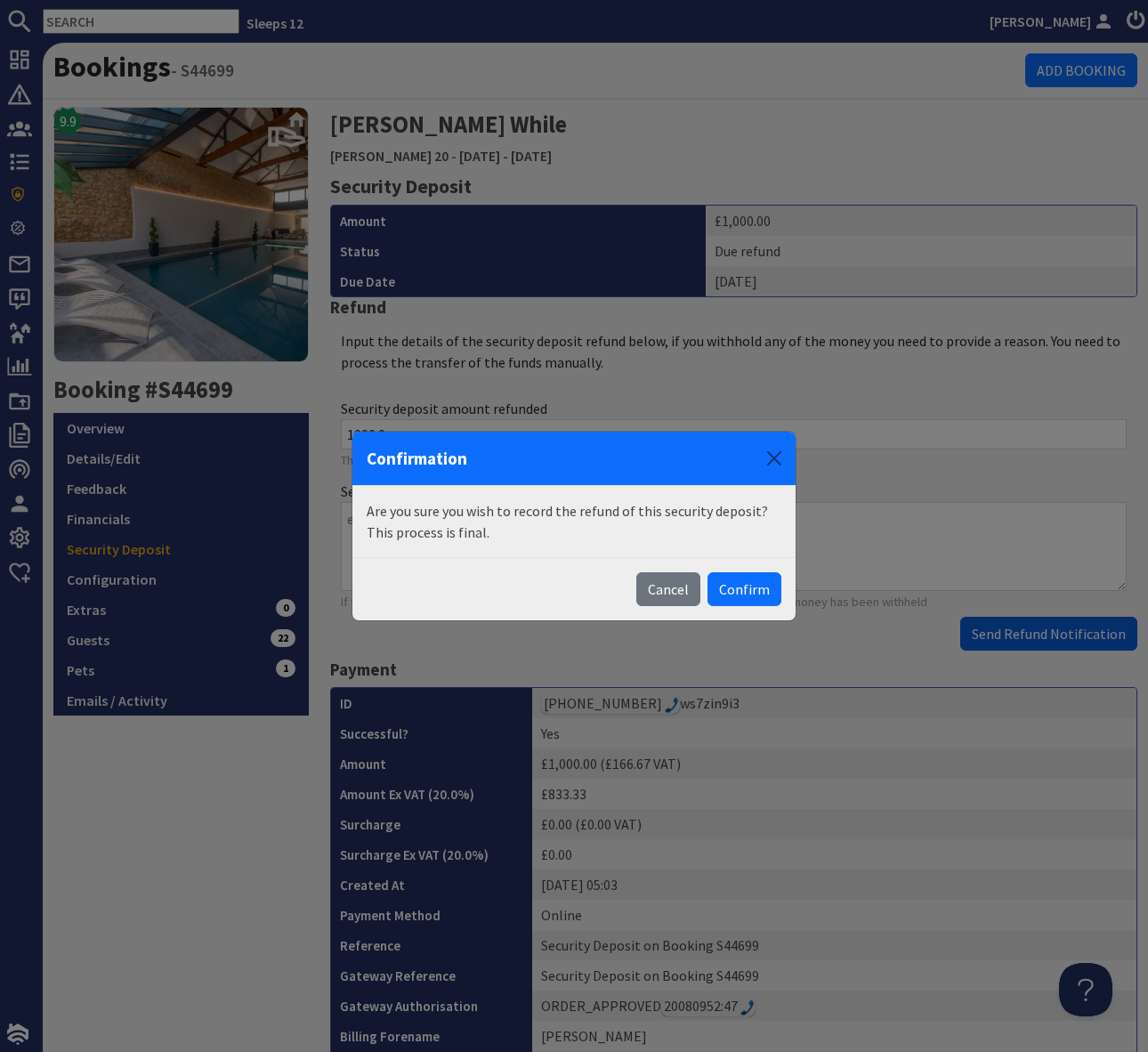
click at [1024, 637] on body "Sleeps 12 [PERSON_NAME] Dashboard Notifications 0 Agency Dashboard Bookings 0 S…" at bounding box center [574, 526] width 1148 height 1052
click at [745, 584] on button "Confirm" at bounding box center [744, 589] width 74 height 34
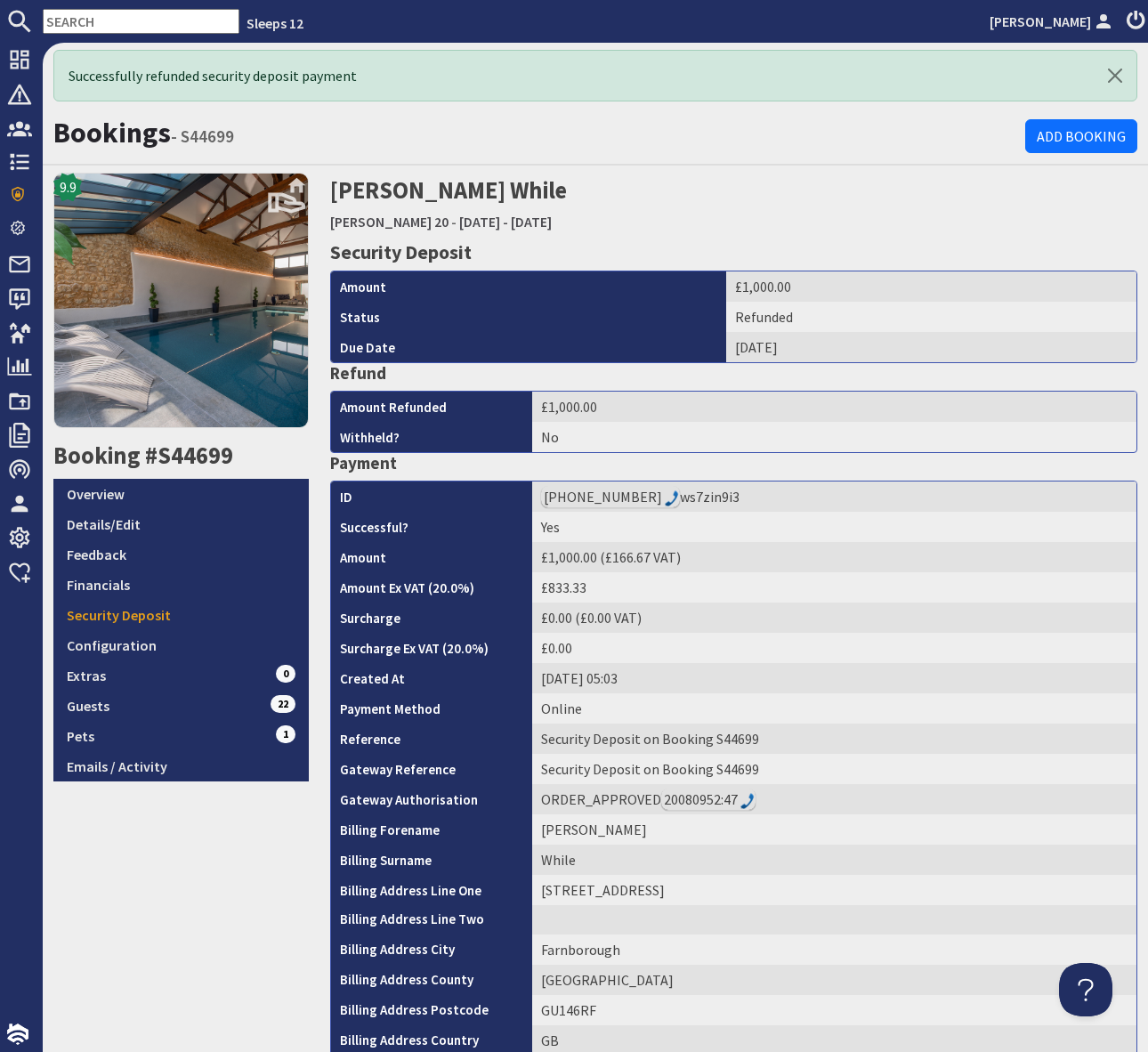
scroll to position [369, 0]
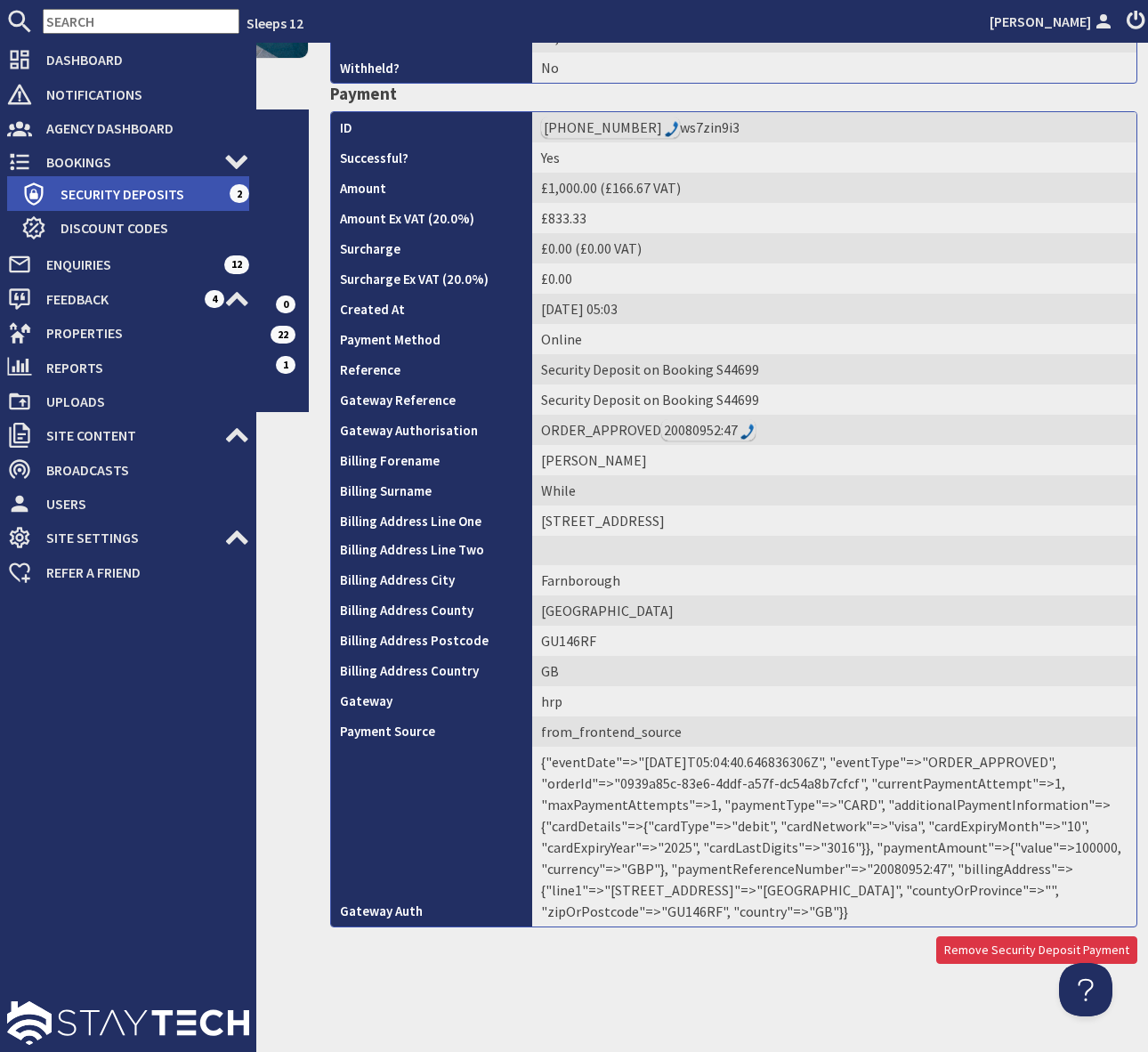
click at [164, 190] on span "Security Deposits" at bounding box center [137, 194] width 183 height 28
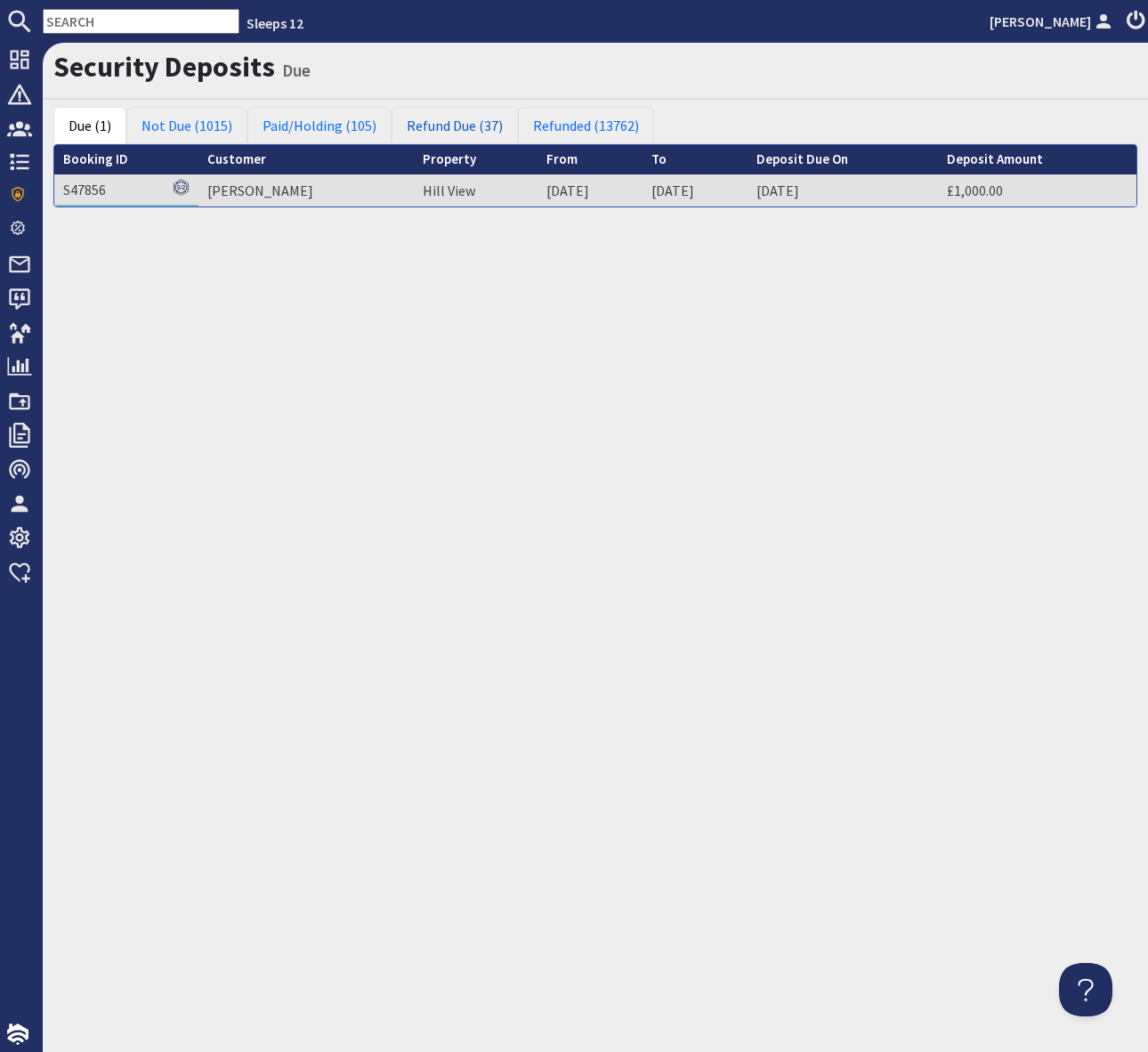
drag, startPoint x: 457, startPoint y: 128, endPoint x: 480, endPoint y: 151, distance: 32.5
click at [457, 128] on link "Refund Due (37)" at bounding box center [455, 126] width 127 height 38
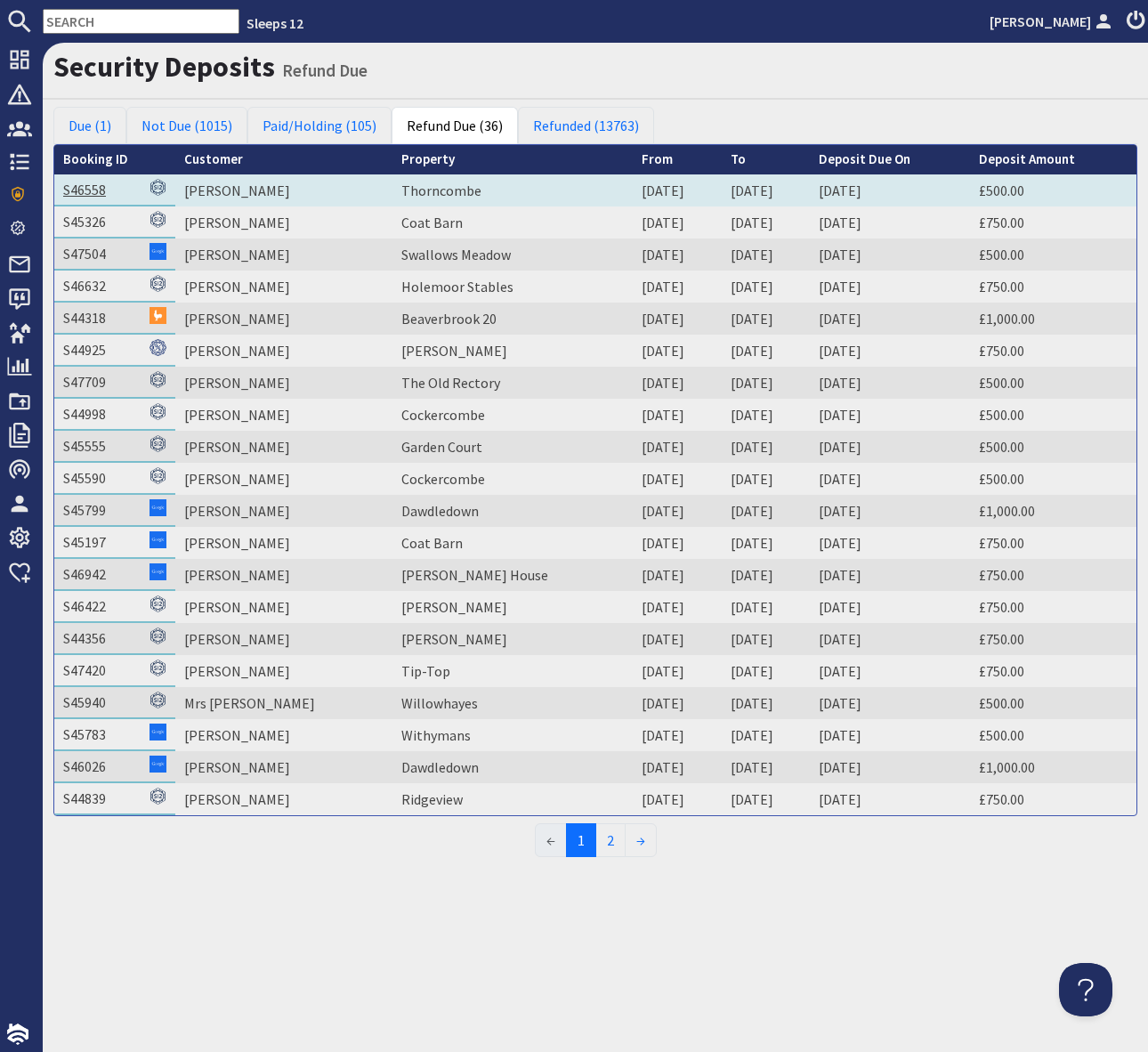
click at [79, 187] on link "S46558" at bounding box center [84, 189] width 43 height 18
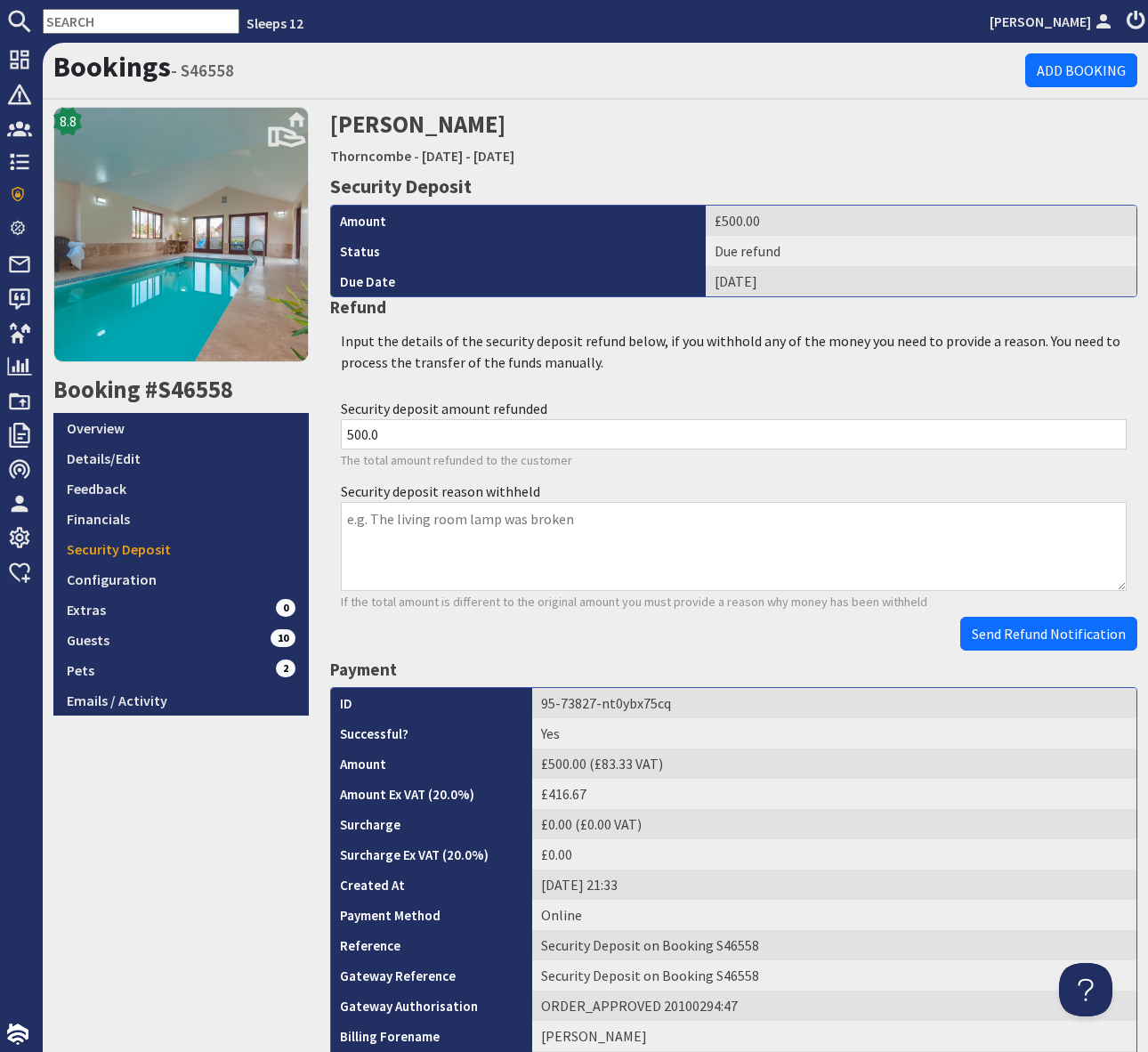
scroll to position [577, 0]
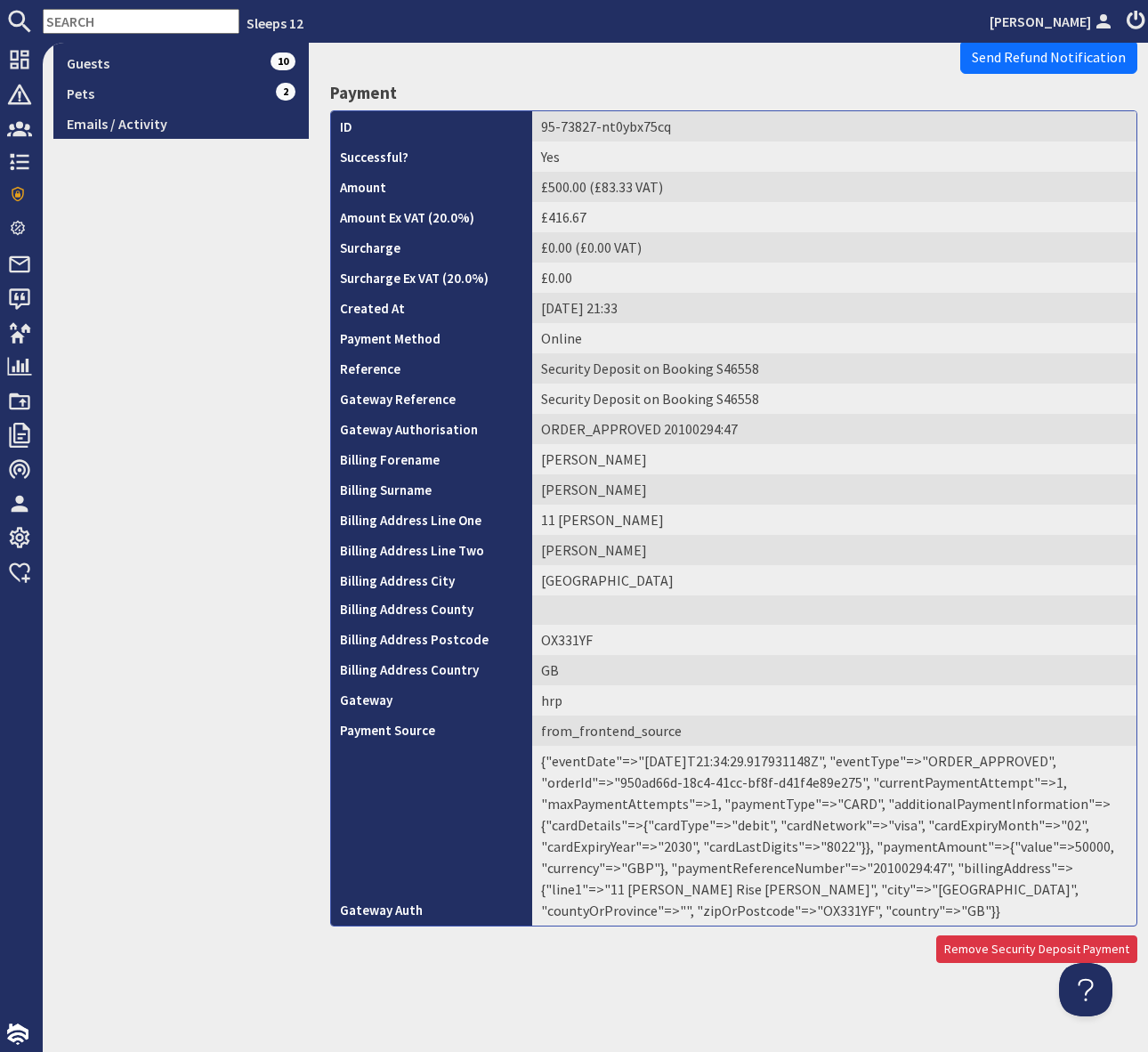
click at [905, 861] on td "{"eventDate"=>"[DATE]T21:34:29.917931148Z", "eventType"=>"ORDER_APPROVED", "ord…" at bounding box center [835, 835] width 604 height 180
click at [895, 868] on td "{"eventDate"=>"[DATE]T21:34:29.917931148Z", "eventType"=>"ORDER_APPROVED", "ord…" at bounding box center [835, 835] width 604 height 180
copy td "20100294"
click at [1028, 56] on span "Send Refund Notification" at bounding box center [1049, 56] width 154 height 18
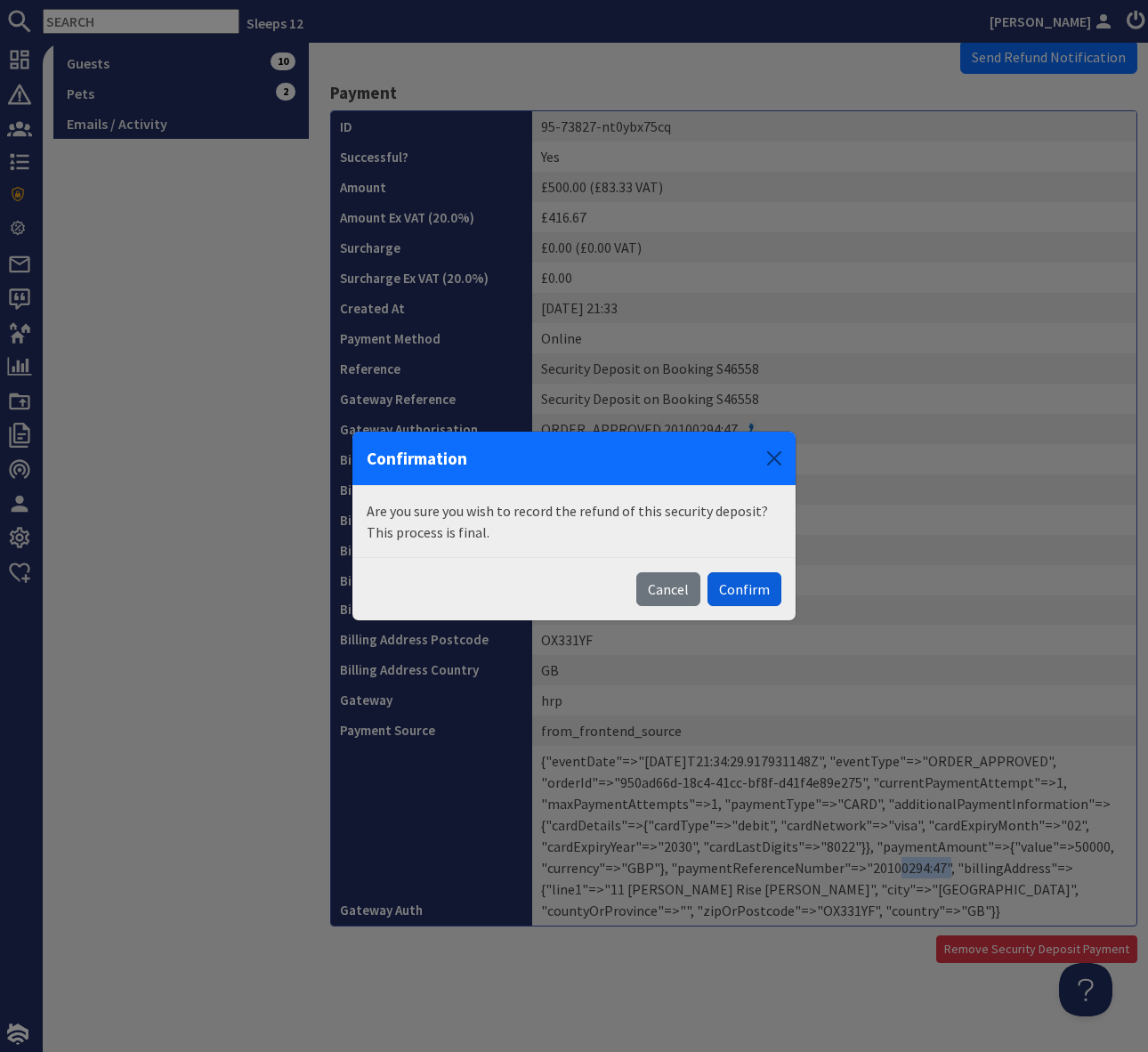
click at [747, 586] on button "Confirm" at bounding box center [744, 589] width 74 height 34
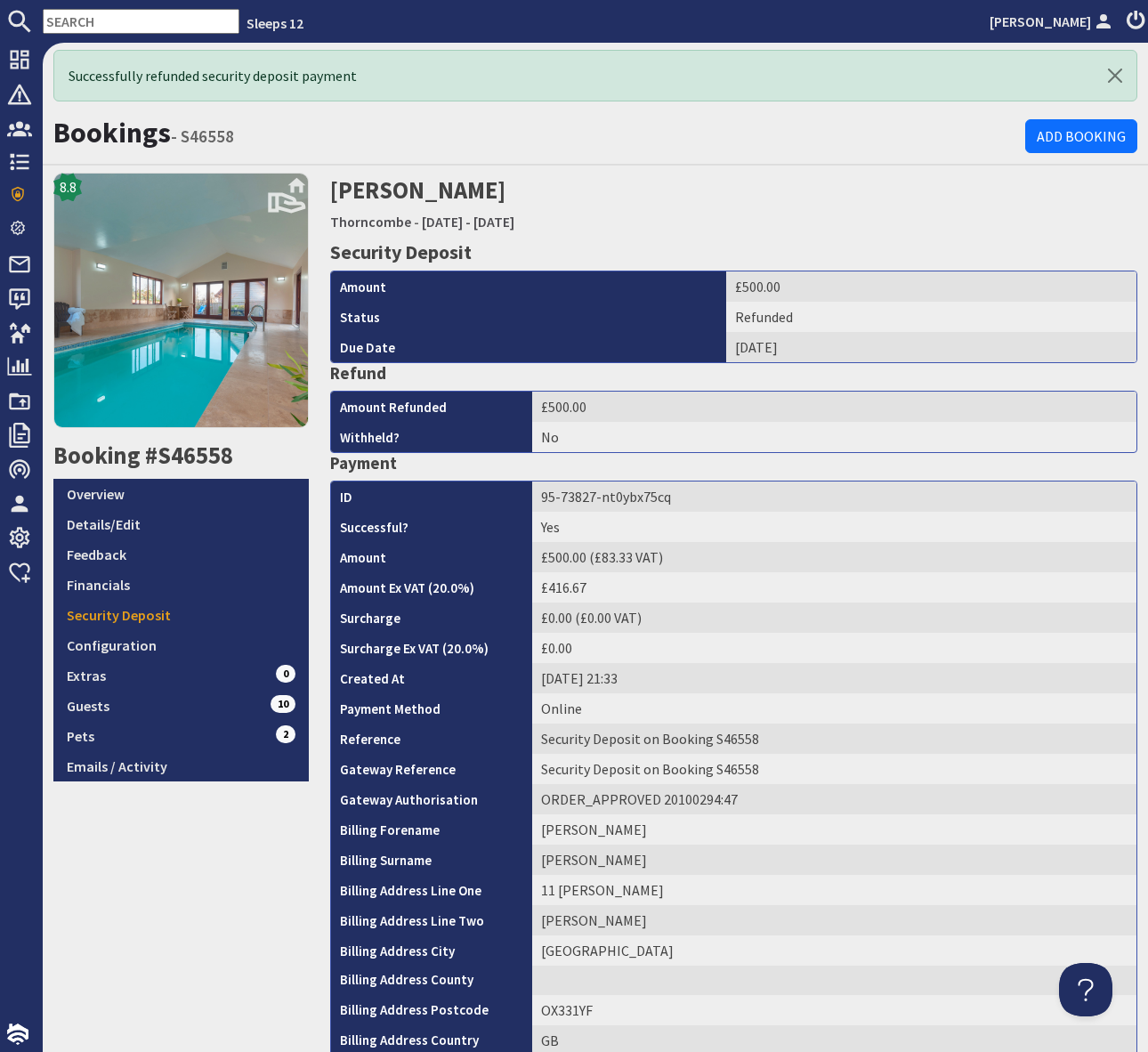
scroll to position [0, 0]
click at [55, 917] on div "8.8 Booking #S46558 Overview Details/Edit Feedback Financials Security Deposit …" at bounding box center [181, 752] width 277 height 1160
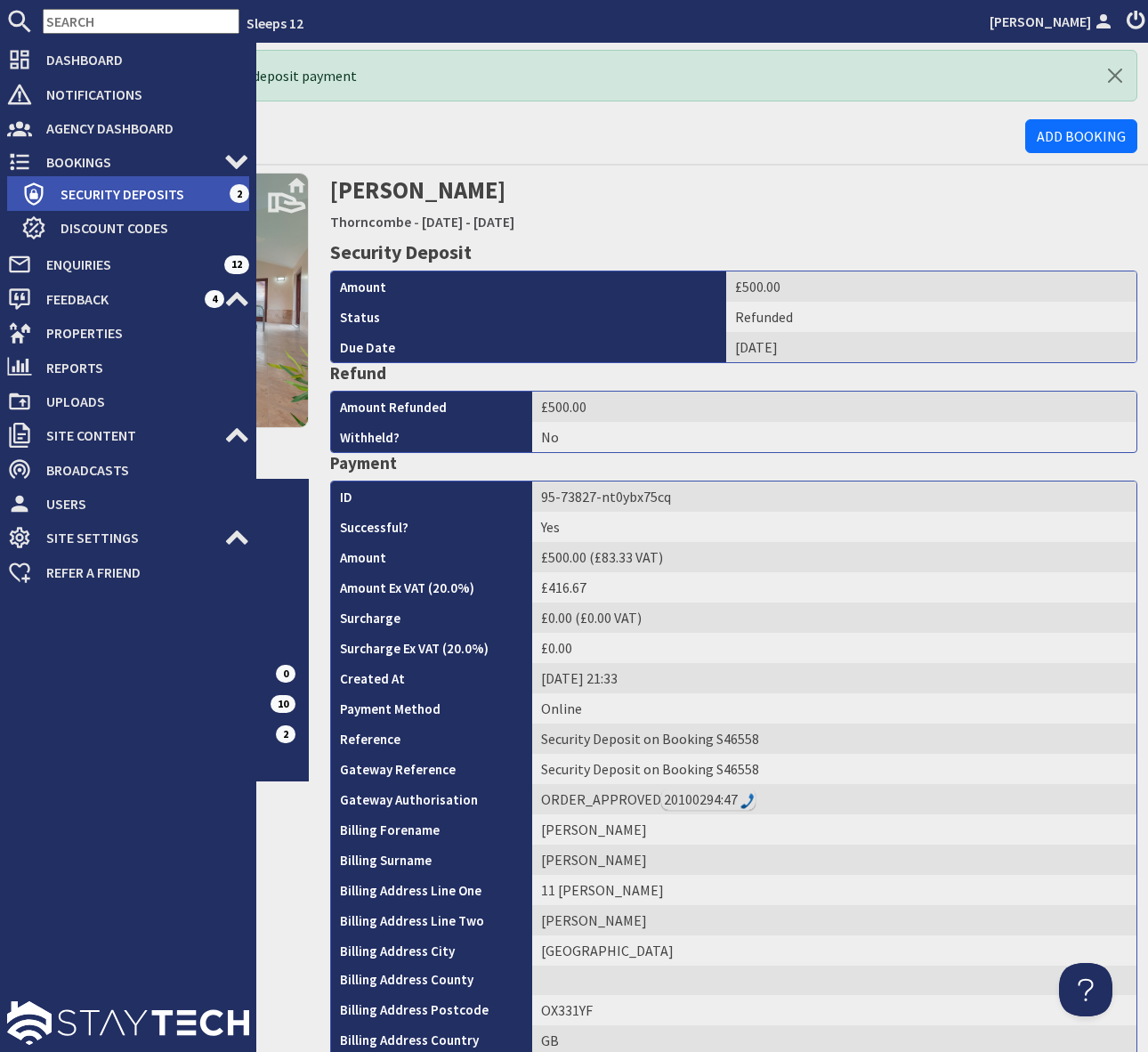
click at [181, 187] on span "Security Deposits" at bounding box center [137, 194] width 183 height 28
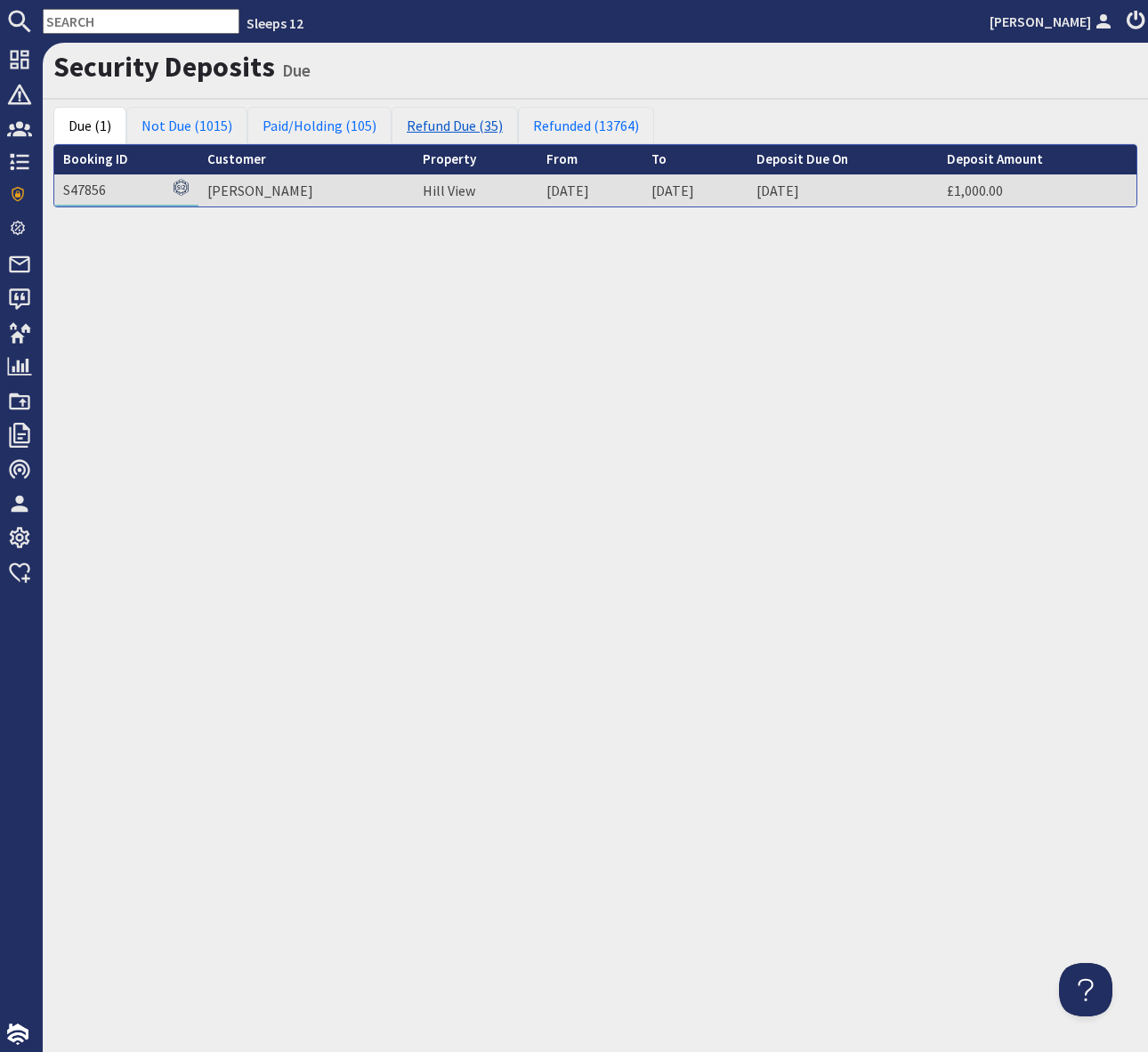
click at [438, 135] on link "Refund Due (35)" at bounding box center [455, 126] width 127 height 38
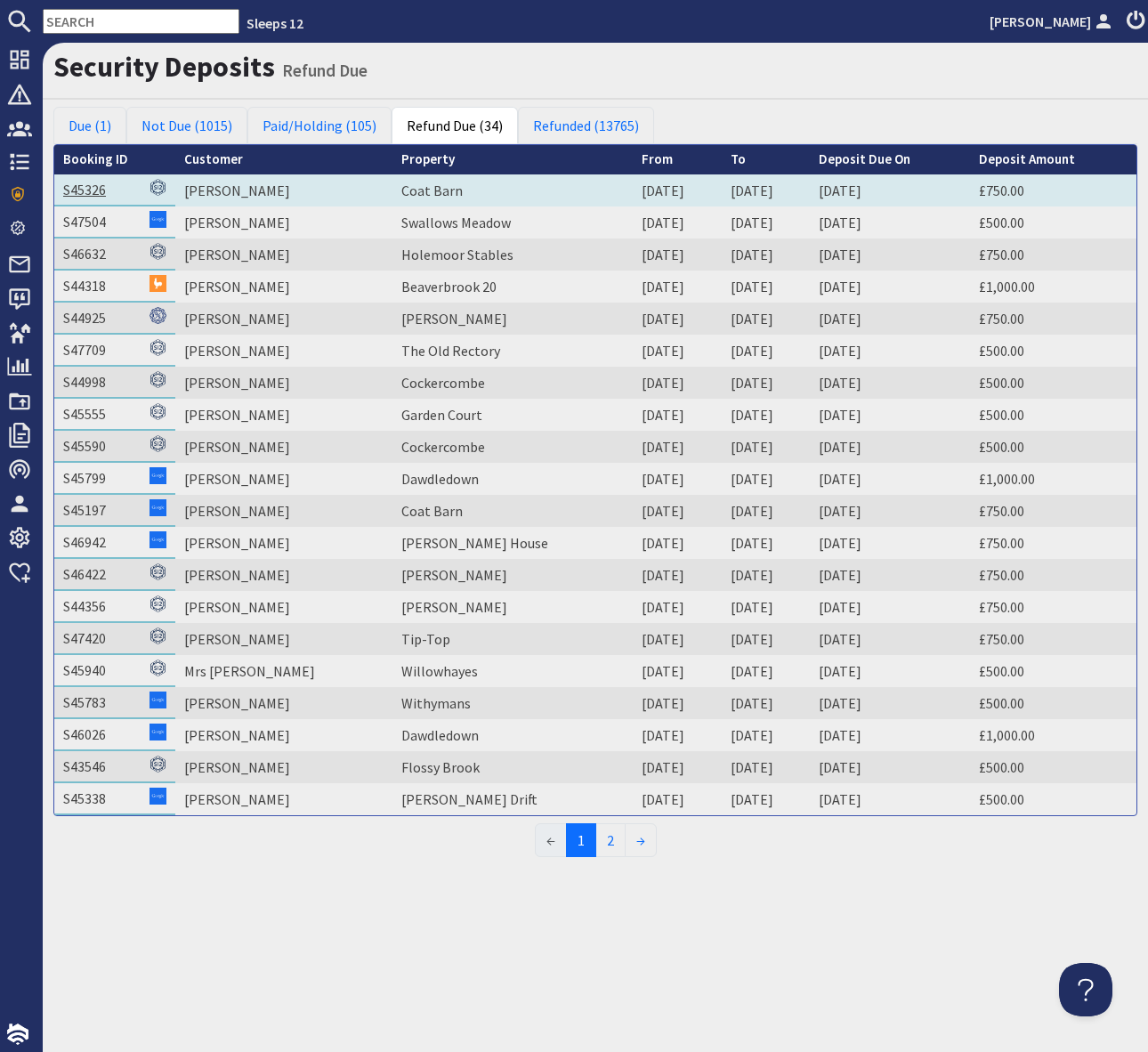
click at [92, 188] on link "S45326" at bounding box center [84, 189] width 43 height 18
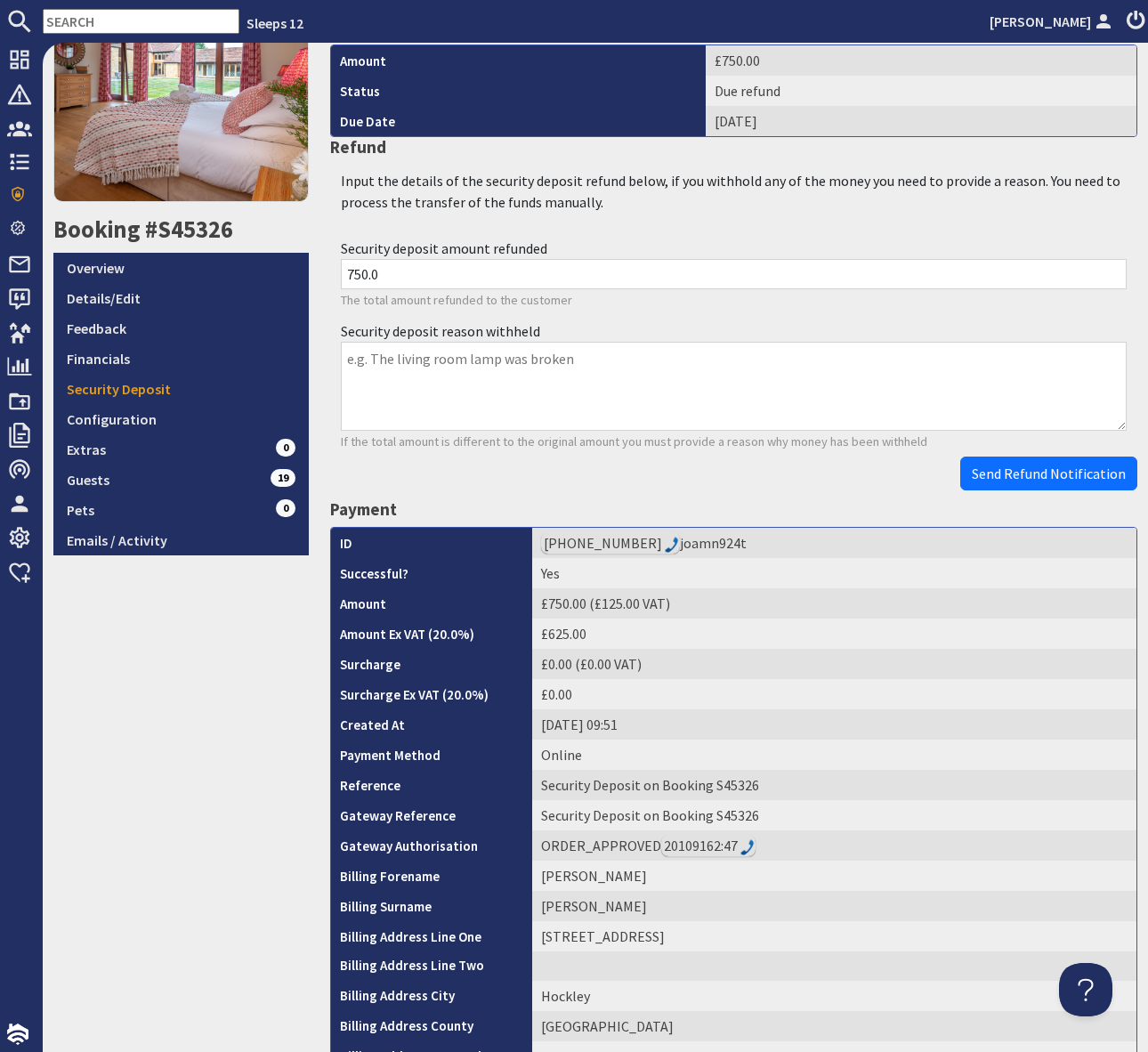
scroll to position [577, 0]
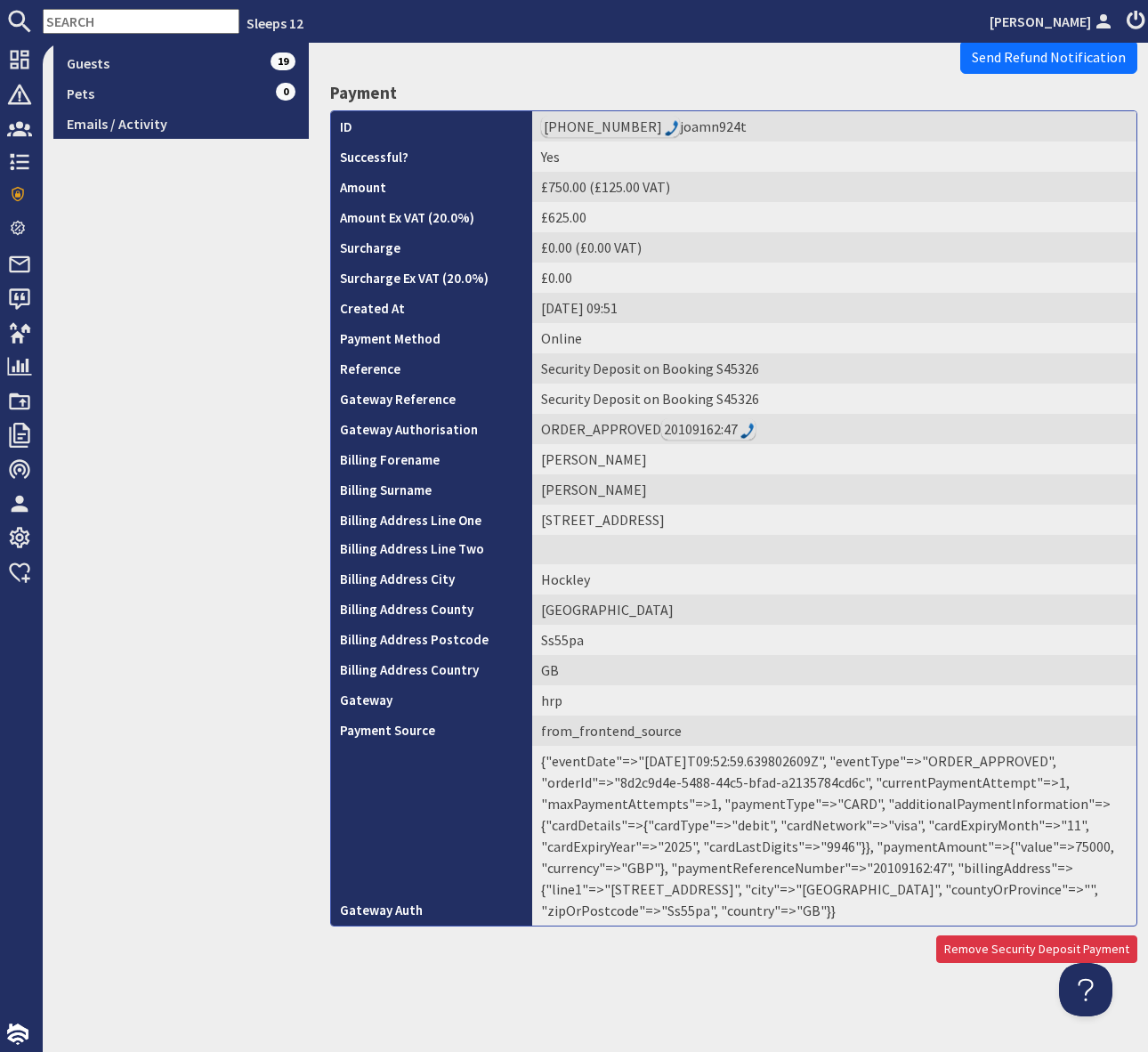
click at [892, 866] on td "{"eventDate"=>"[DATE]T09:52:59.639802609Z", "eventType"=>"ORDER_APPROVED", "ord…" at bounding box center [835, 835] width 604 height 180
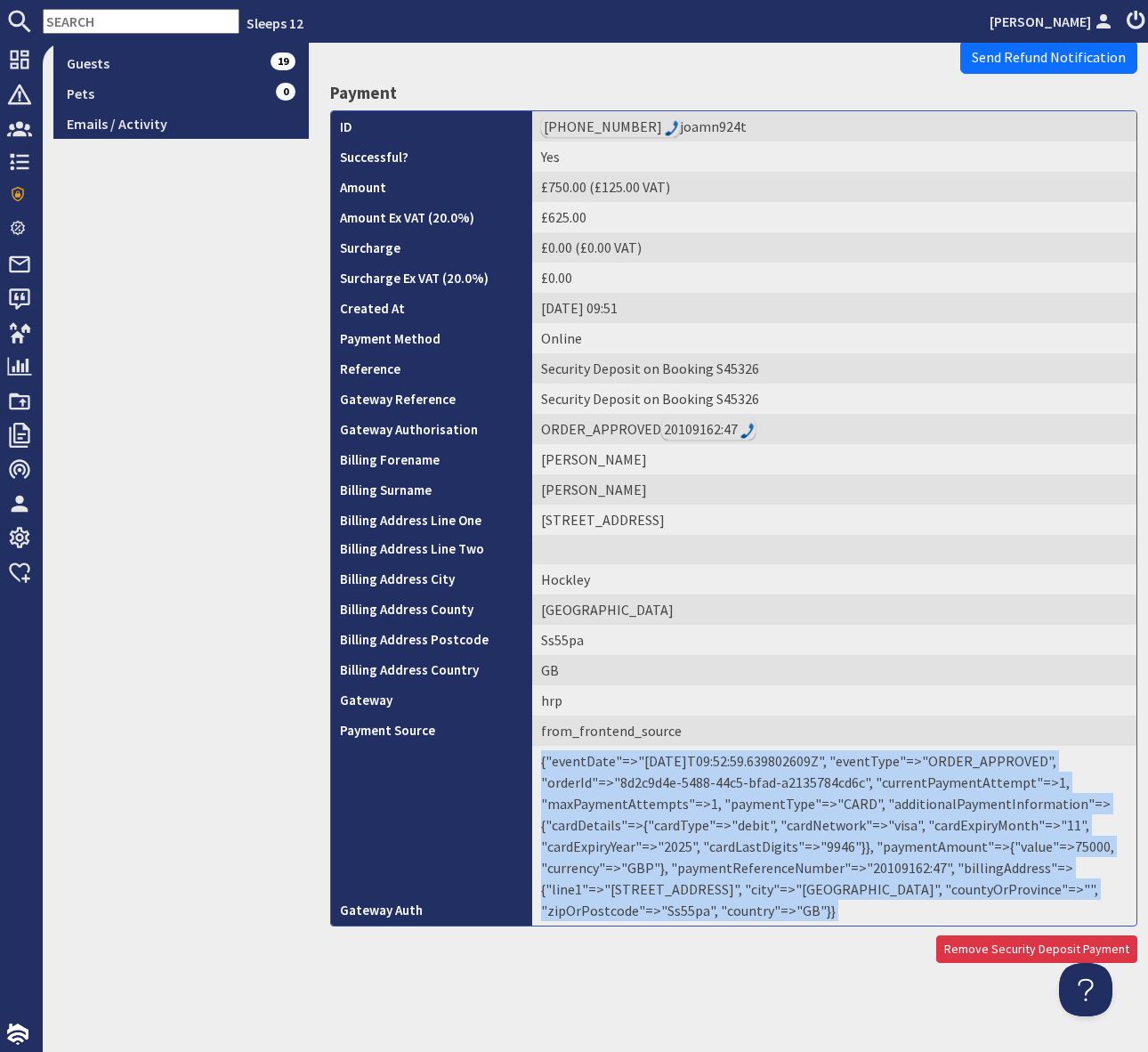
click at [892, 866] on td "{"eventDate"=>"[DATE]T09:52:59.639802609Z", "eventType"=>"ORDER_APPROVED", "ord…" at bounding box center [835, 835] width 604 height 180
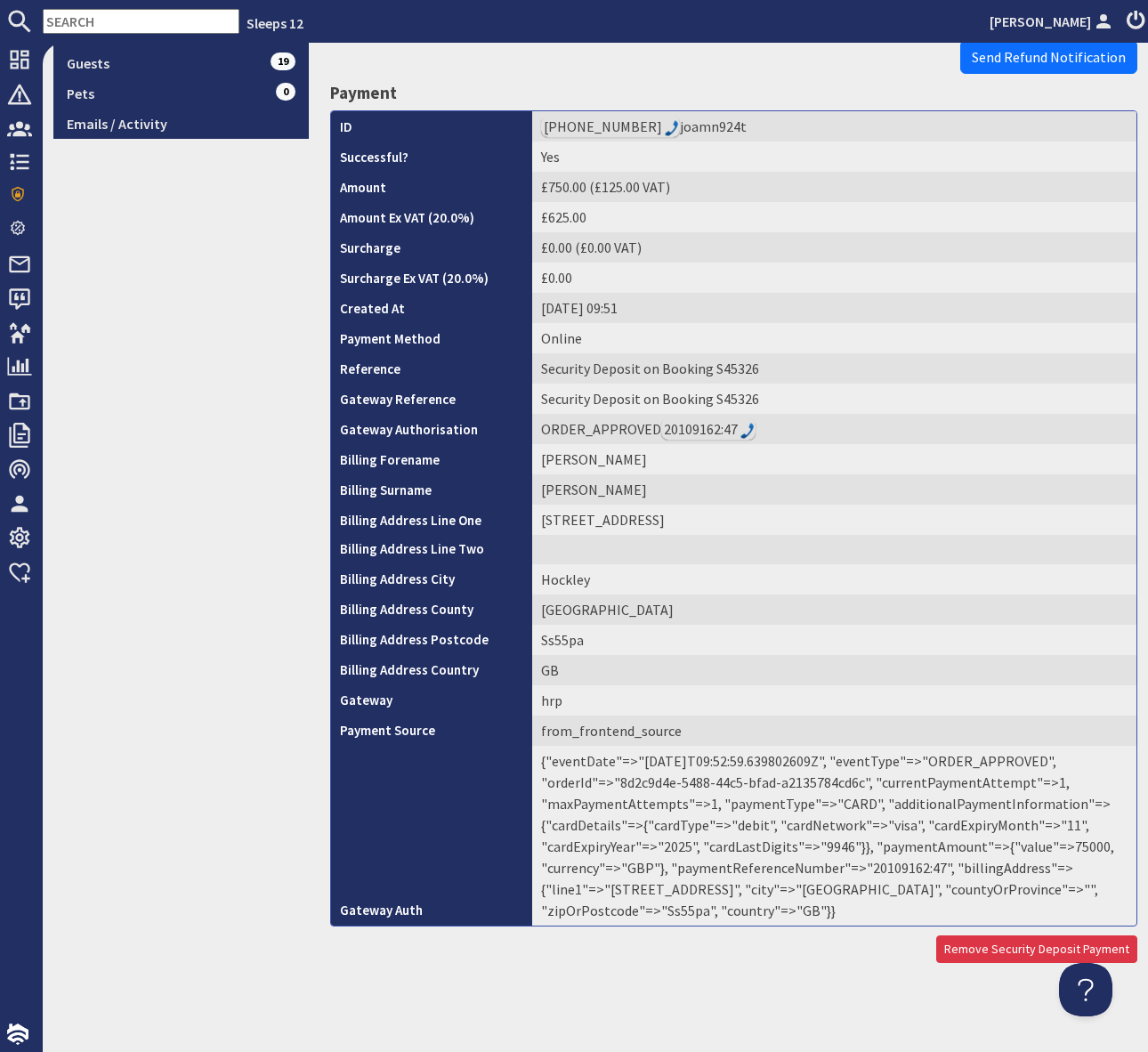
click at [899, 869] on td "{"eventDate"=>"[DATE]T09:52:59.639802609Z", "eventType"=>"ORDER_APPROVED", "ord…" at bounding box center [835, 835] width 604 height 180
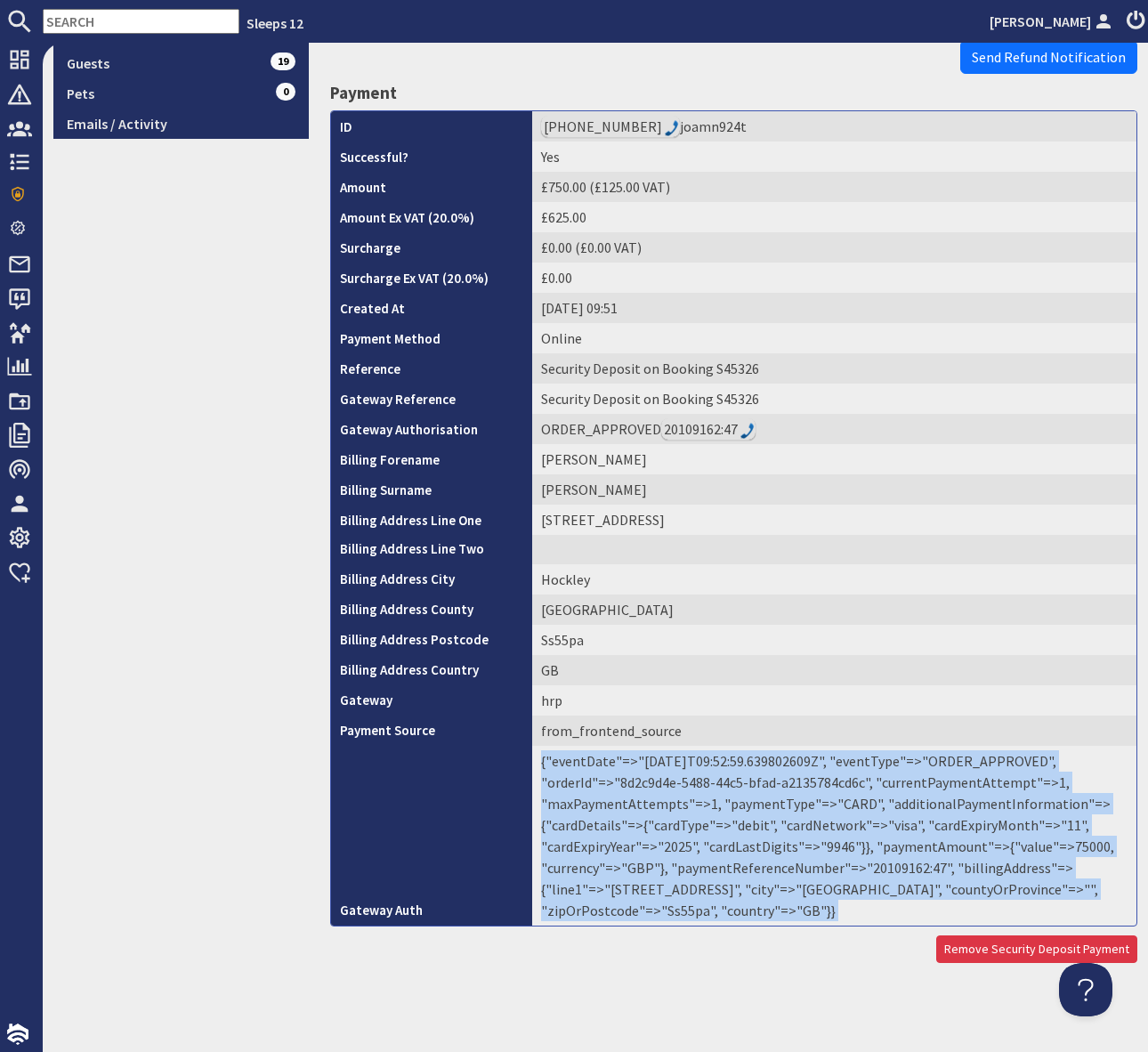
click at [899, 869] on td "{"eventDate"=>"[DATE]T09:52:59.639802609Z", "eventType"=>"ORDER_APPROVED", "ord…" at bounding box center [835, 835] width 604 height 180
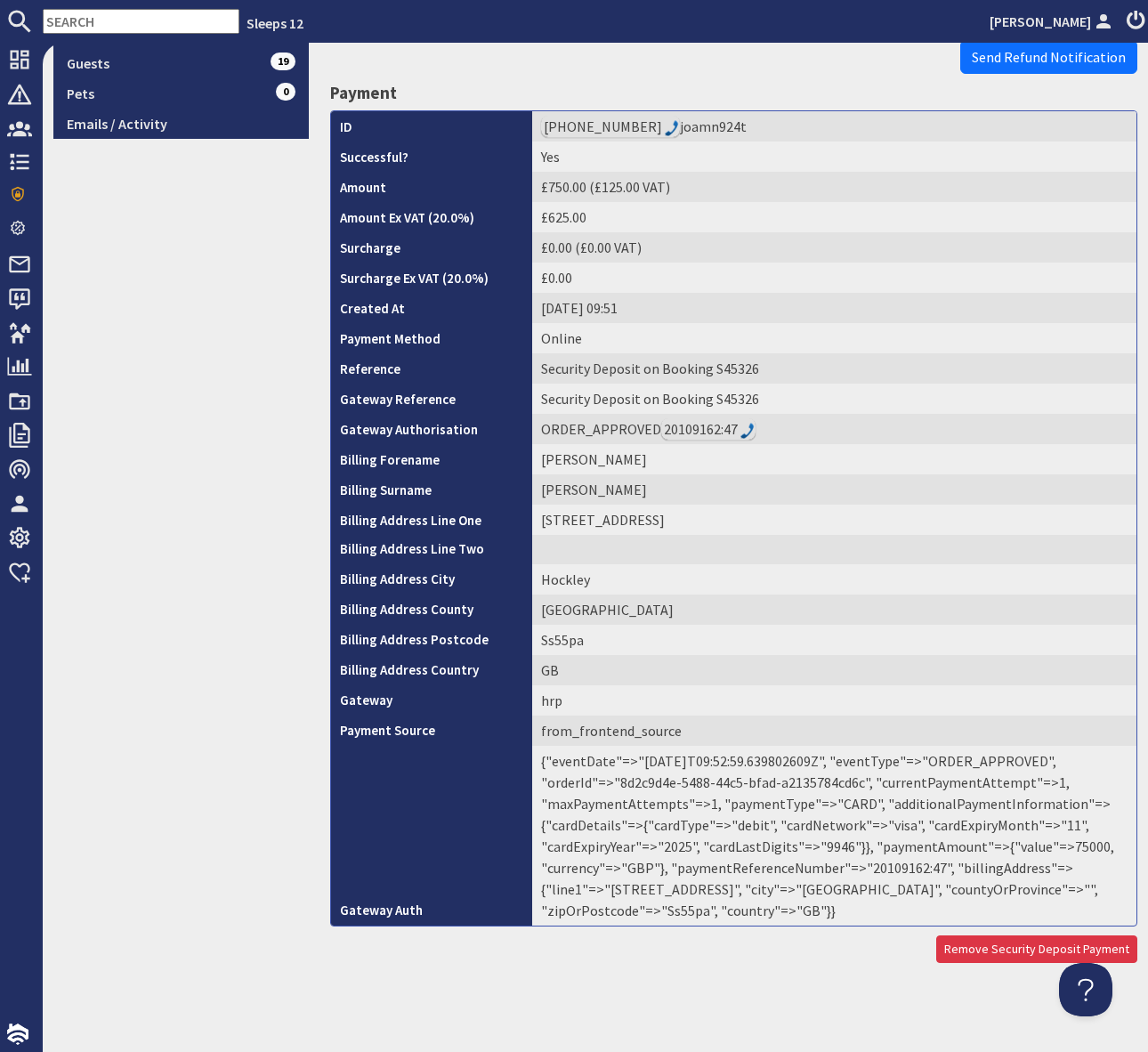
click at [900, 872] on td "{"eventDate"=>"[DATE]T09:52:59.639802609Z", "eventType"=>"ORDER_APPROVED", "ord…" at bounding box center [835, 835] width 604 height 180
copy td "20109162"
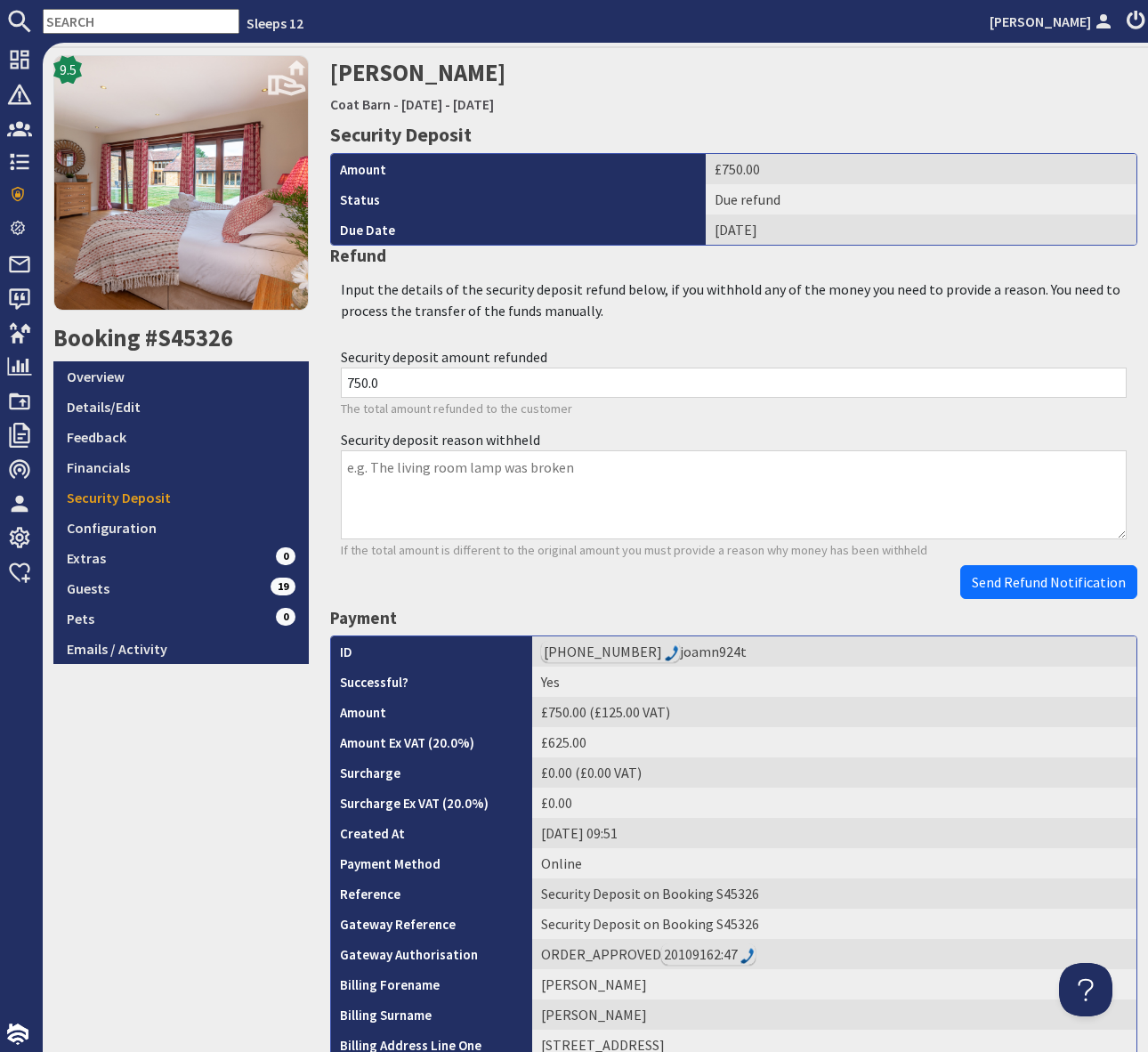
scroll to position [0, 0]
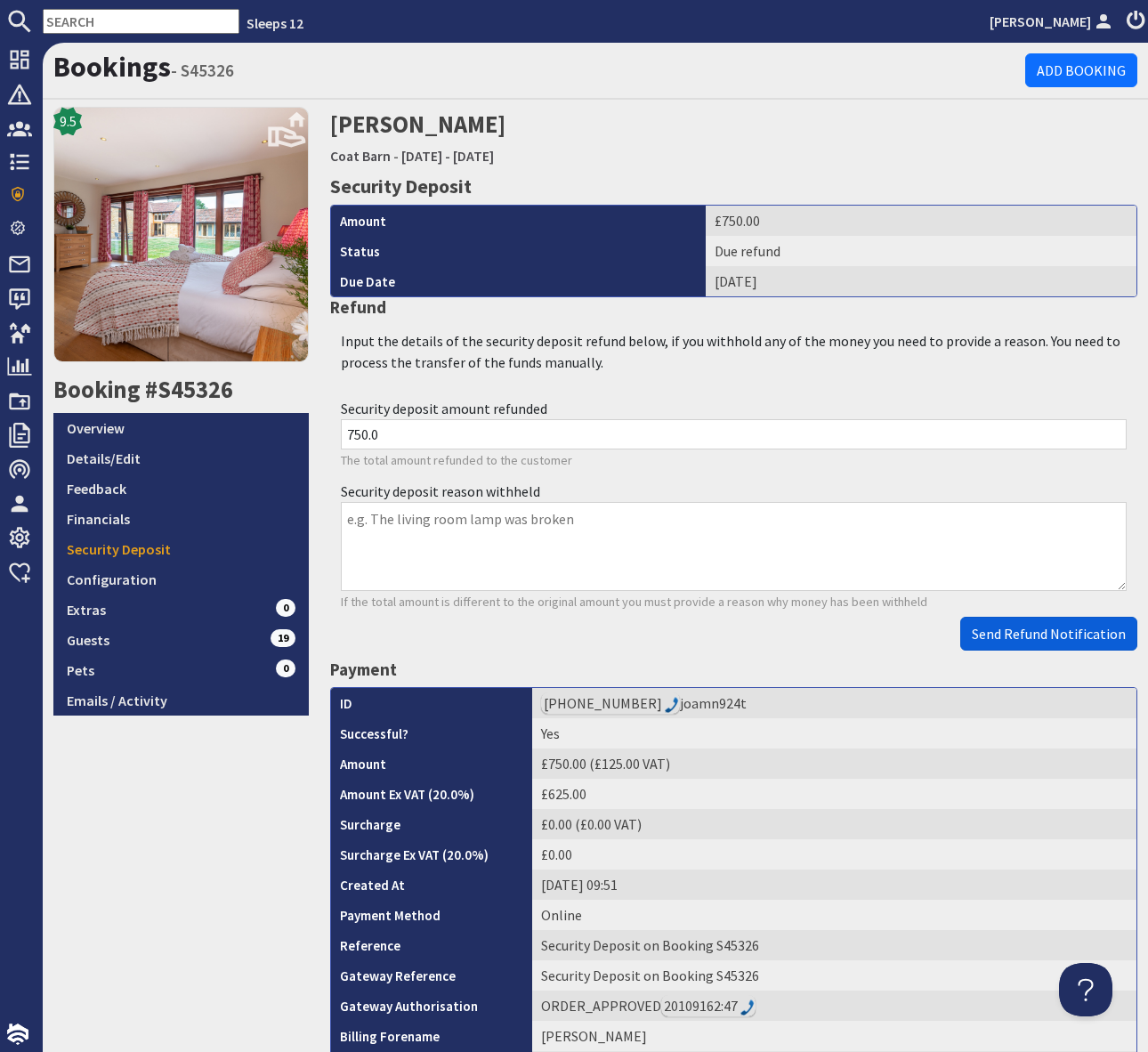
click at [1019, 638] on span "Send Refund Notification" at bounding box center [1049, 633] width 154 height 18
click at [1019, 638] on body "Sleeps 12 [PERSON_NAME] Dashboard Notifications 0 Agency Dashboard Bookings 0 S…" at bounding box center [574, 526] width 1148 height 1052
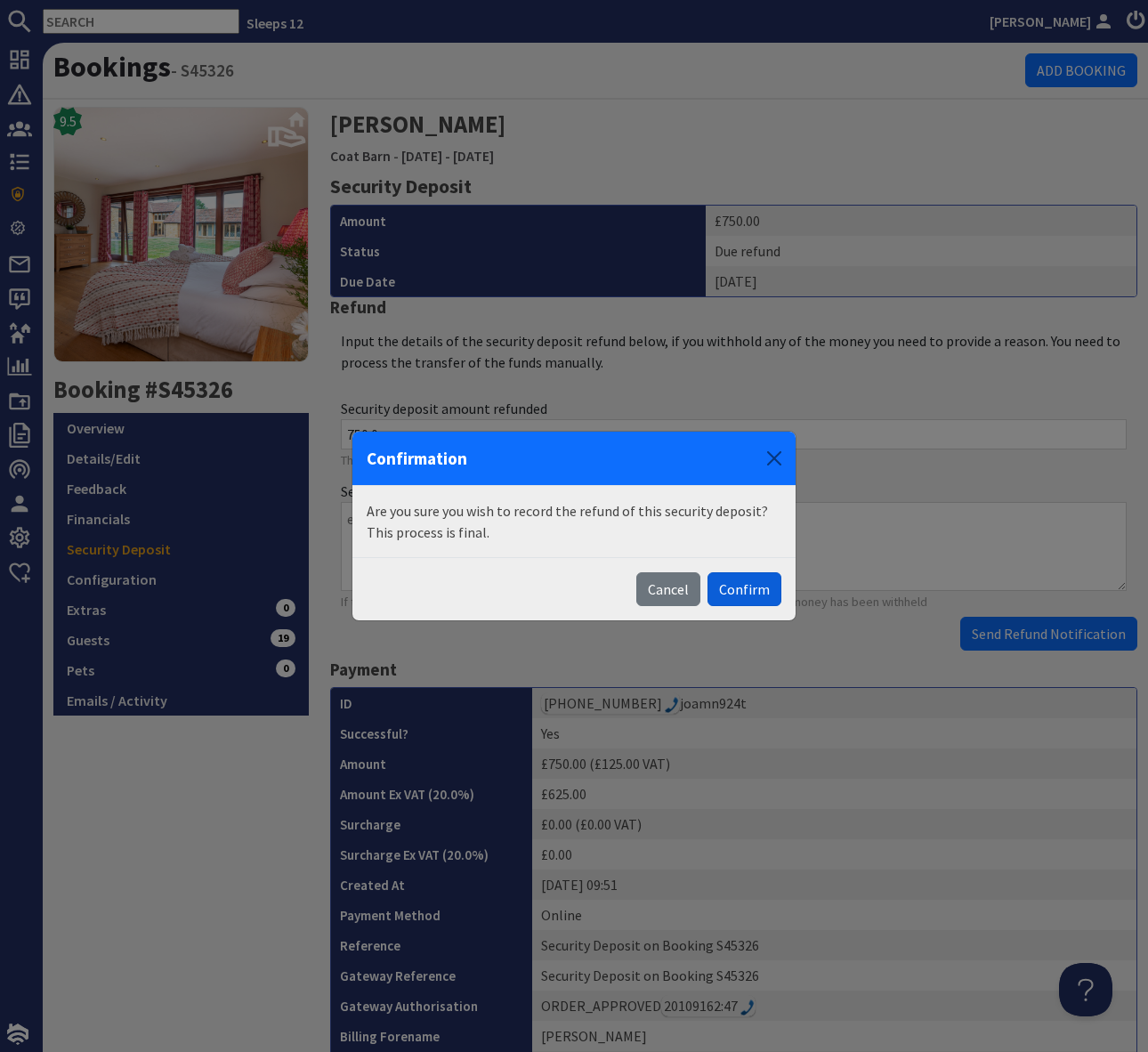
click at [750, 592] on button "Confirm" at bounding box center [744, 589] width 74 height 34
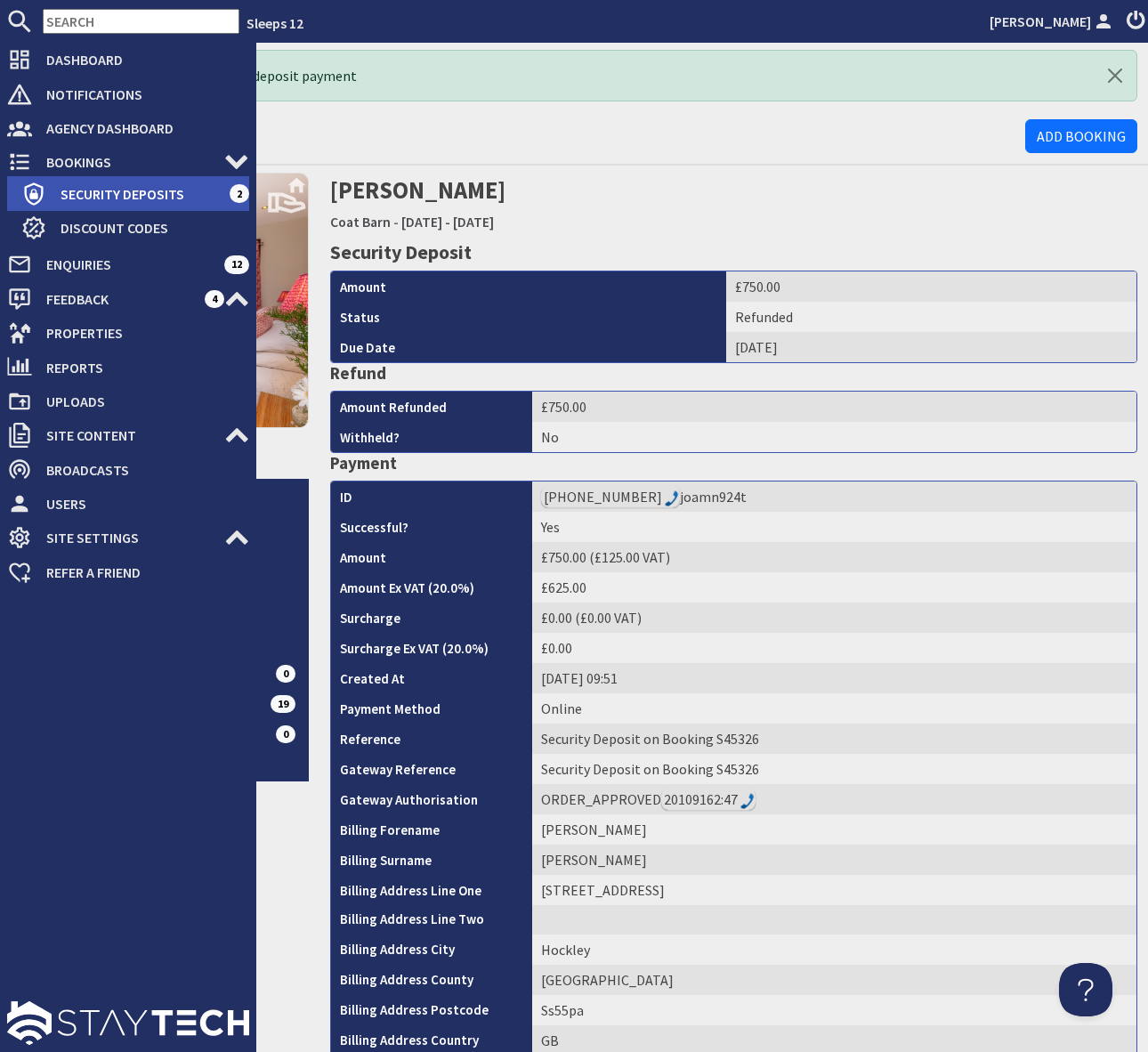
drag, startPoint x: 118, startPoint y: 192, endPoint x: 145, endPoint y: 189, distance: 27.2
click at [118, 192] on span "Security Deposits" at bounding box center [137, 194] width 183 height 28
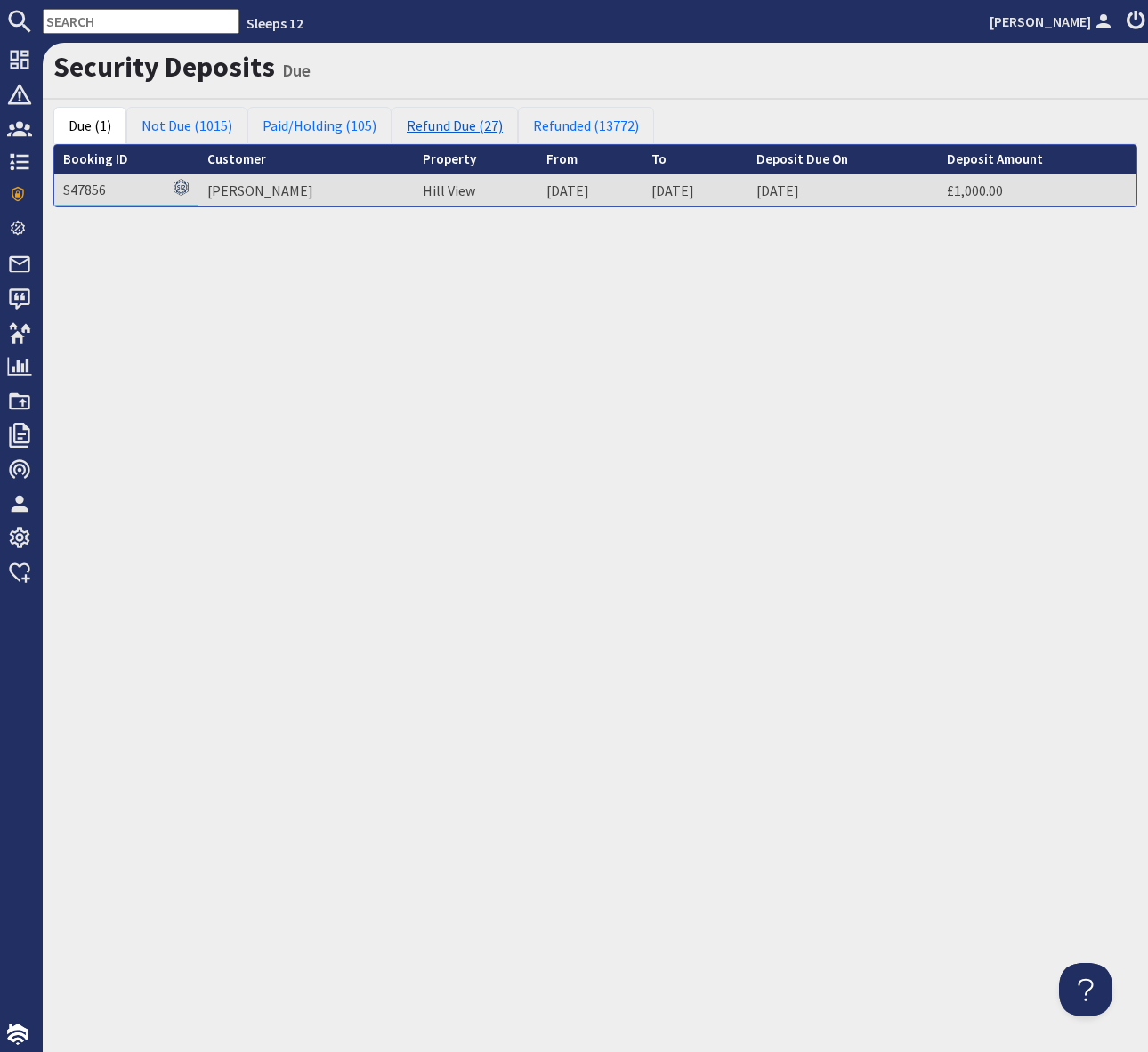
click at [444, 123] on link "Refund Due (27)" at bounding box center [455, 126] width 127 height 38
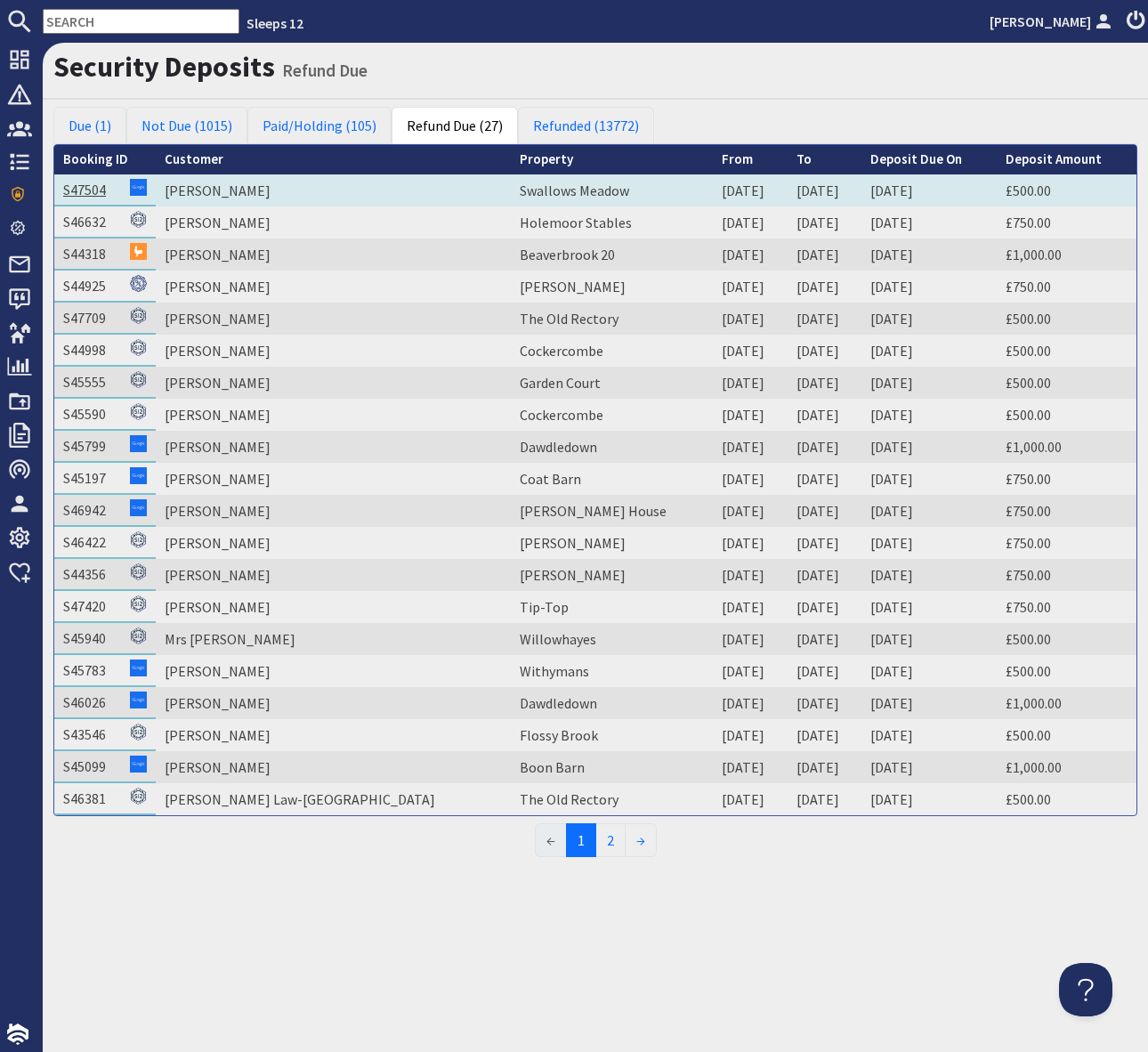
click at [94, 197] on link "S47504" at bounding box center [84, 189] width 43 height 18
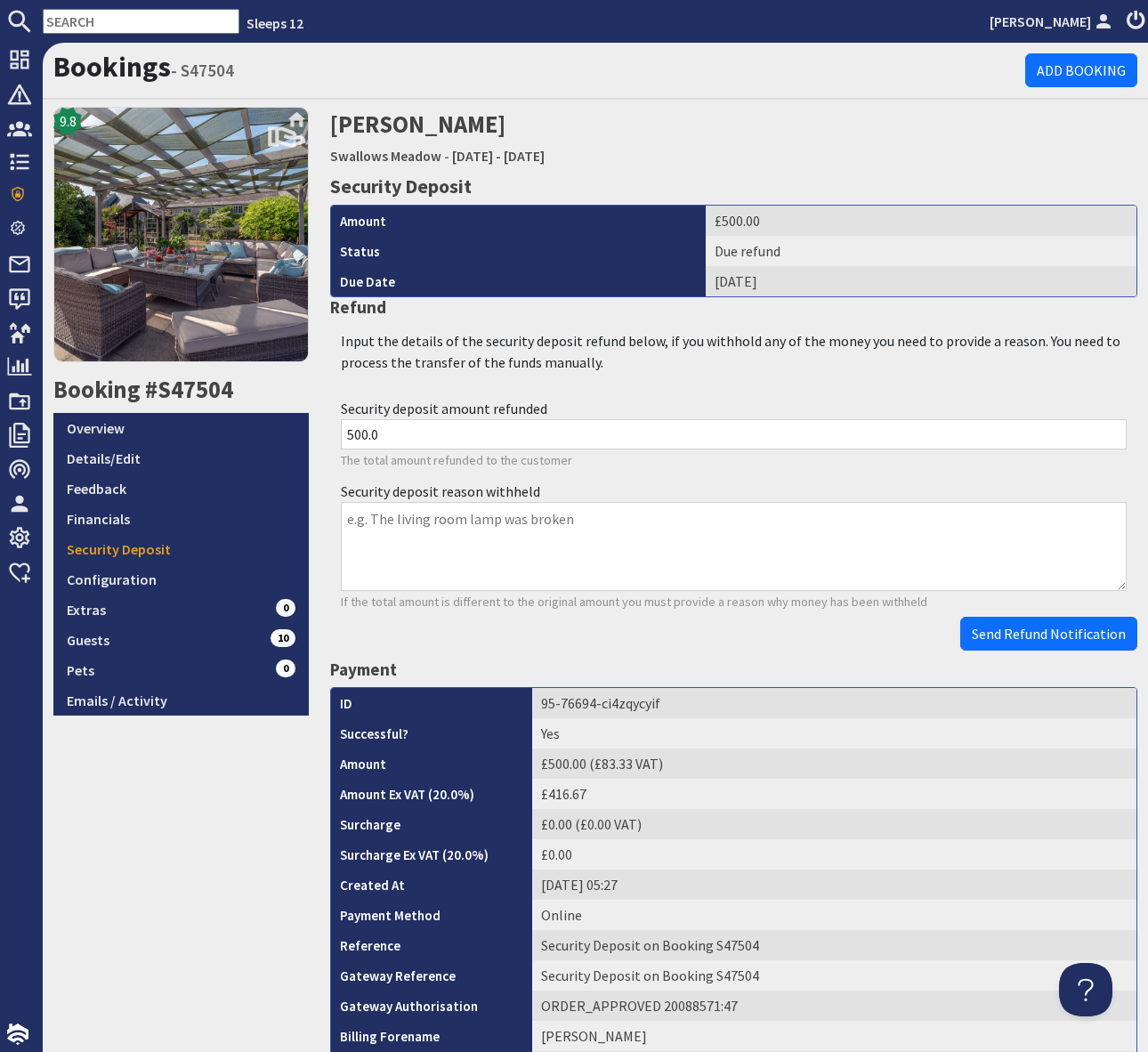
scroll to position [578, 0]
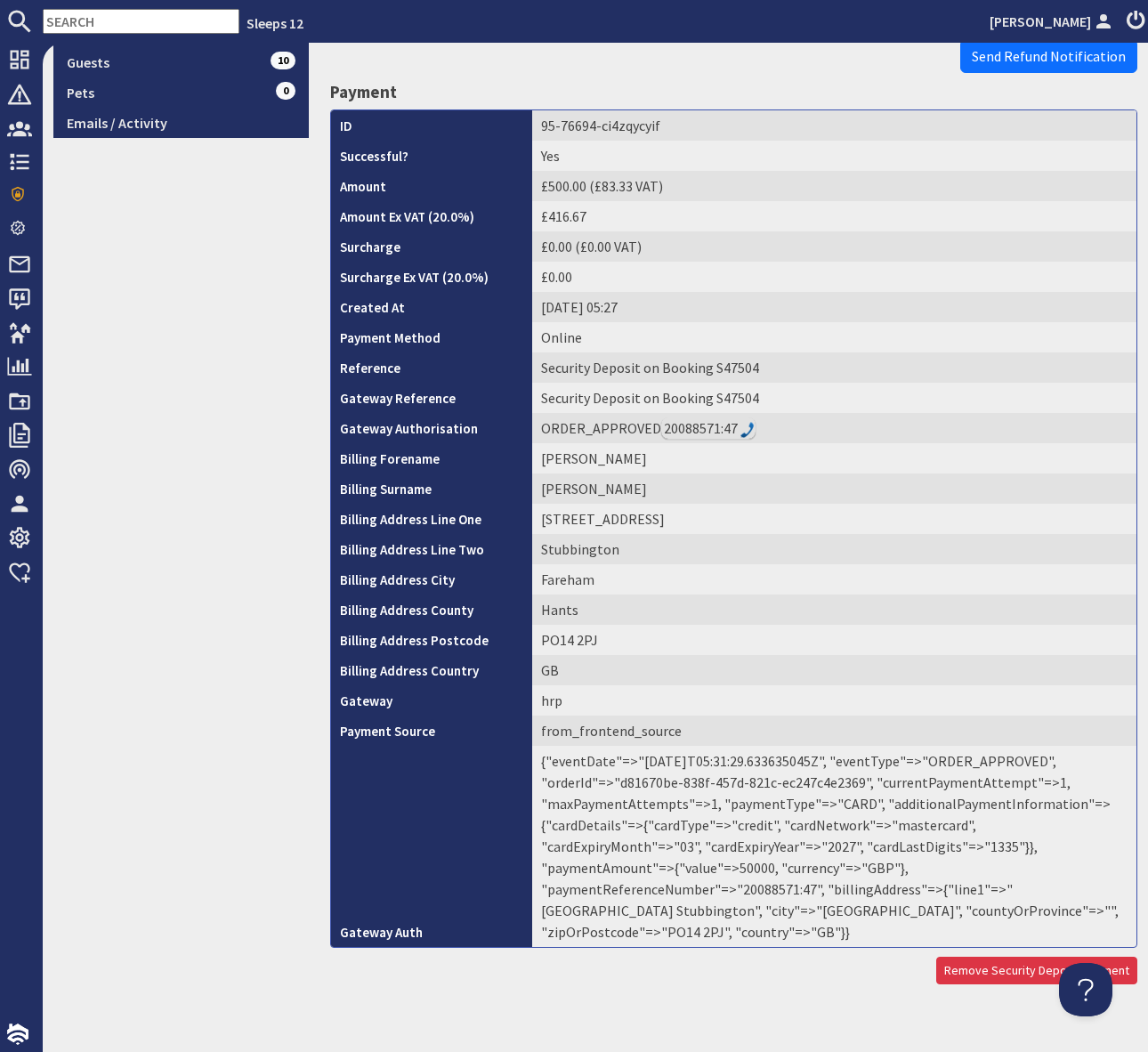
click at [899, 866] on td "{"eventDate"=>"[DATE]T05:31:29.633635045Z", "eventType"=>"ORDER_APPROVED", "ord…" at bounding box center [835, 846] width 604 height 201
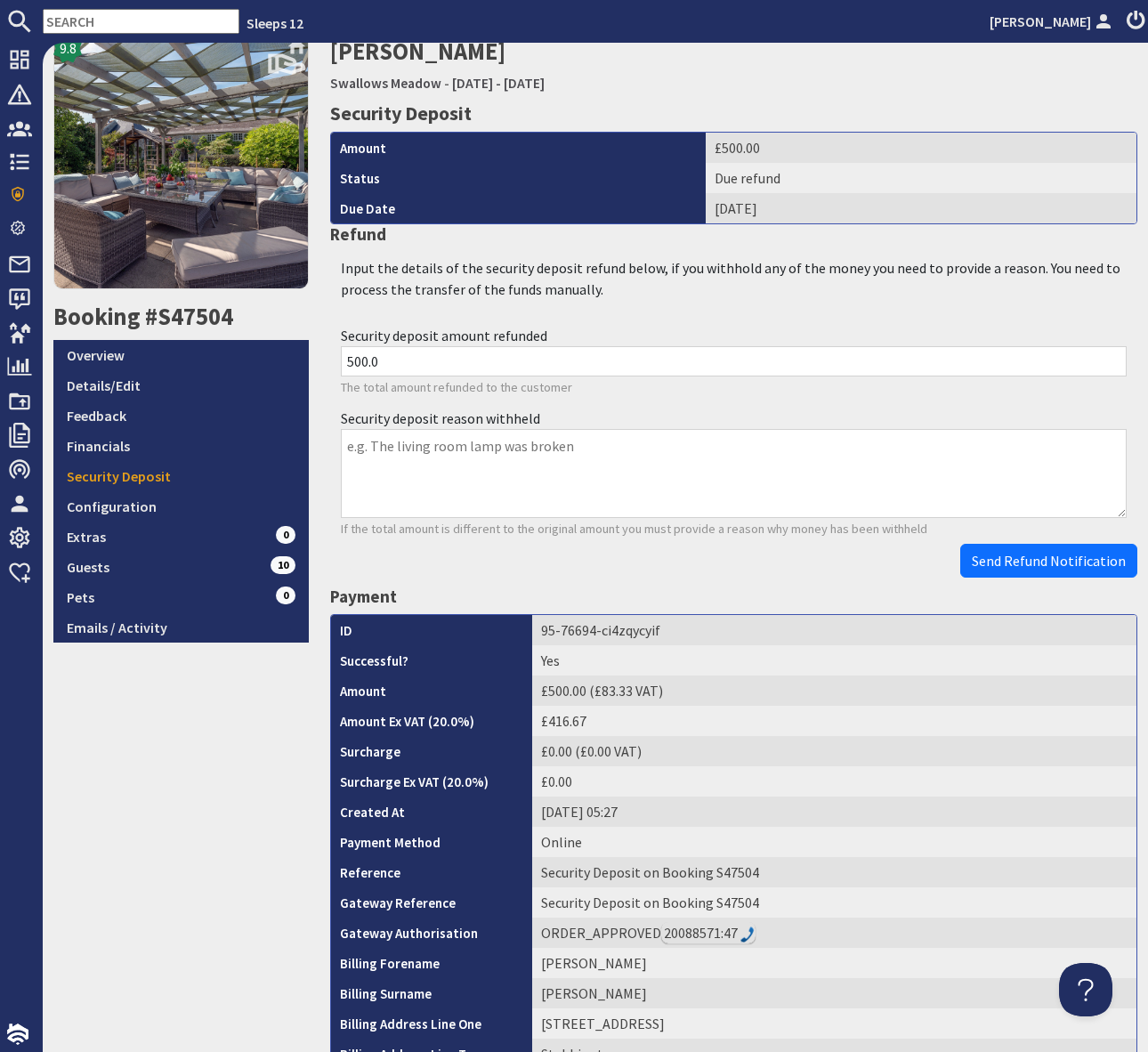
scroll to position [0, 0]
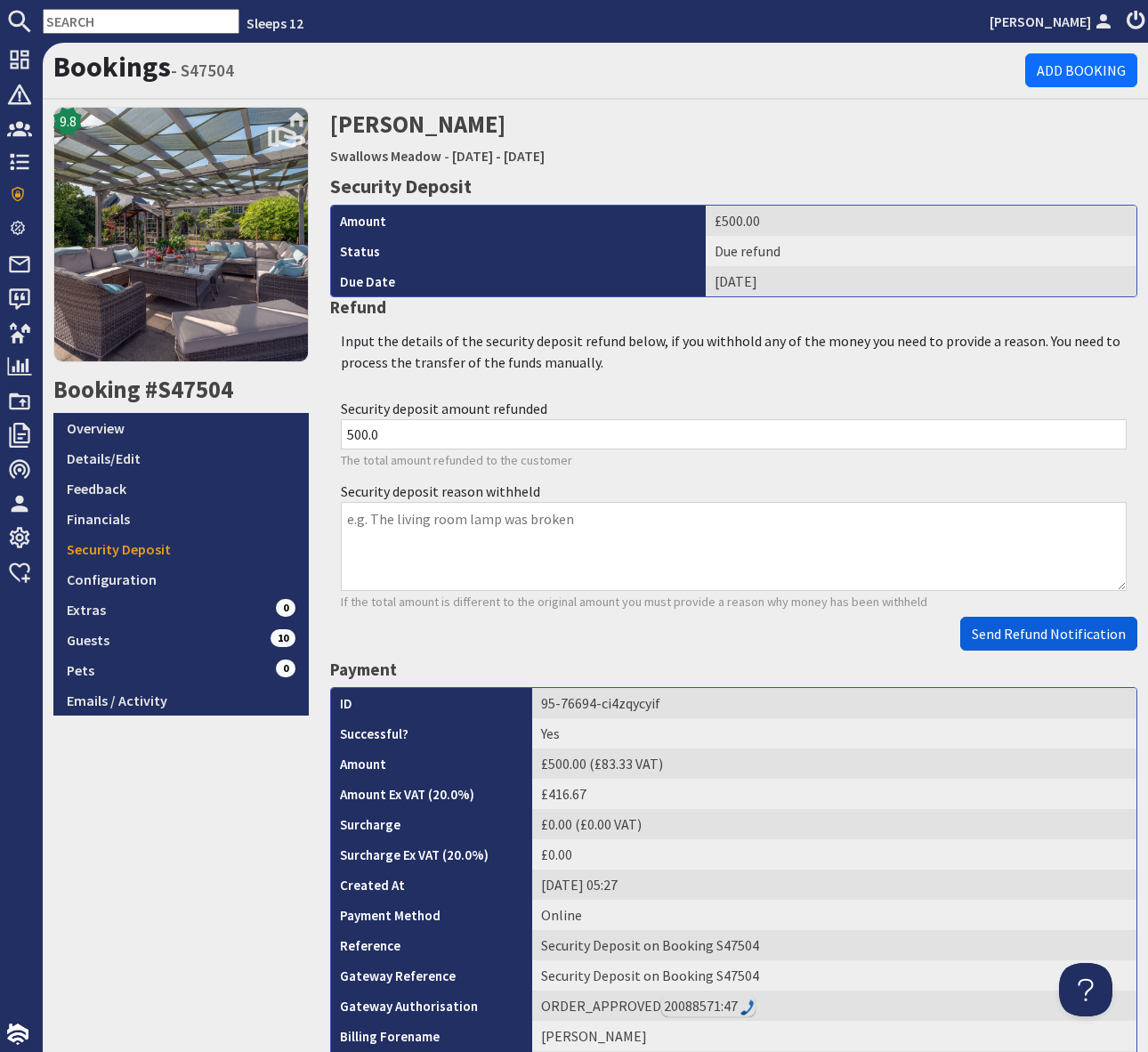
click at [1029, 630] on span "Send Refund Notification" at bounding box center [1049, 633] width 154 height 18
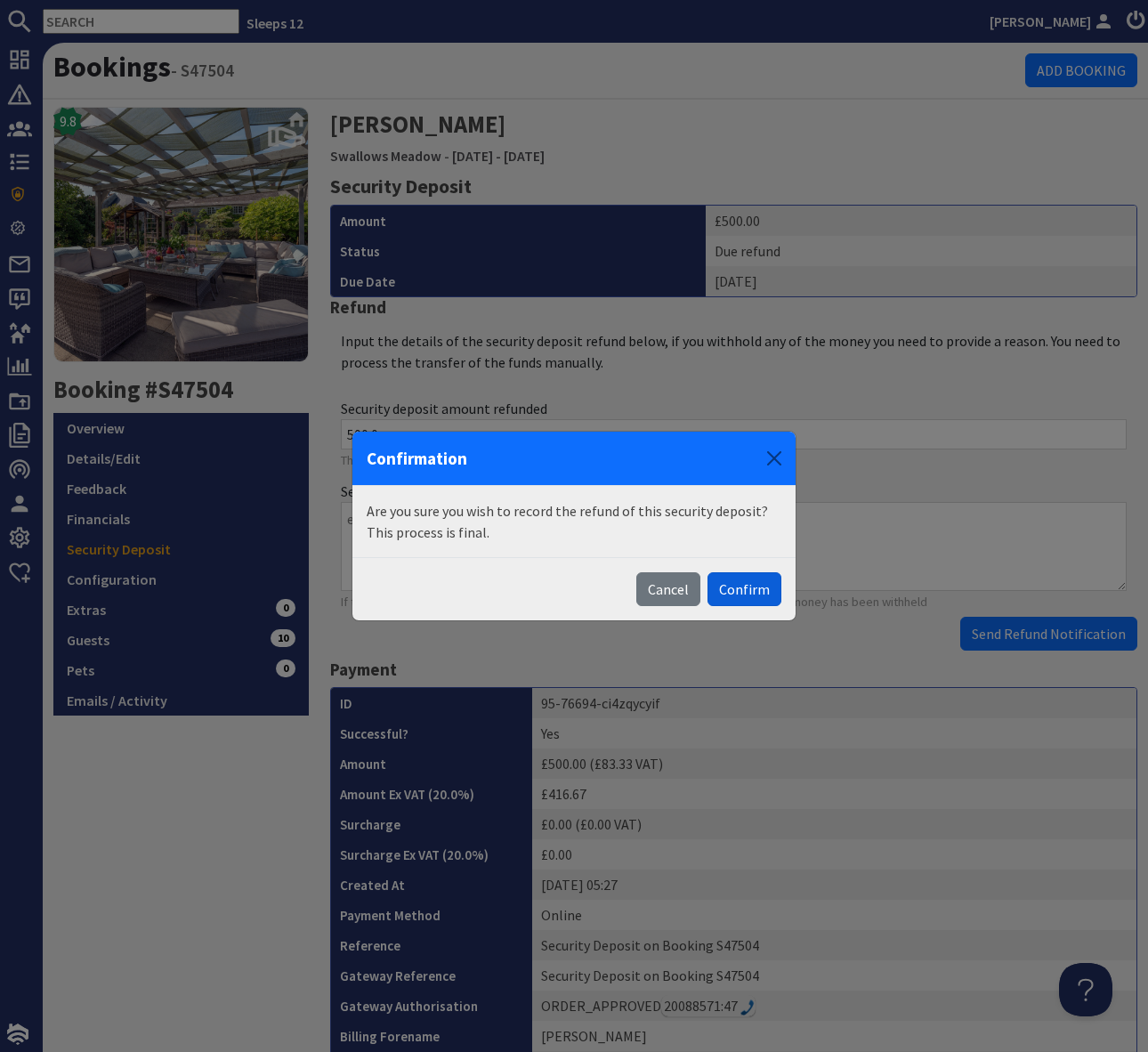
click at [731, 584] on button "Confirm" at bounding box center [744, 589] width 74 height 34
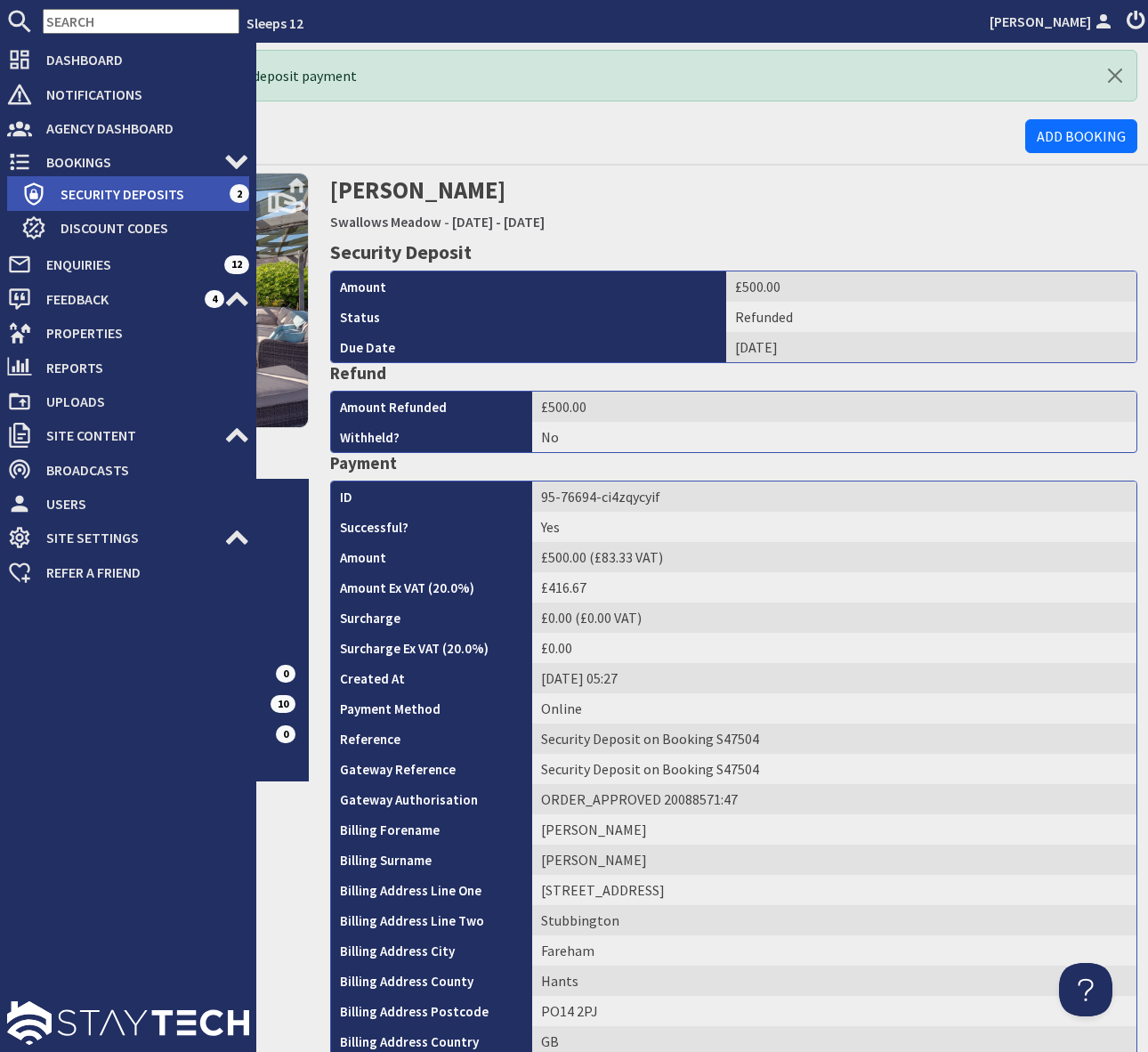
click at [123, 185] on span "Security Deposits" at bounding box center [137, 194] width 183 height 28
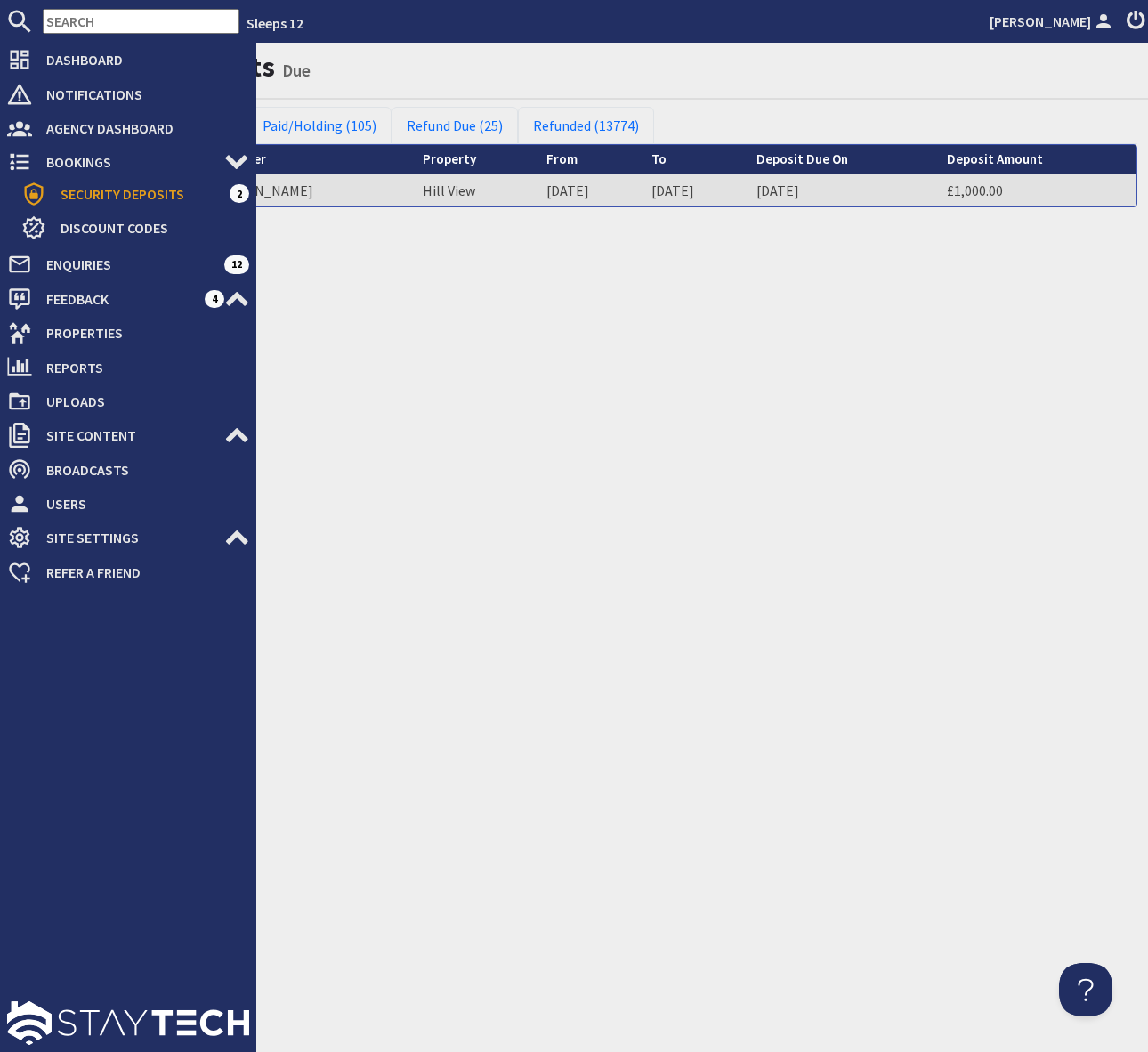
click at [129, 188] on span "Security Deposits" at bounding box center [137, 194] width 183 height 28
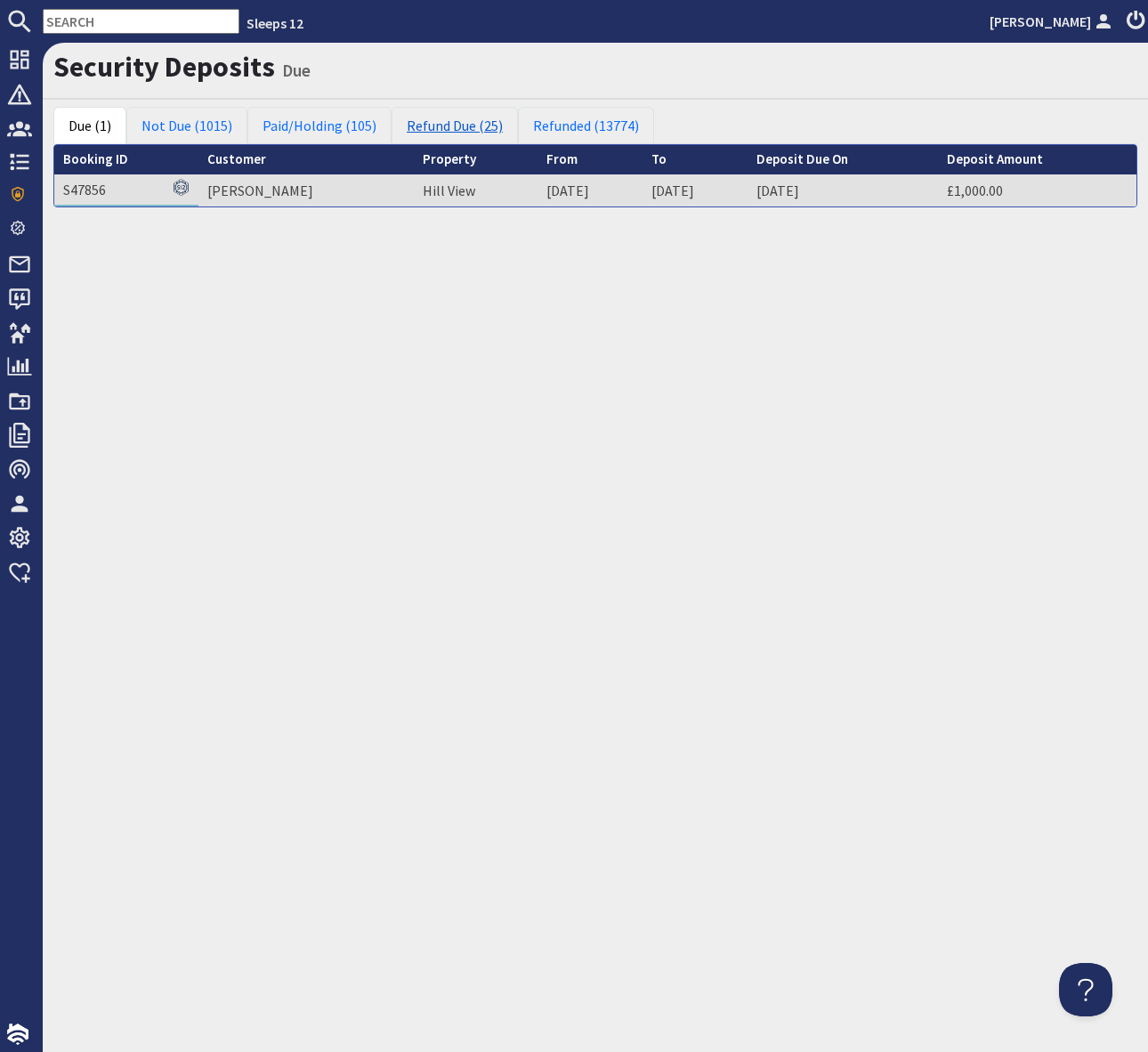
click at [446, 127] on link "Refund Due (25)" at bounding box center [455, 126] width 127 height 38
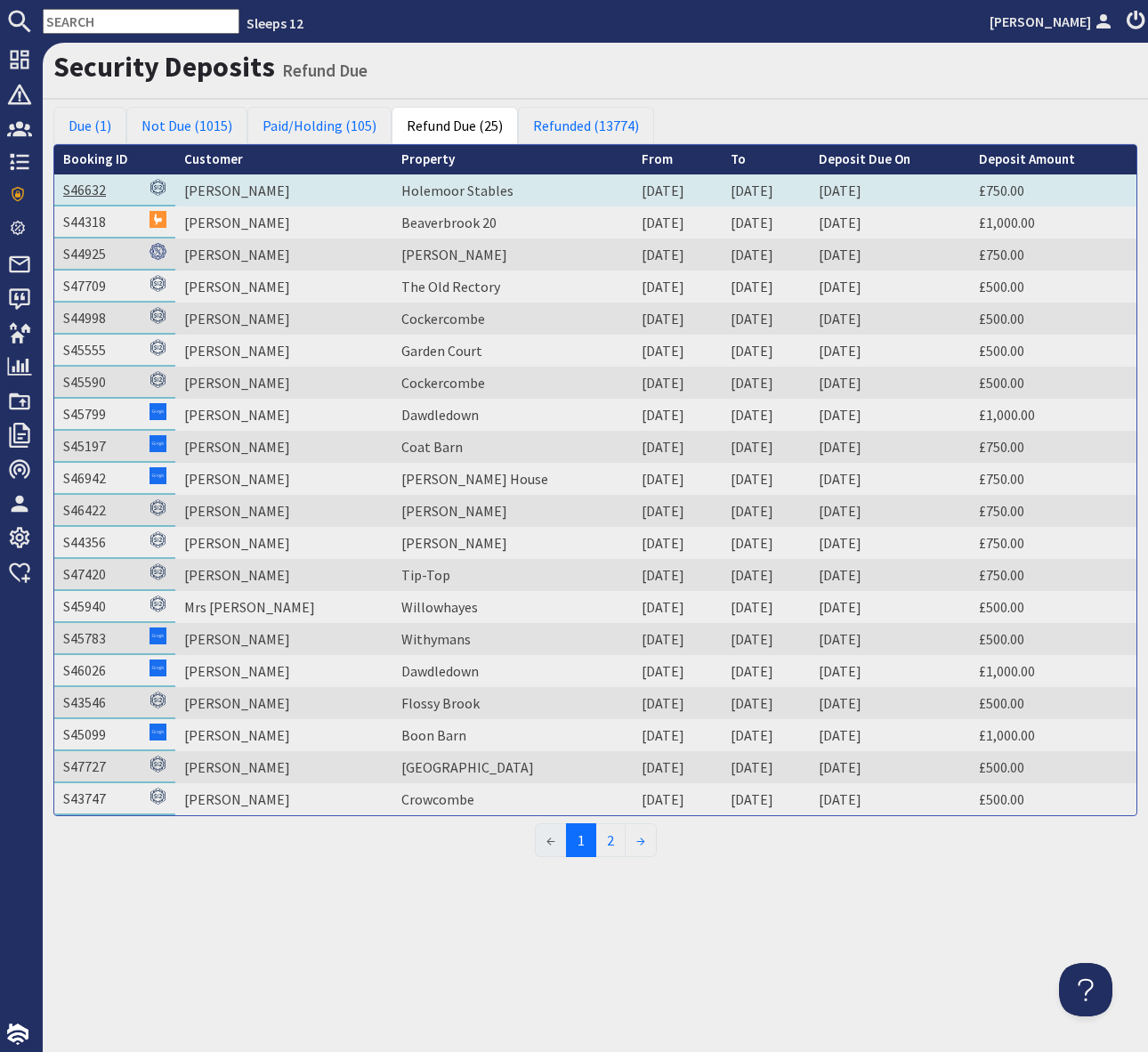
click at [81, 188] on link "S46632" at bounding box center [84, 189] width 43 height 18
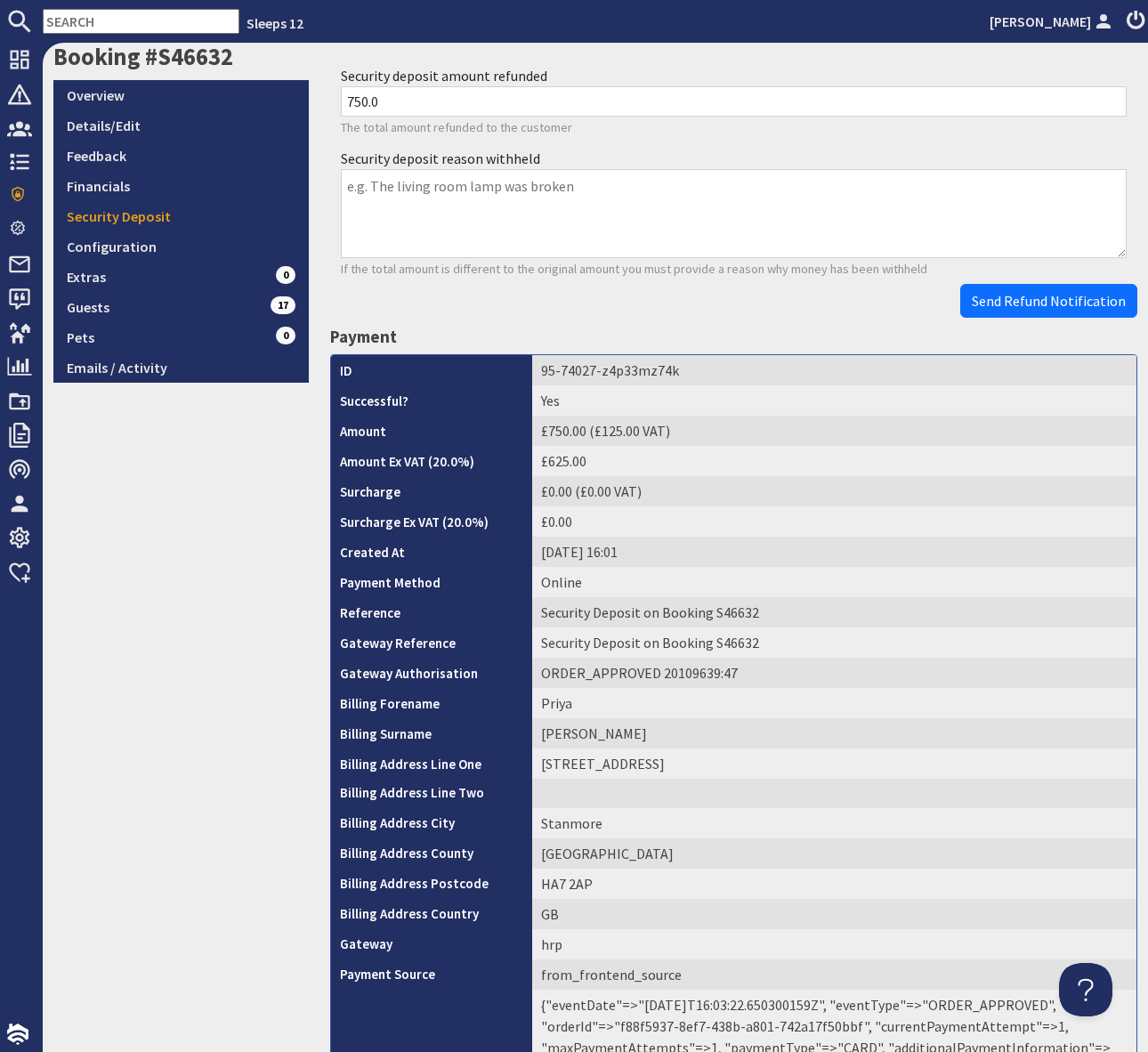
scroll to position [577, 0]
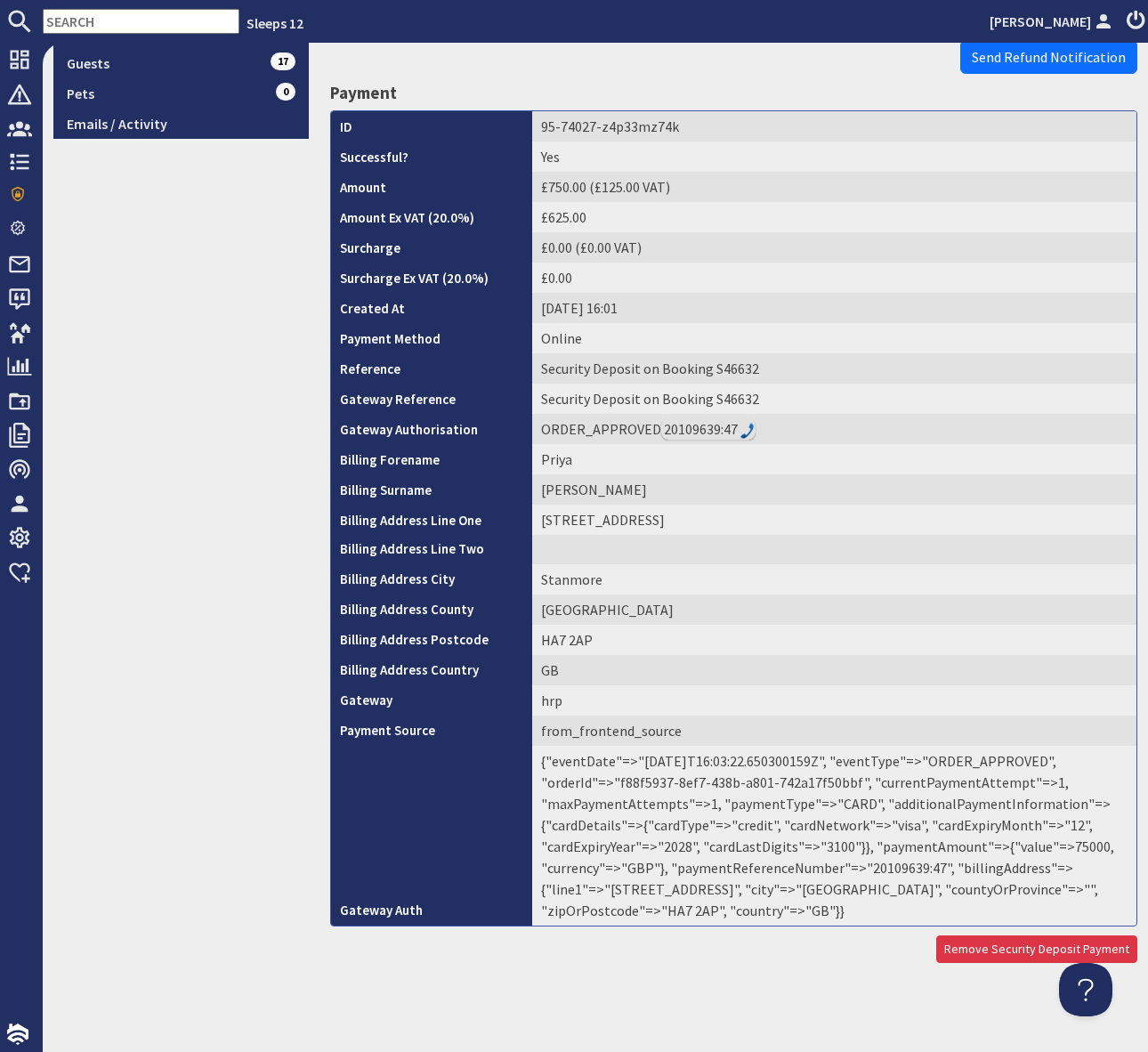
click at [887, 874] on td "{"eventDate"=>"[DATE]T16:03:22.650300159Z", "eventType"=>"ORDER_APPROVED", "ord…" at bounding box center [835, 835] width 604 height 180
click at [888, 864] on td "{"eventDate"=>"[DATE]T16:03:22.650300159Z", "eventType"=>"ORDER_APPROVED", "ord…" at bounding box center [835, 835] width 604 height 180
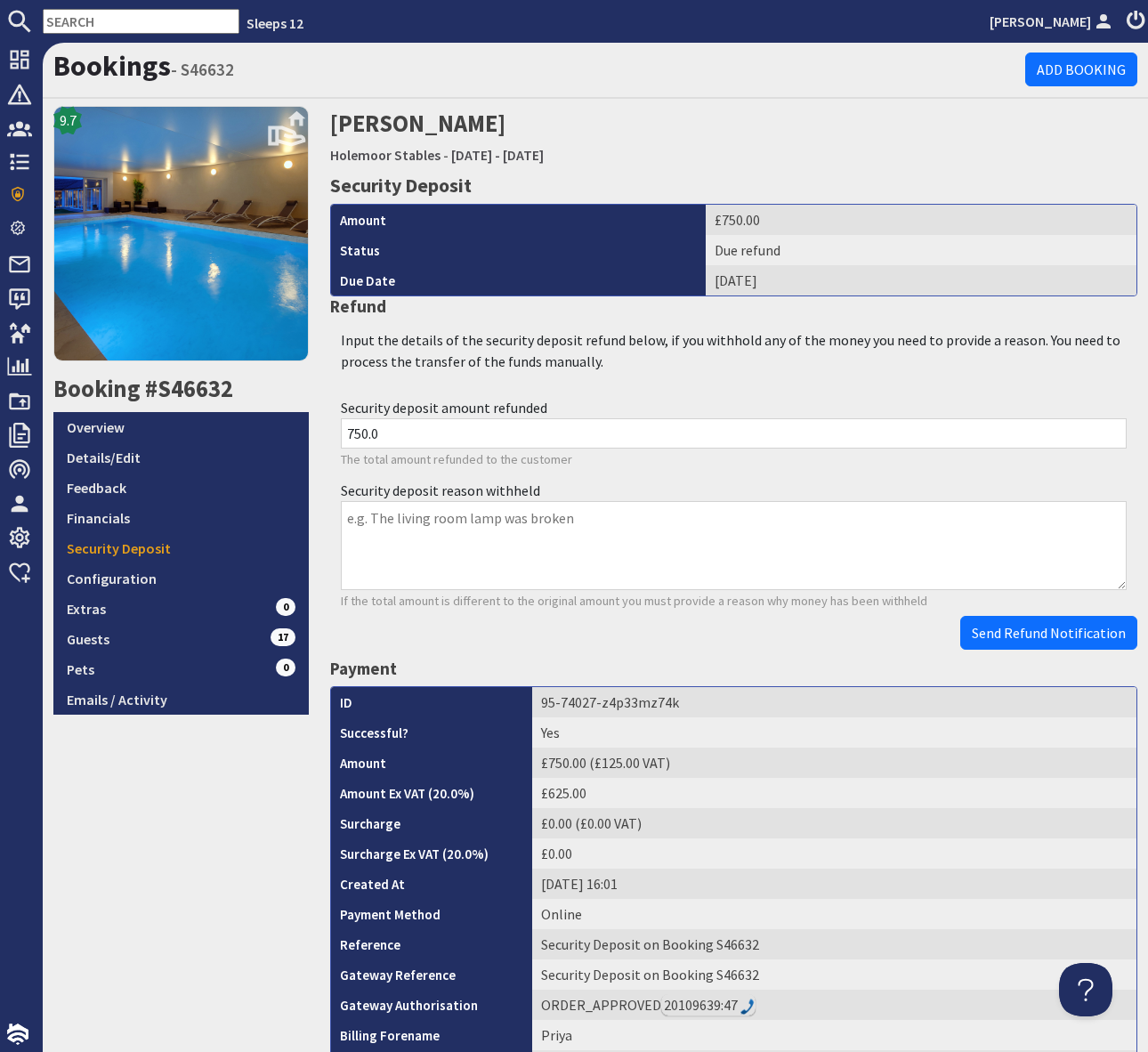
scroll to position [2, 0]
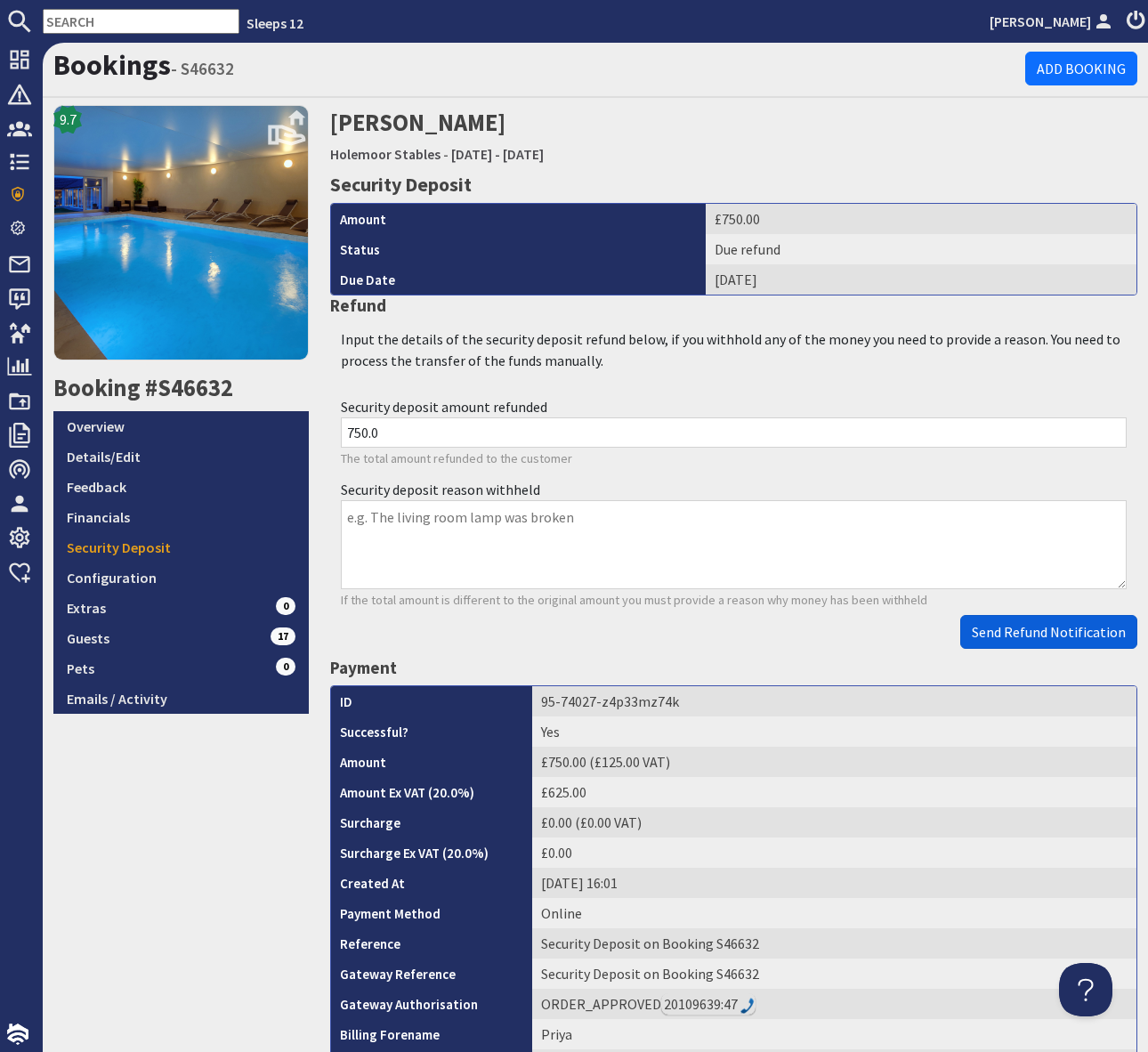
click at [993, 628] on span "Send Refund Notification" at bounding box center [1049, 631] width 154 height 18
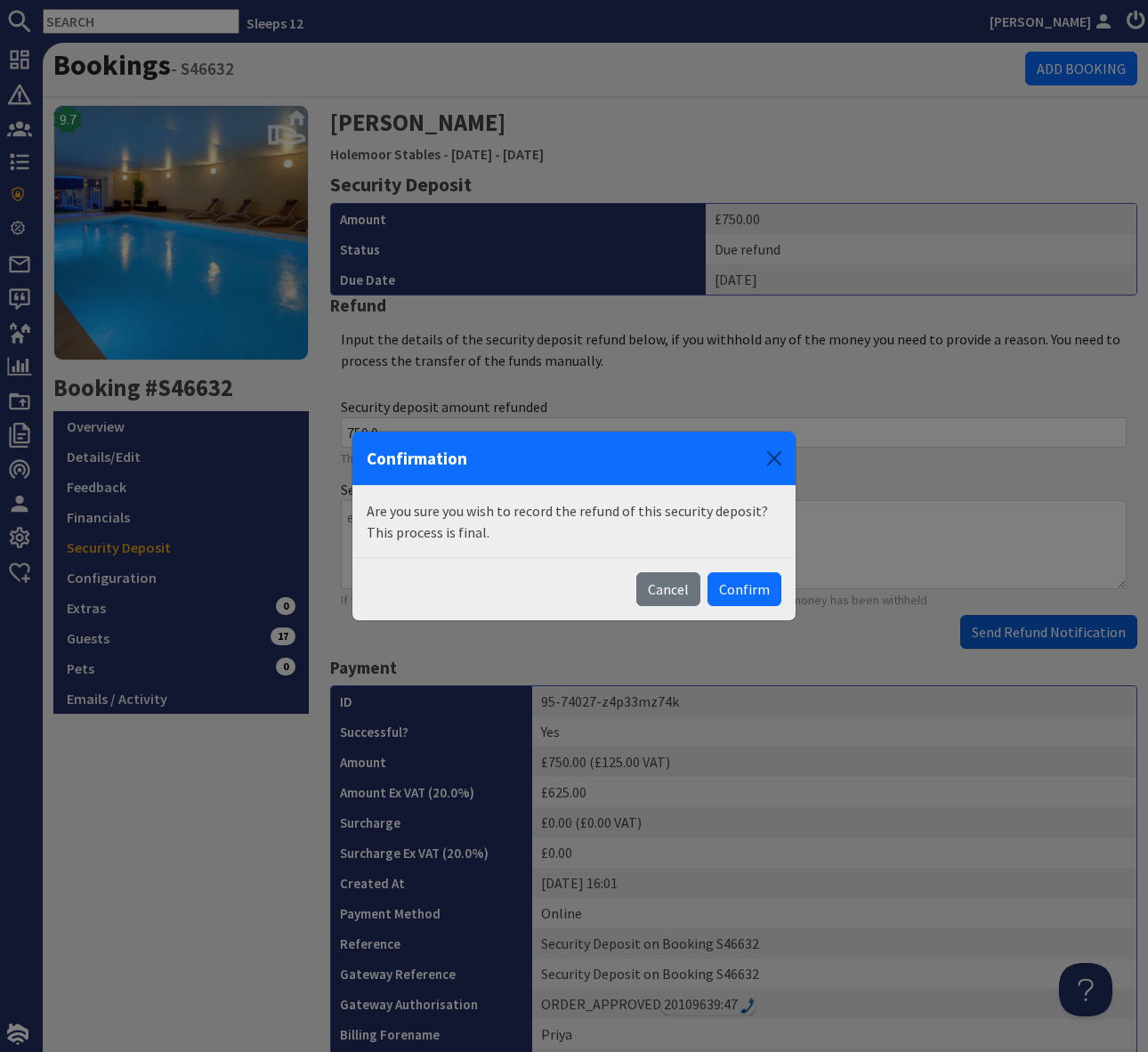
click at [993, 628] on body "Sleeps 12 [PERSON_NAME] Dashboard Notifications 0 Agency Dashboard Bookings 0 S…" at bounding box center [574, 526] width 1148 height 1052
click at [735, 582] on button "Confirm" at bounding box center [744, 589] width 74 height 34
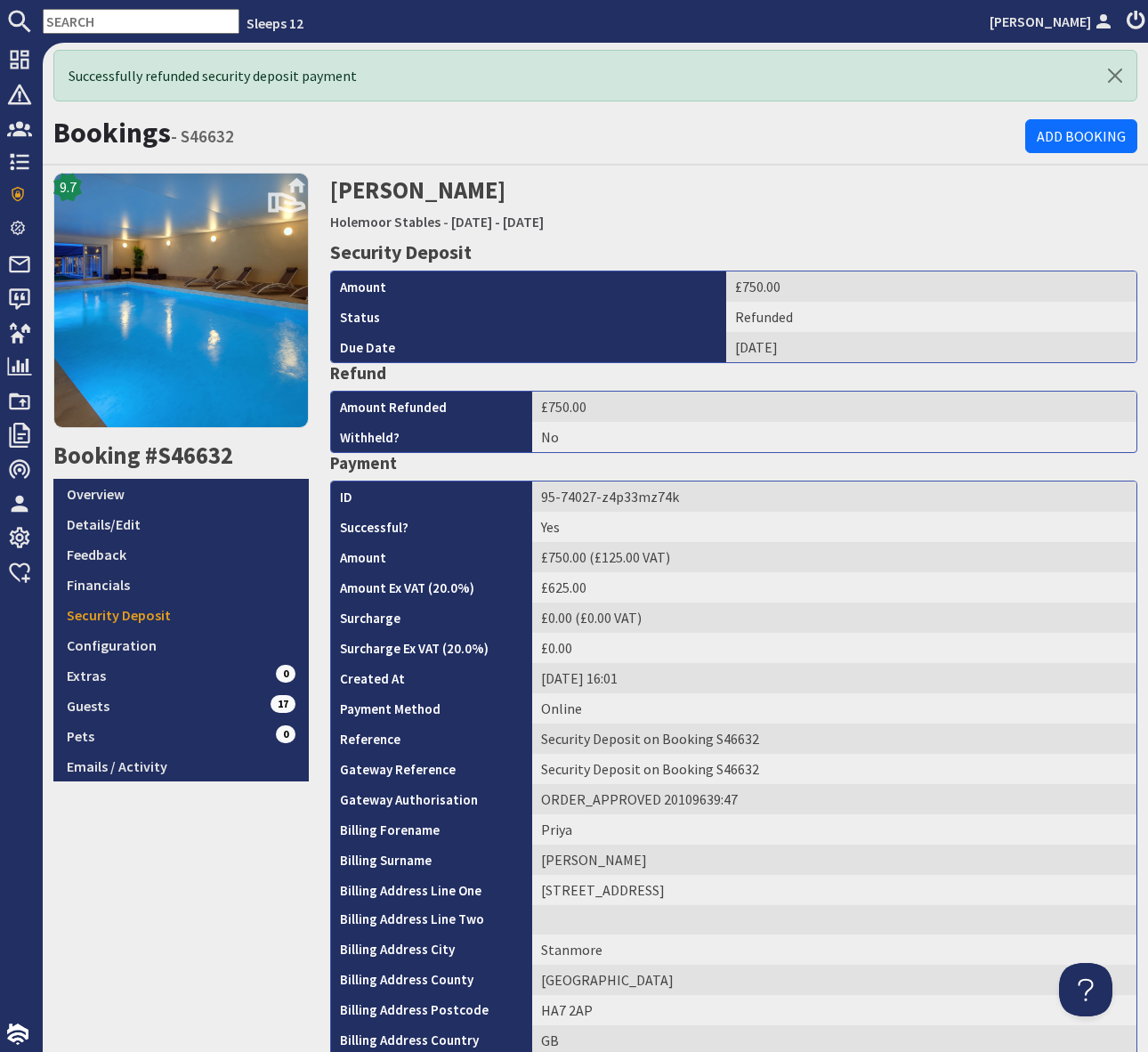
scroll to position [0, 0]
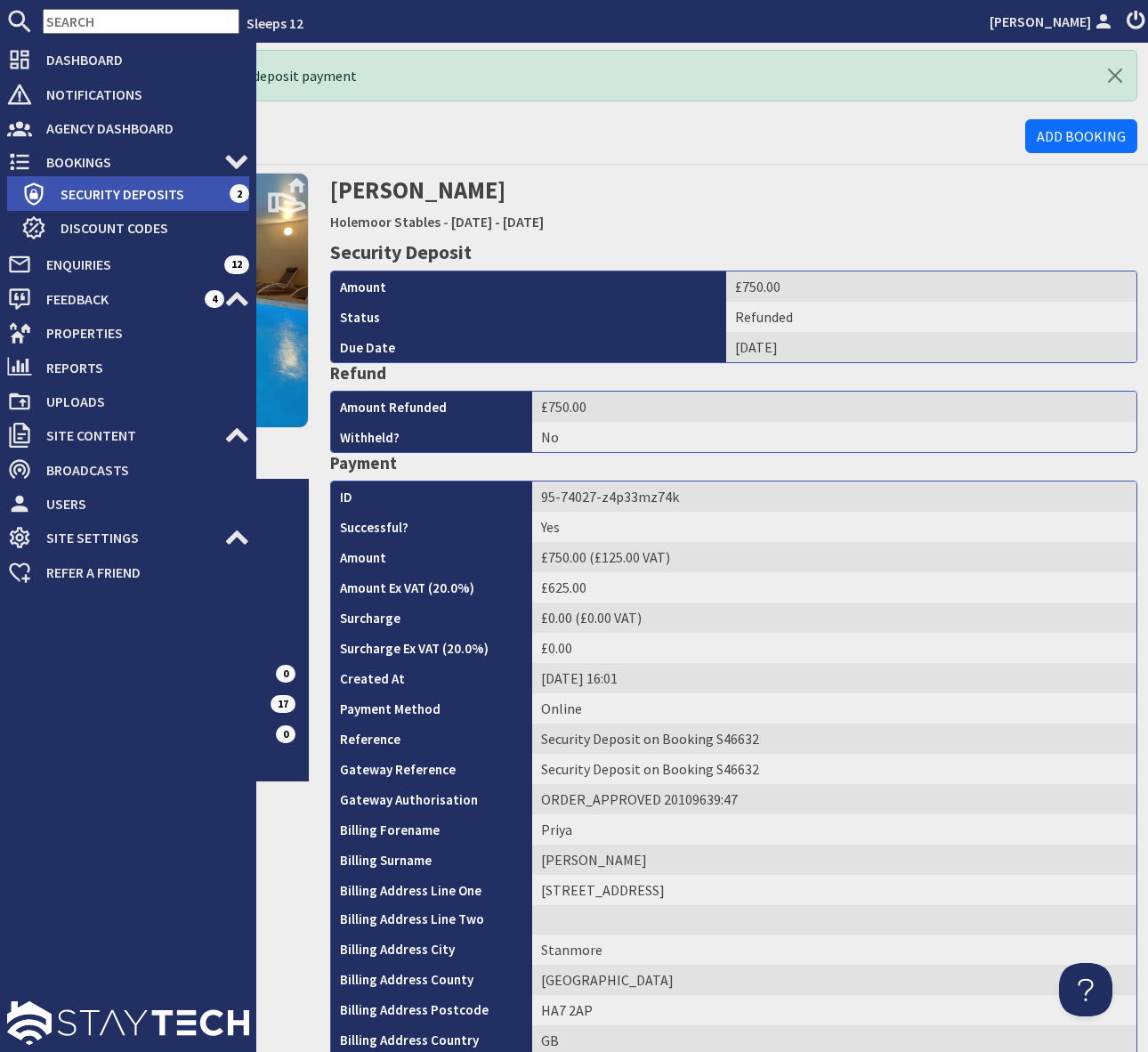
drag, startPoint x: 113, startPoint y: 192, endPoint x: 154, endPoint y: 189, distance: 41.1
click at [114, 192] on span "Security Deposits" at bounding box center [137, 194] width 183 height 28
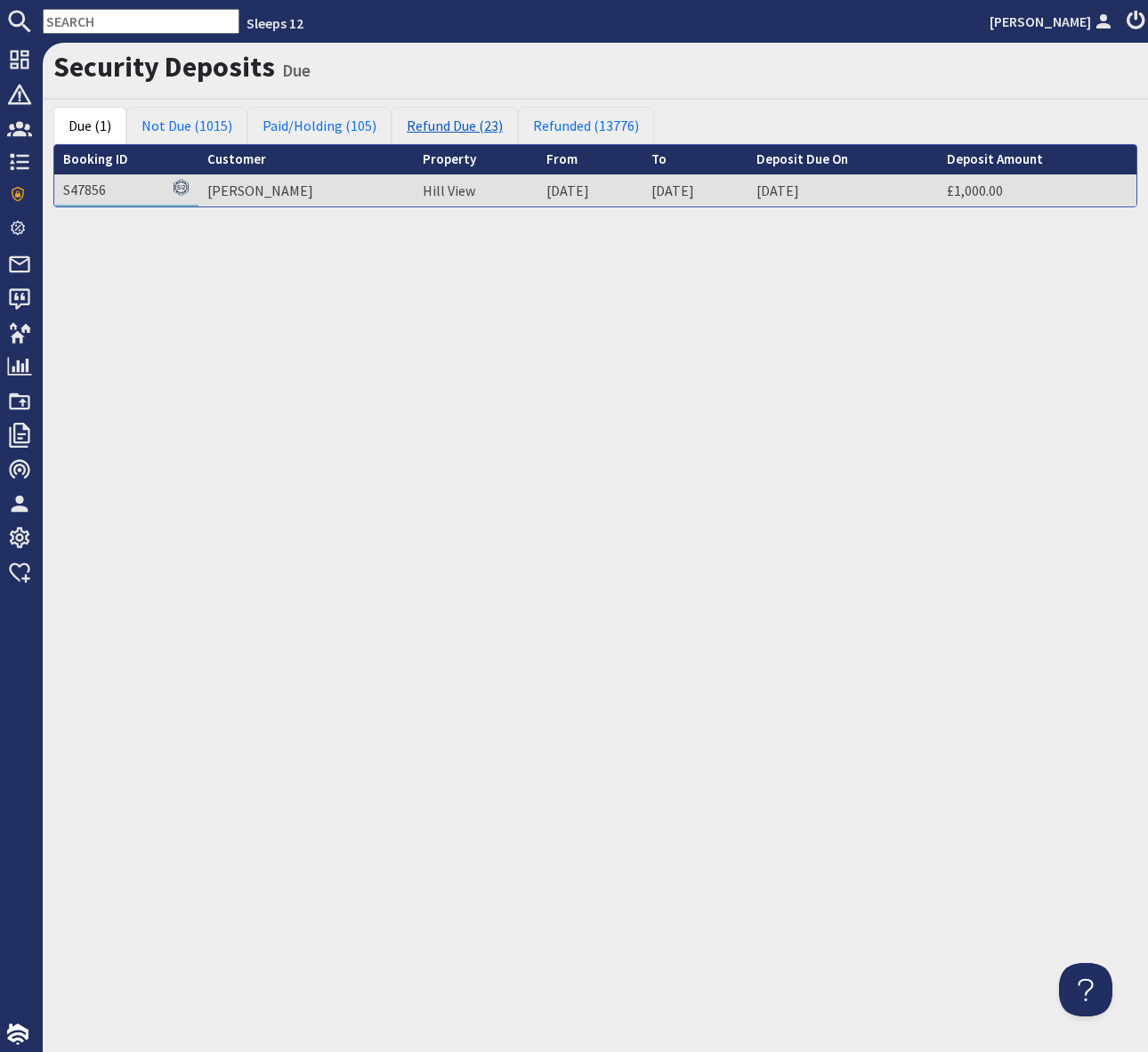
click at [440, 128] on link "Refund Due (23)" at bounding box center [455, 126] width 127 height 38
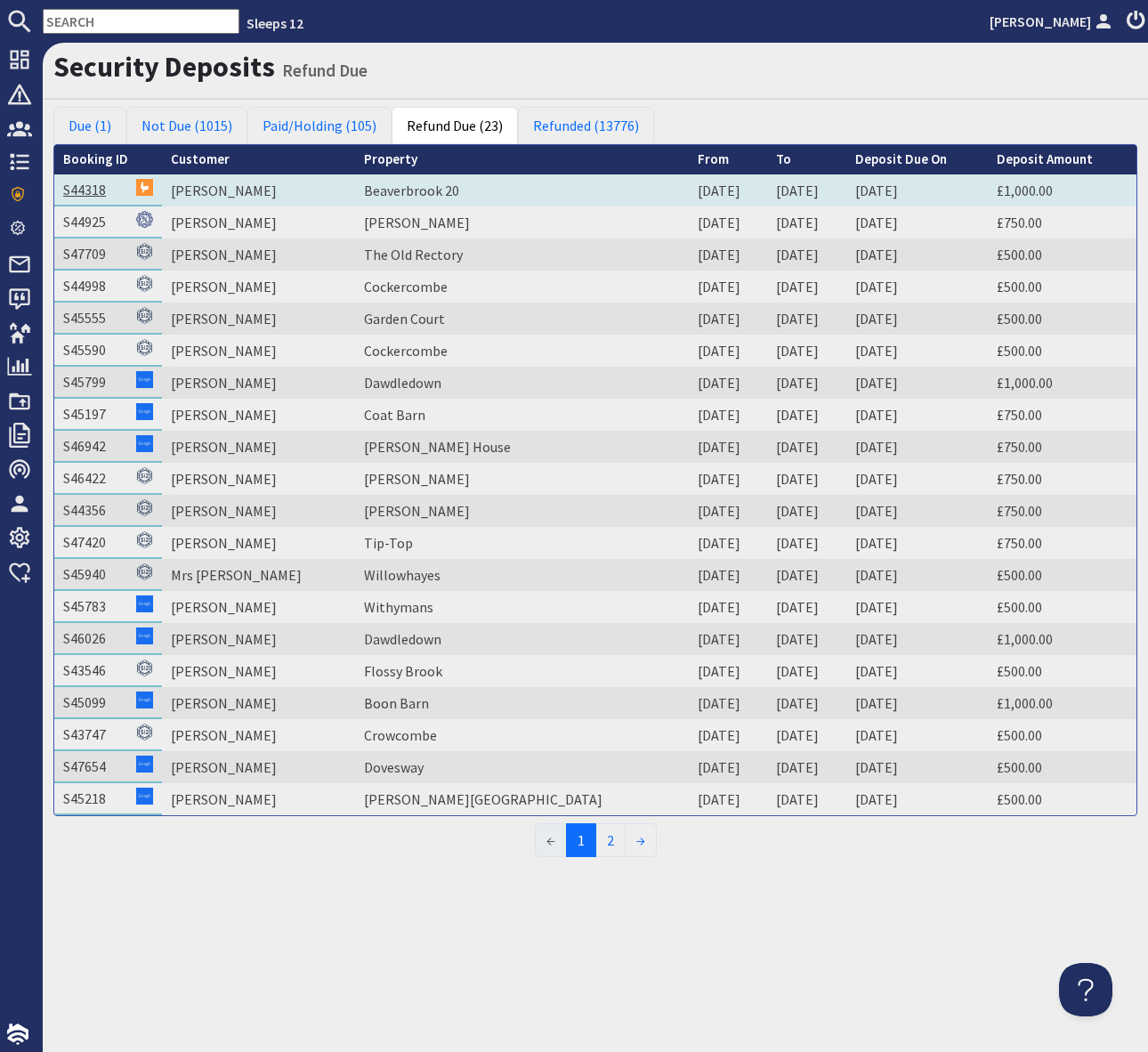
click at [64, 188] on link "S44318" at bounding box center [84, 189] width 43 height 18
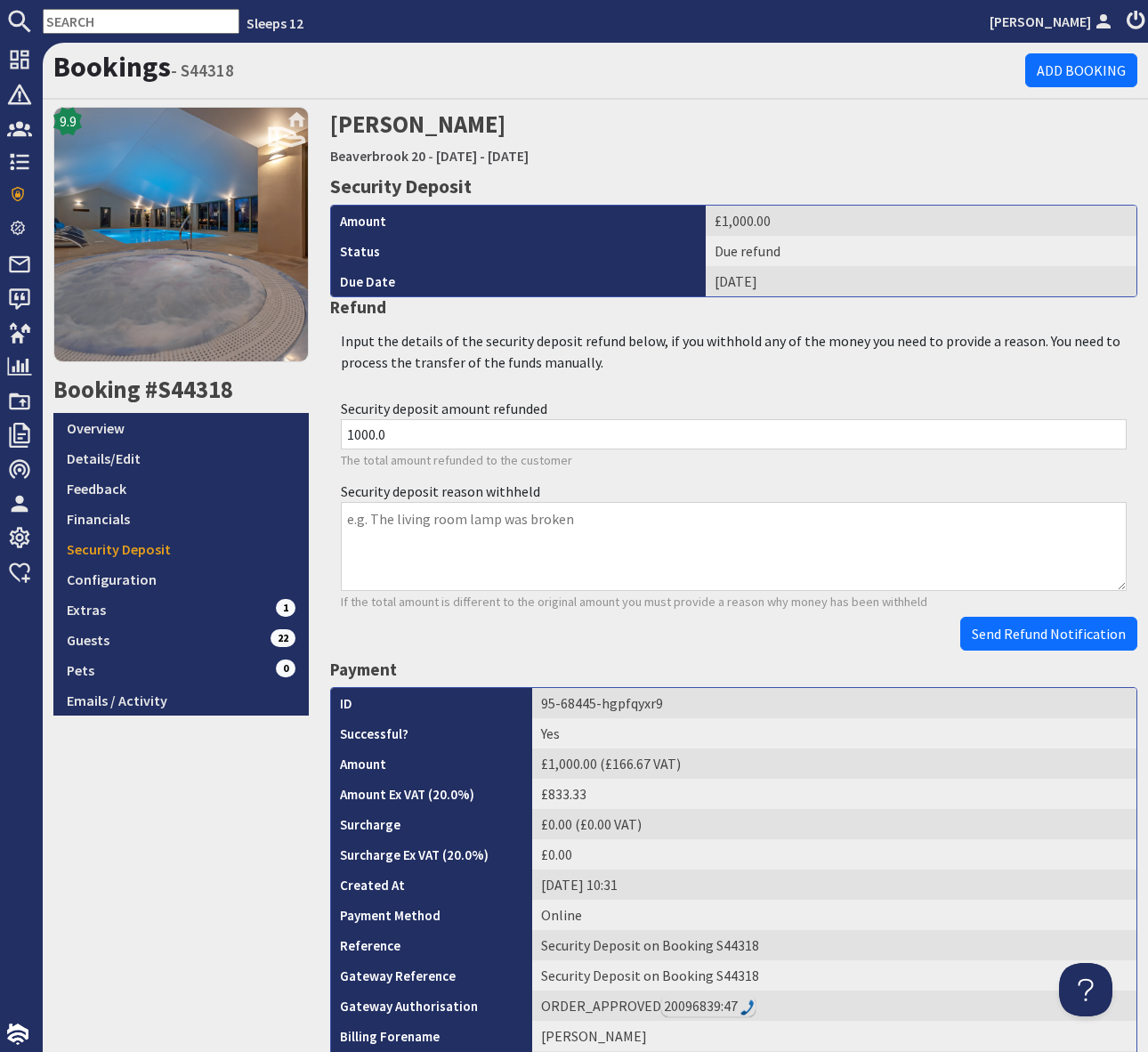
scroll to position [577, 0]
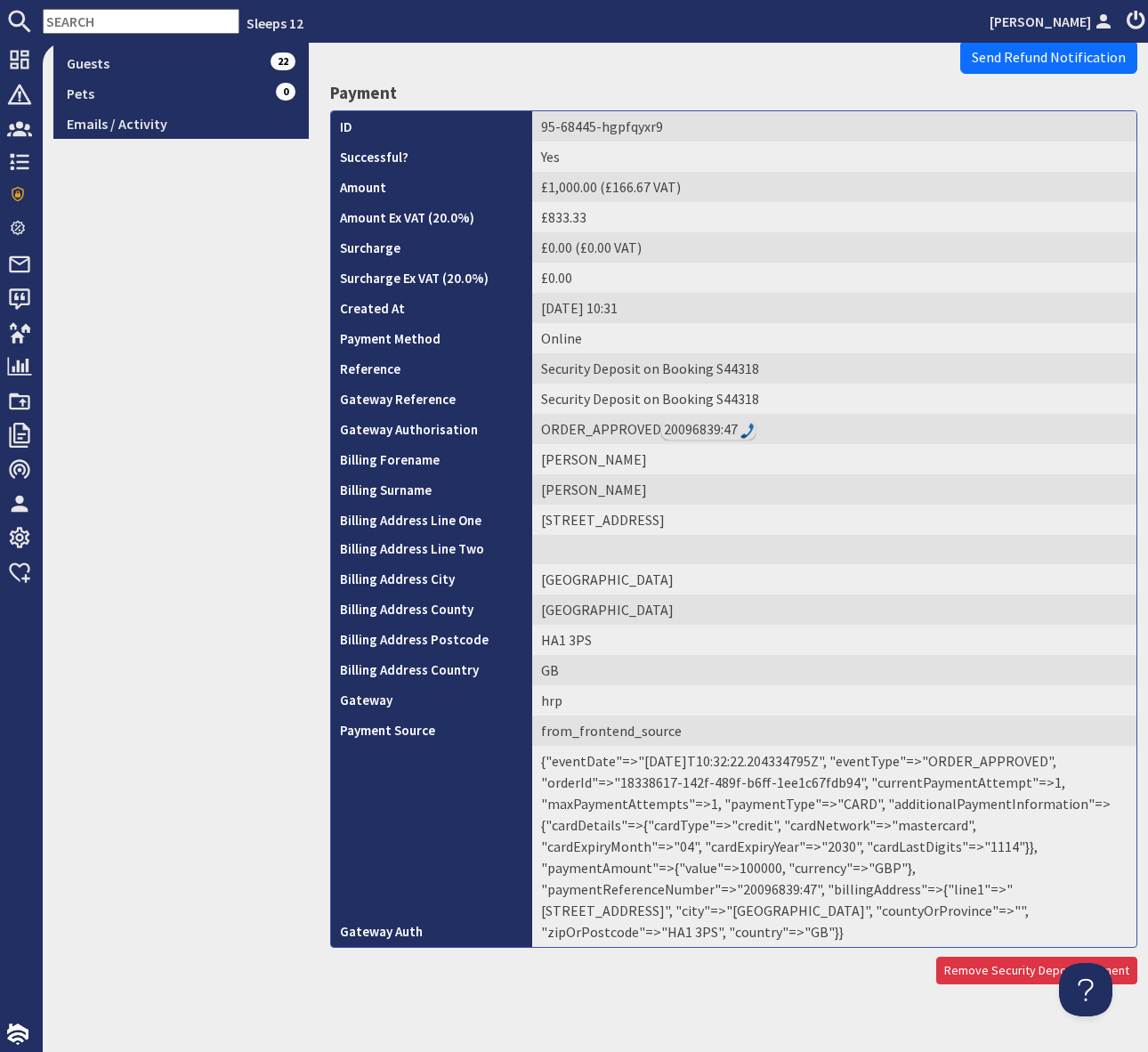
click at [900, 869] on td "{"eventDate"=>"[DATE]T10:32:22.204334795Z", "eventType"=>"ORDER_APPROVED", "ord…" at bounding box center [835, 846] width 604 height 201
click at [901, 867] on td "{"eventDate"=>"[DATE]T10:32:22.204334795Z", "eventType"=>"ORDER_APPROVED", "ord…" at bounding box center [835, 846] width 604 height 201
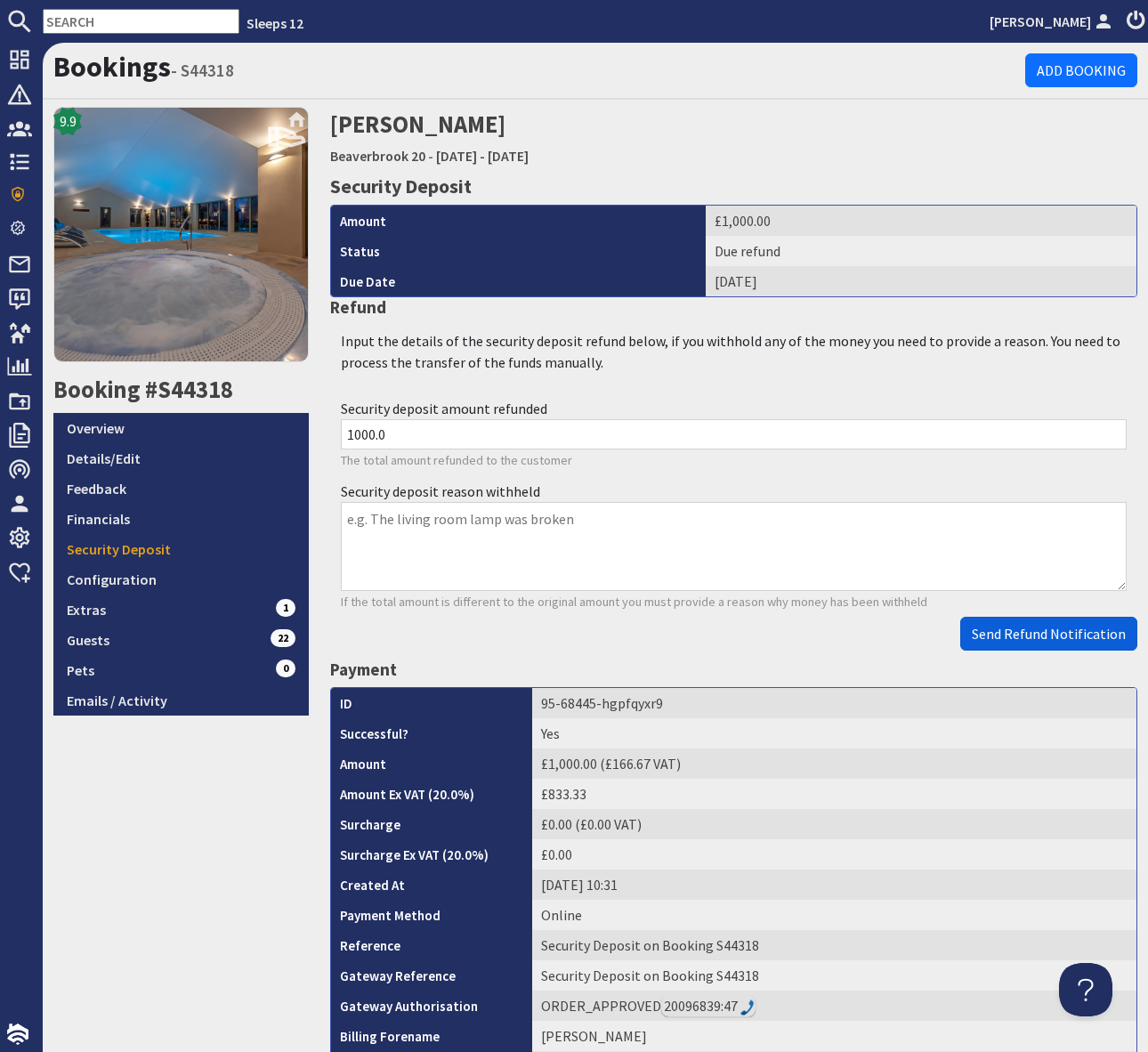
scroll to position [0, 0]
click at [1055, 631] on span "Send Refund Notification" at bounding box center [1049, 633] width 154 height 18
click at [1055, 631] on body "Sleeps 12 [PERSON_NAME] Dashboard Notifications 0 Agency Dashboard Bookings 0 S…" at bounding box center [574, 526] width 1148 height 1052
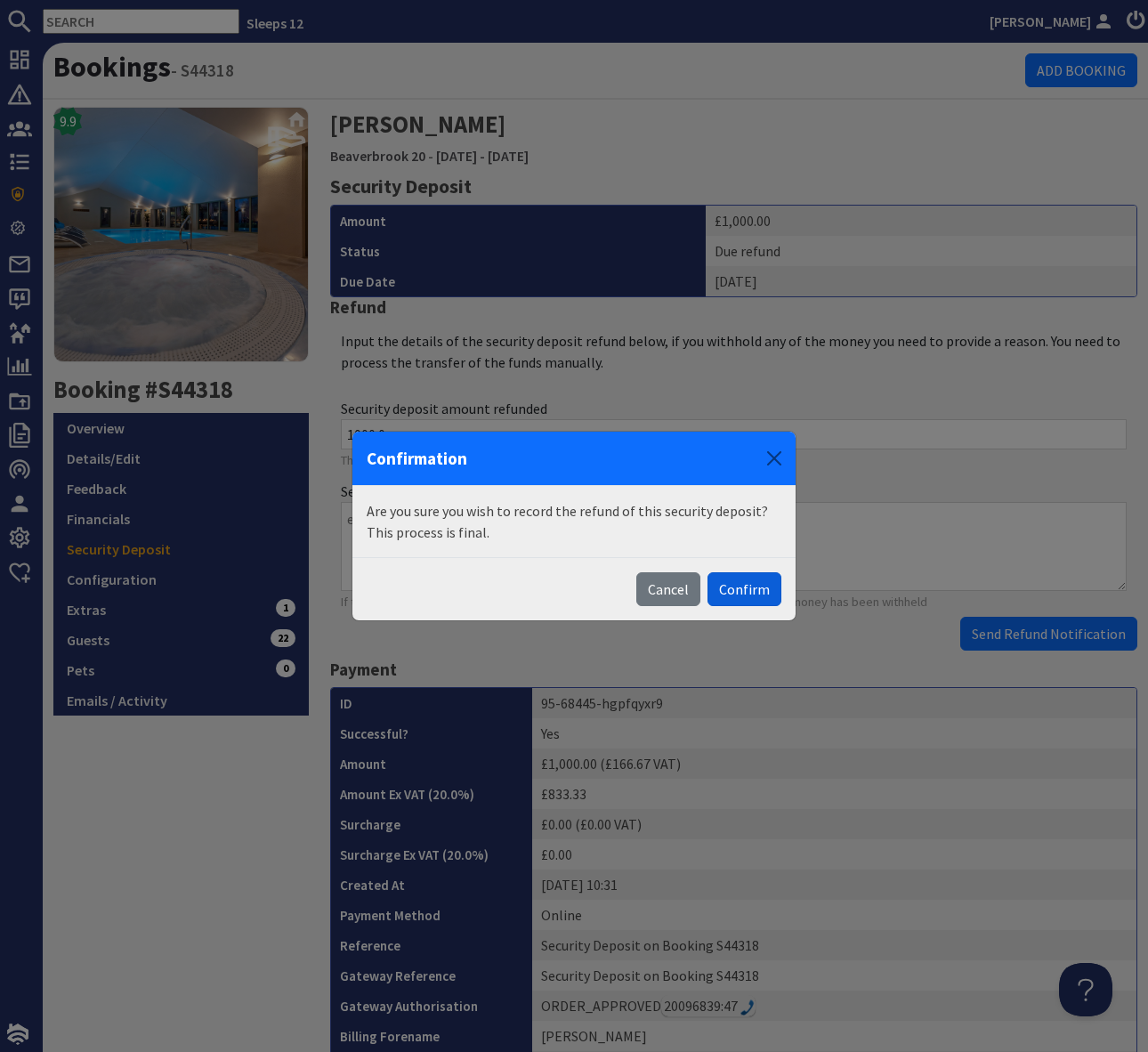
click at [727, 588] on button "Confirm" at bounding box center [744, 589] width 74 height 34
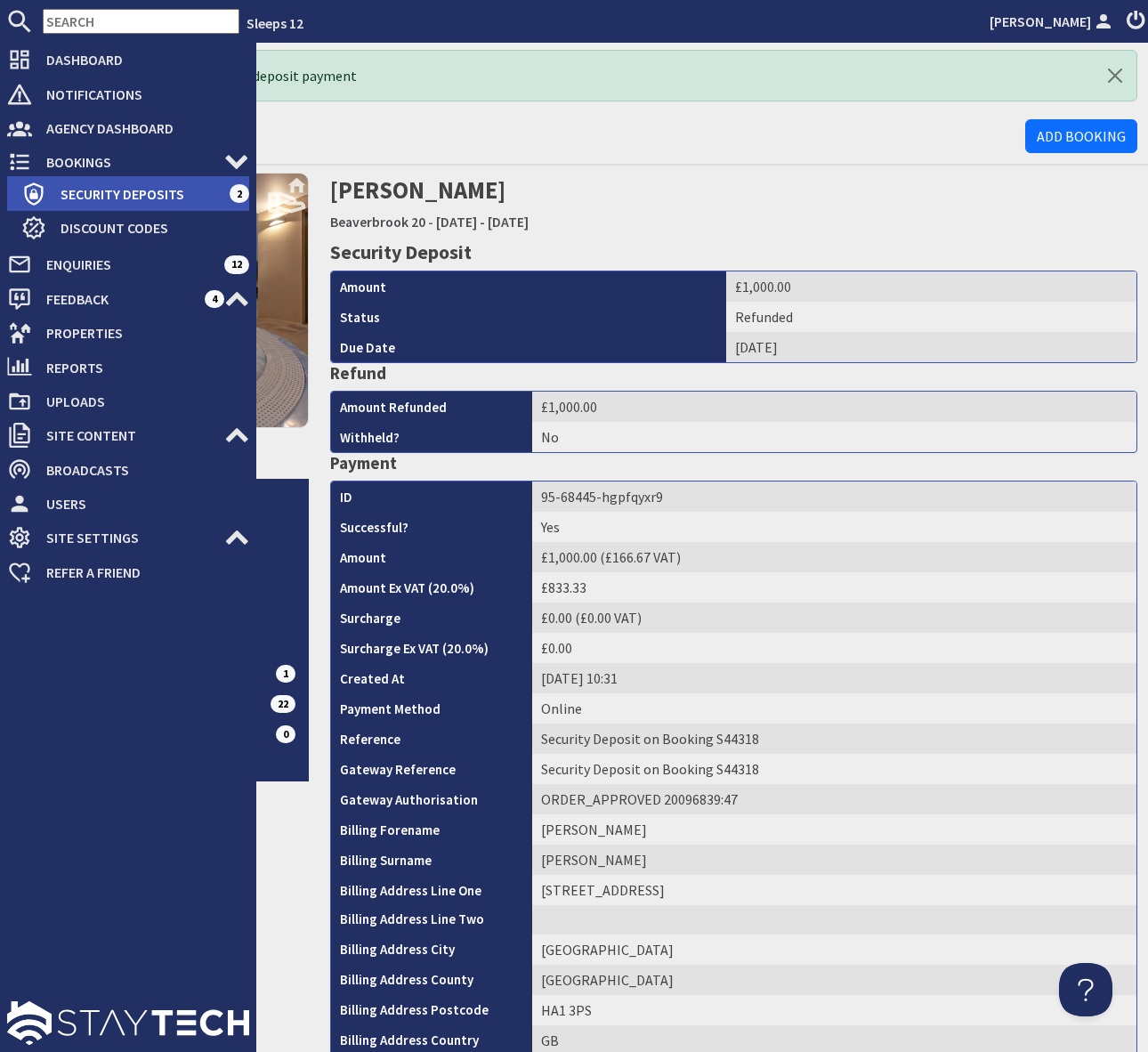
click at [150, 187] on span "Security Deposits" at bounding box center [137, 194] width 183 height 28
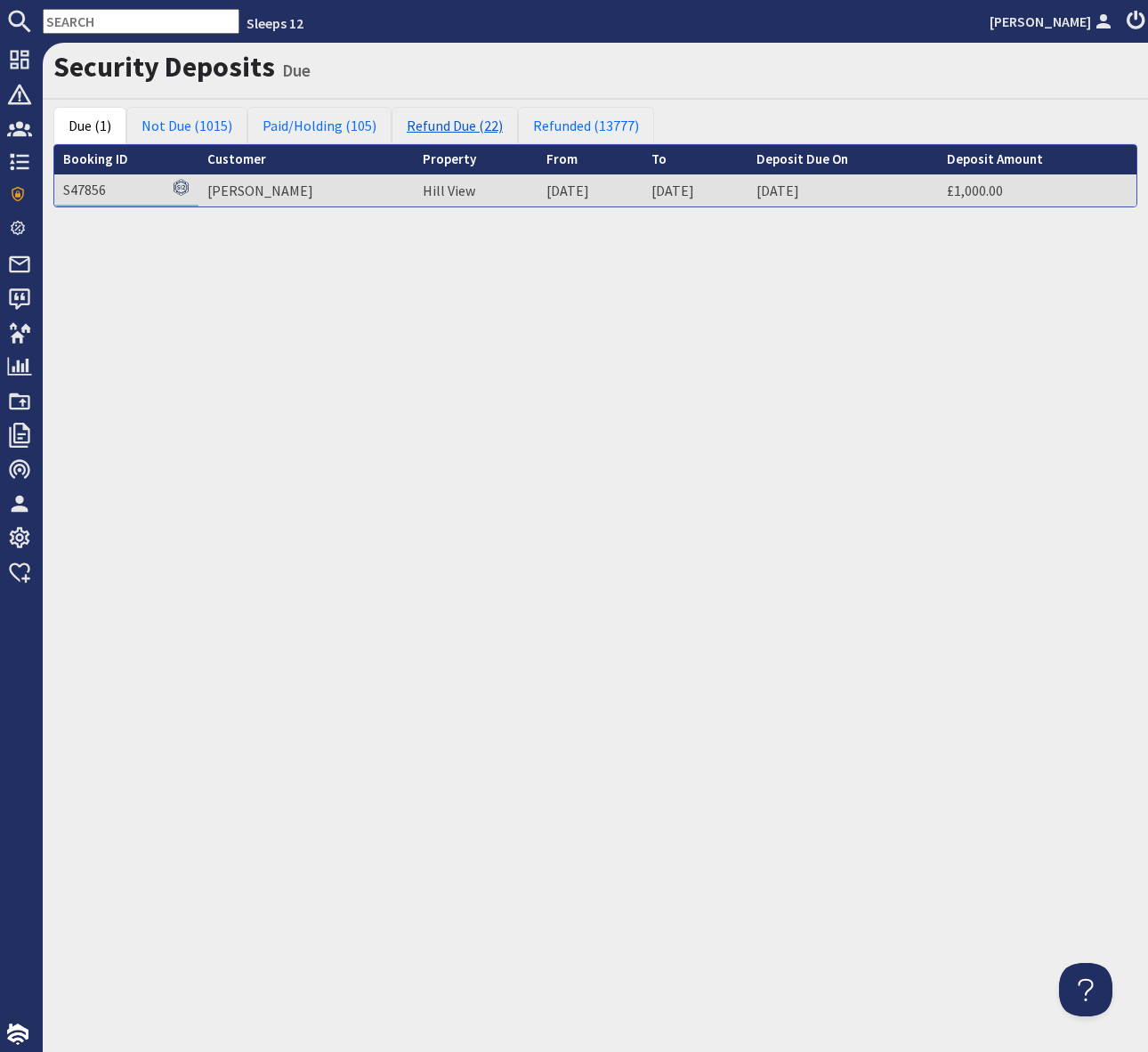
click at [430, 124] on link "Refund Due (22)" at bounding box center [455, 126] width 127 height 38
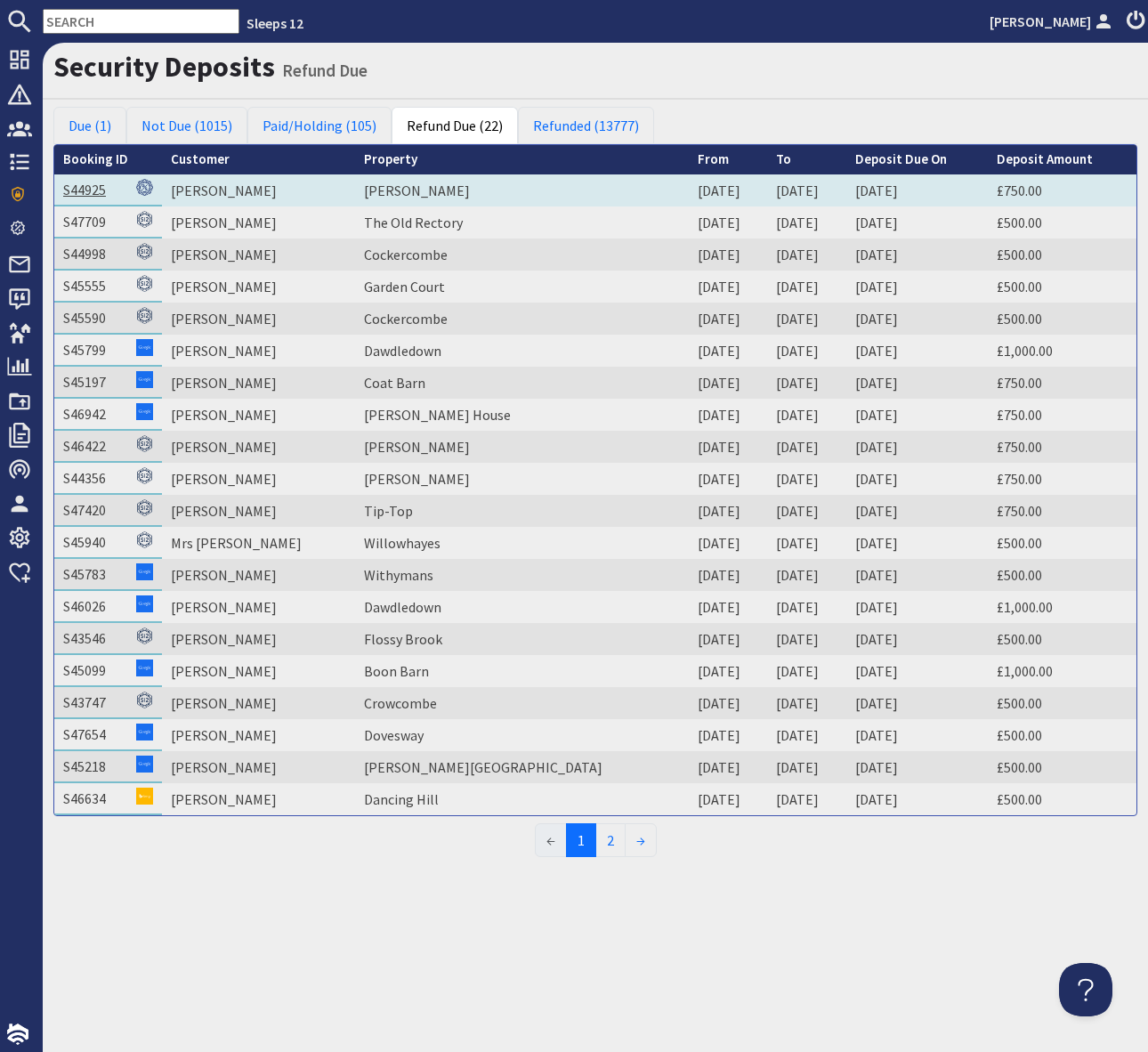
click at [86, 189] on link "S44925" at bounding box center [84, 189] width 43 height 18
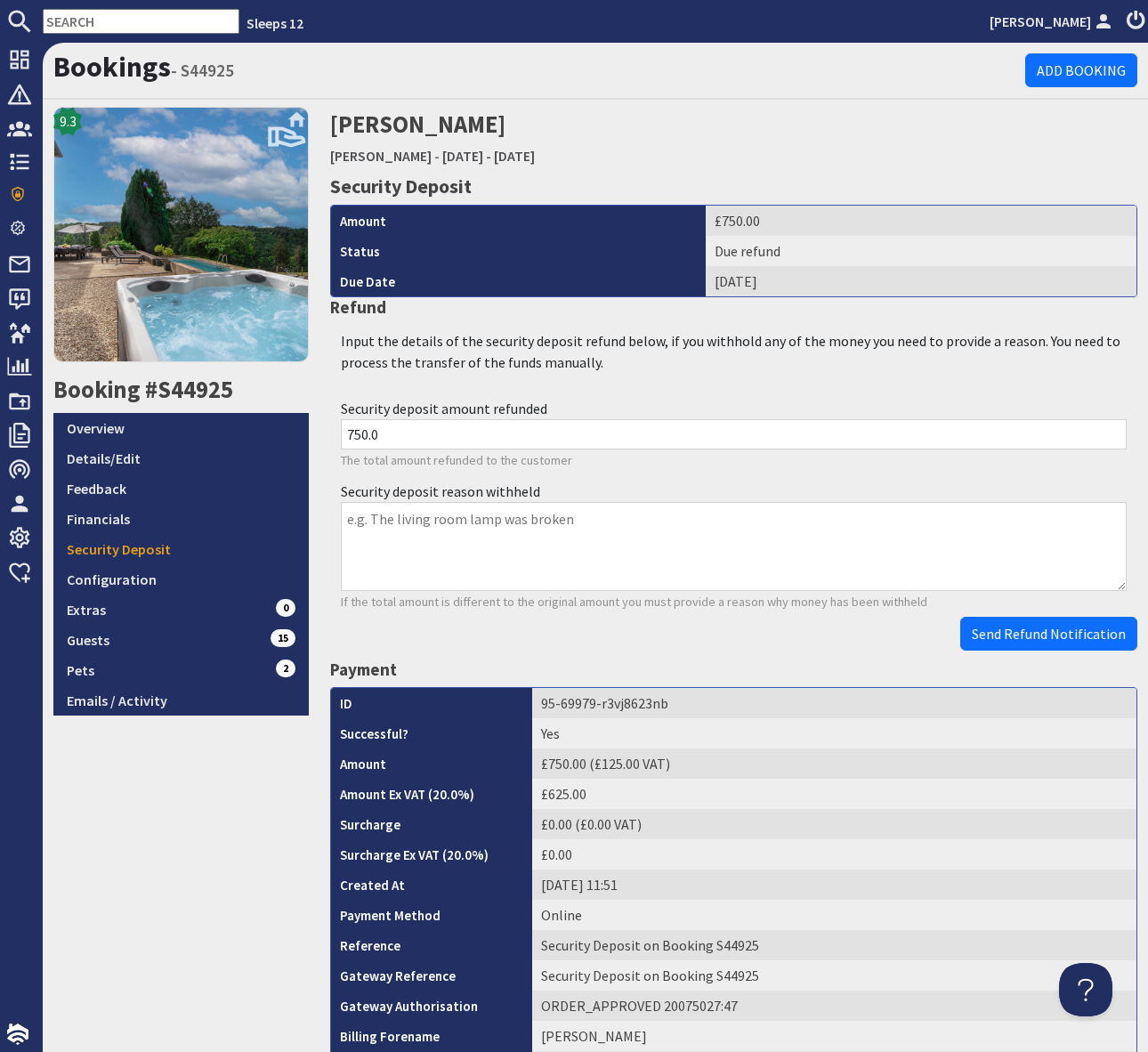
scroll to position [578, 0]
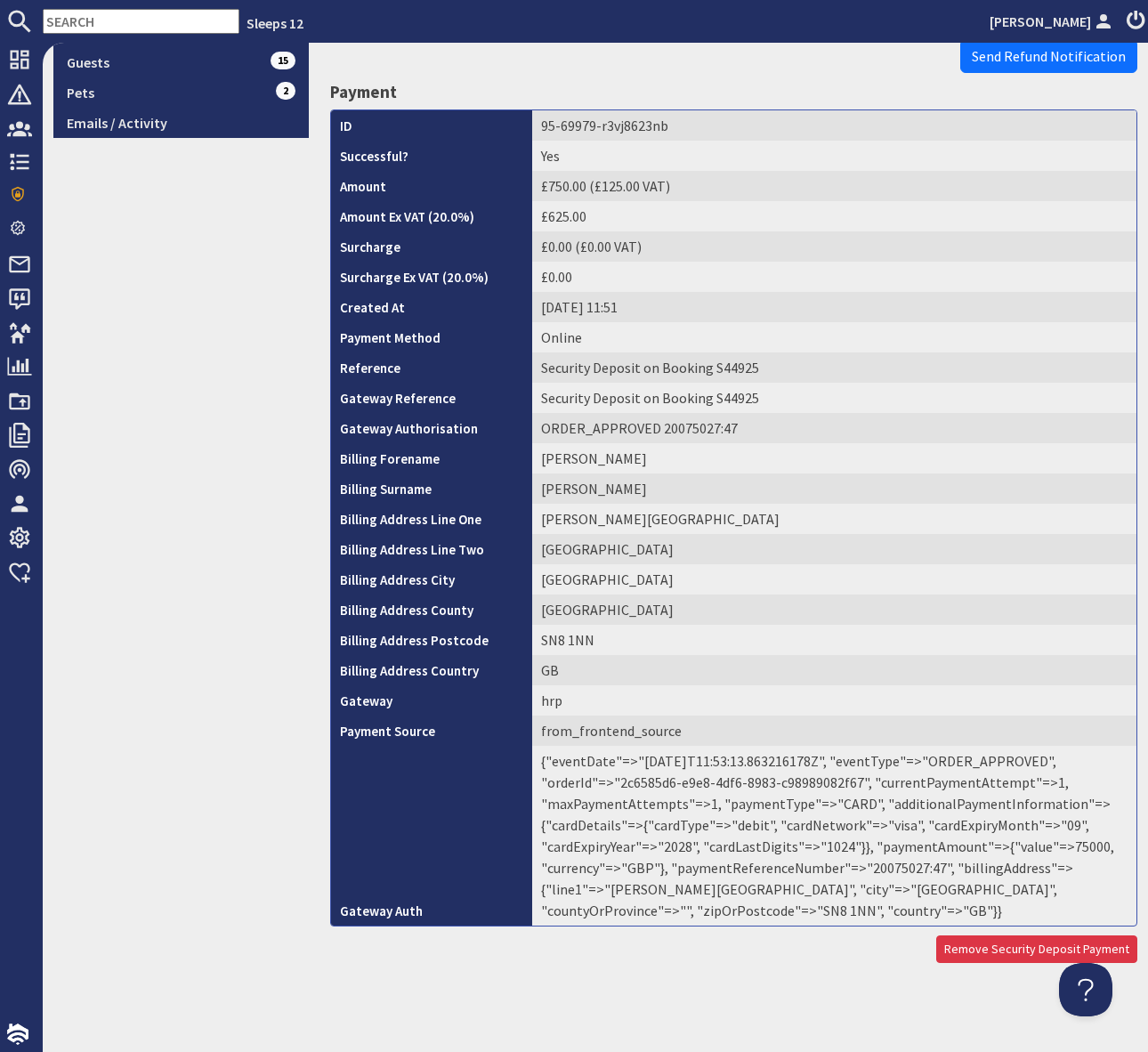
click at [893, 866] on td "{"eventDate"=>"[DATE]T11:53:13.863216178Z", "eventType"=>"ORDER_APPROVED", "ord…" at bounding box center [835, 835] width 604 height 180
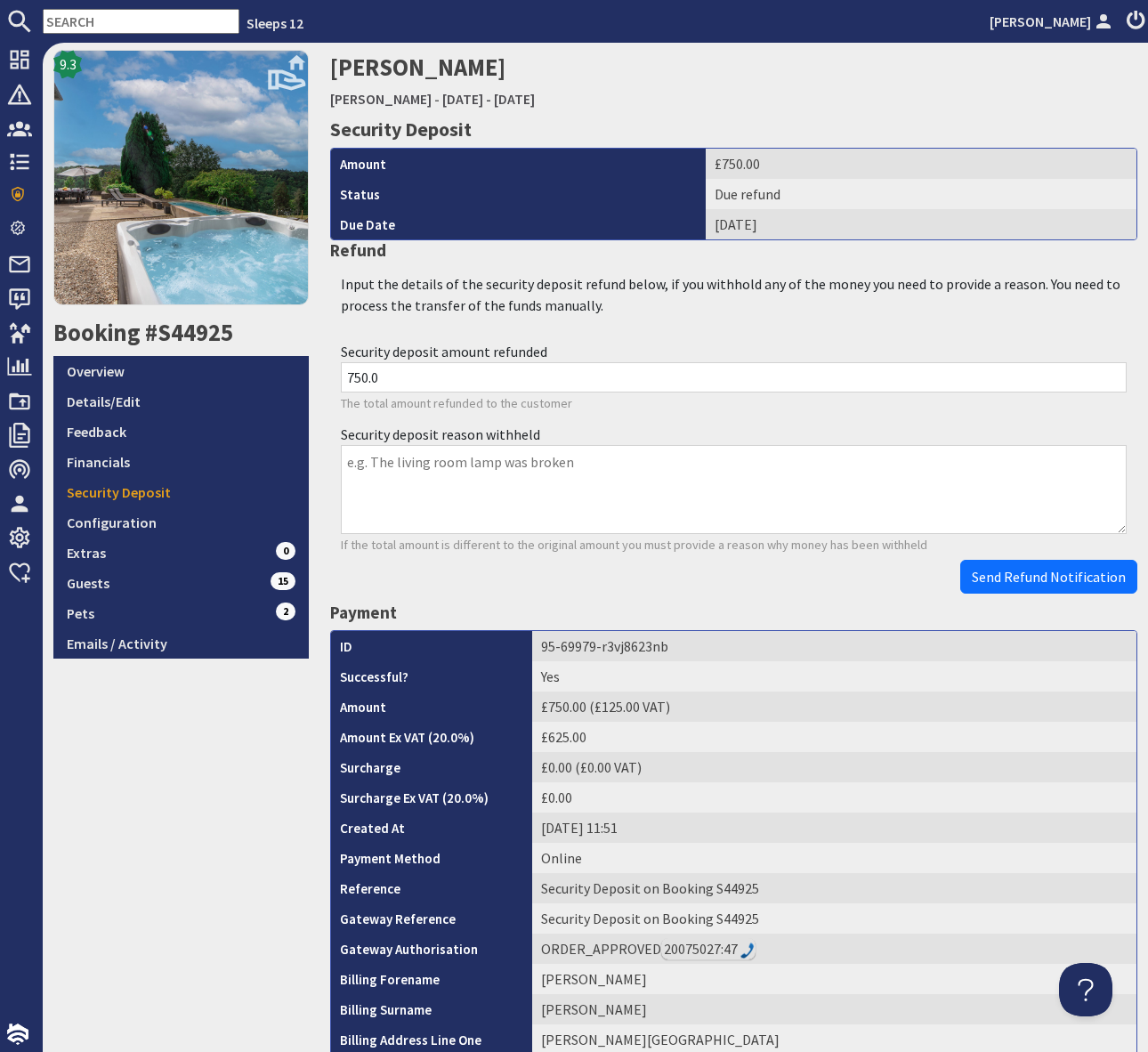
scroll to position [0, 0]
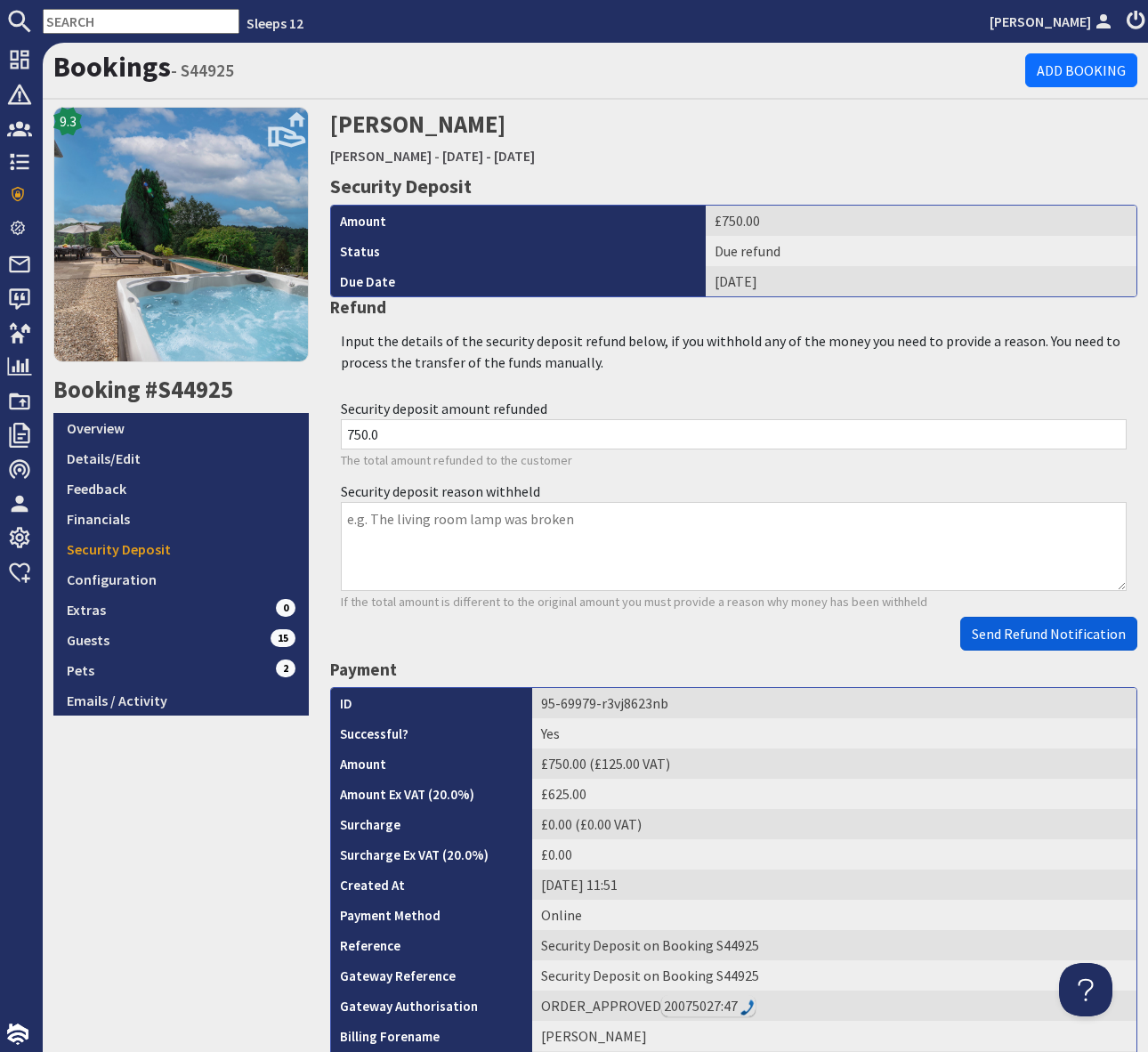
click at [1042, 630] on span "Send Refund Notification" at bounding box center [1049, 633] width 154 height 18
click at [1042, 630] on body "Sleeps 12 [PERSON_NAME] Dashboard Notifications 0 Agency Dashboard Bookings 0 S…" at bounding box center [574, 526] width 1148 height 1052
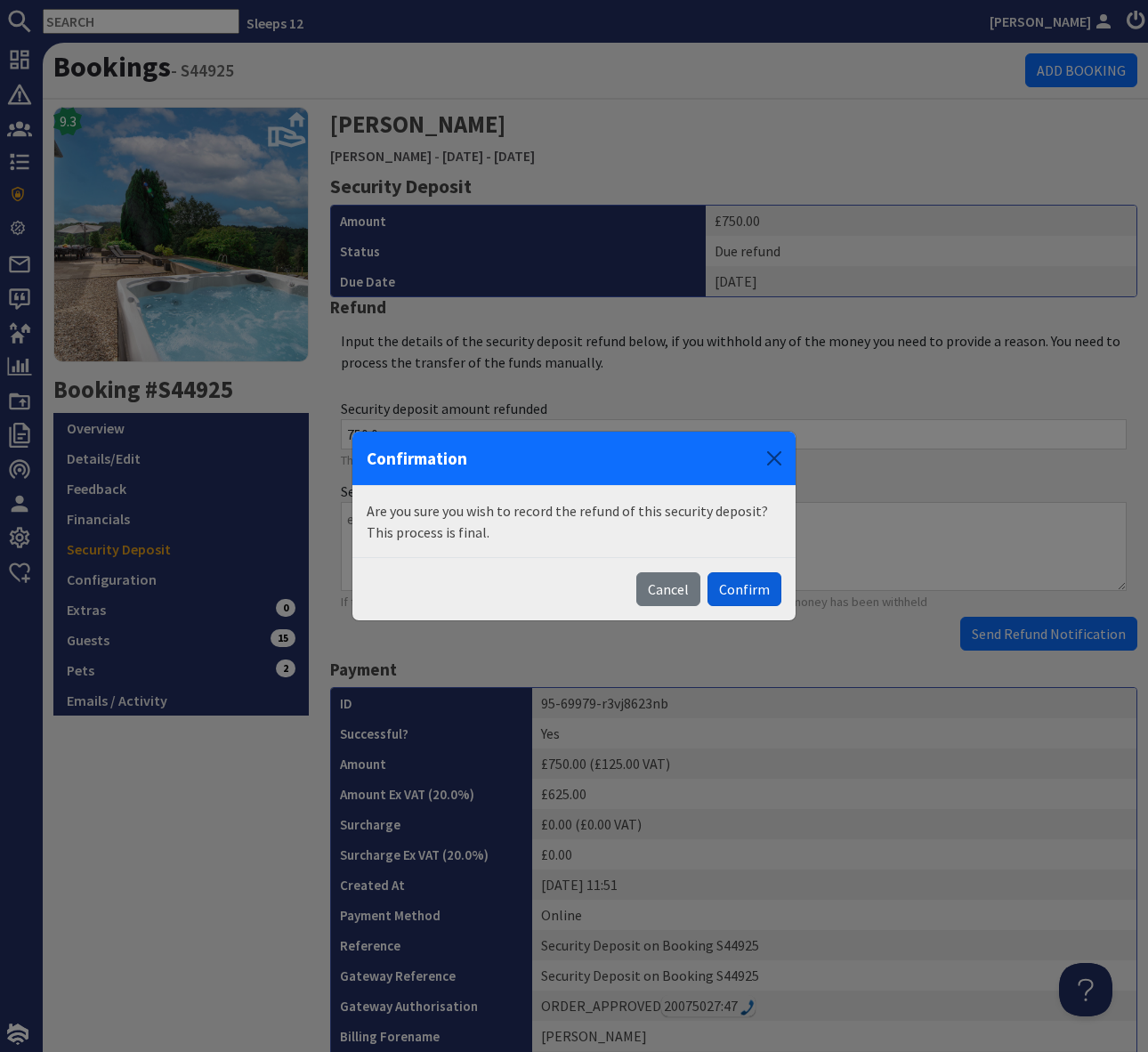
click at [739, 591] on button "Confirm" at bounding box center [744, 589] width 74 height 34
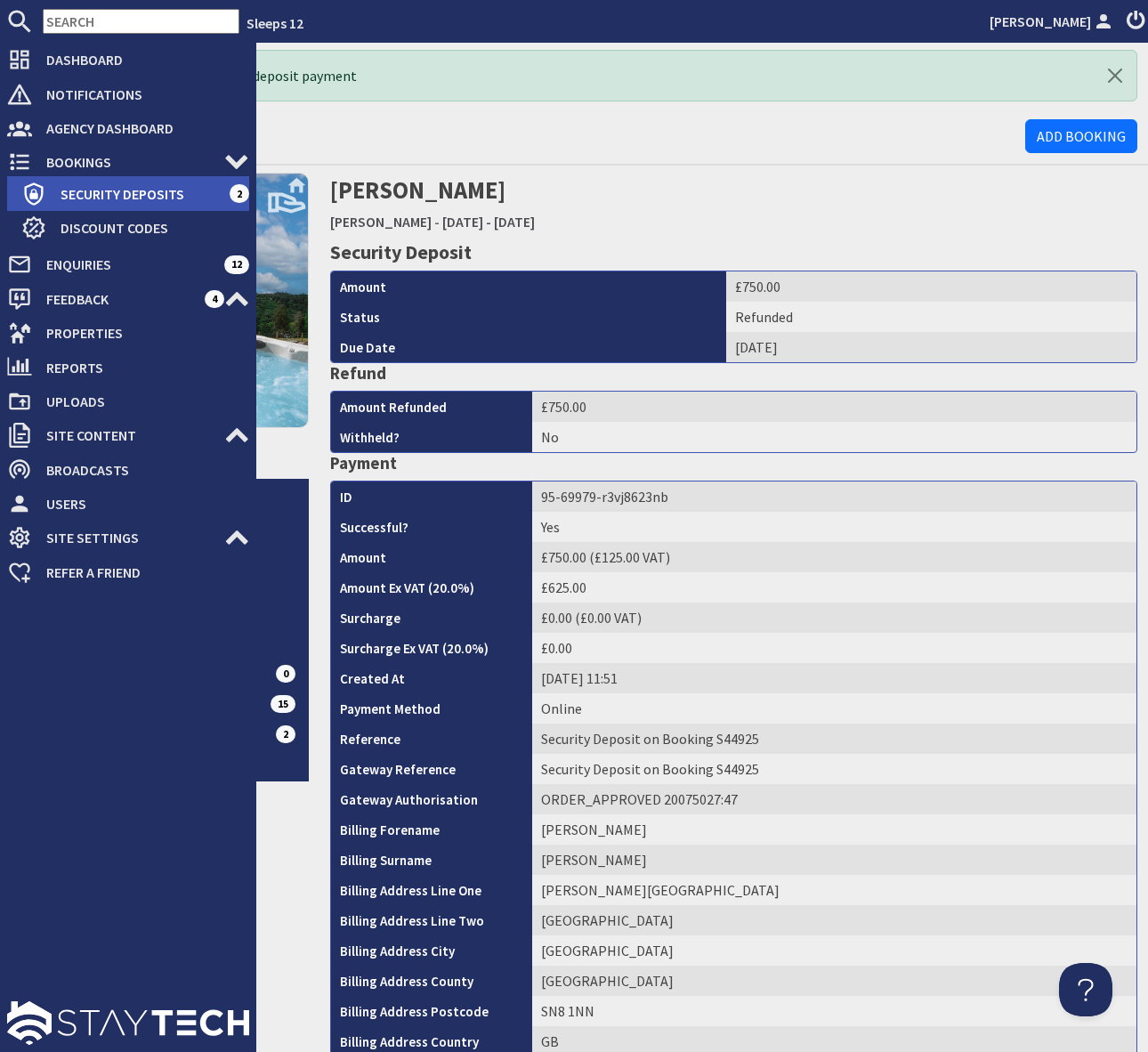
click at [144, 194] on span "Security Deposits" at bounding box center [137, 194] width 183 height 28
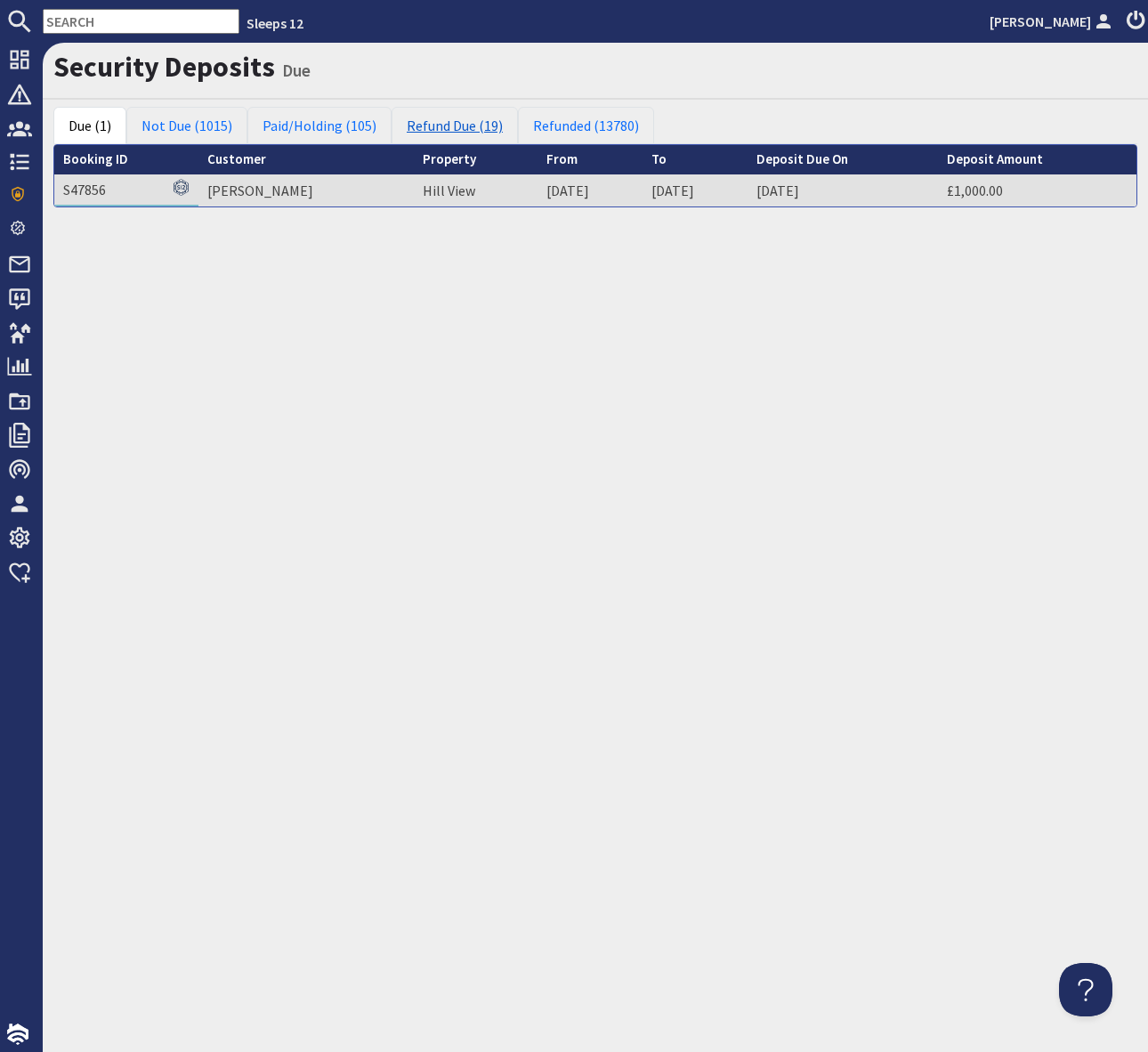
click at [451, 123] on link "Refund Due (19)" at bounding box center [455, 126] width 127 height 38
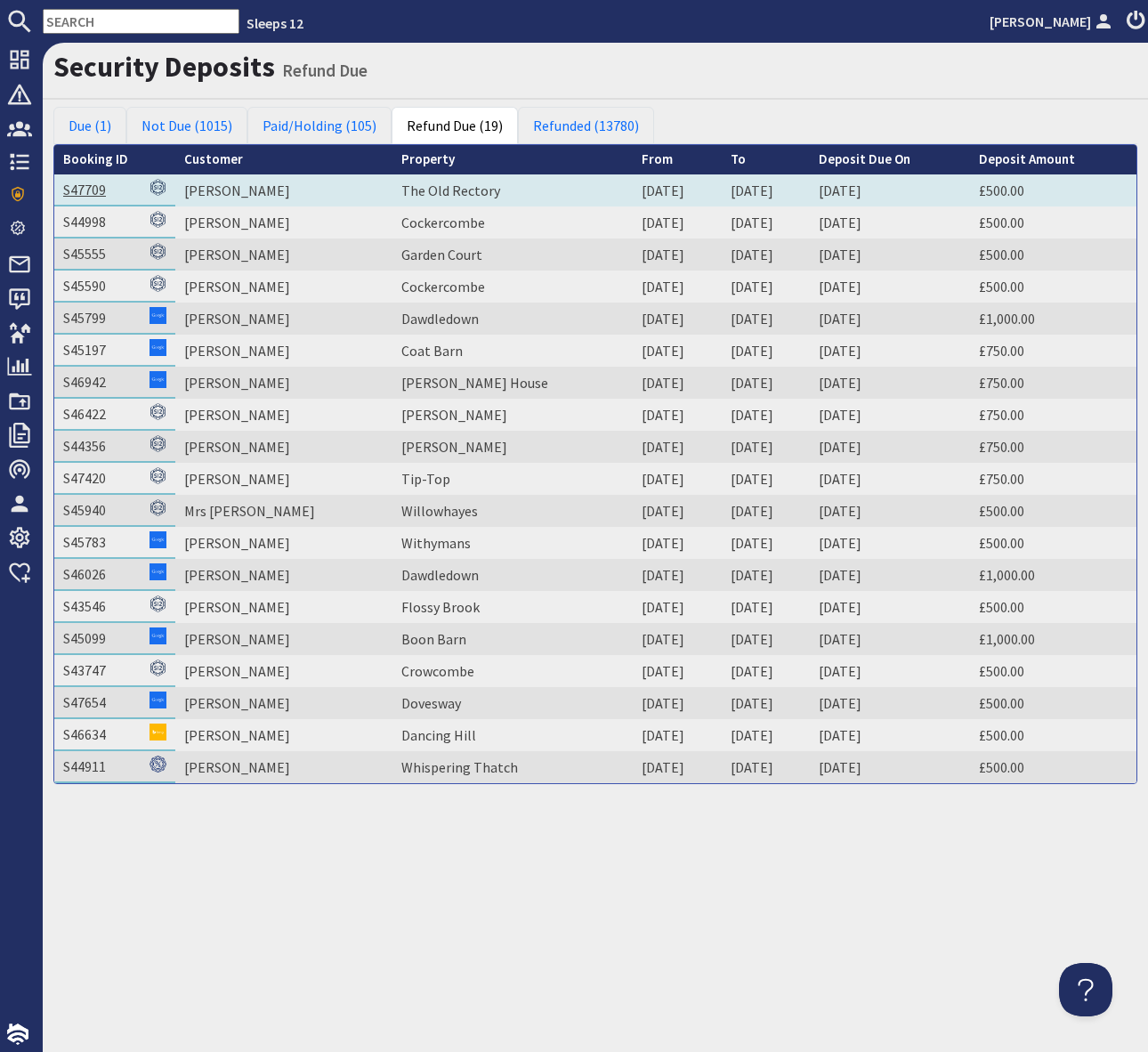
click at [90, 190] on link "S47709" at bounding box center [84, 189] width 43 height 18
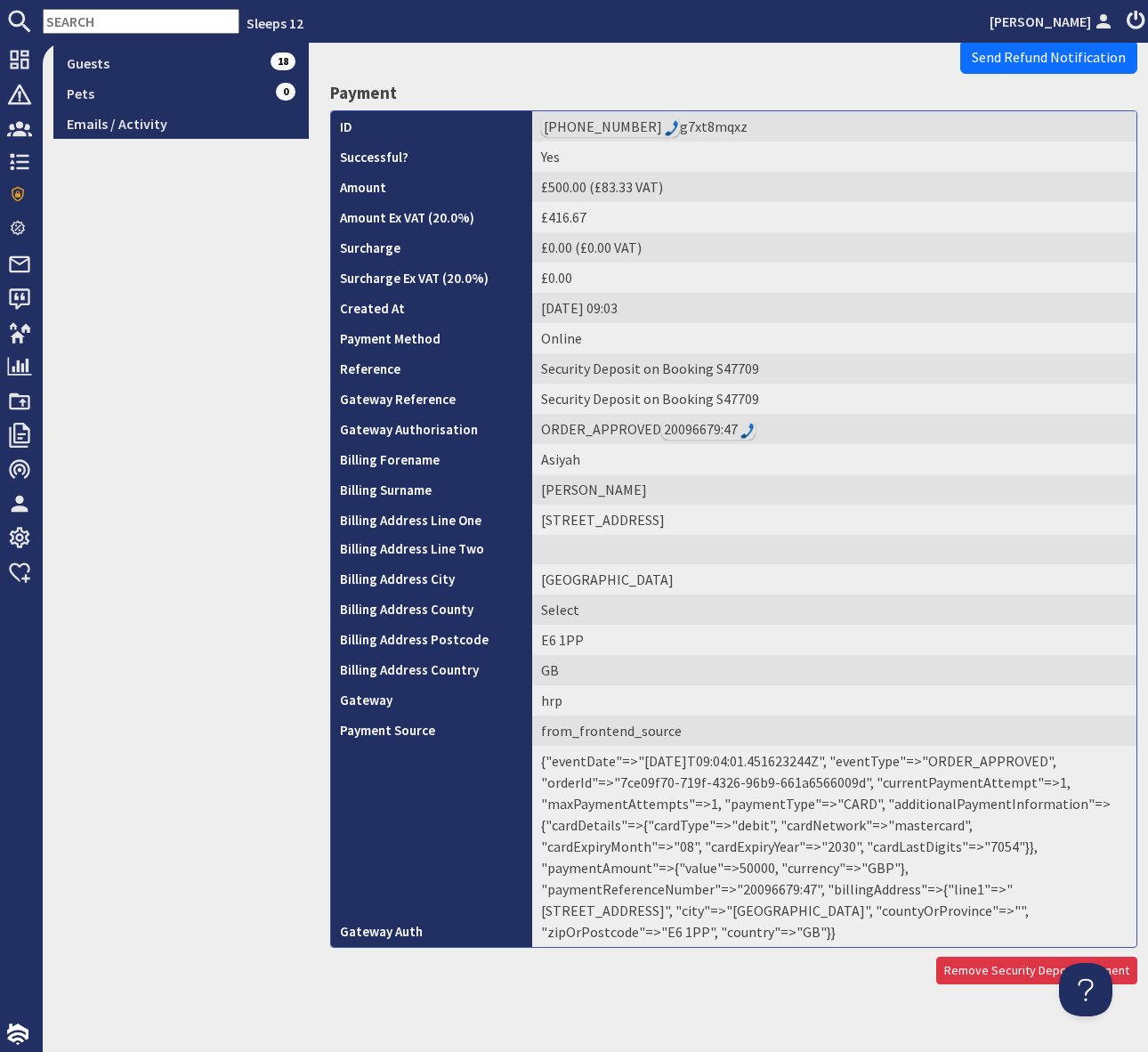
scroll to position [533, 0]
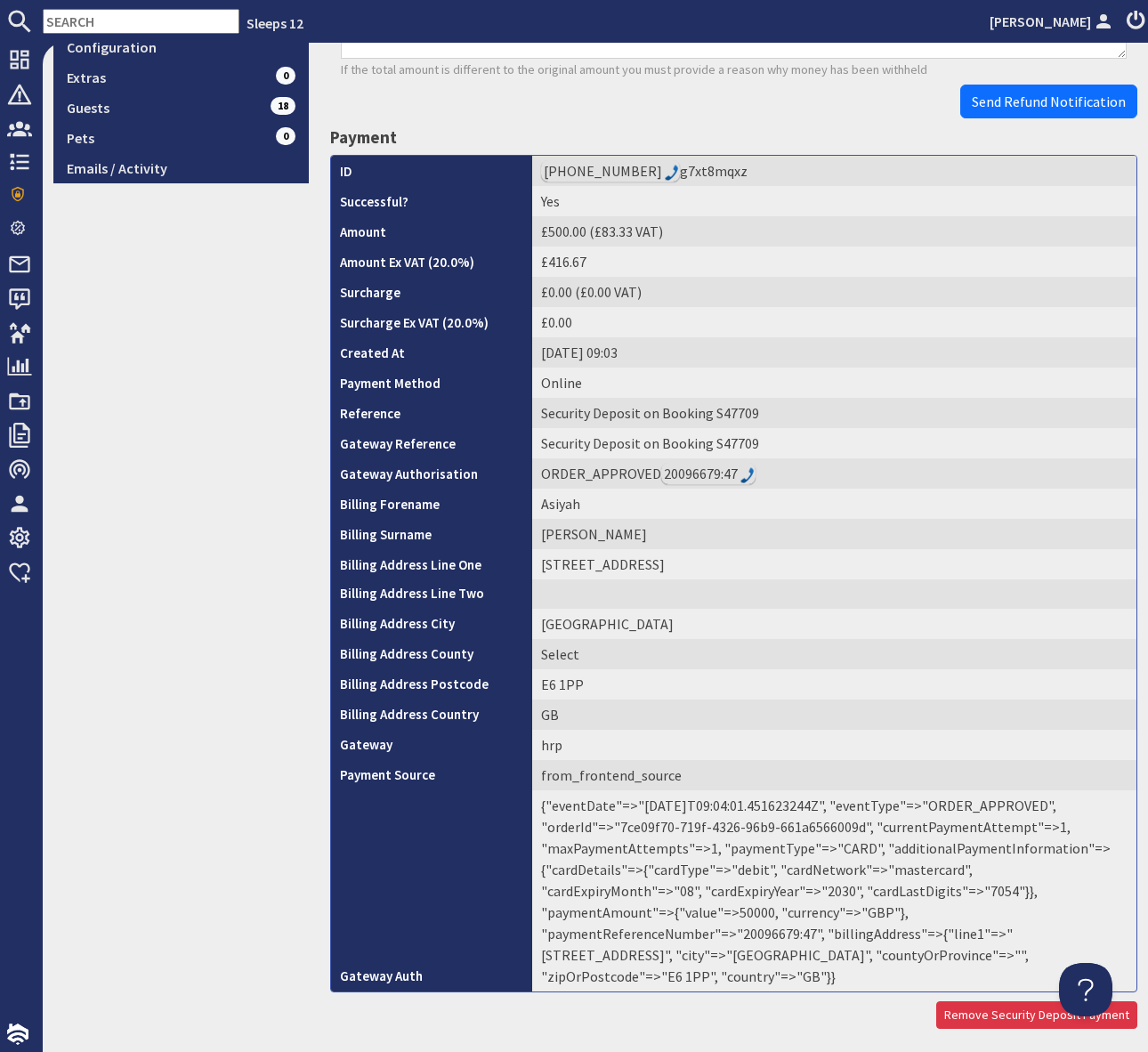
click at [882, 902] on td "{"eventDate"=>"[DATE]T09:04:01.451623244Z", "eventType"=>"ORDER_APPROVED", "ord…" at bounding box center [835, 891] width 604 height 201
drag, startPoint x: 893, startPoint y: 915, endPoint x: 894, endPoint y: 924, distance: 9.1
click at [893, 916] on td "{"eventDate"=>"[DATE]T09:04:01.451623244Z", "eventType"=>"ORDER_APPROVED", "ord…" at bounding box center [835, 891] width 604 height 201
click at [889, 916] on td "{"eventDate"=>"[DATE]T09:04:01.451623244Z", "eventType"=>"ORDER_APPROVED", "ord…" at bounding box center [835, 891] width 604 height 201
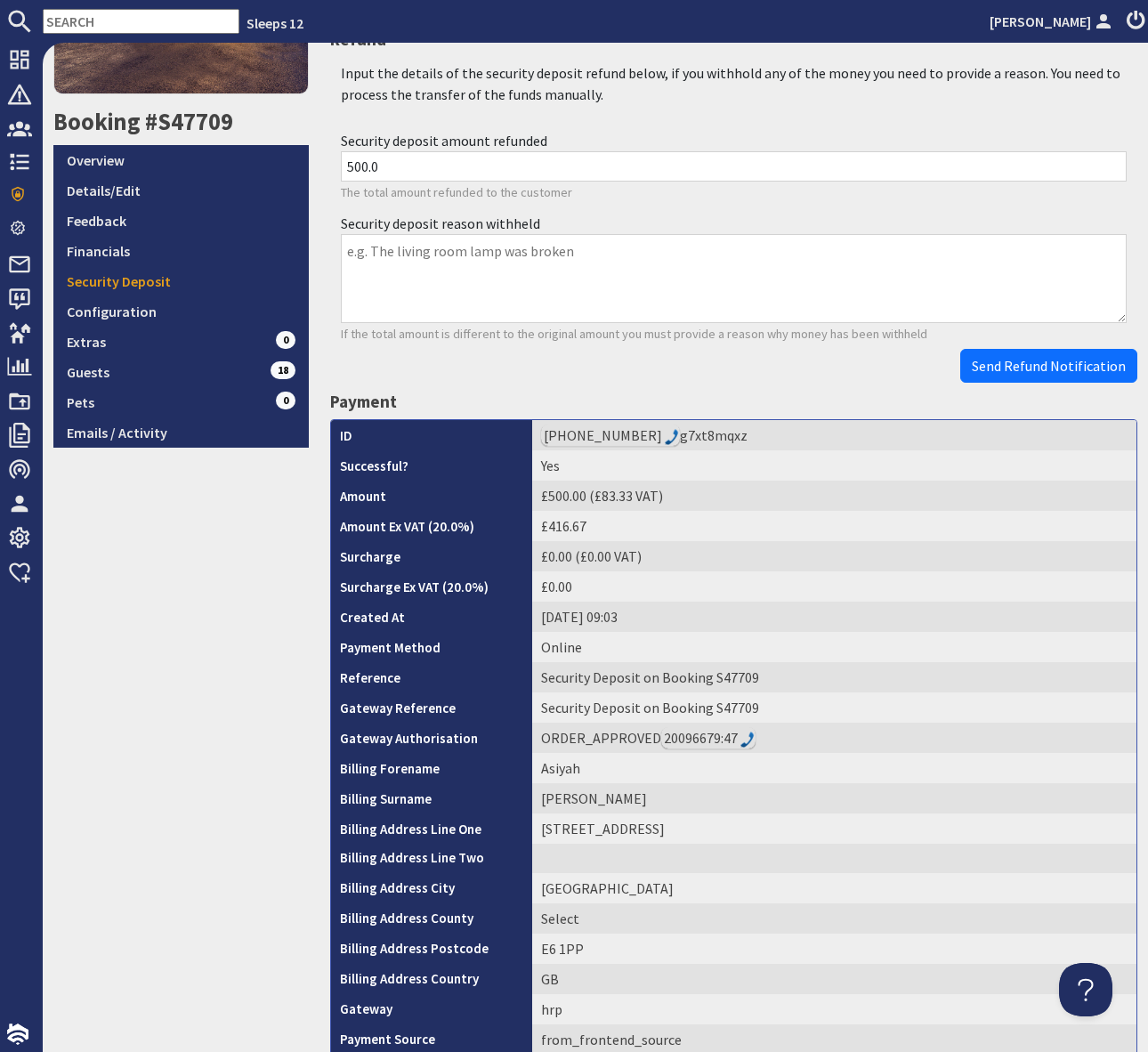
scroll to position [249, 0]
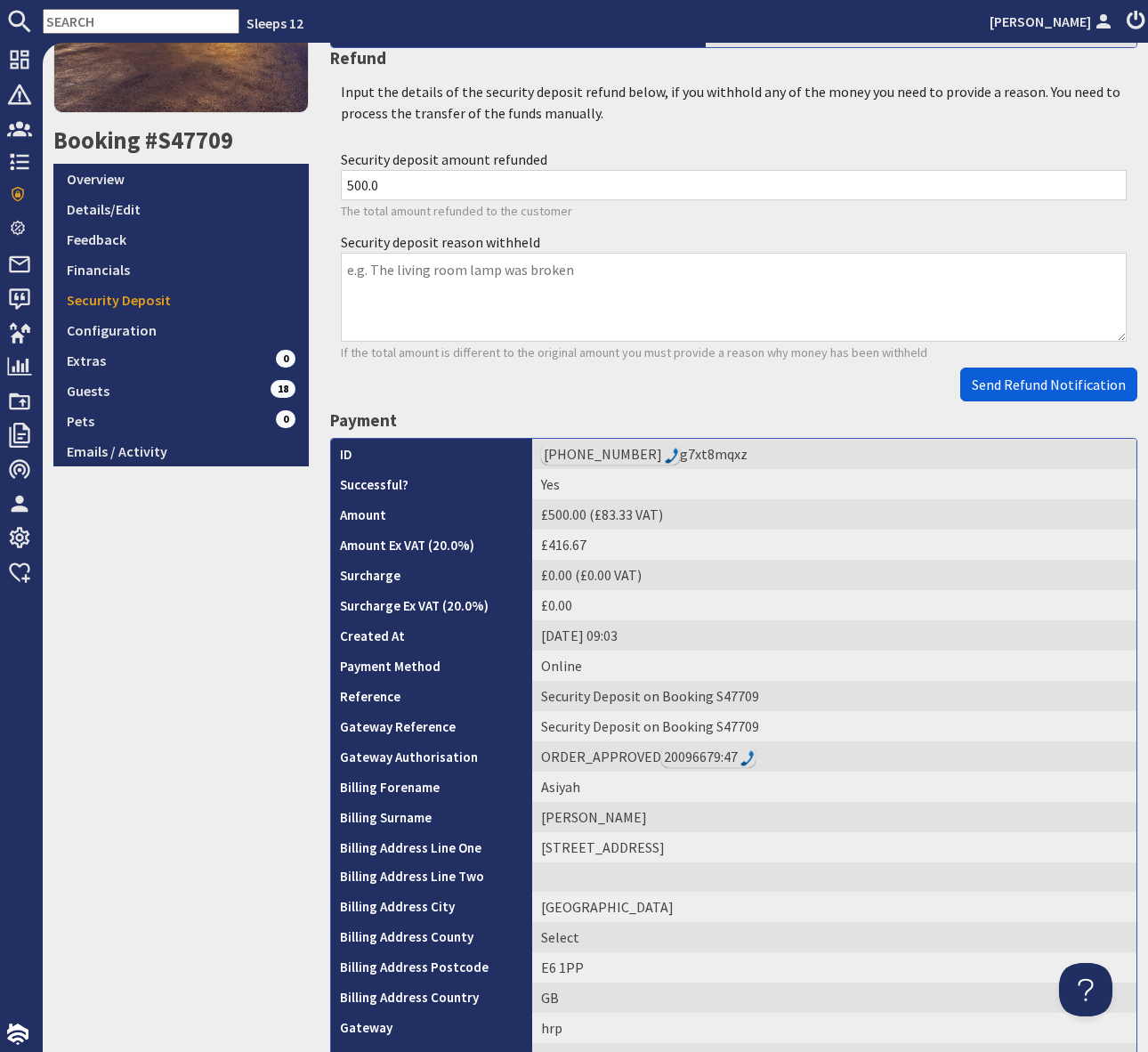
click at [1039, 390] on span "Send Refund Notification" at bounding box center [1049, 383] width 154 height 18
click at [1039, 390] on body "Sleeps 12 [PERSON_NAME] Dashboard Notifications 0 Agency Dashboard Bookings 0 S…" at bounding box center [574, 526] width 1148 height 1052
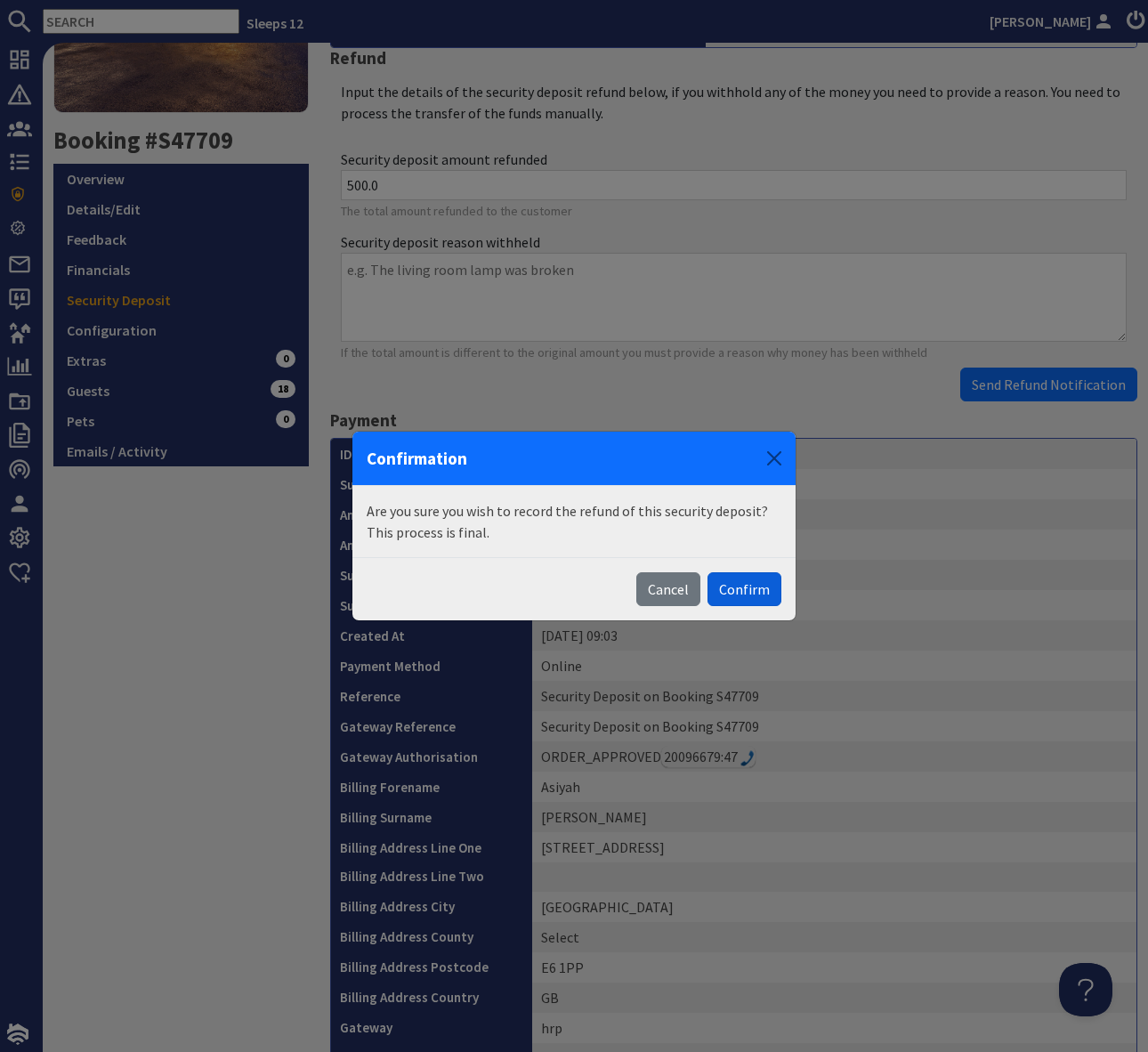
click at [734, 596] on button "Confirm" at bounding box center [744, 589] width 74 height 34
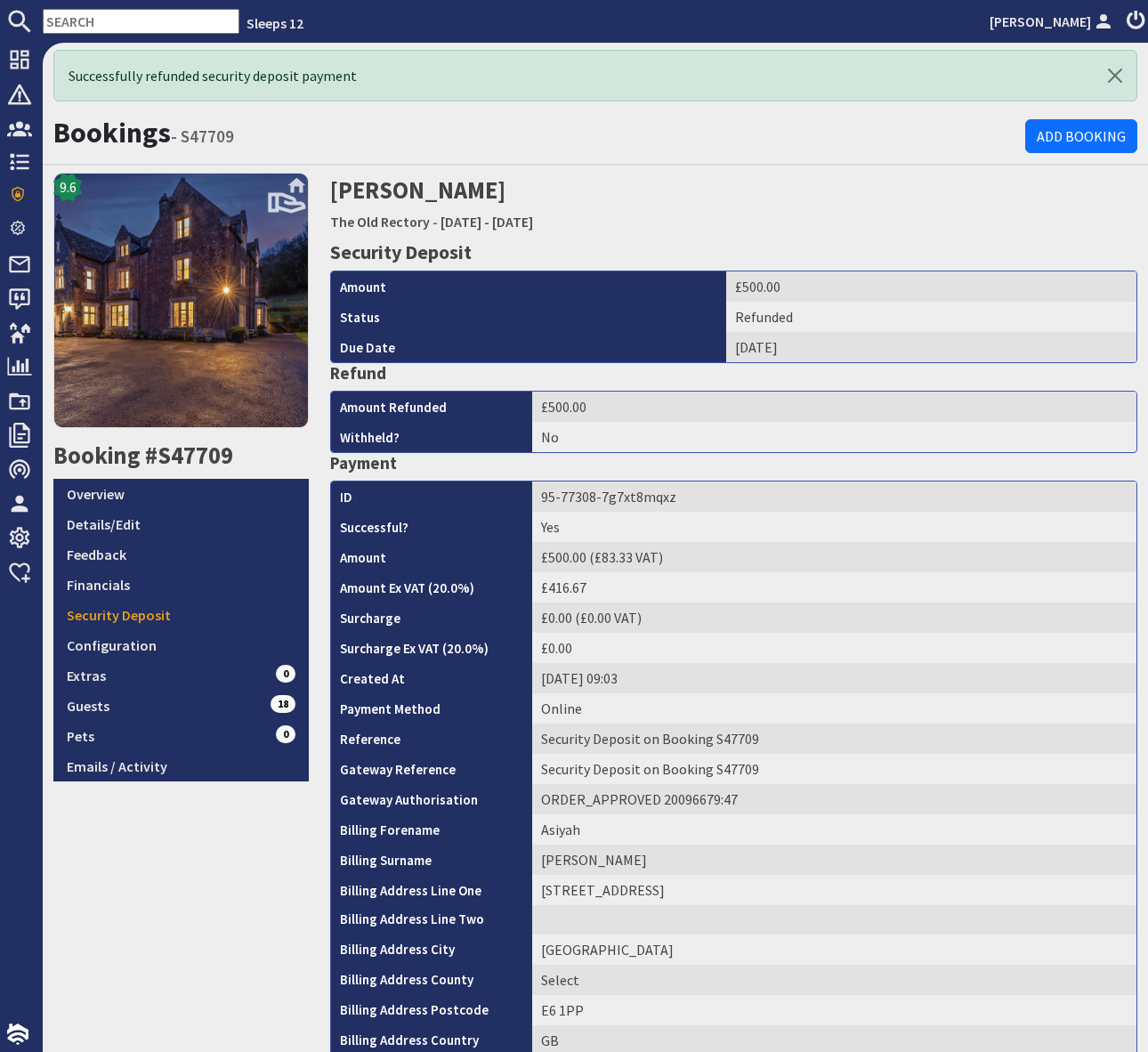
scroll to position [0, 0]
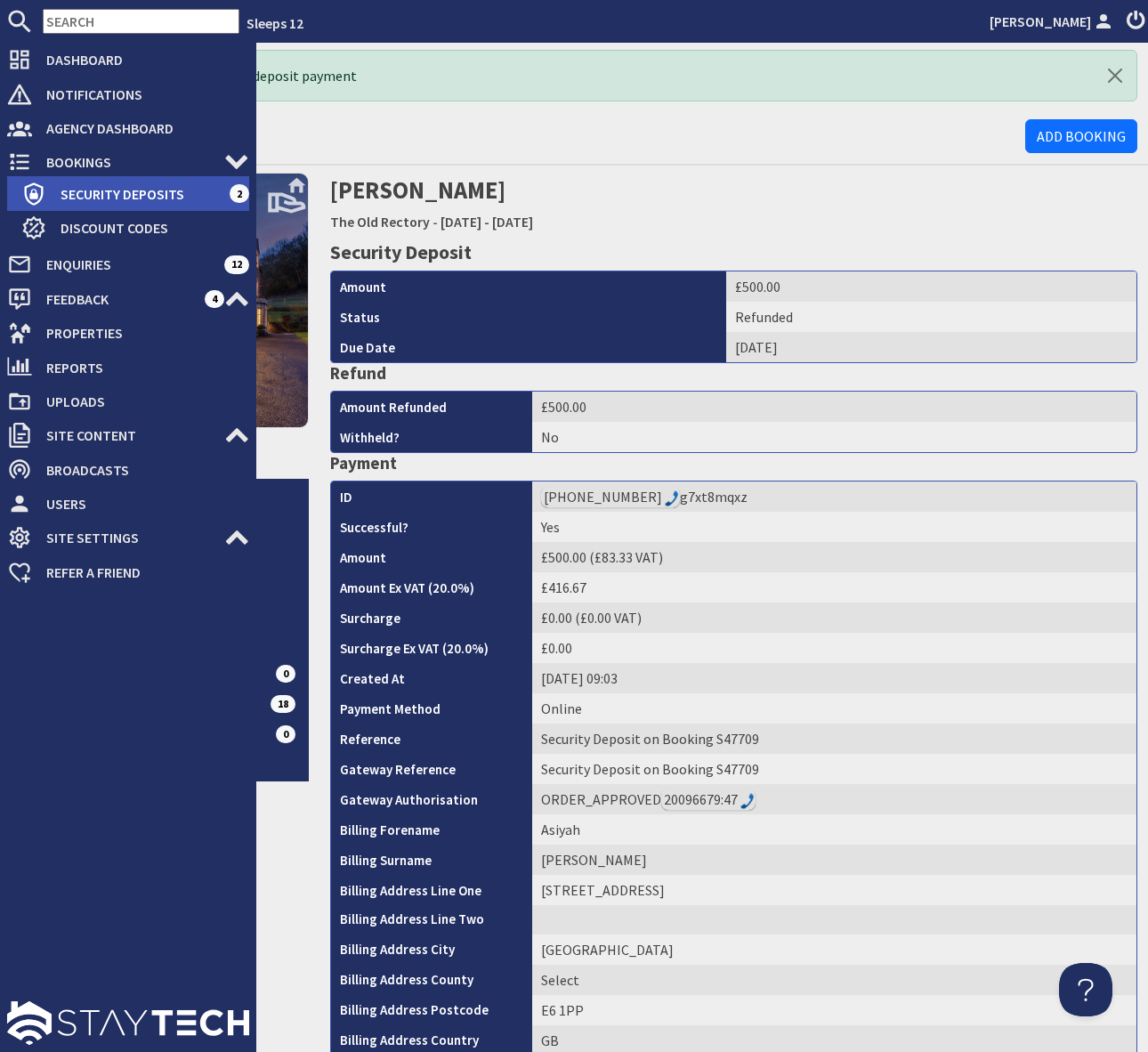
click at [141, 190] on span "Security Deposits" at bounding box center [137, 194] width 183 height 28
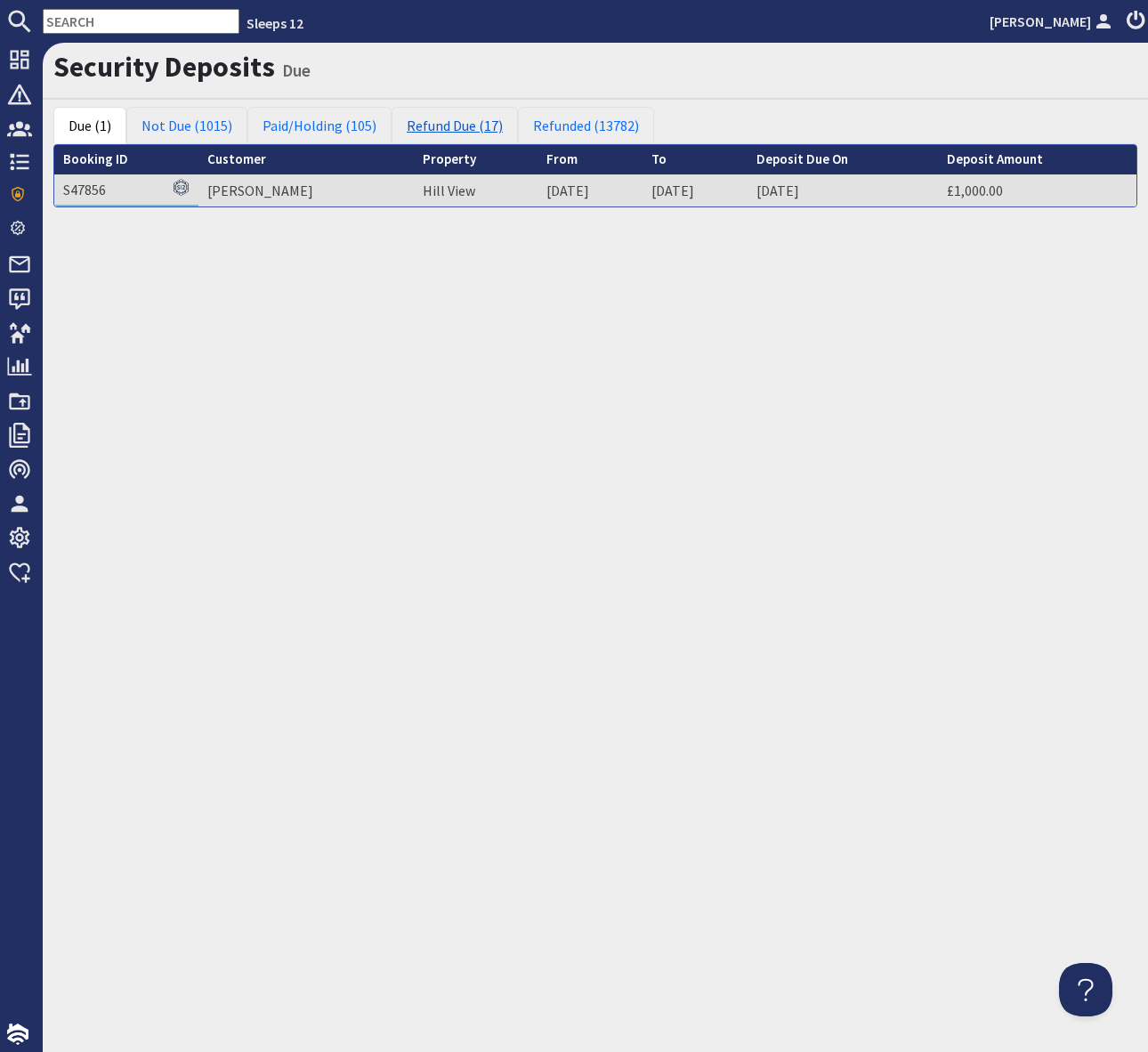
click at [432, 122] on link "Refund Due (17)" at bounding box center [455, 126] width 127 height 38
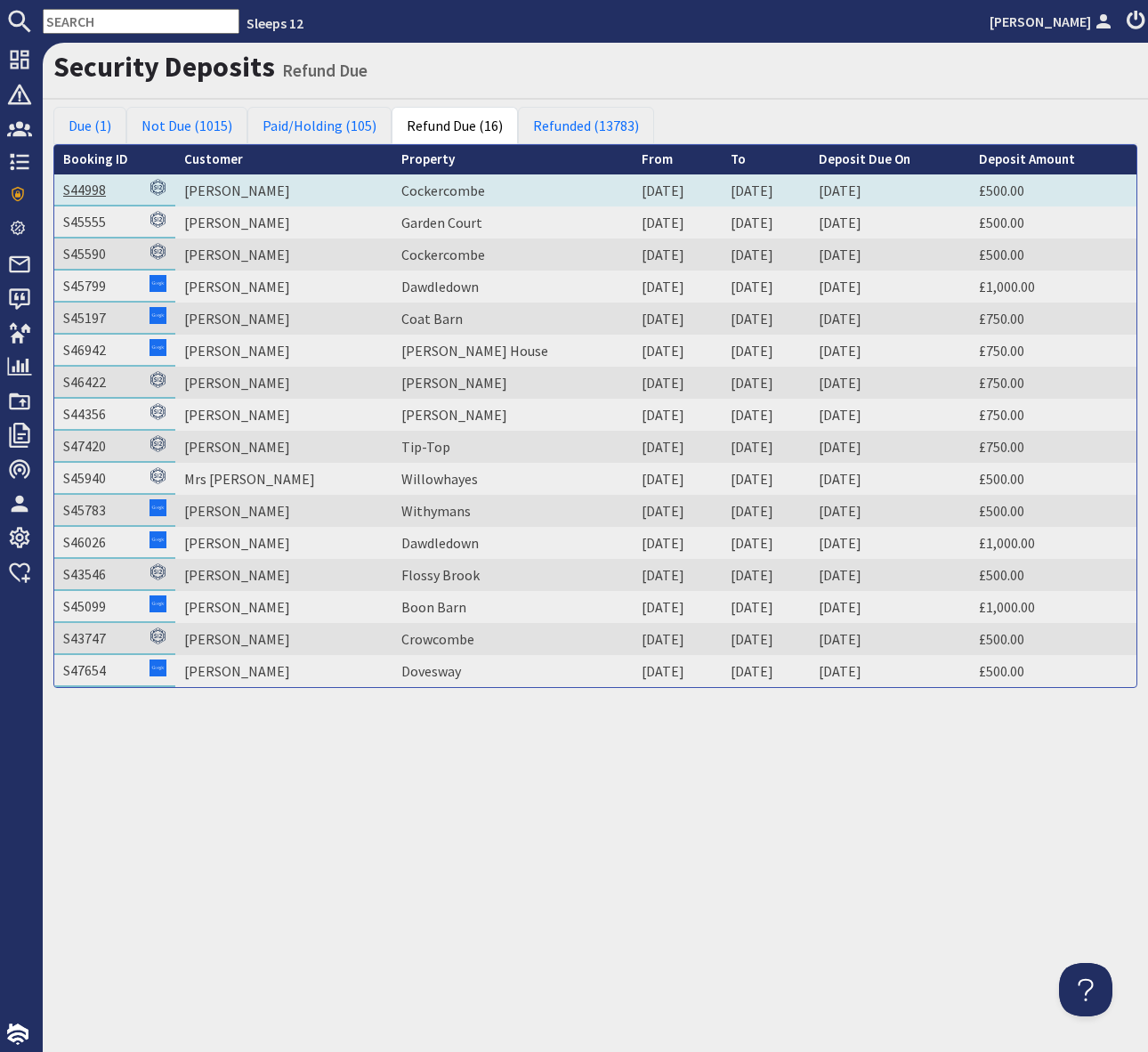
click at [87, 184] on link "S44998" at bounding box center [84, 189] width 43 height 18
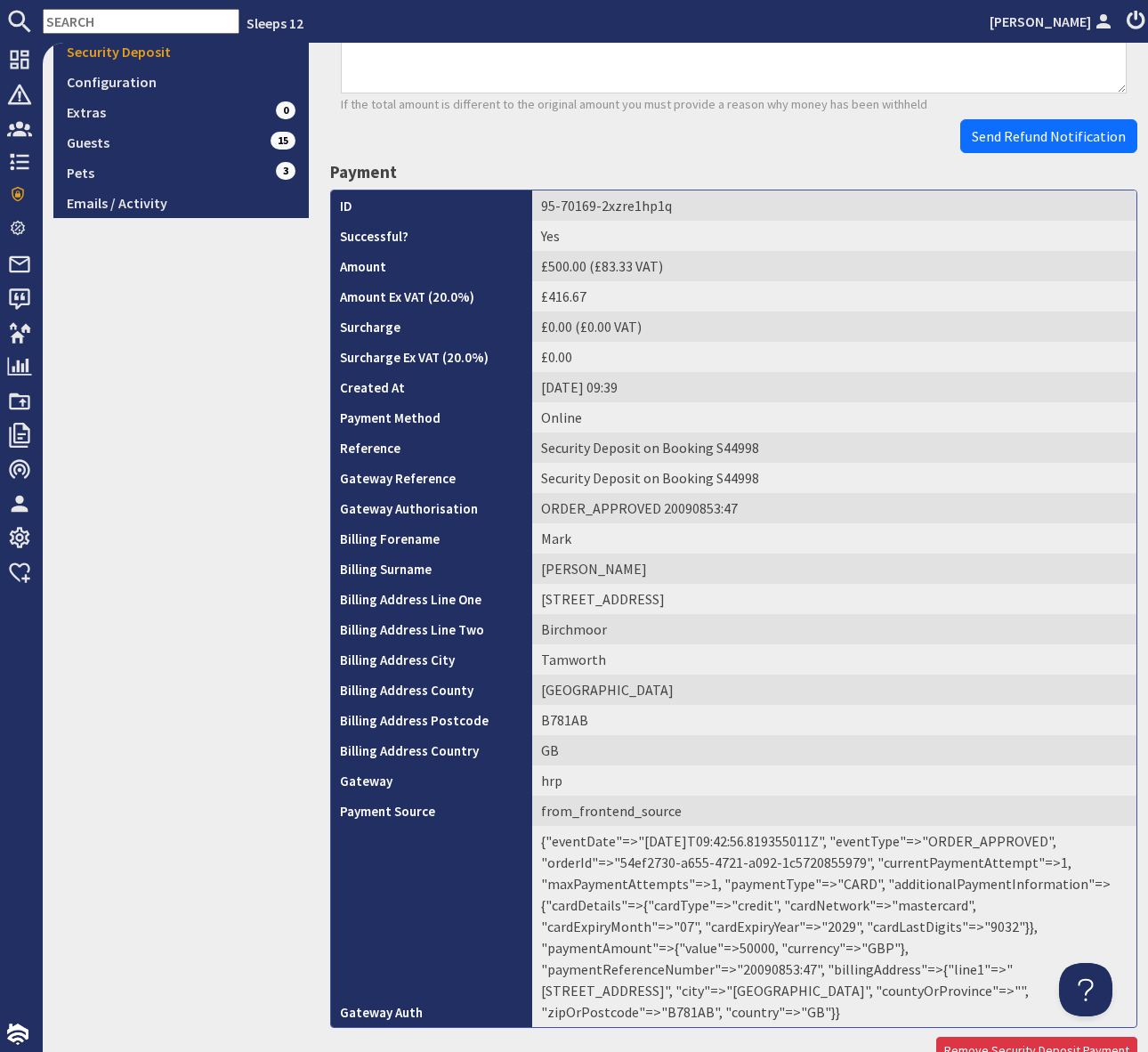
scroll to position [578, 0]
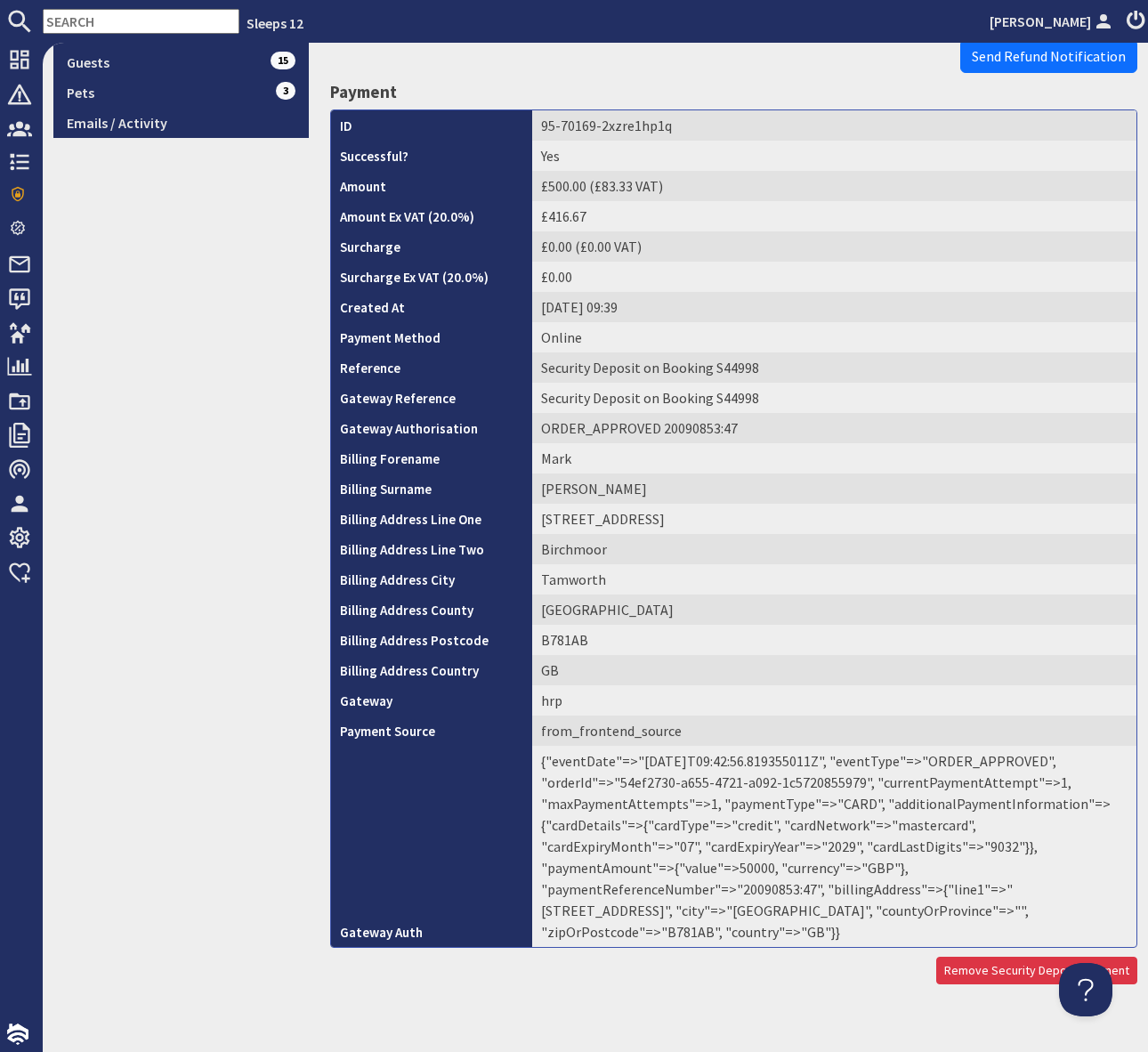
click at [912, 867] on td "{"eventDate"=>"[DATE]T09:42:56.819355011Z", "eventType"=>"ORDER_APPROVED", "ord…" at bounding box center [835, 846] width 604 height 201
click at [1044, 57] on span "Send Refund Notification" at bounding box center [1049, 55] width 154 height 18
click at [1044, 57] on body "Sleeps 12 [PERSON_NAME] Dashboard Notifications 0 Agency Dashboard Bookings 0 S…" at bounding box center [574, 526] width 1148 height 1052
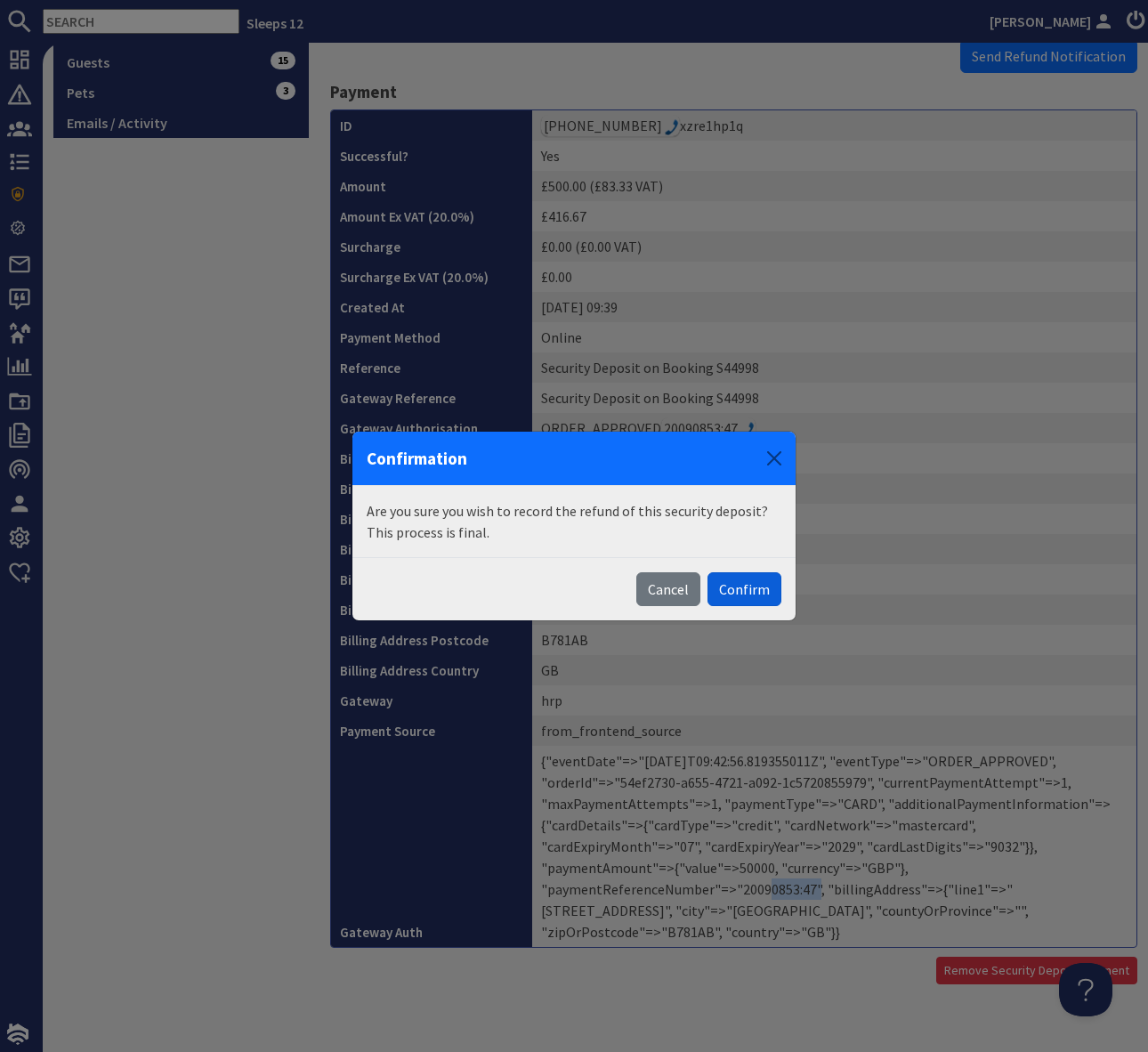
click at [748, 590] on button "Confirm" at bounding box center [744, 589] width 74 height 34
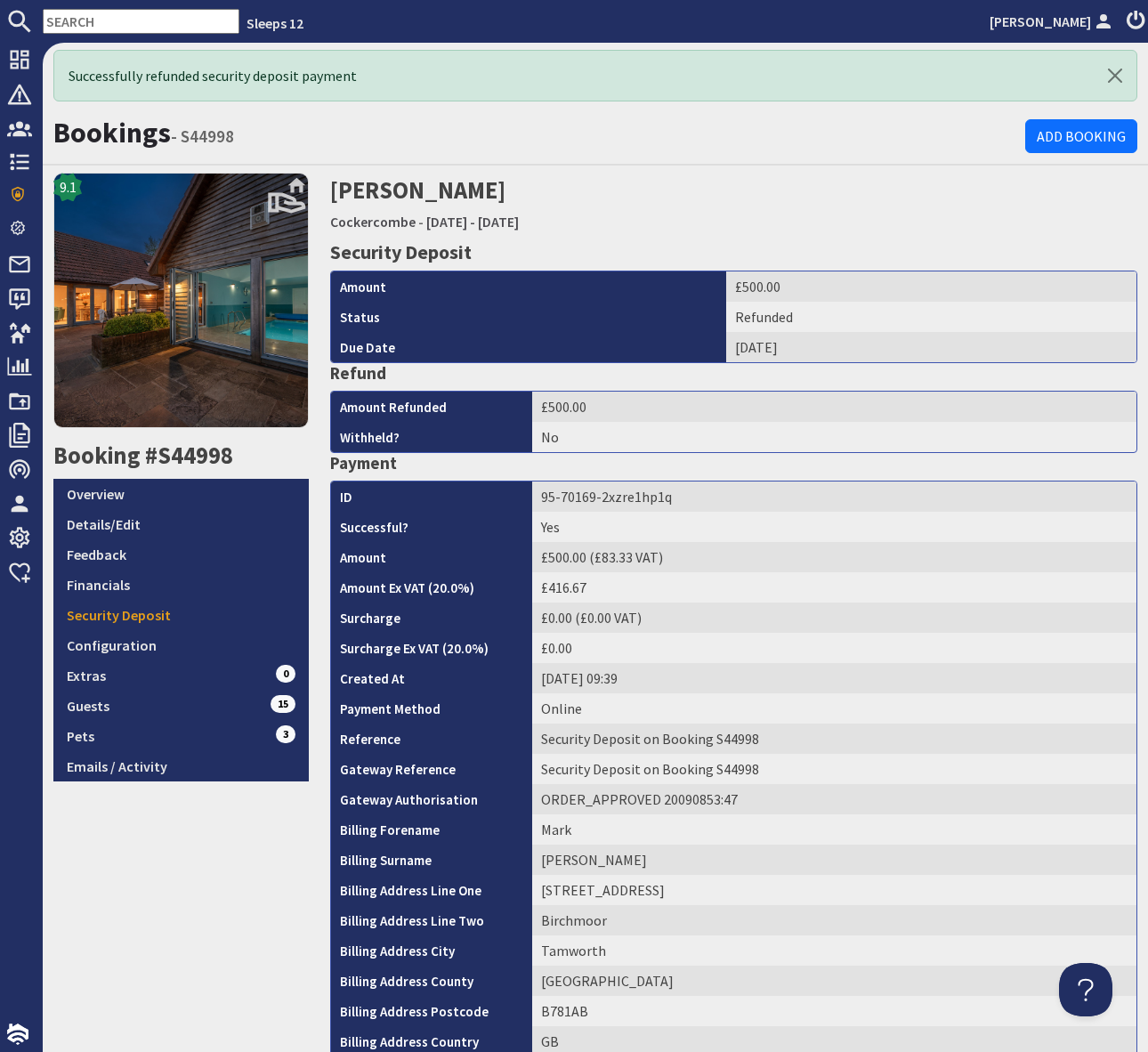
scroll to position [0, 0]
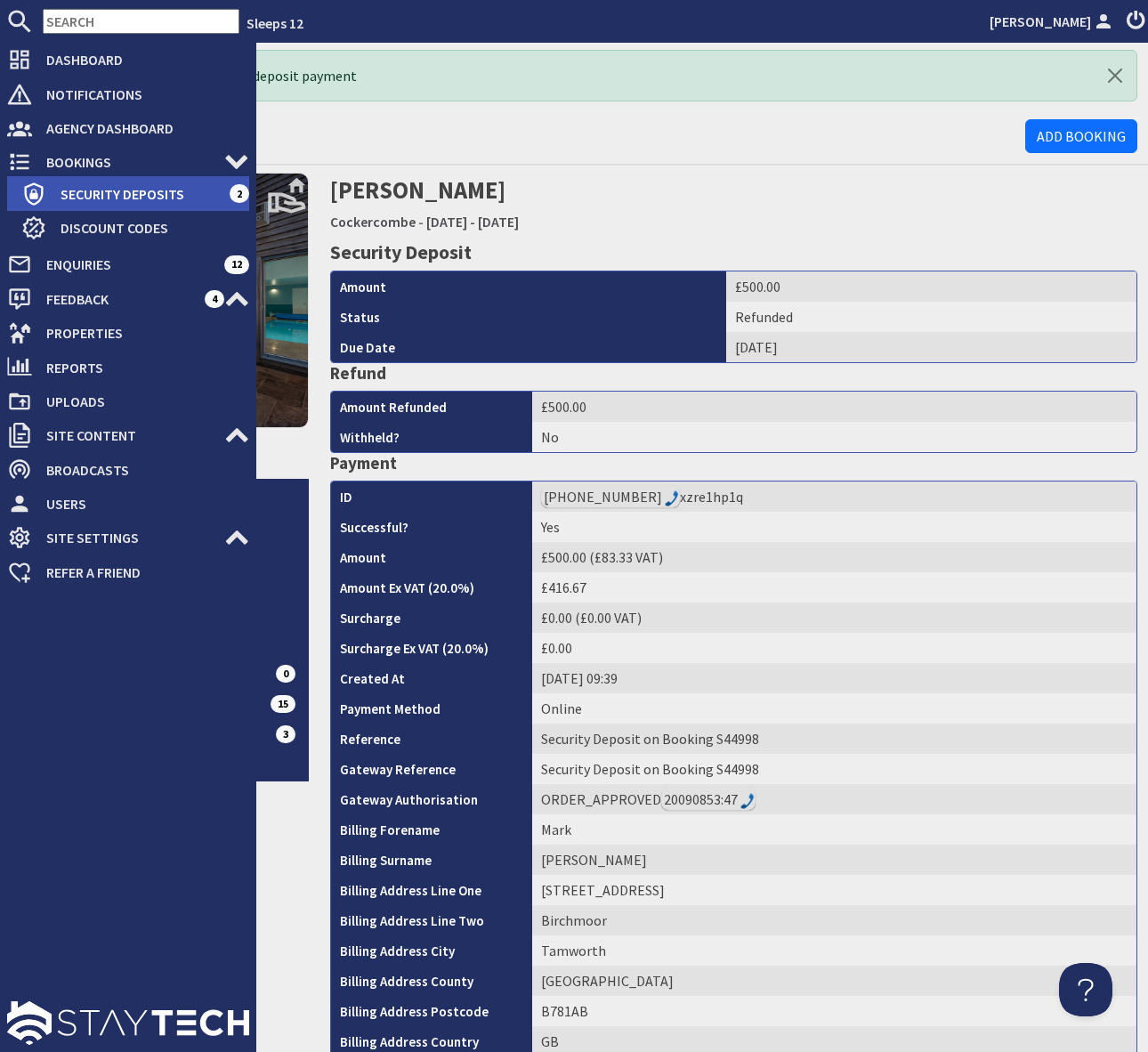
click at [131, 190] on span "Security Deposits" at bounding box center [137, 194] width 183 height 28
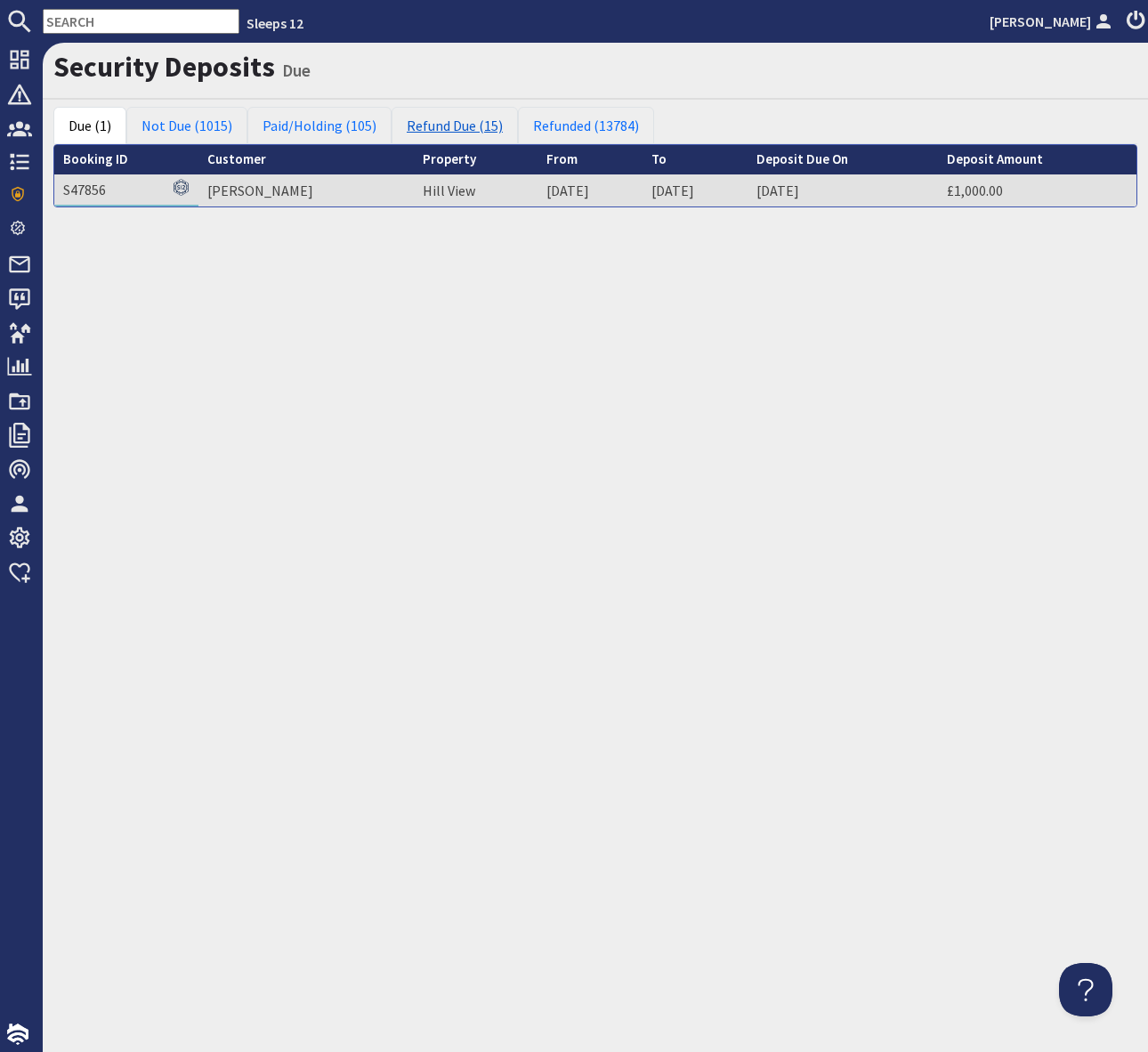
click at [451, 125] on link "Refund Due (15)" at bounding box center [455, 126] width 127 height 38
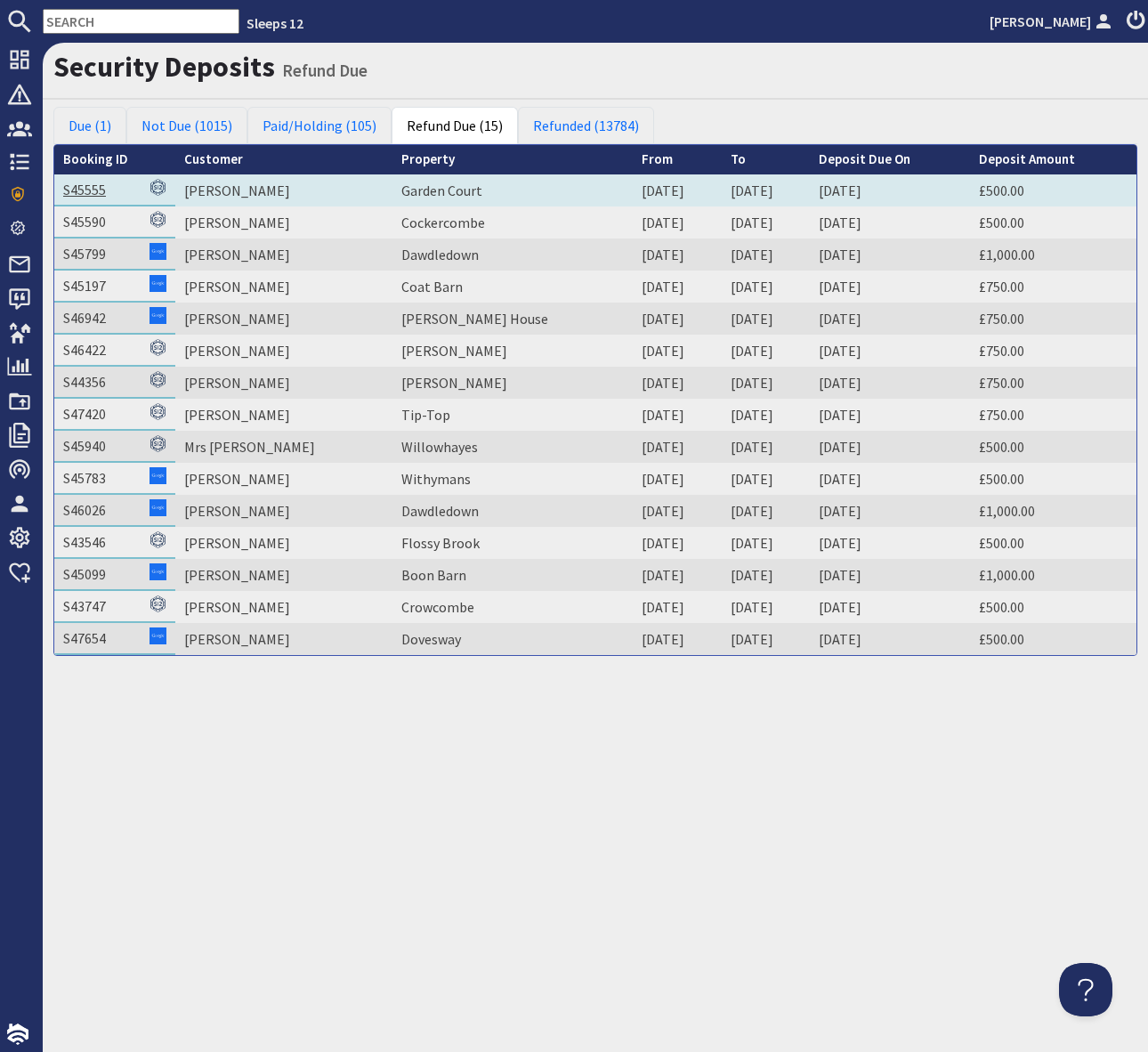
click at [91, 184] on link "S45555" at bounding box center [84, 189] width 43 height 18
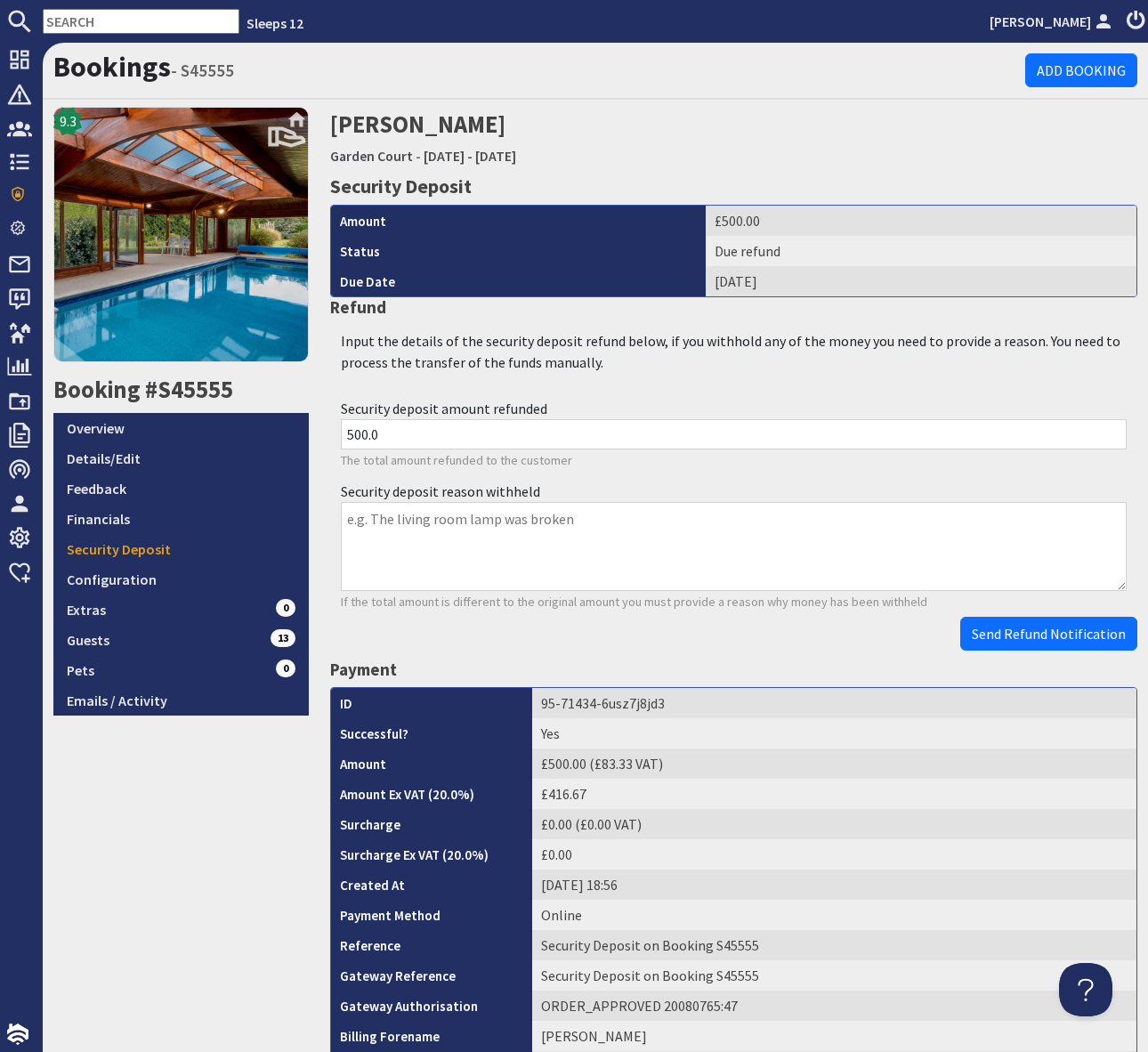
scroll to position [575, 0]
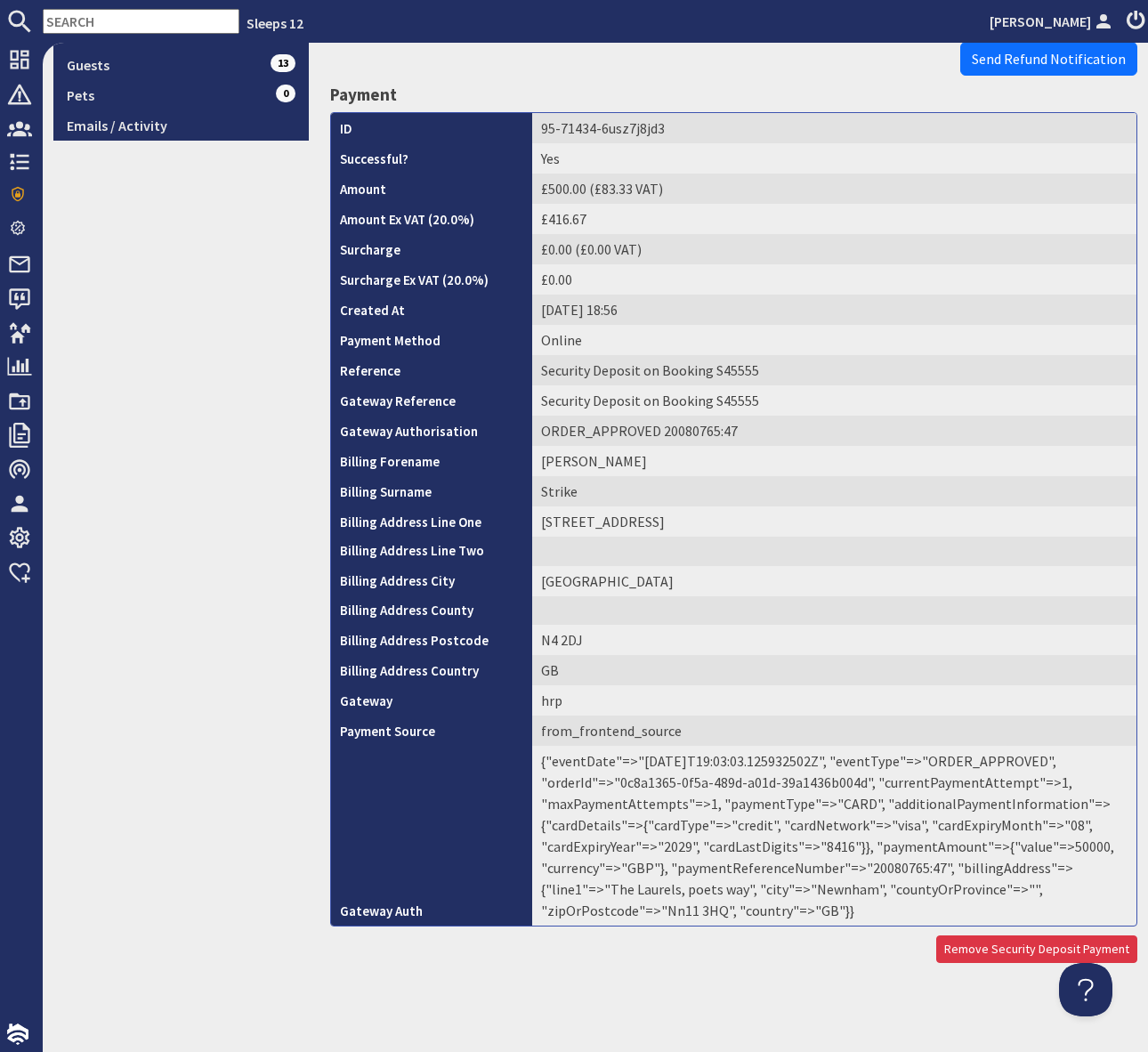
click at [887, 867] on td "{"eventDate"=>"[DATE]T19:03:03.125932502Z", "eventType"=>"ORDER_APPROVED", "ord…" at bounding box center [835, 835] width 604 height 180
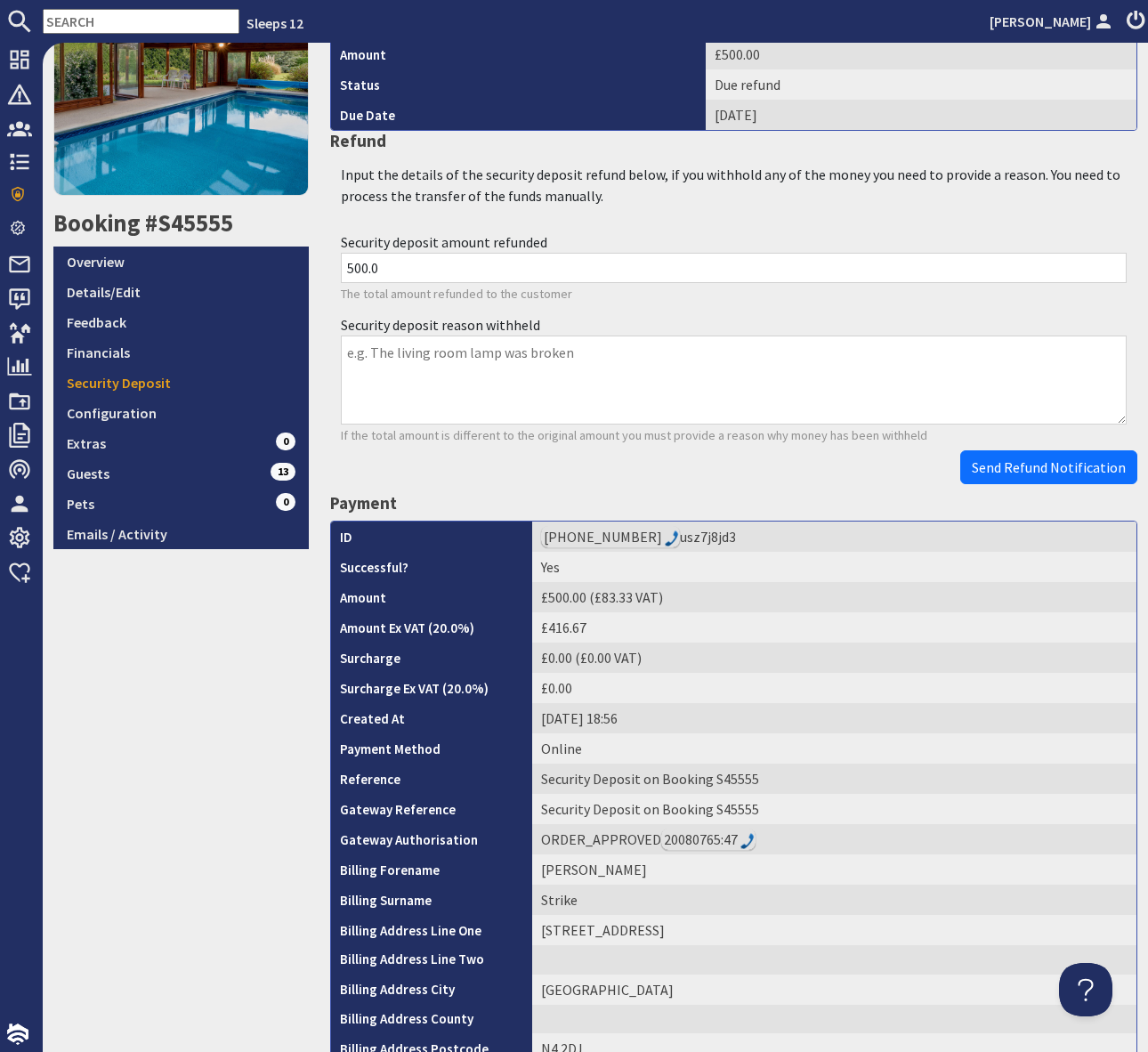
scroll to position [170, 0]
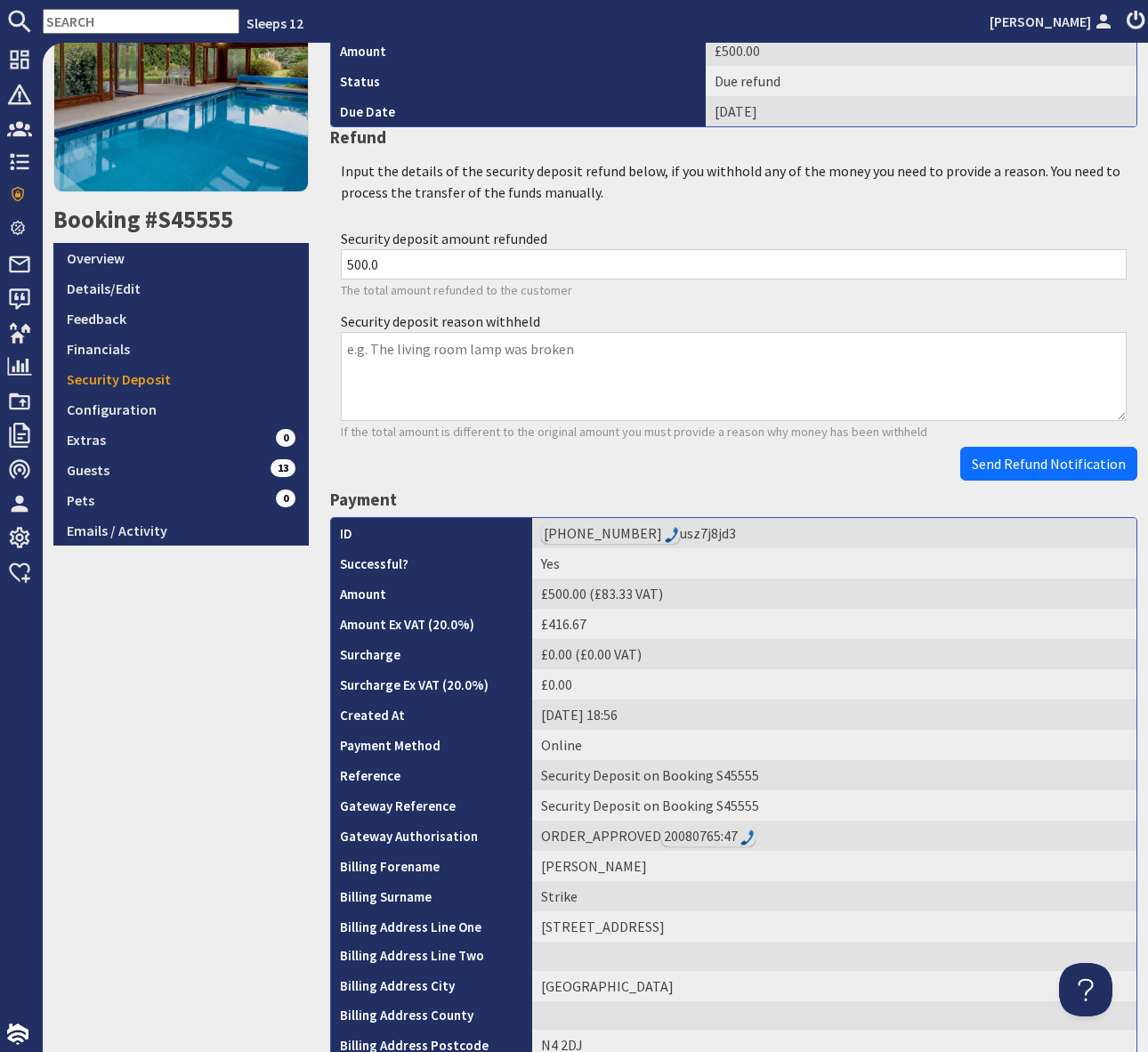
click at [818, 458] on div "Send Refund Notification" at bounding box center [734, 463] width 808 height 34
click at [995, 452] on button "Send Refund Notification" at bounding box center [1049, 463] width 177 height 34
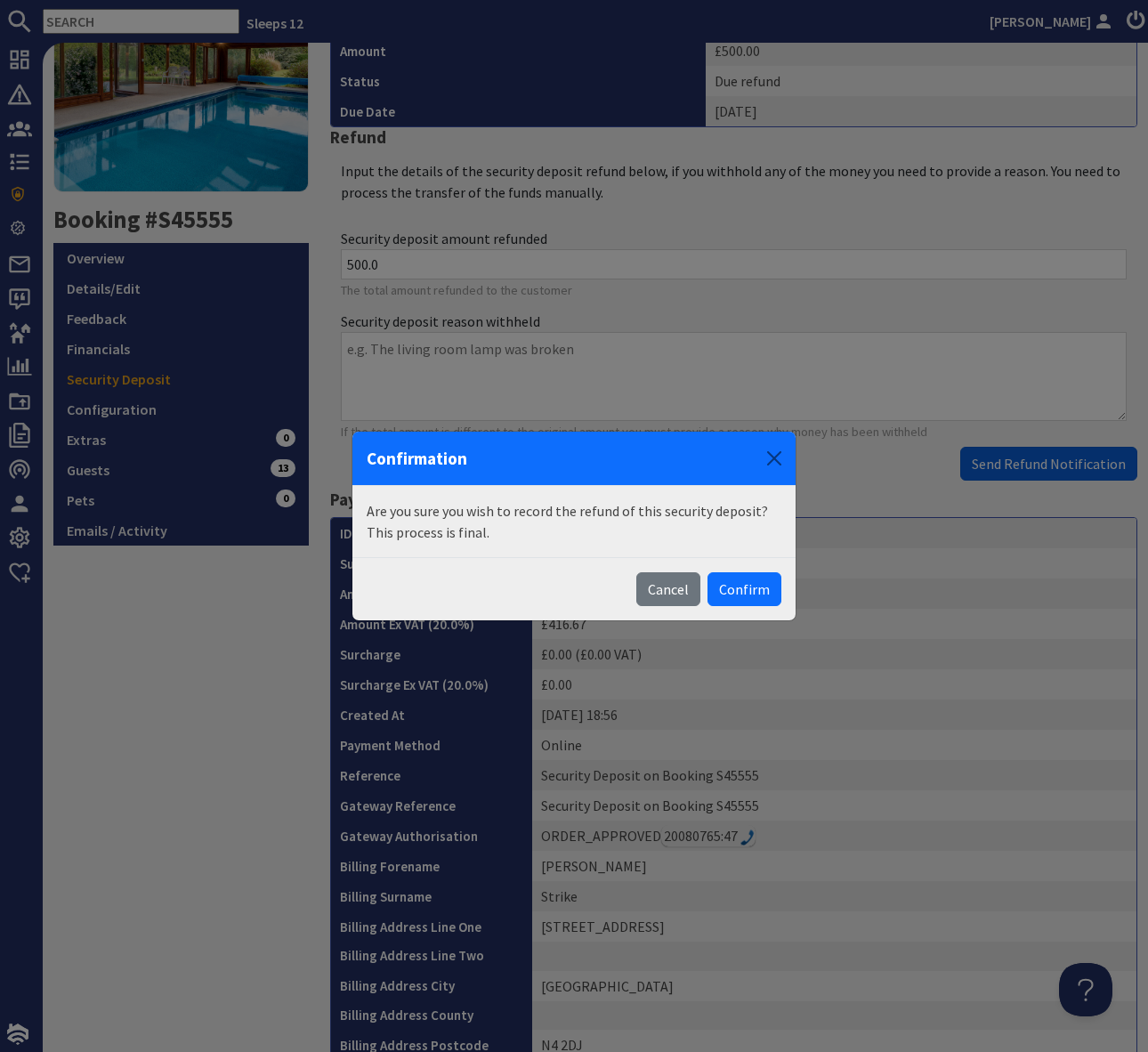
click at [996, 453] on div "Confirmation Are you sure you wish to record the refund of this security deposi…" at bounding box center [574, 526] width 1148 height 1052
click at [746, 594] on button "Confirm" at bounding box center [744, 589] width 74 height 34
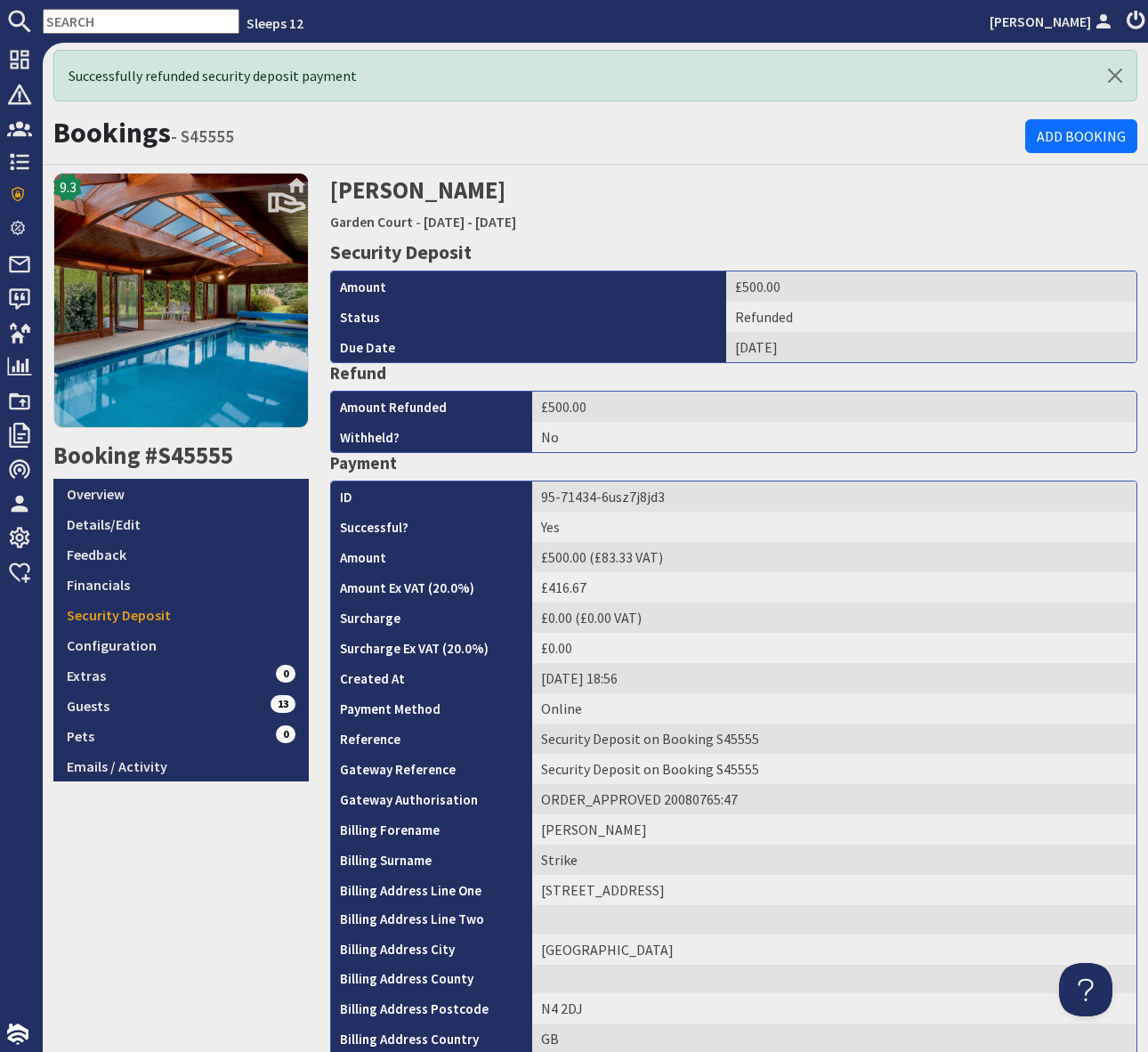
scroll to position [2, 0]
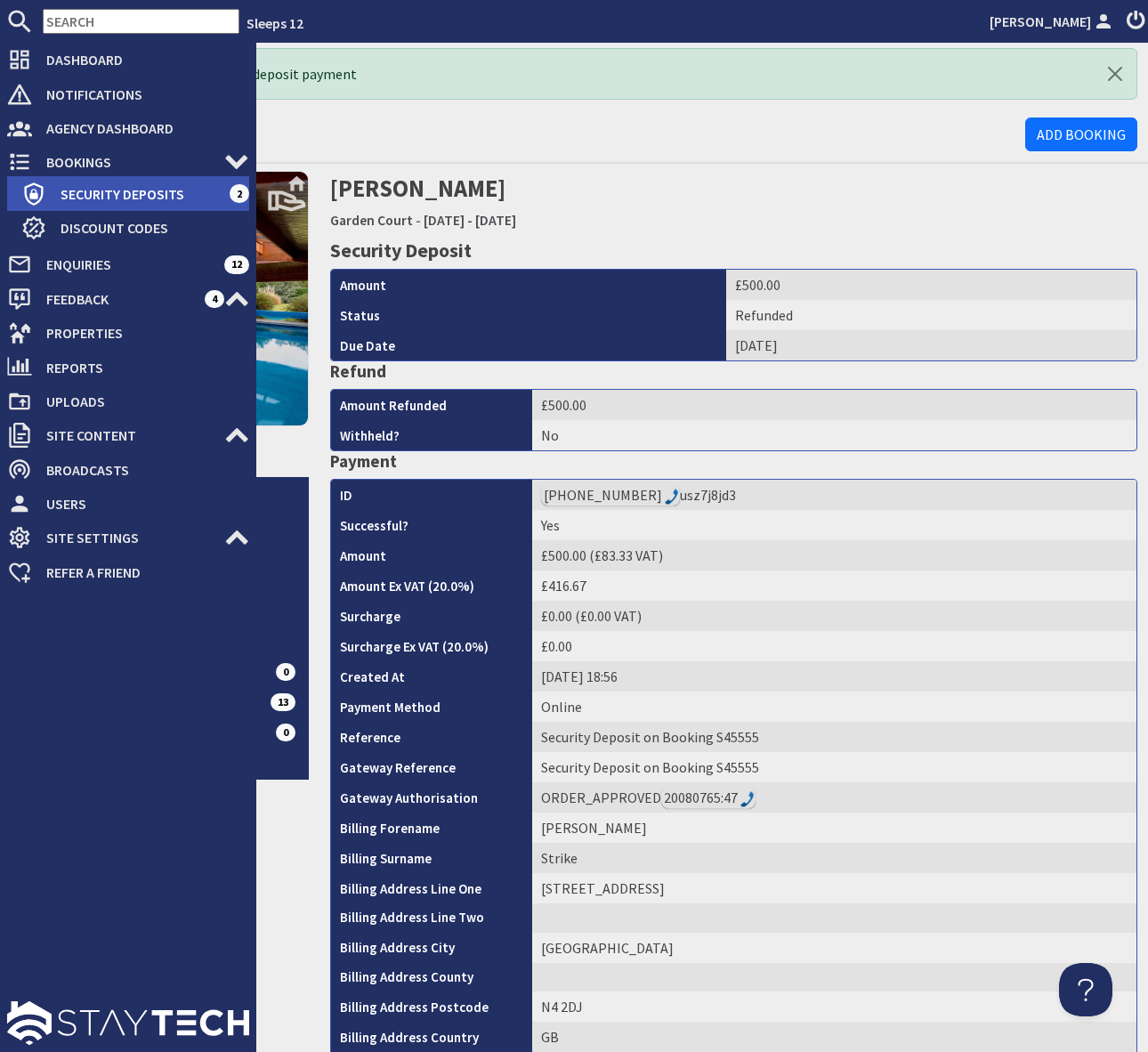
click at [206, 196] on span "Security Deposits" at bounding box center [137, 194] width 183 height 28
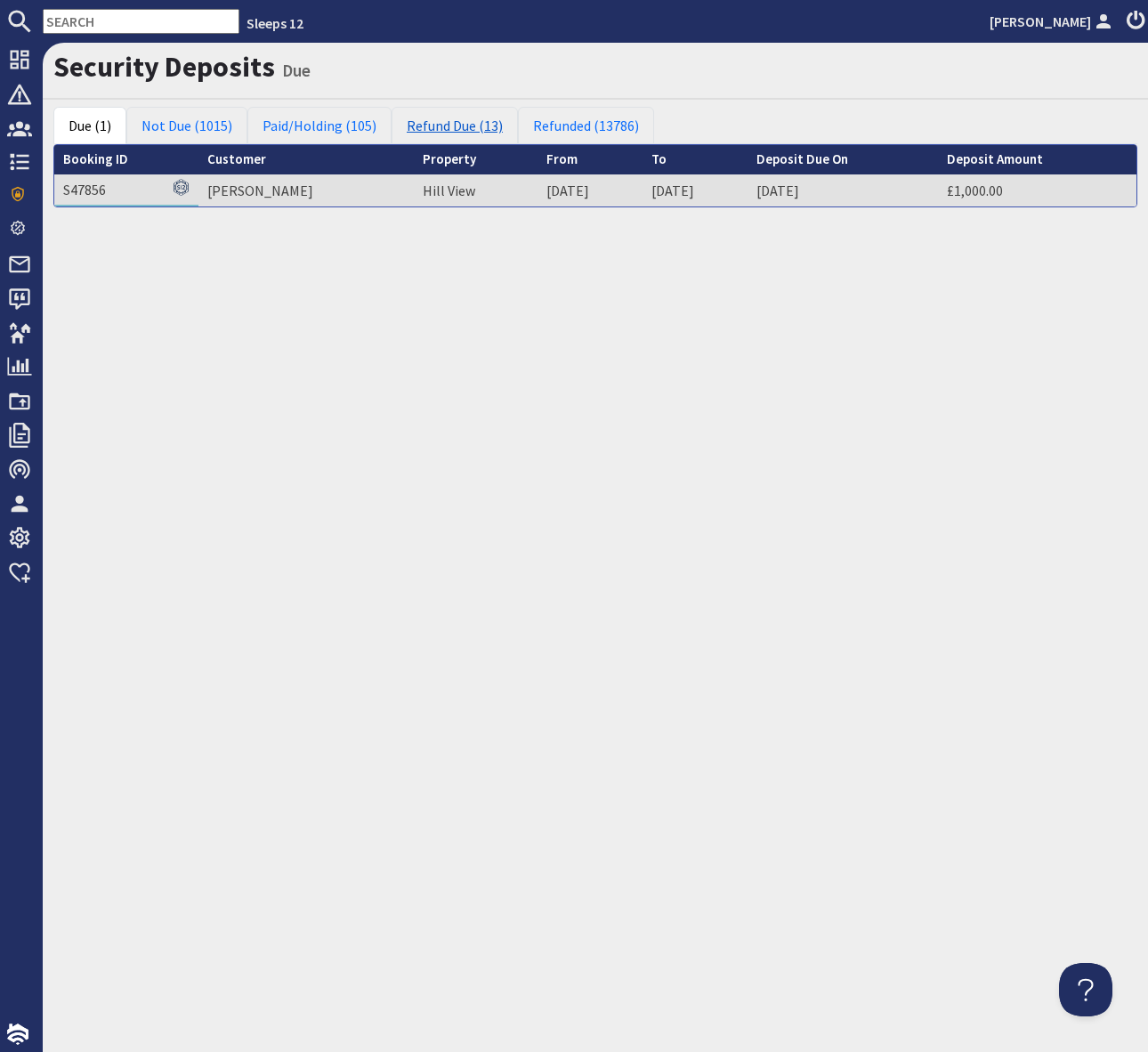
click at [465, 127] on link "Refund Due (13)" at bounding box center [455, 126] width 127 height 38
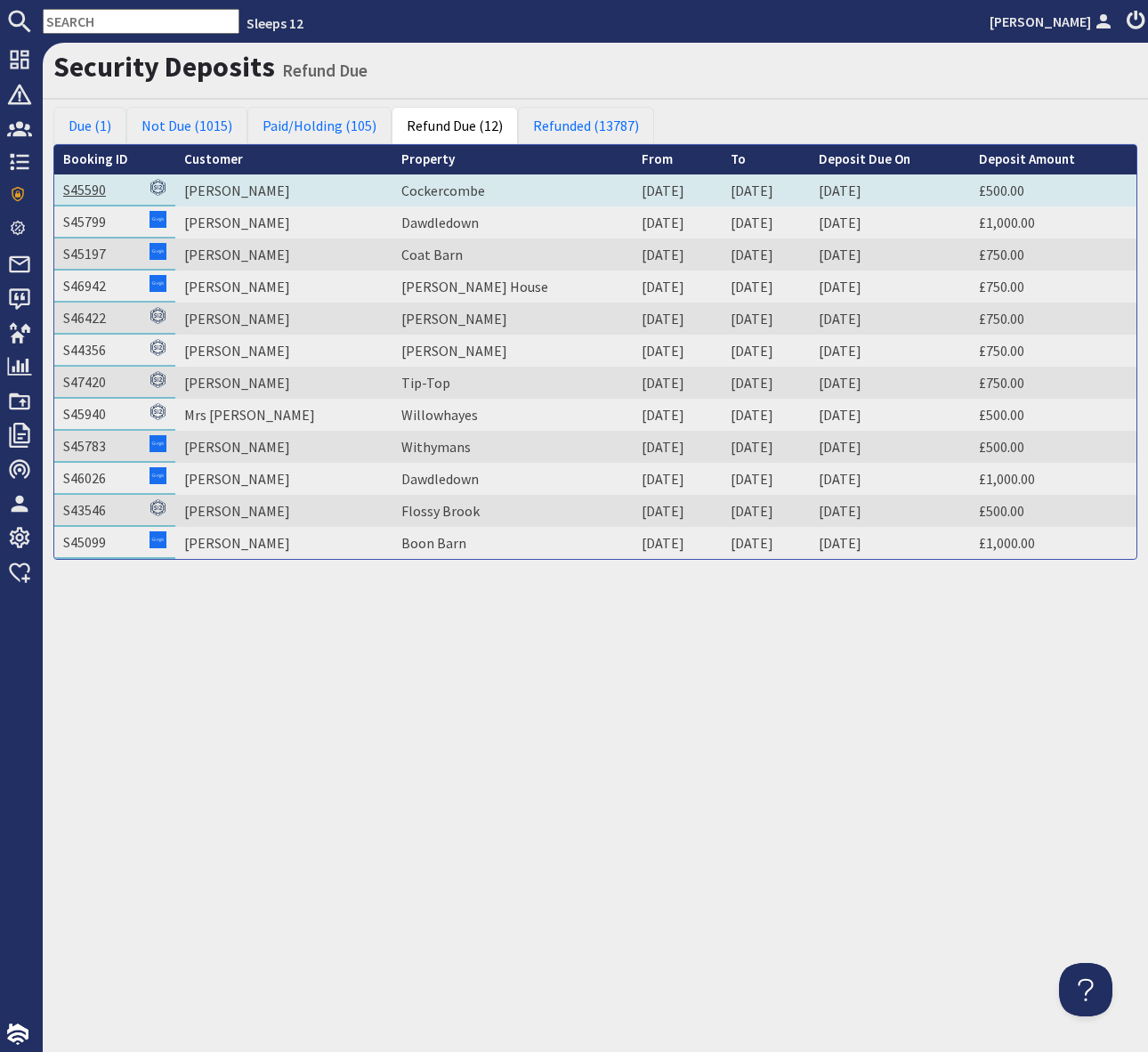
click at [88, 190] on link "S45590" at bounding box center [84, 189] width 43 height 18
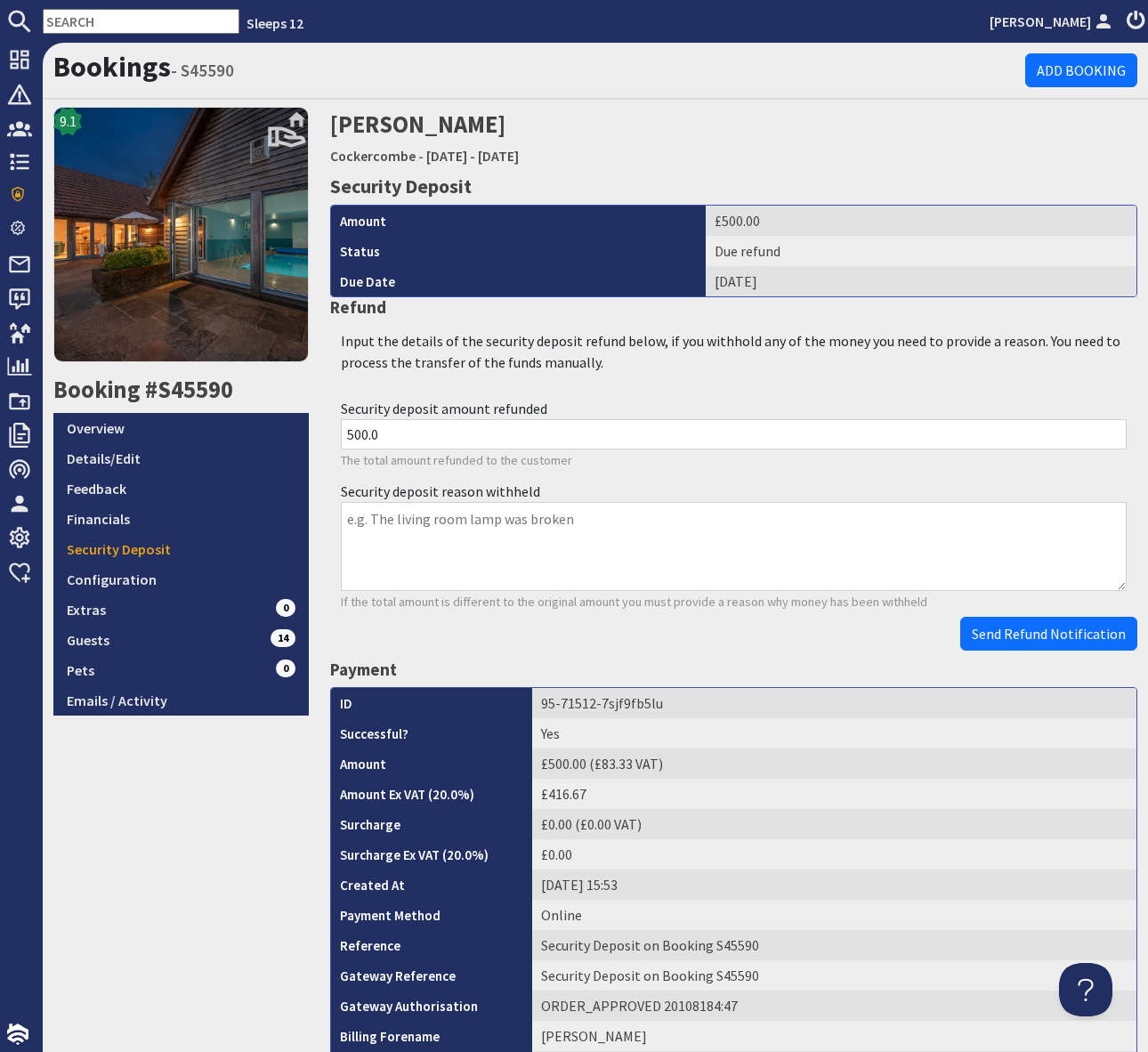
scroll to position [577, 0]
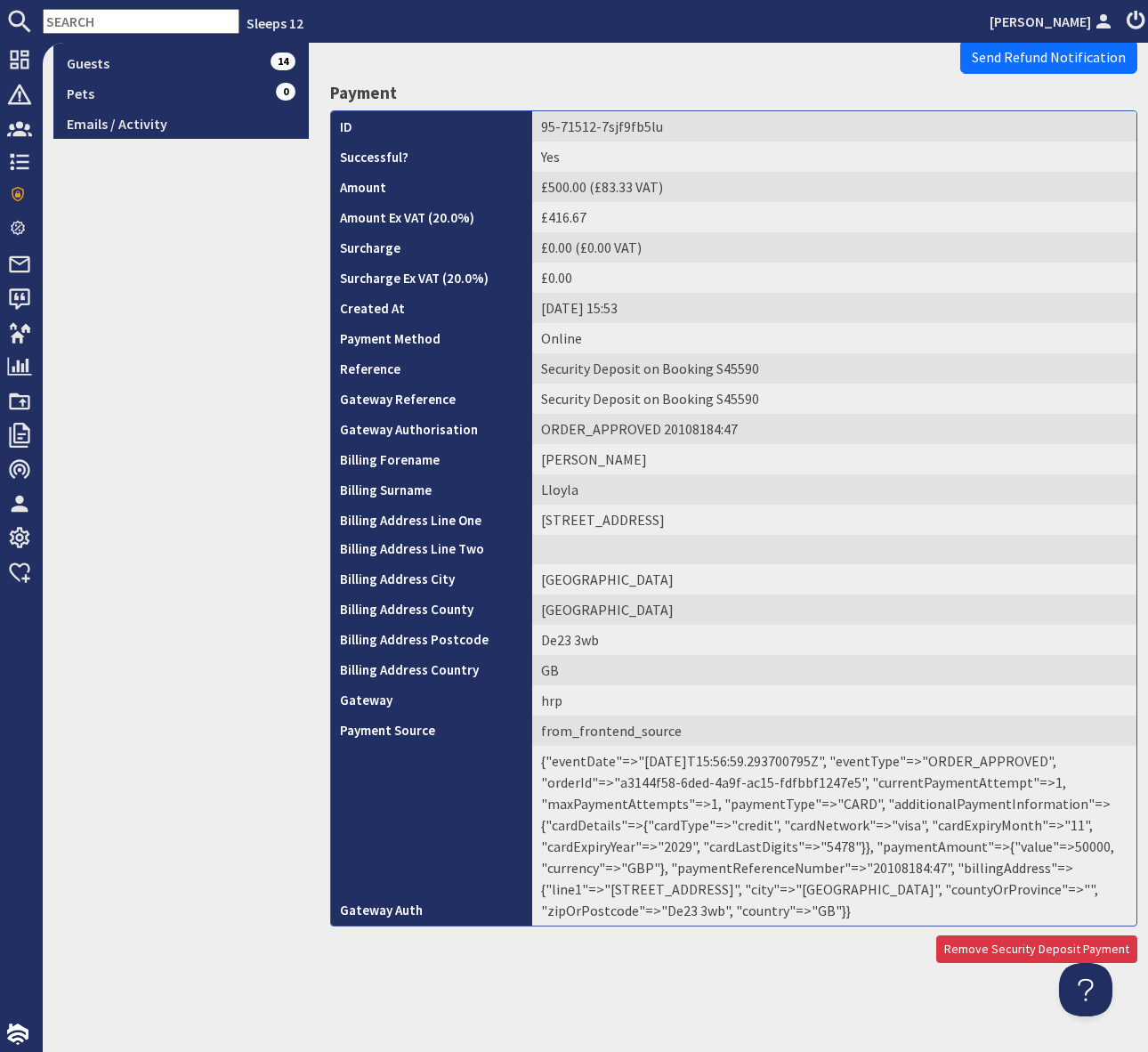
click at [886, 865] on td "{"eventDate"=>"[DATE]T15:56:59.293700795Z", "eventType"=>"ORDER_APPROVED", "ord…" at bounding box center [835, 835] width 604 height 180
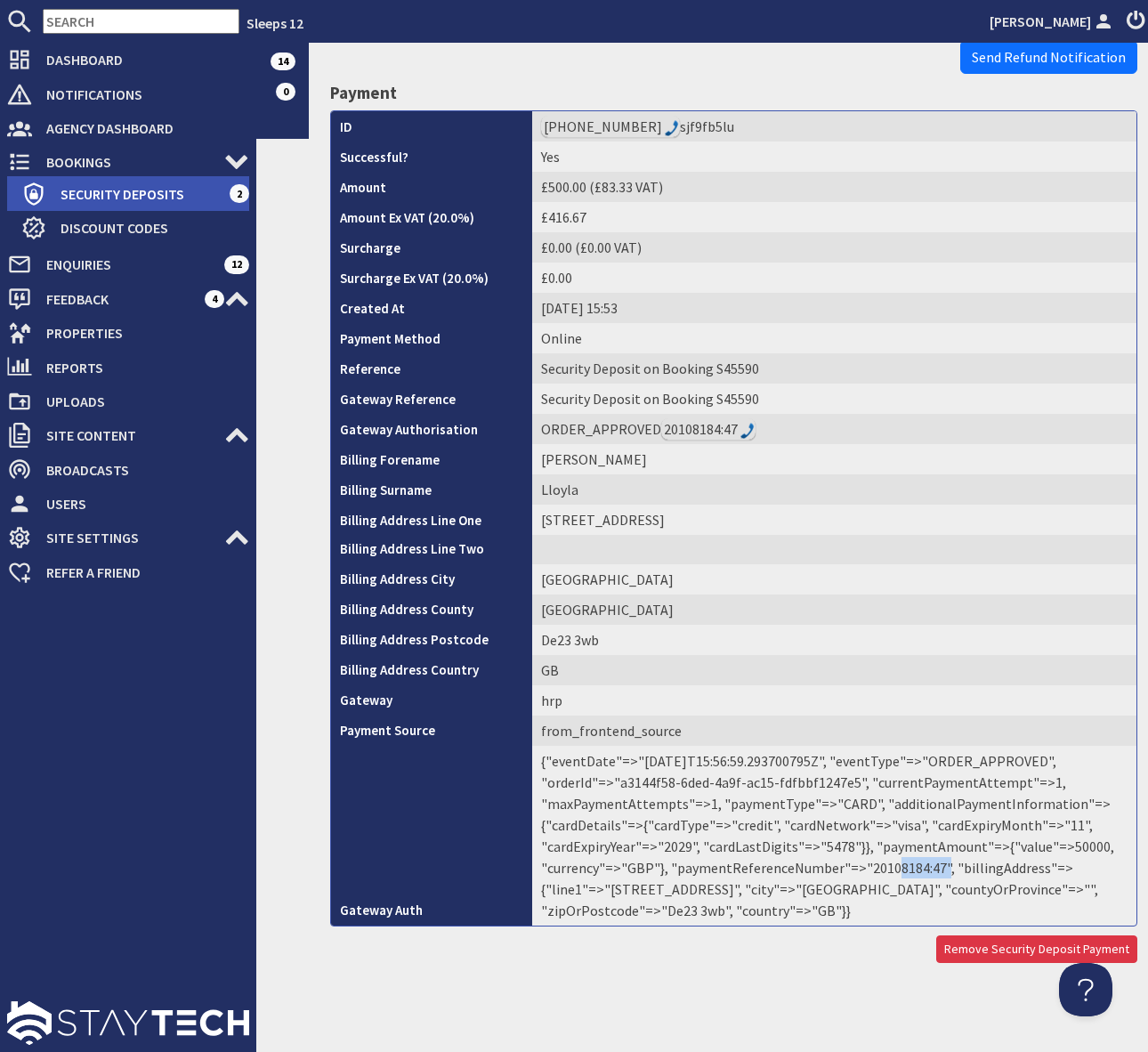
click at [131, 190] on span "Security Deposits" at bounding box center [137, 194] width 183 height 28
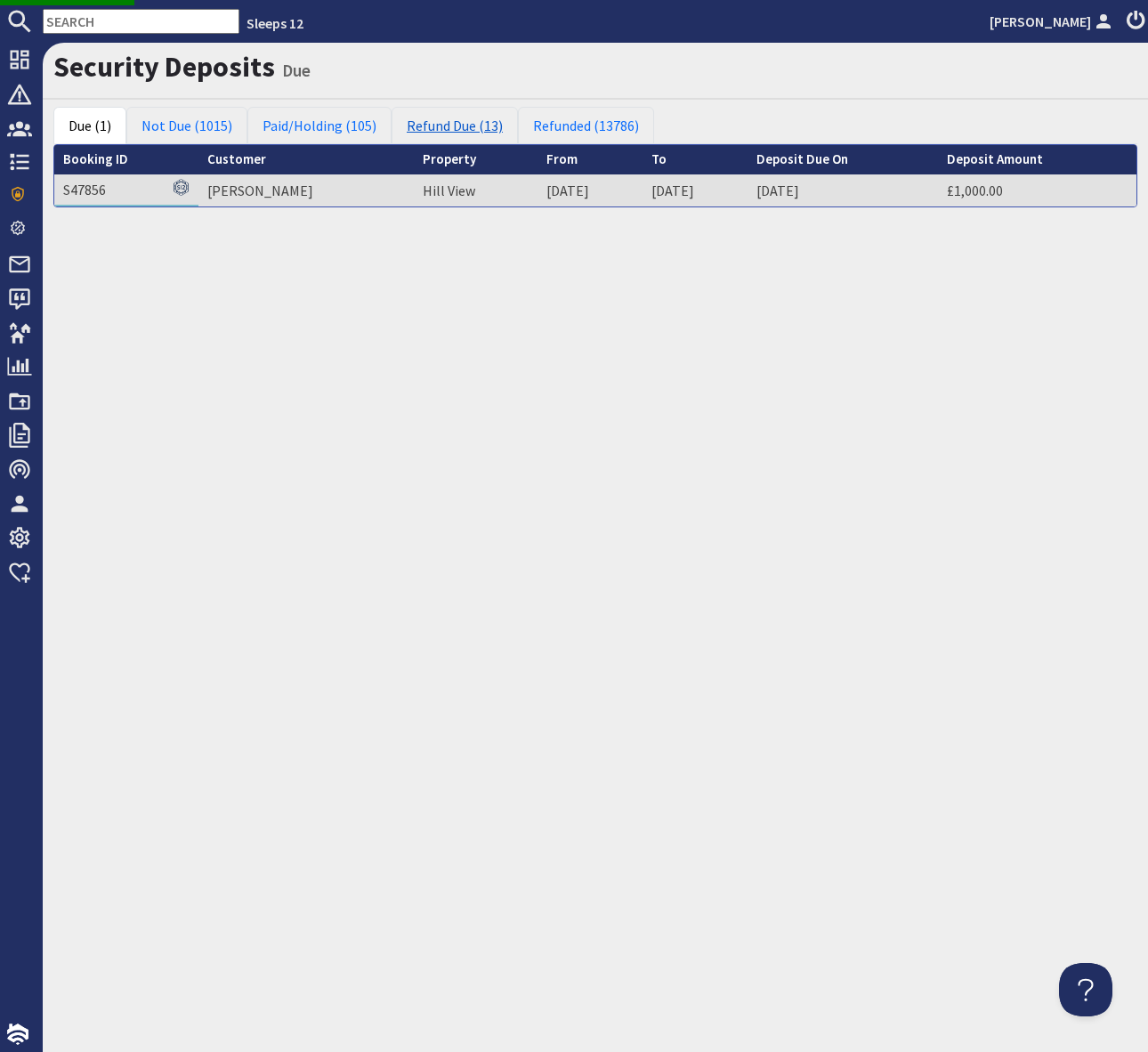
click at [465, 128] on link "Refund Due (13)" at bounding box center [455, 126] width 127 height 38
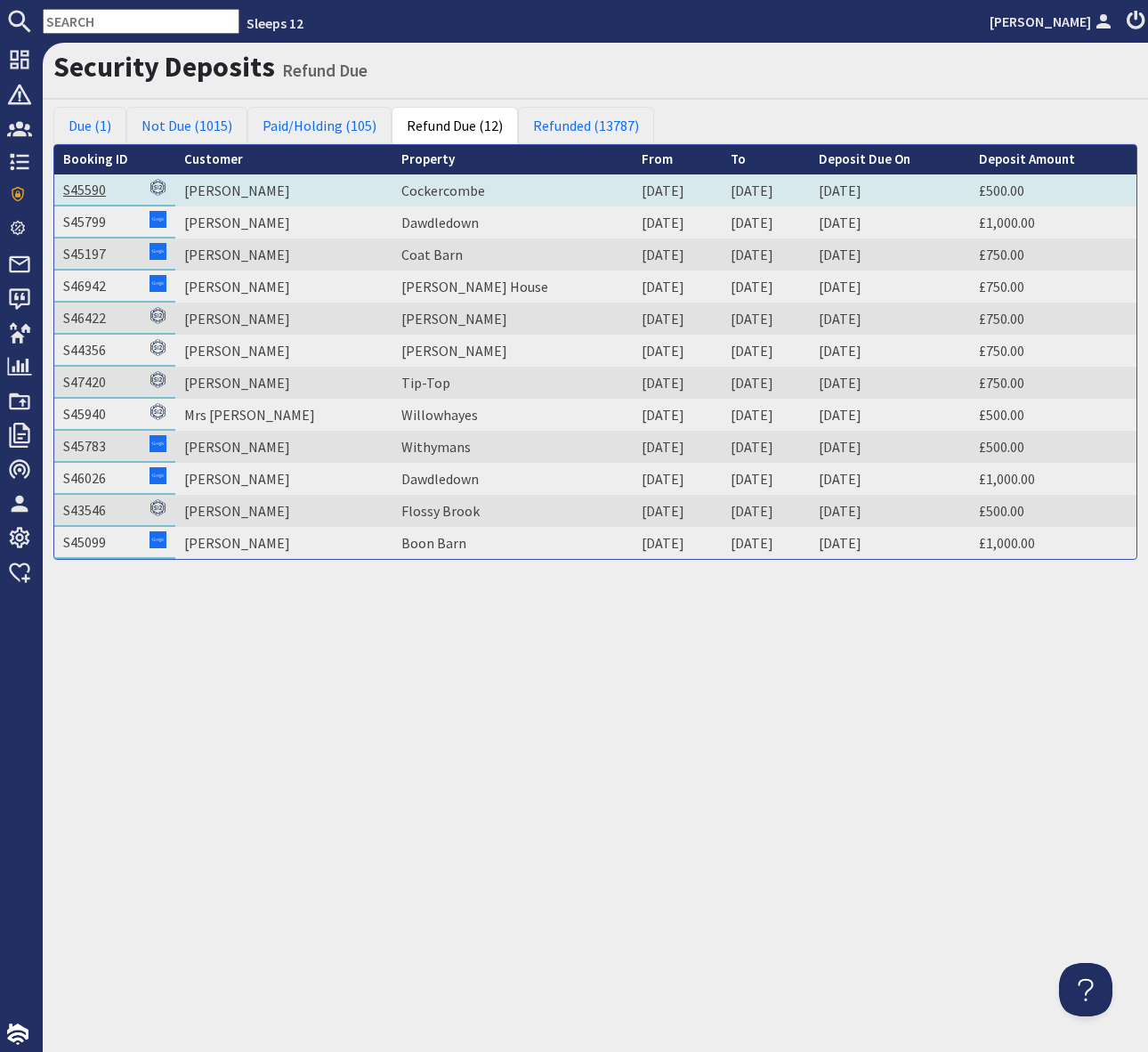
click at [87, 189] on link "S45590" at bounding box center [84, 189] width 43 height 18
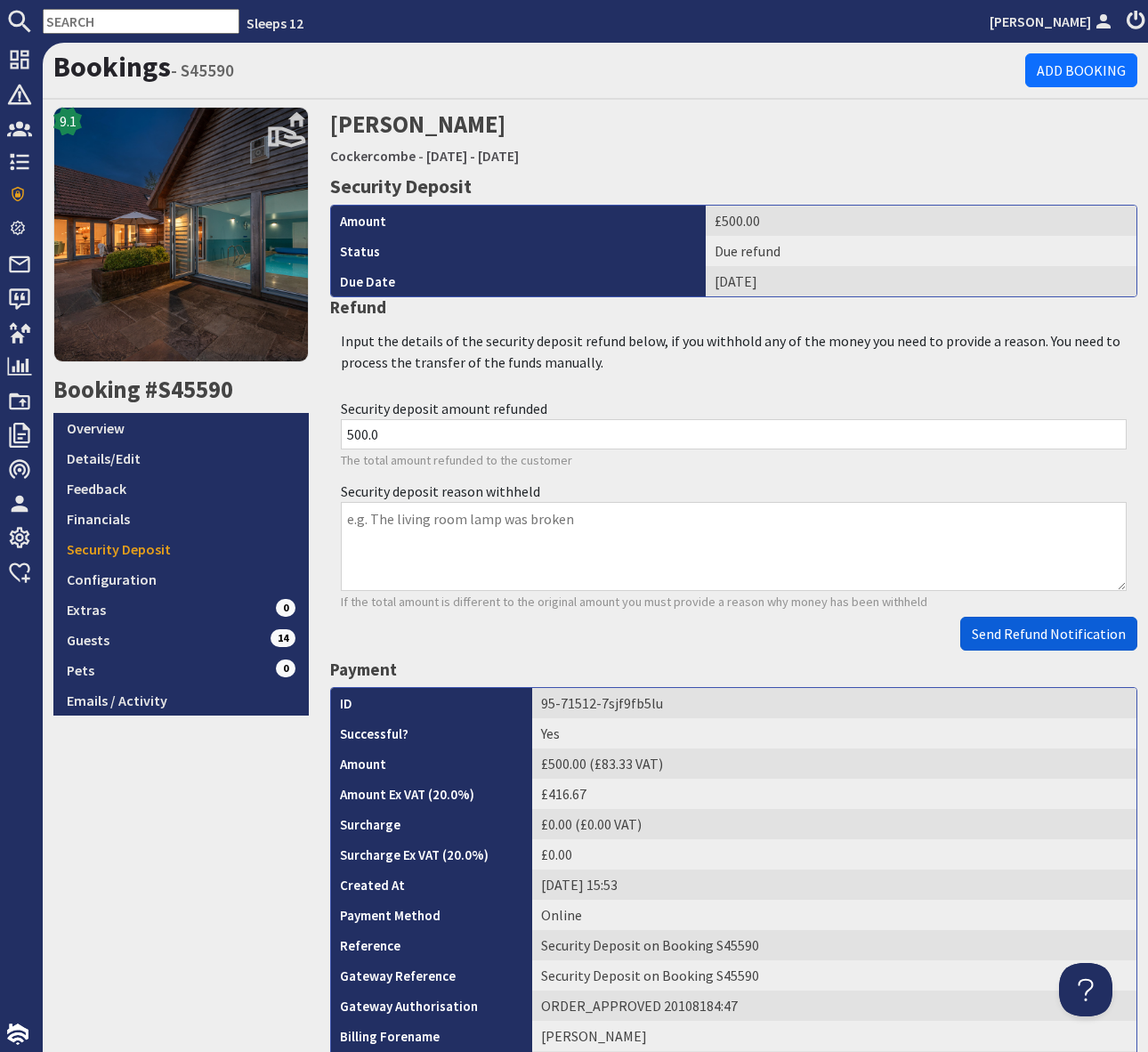
click at [1010, 627] on span "Send Refund Notification" at bounding box center [1049, 633] width 154 height 18
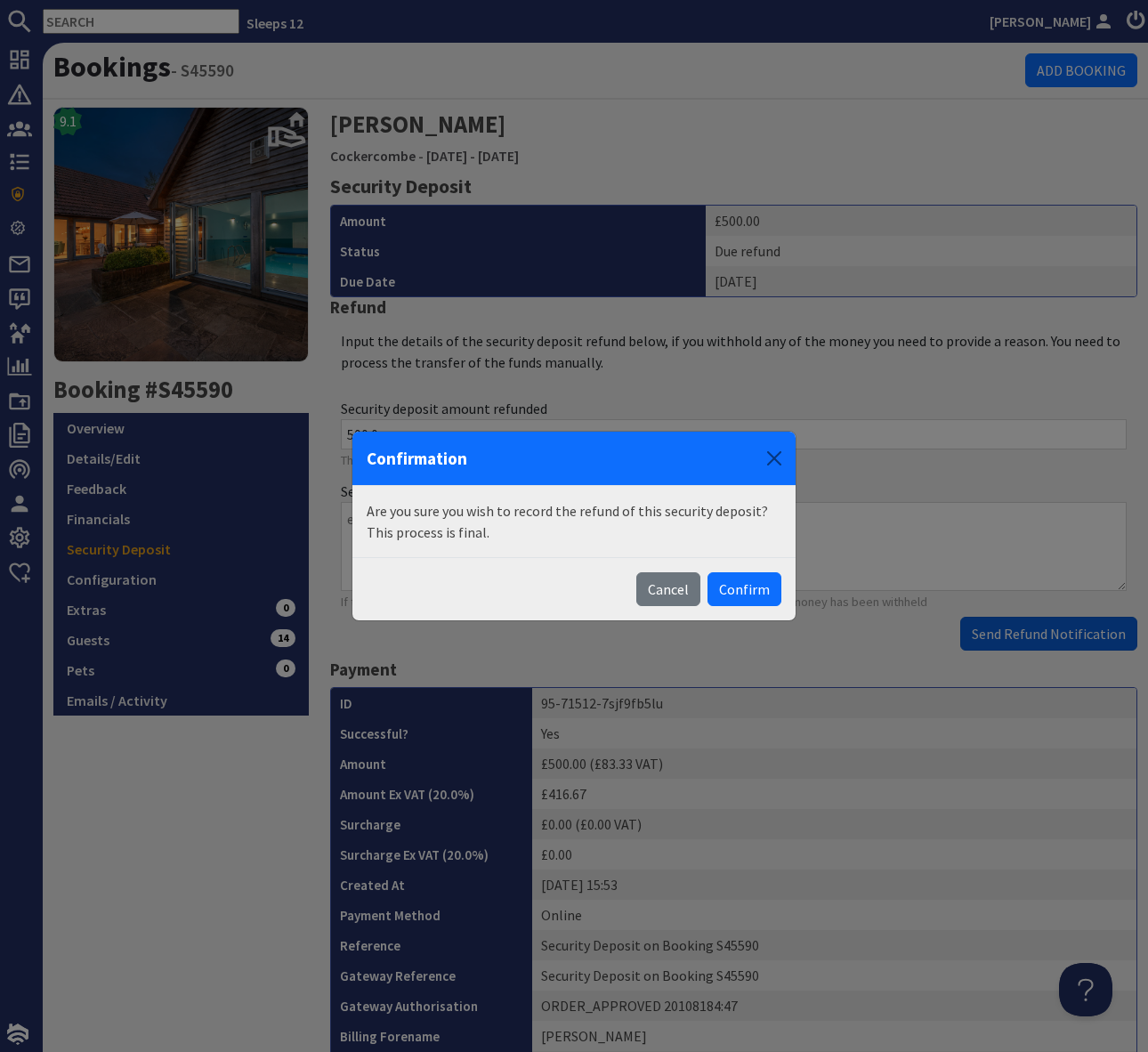
click at [1010, 627] on div "Confirmation Are you sure you wish to record the refund of this security deposi…" at bounding box center [574, 526] width 1148 height 1052
click at [753, 590] on button "Confirm" at bounding box center [744, 589] width 74 height 34
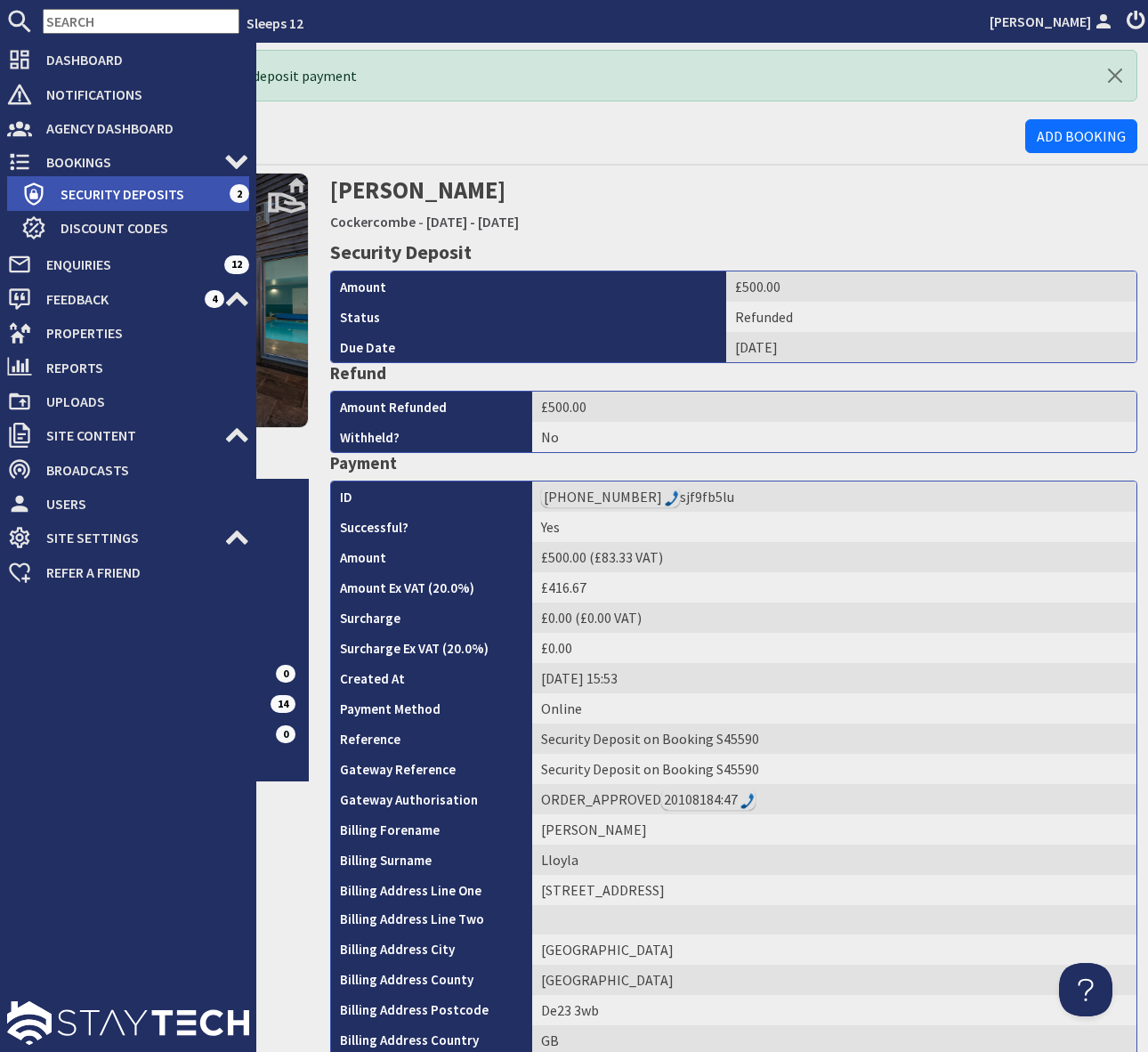
click at [125, 192] on span "Security Deposits" at bounding box center [137, 194] width 183 height 28
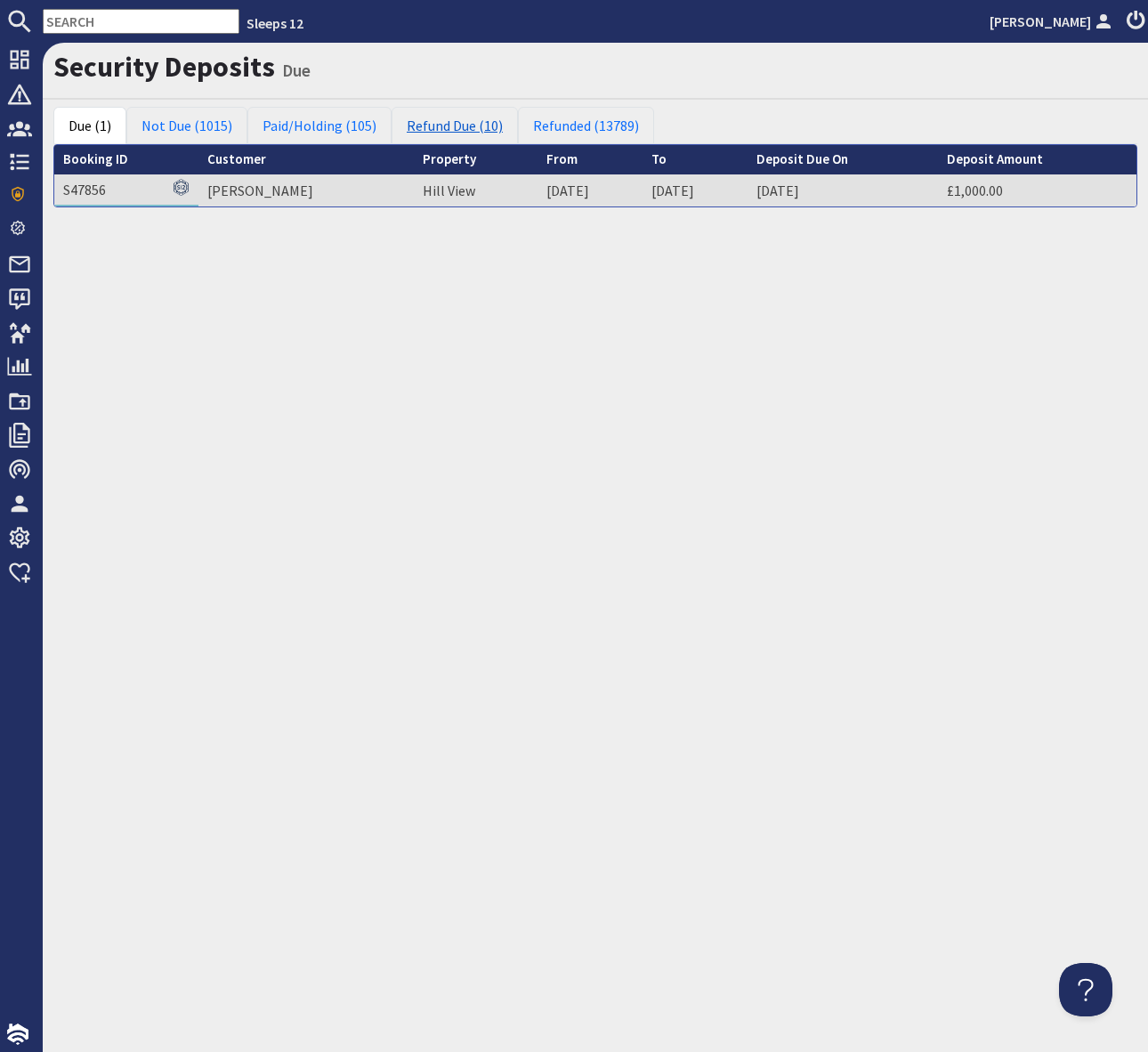
click at [457, 128] on link "Refund Due (10)" at bounding box center [455, 126] width 127 height 38
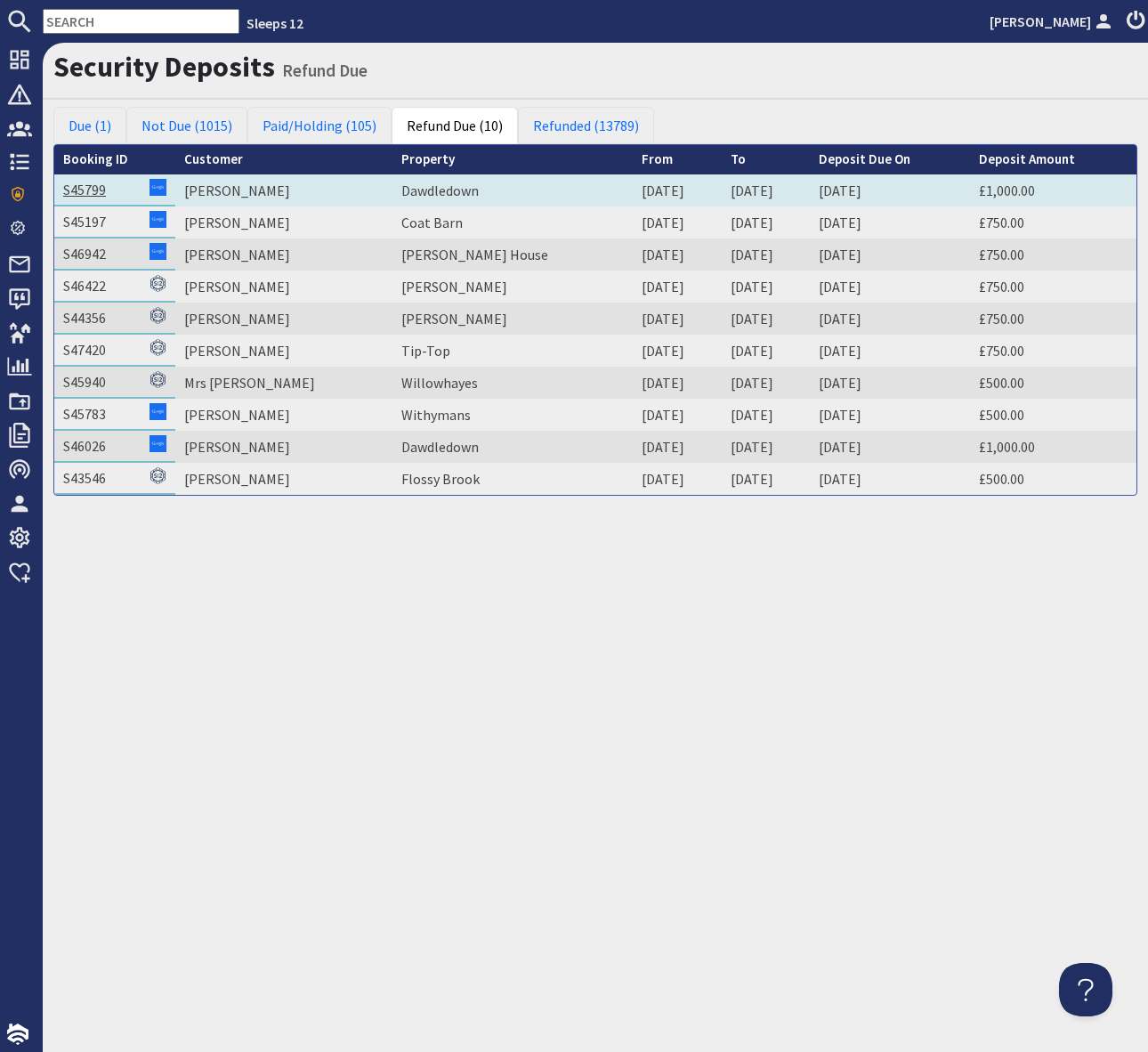
click at [69, 185] on link "S45799" at bounding box center [84, 189] width 43 height 18
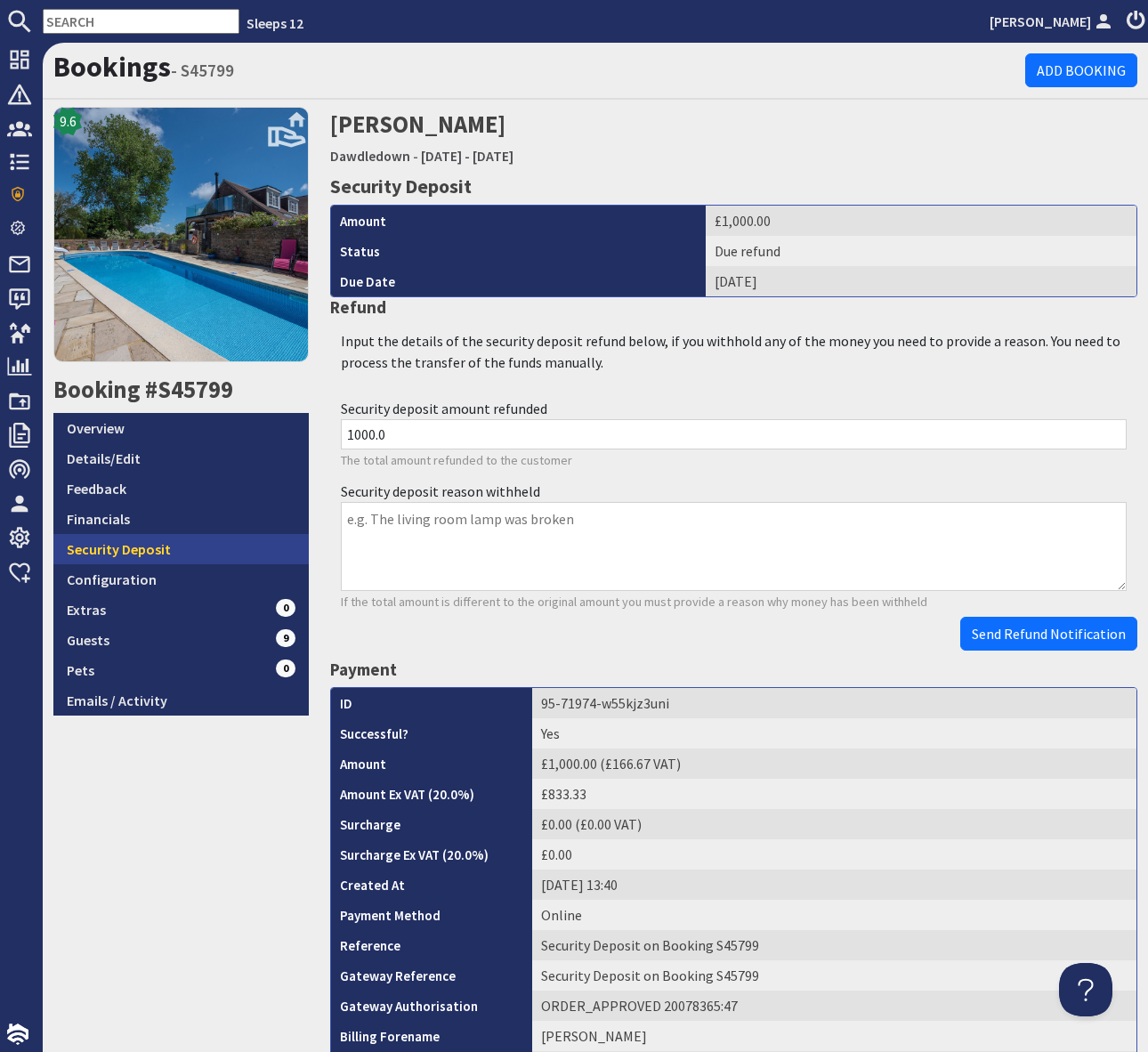
click at [247, 548] on link "Security Deposit" at bounding box center [181, 549] width 255 height 30
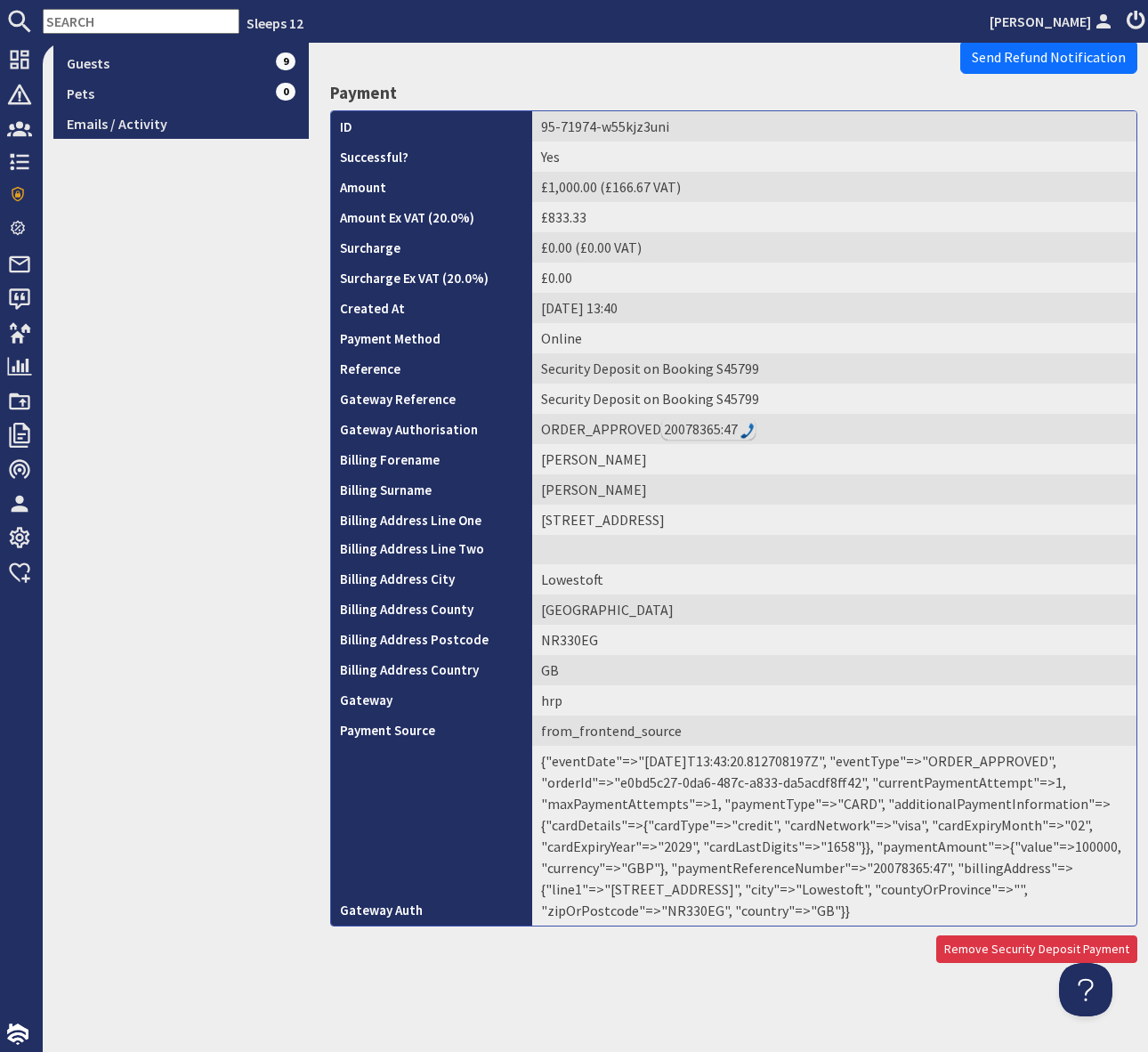
click at [882, 868] on td "{"eventDate"=>"[DATE]T13:43:20.812708197Z", "eventType"=>"ORDER_APPROVED", "ord…" at bounding box center [835, 835] width 604 height 180
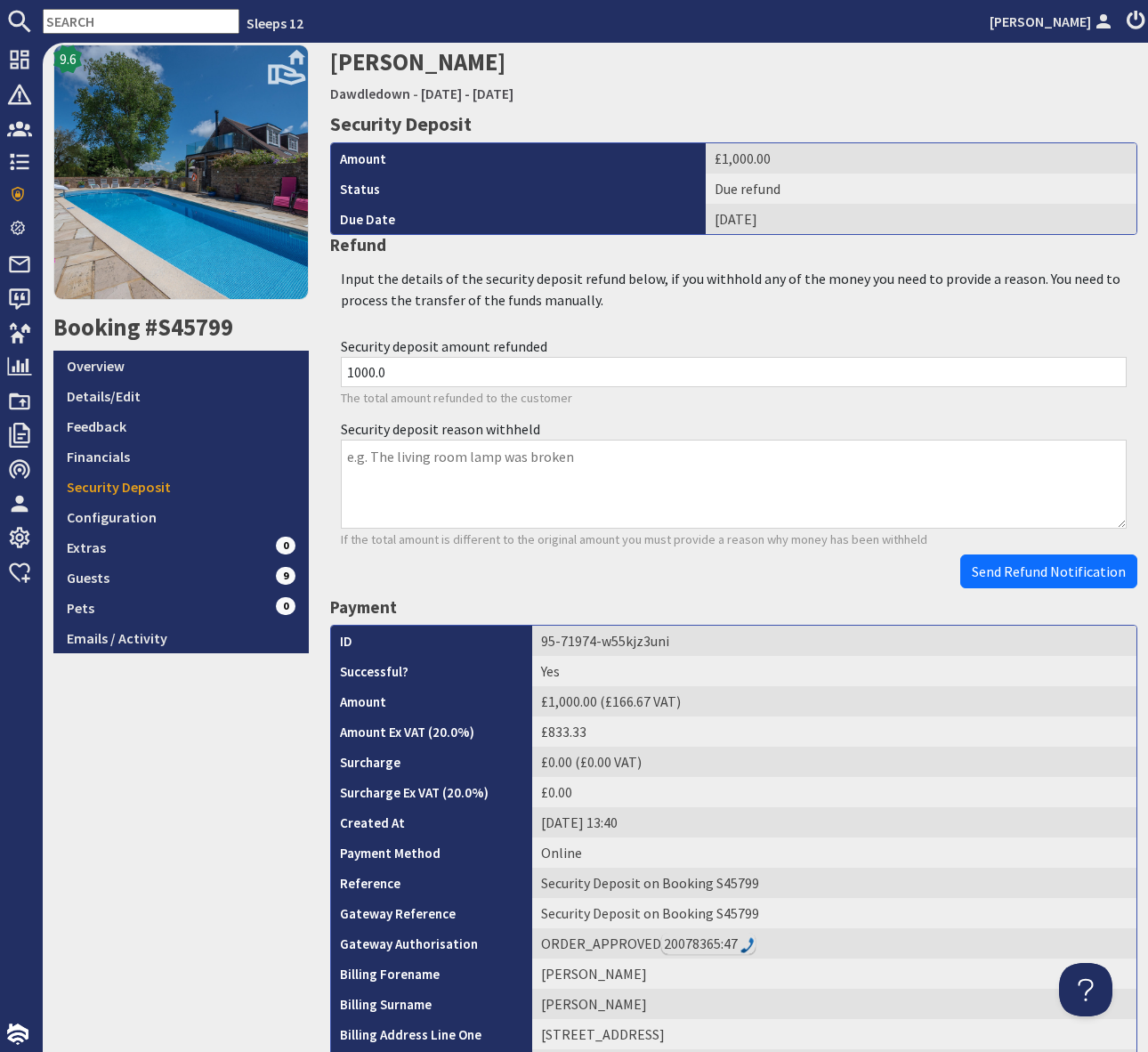
scroll to position [0, 0]
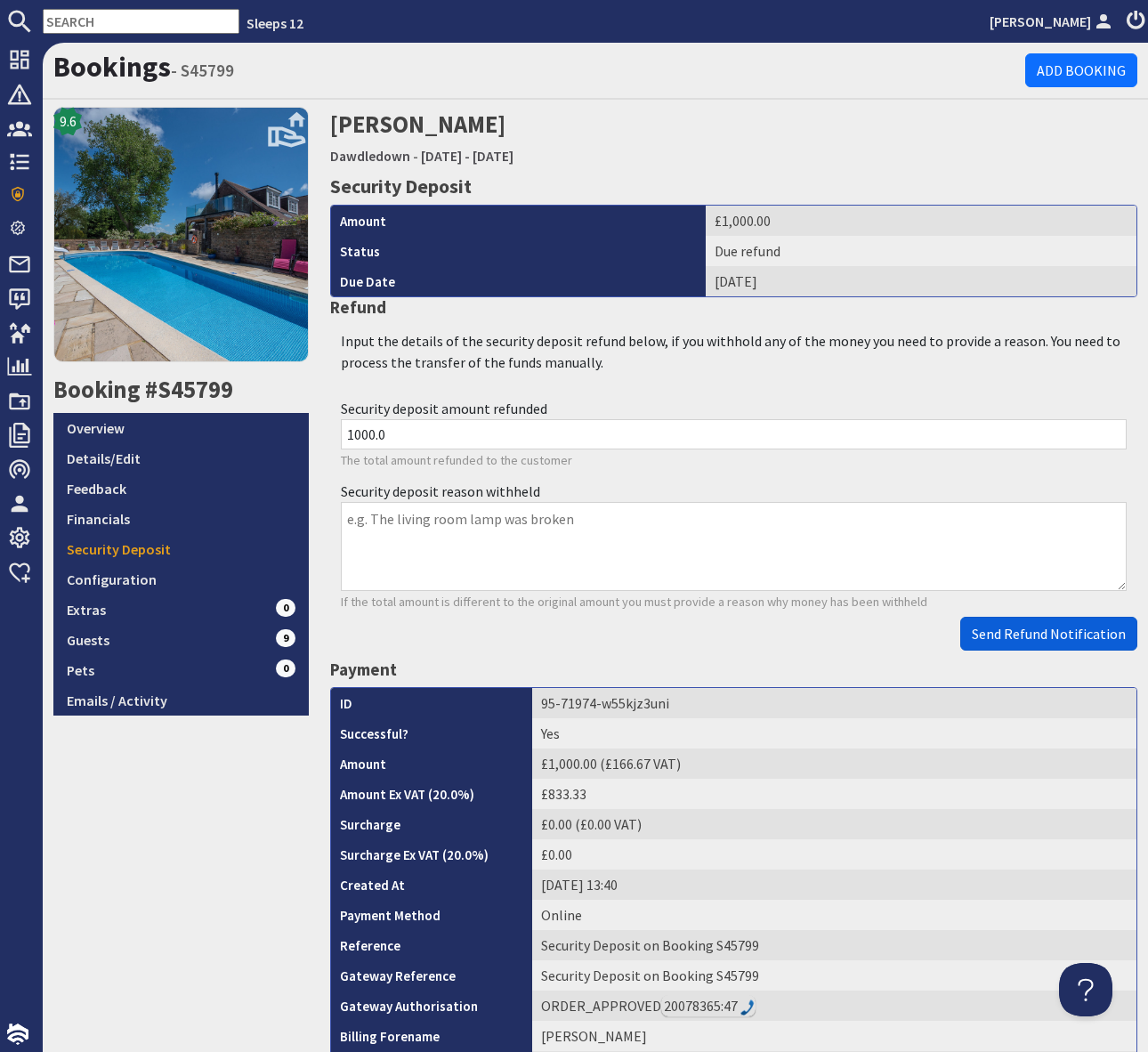
click at [1065, 633] on span "Send Refund Notification" at bounding box center [1049, 633] width 154 height 18
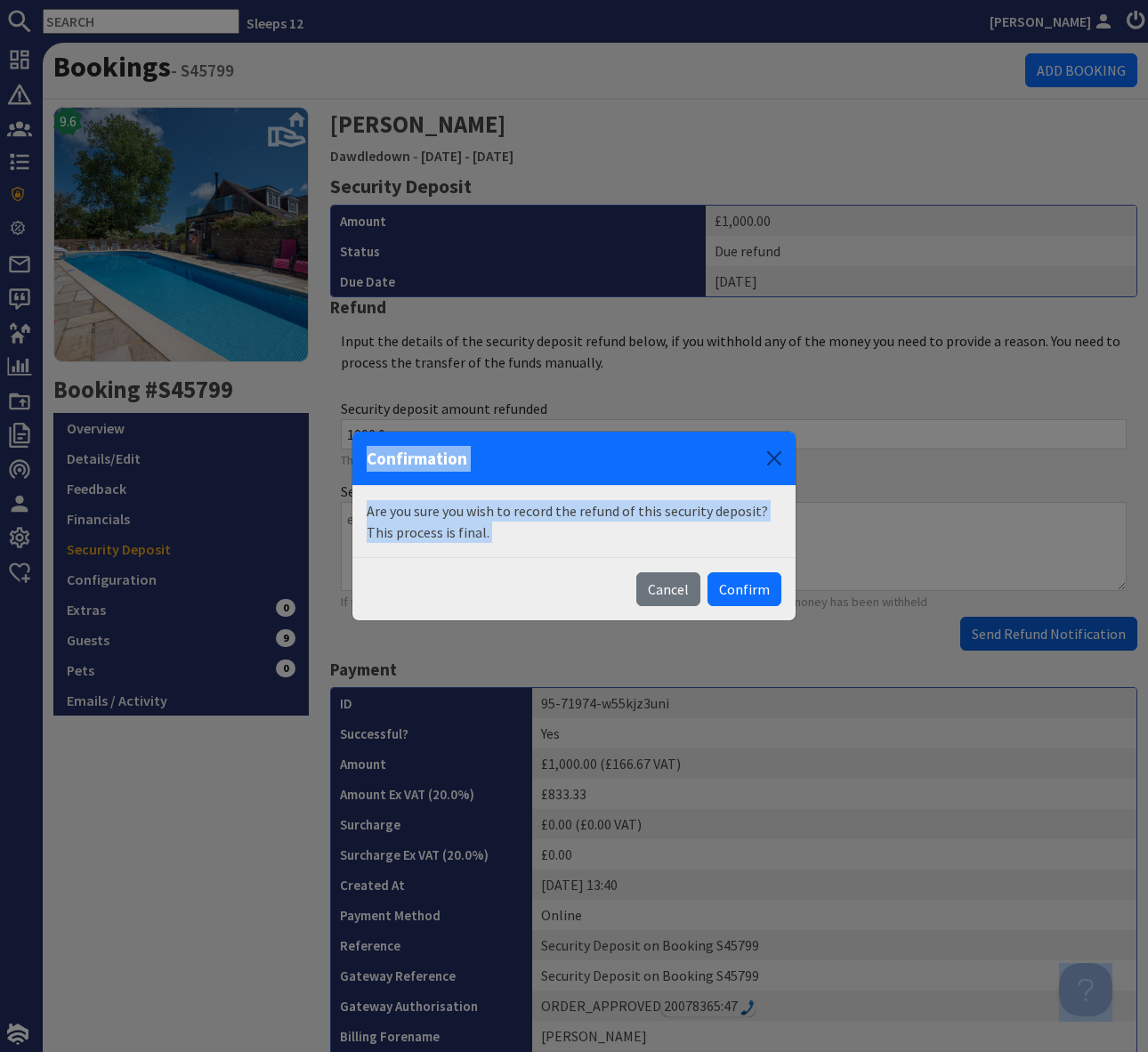
click at [1065, 633] on body "Sleeps 12 [PERSON_NAME] Dashboard Notifications 0 Agency Dashboard Bookings 0 S…" at bounding box center [574, 526] width 1148 height 1052
click at [751, 585] on button "Confirm" at bounding box center [744, 589] width 74 height 34
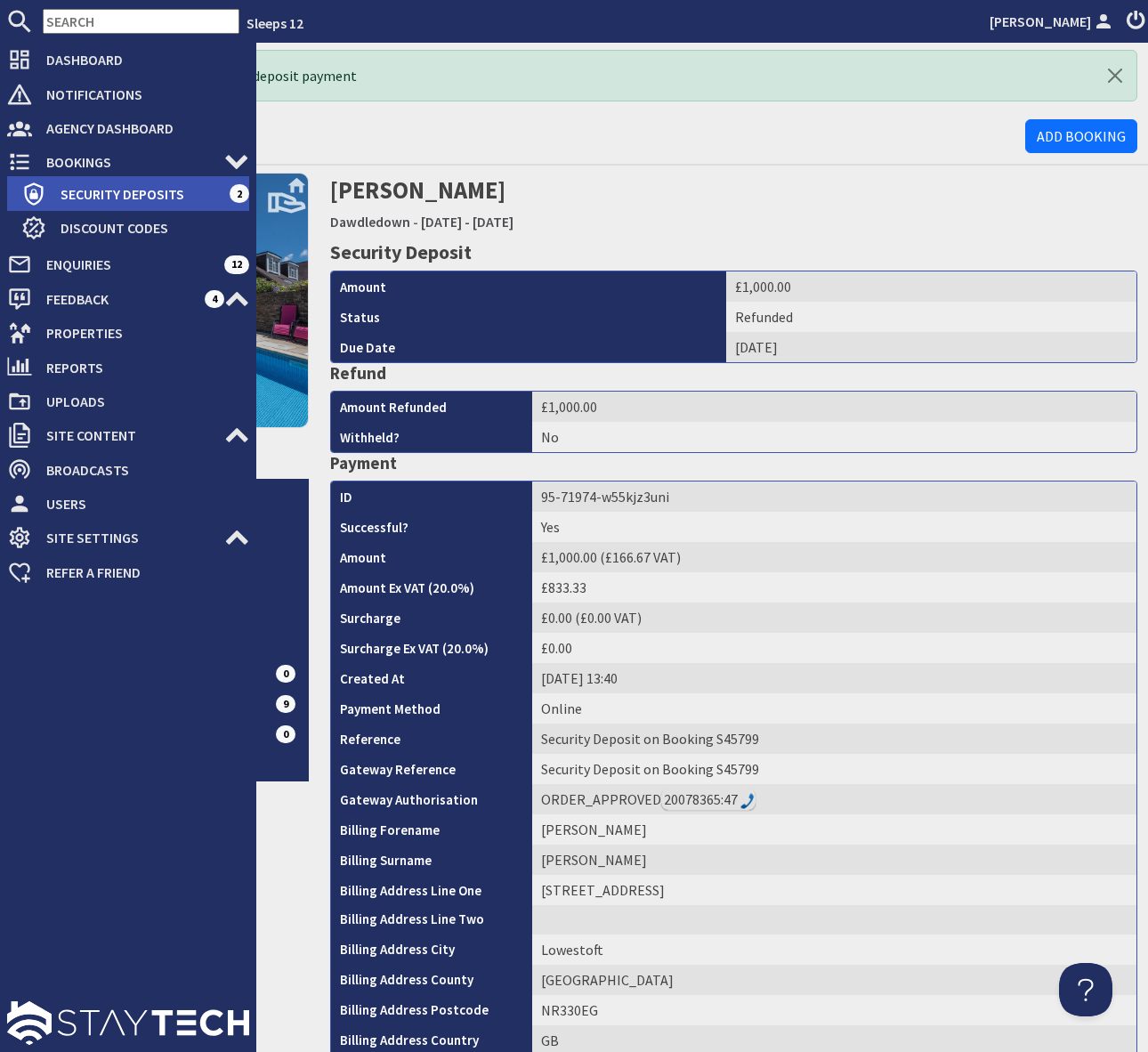
click at [163, 196] on span "Security Deposits" at bounding box center [137, 194] width 183 height 28
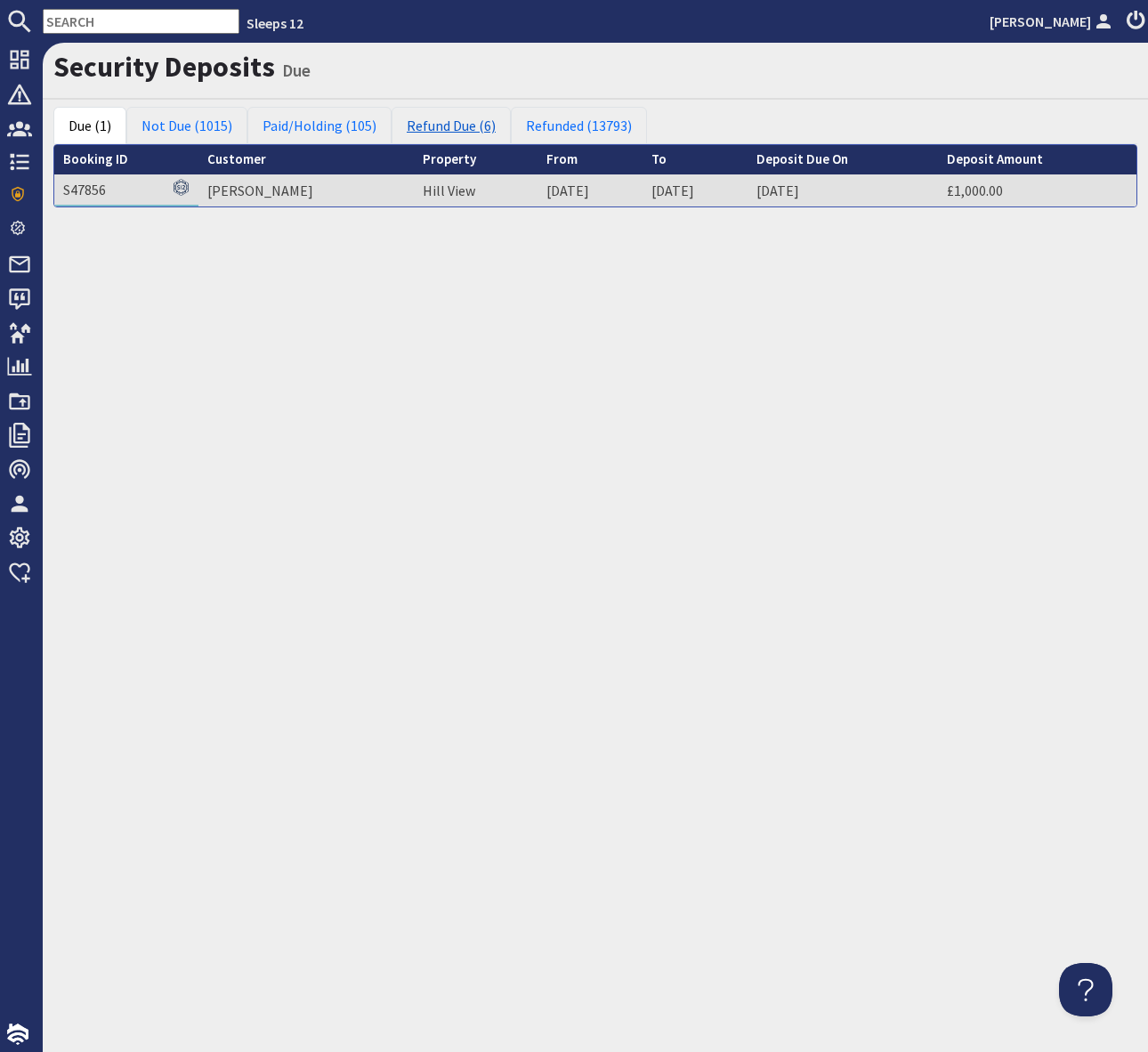
click at [456, 128] on link "Refund Due (6)" at bounding box center [451, 126] width 119 height 38
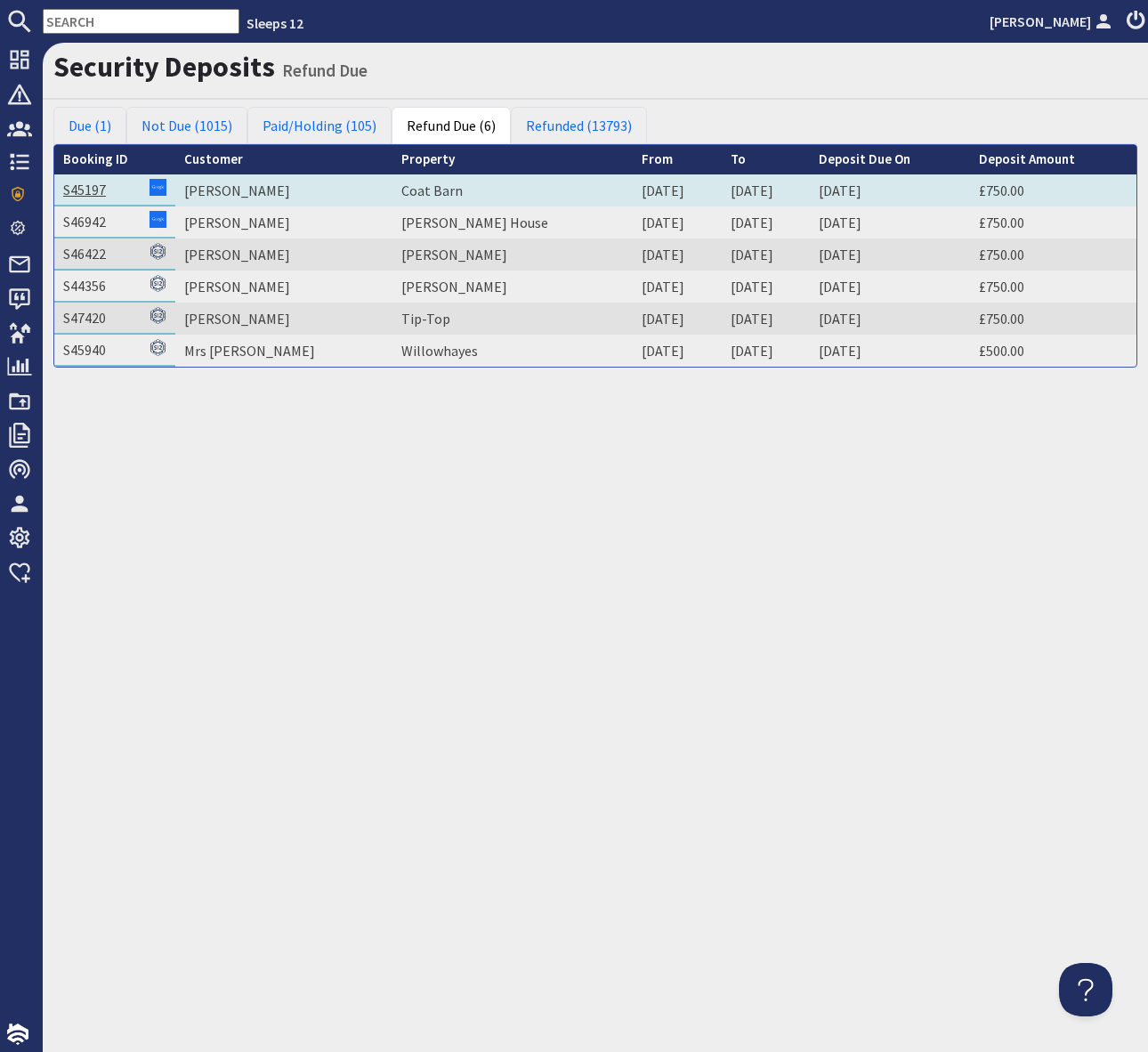
click at [79, 188] on link "S45197" at bounding box center [84, 189] width 43 height 18
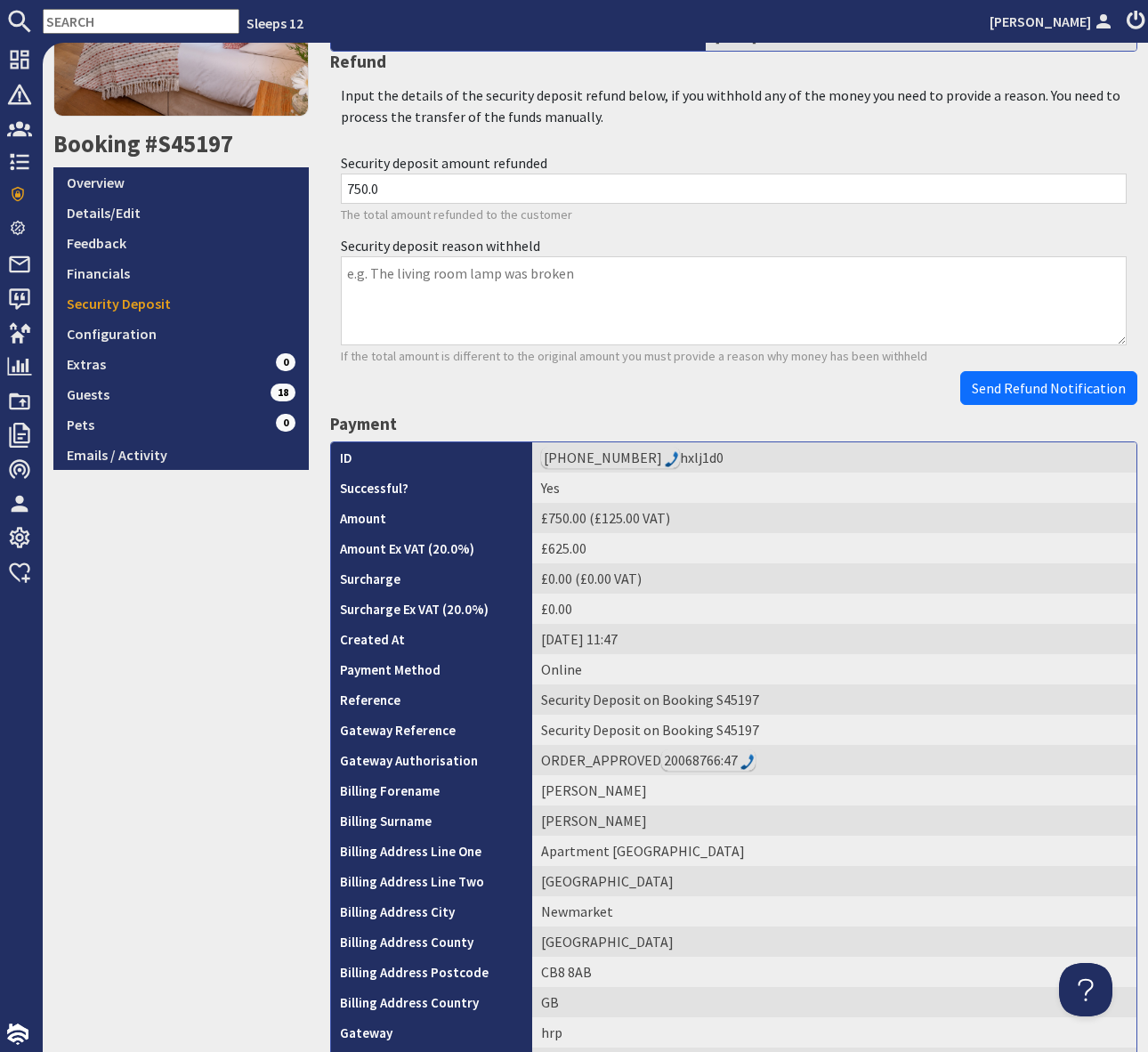
scroll to position [578, 0]
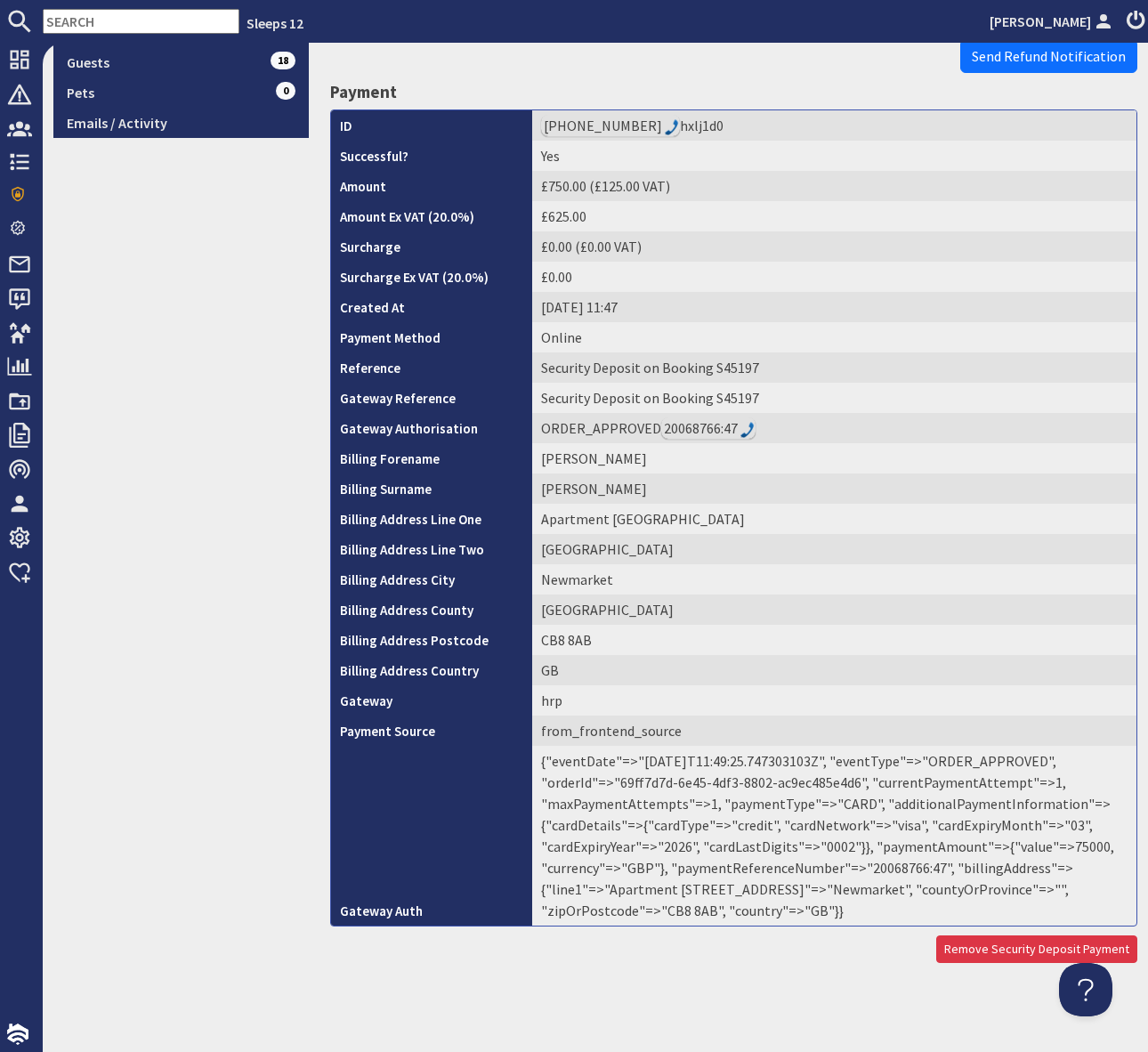
click at [899, 866] on td "{"eventDate"=>"[DATE]T11:49:25.747303103Z", "eventType"=>"ORDER_APPROVED", "ord…" at bounding box center [835, 835] width 604 height 180
click at [899, 866] on td "{"eventDate"=>"[DATE]T11:49:25.747303103Z", "eventType"=>"ORDER_APPROVED", "ord…" at bounding box center [835, 835] width 604 height 180
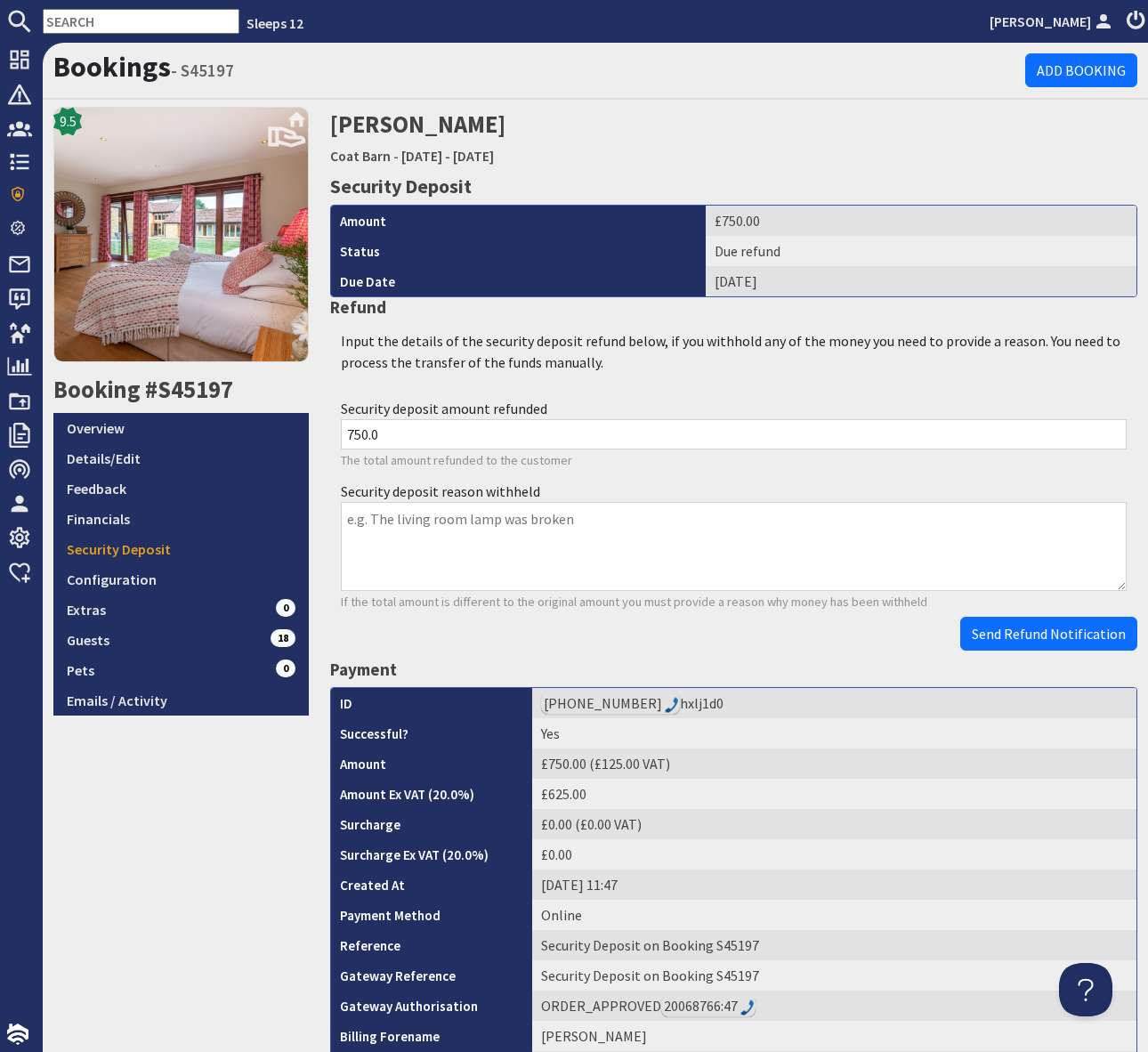
click at [700, 650] on div "Send Refund Notification" at bounding box center [734, 634] width 808 height 34
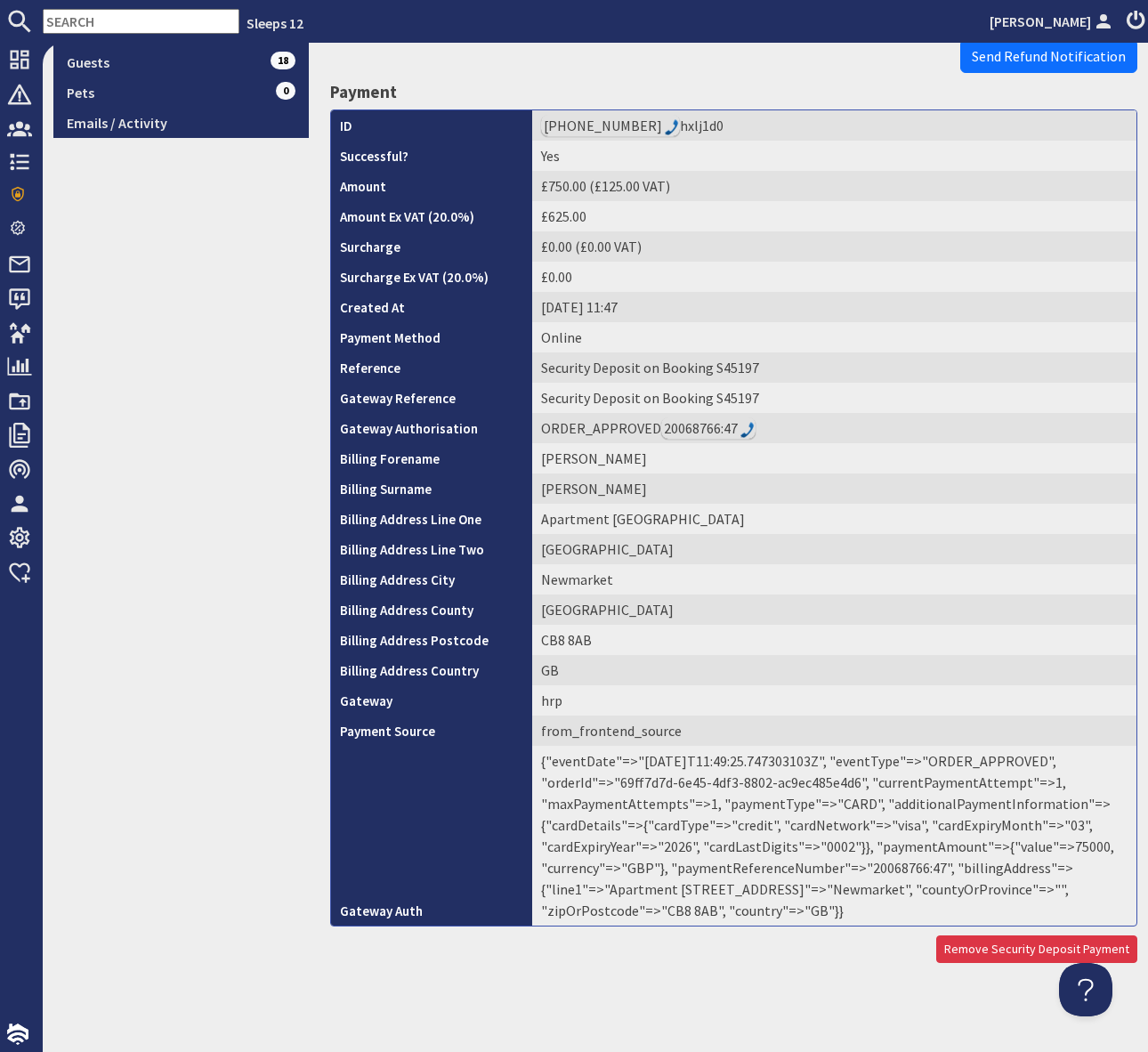
click at [894, 867] on td "{"eventDate"=>"[DATE]T11:49:25.747303103Z", "eventType"=>"ORDER_APPROVED", "ord…" at bounding box center [835, 835] width 604 height 180
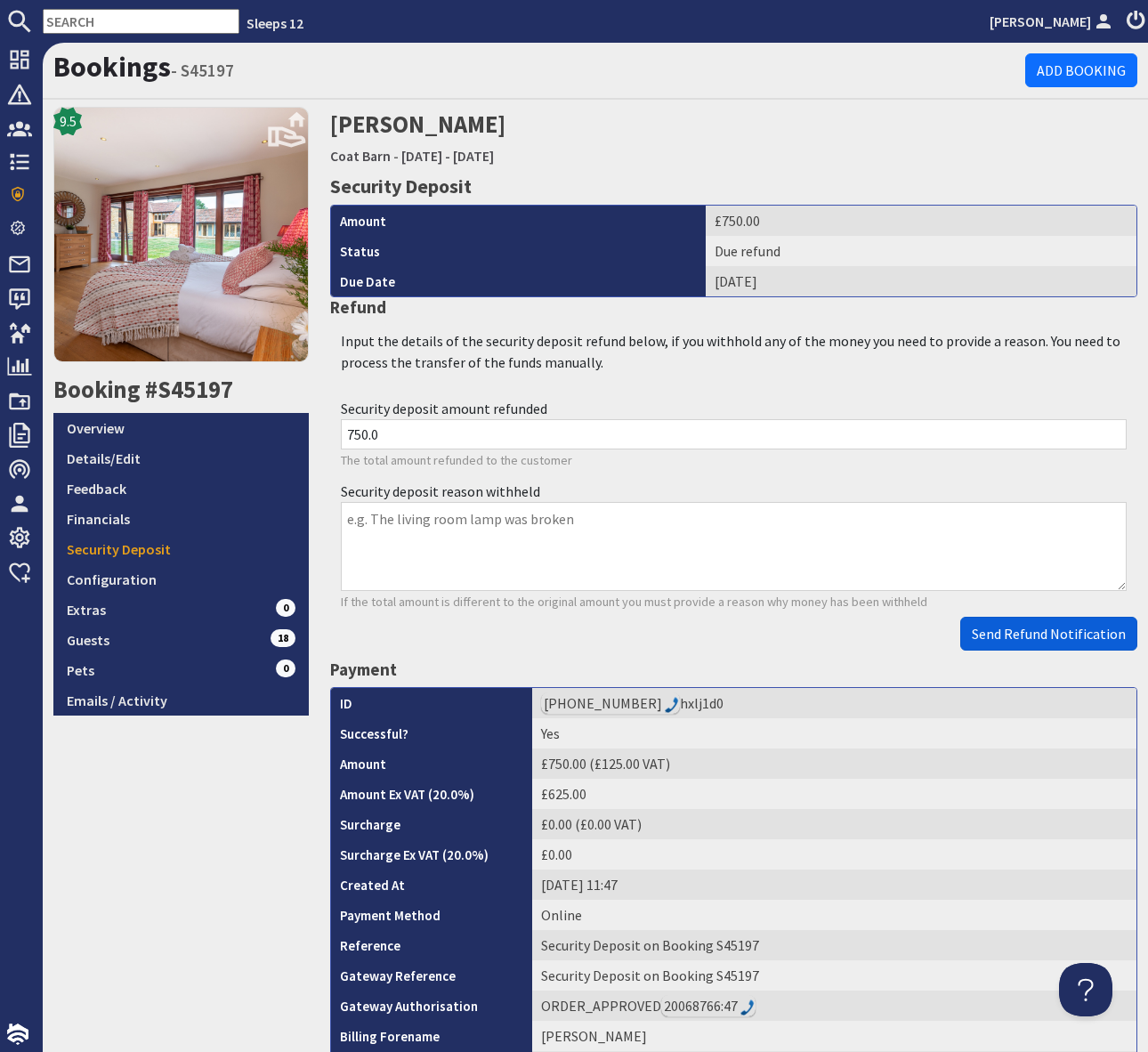
click at [1034, 631] on span "Send Refund Notification" at bounding box center [1049, 633] width 154 height 18
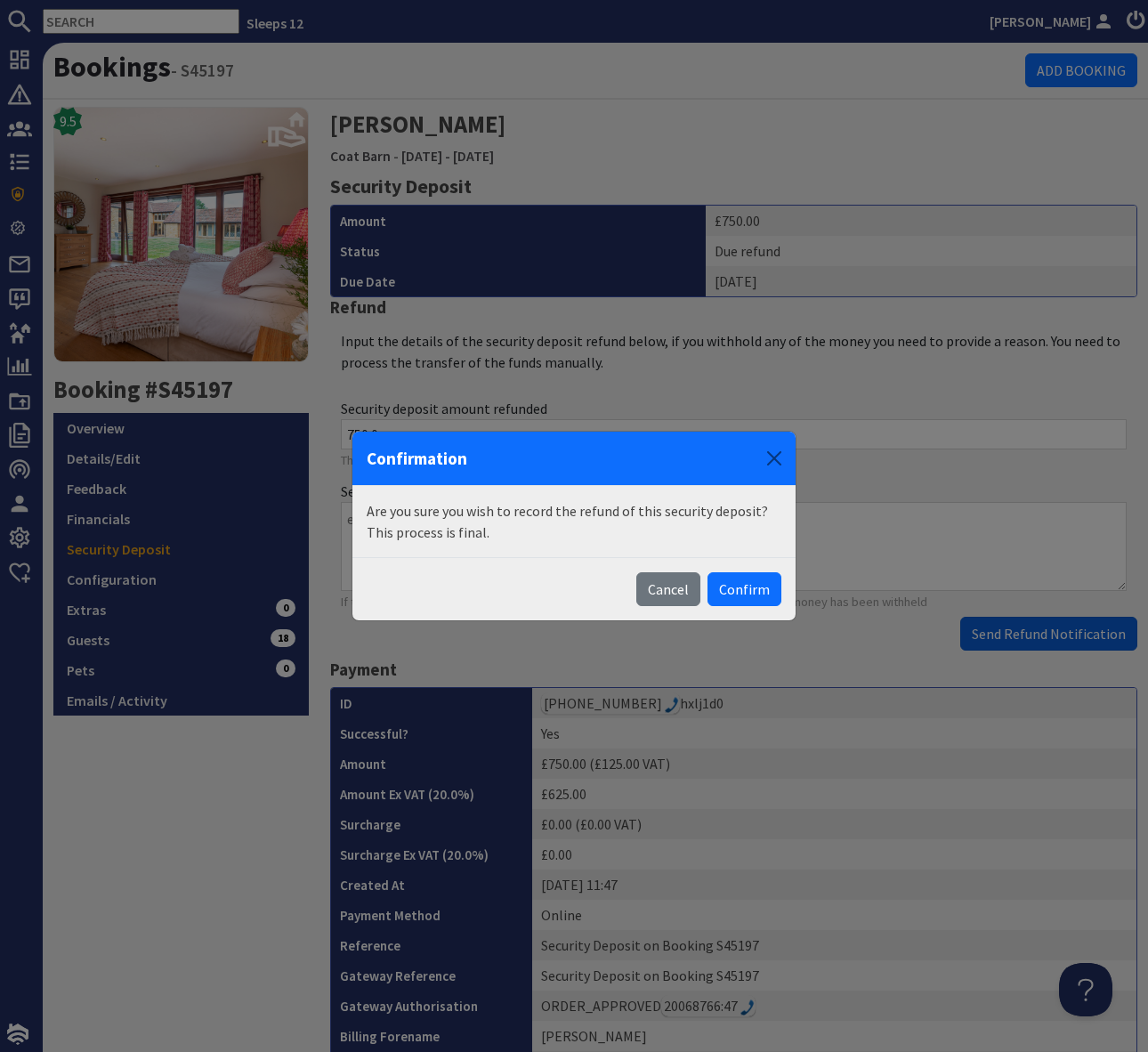
click at [1034, 631] on body "Sleeps 12 [PERSON_NAME] Dashboard Notifications 0 Agency Dashboard Bookings 0 S…" at bounding box center [574, 526] width 1148 height 1052
click at [756, 579] on button "Confirm" at bounding box center [744, 589] width 74 height 34
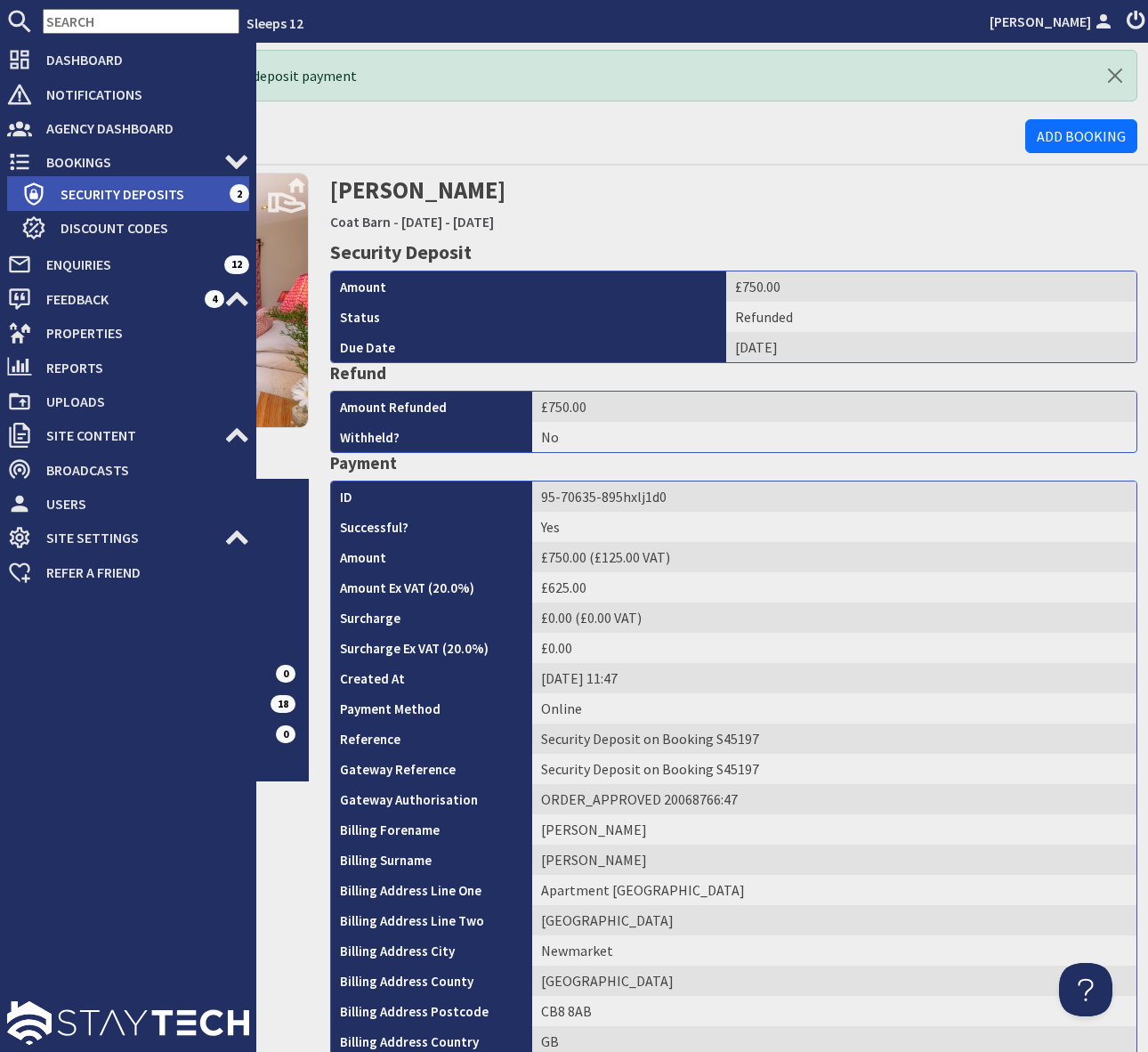
click at [116, 183] on span "Security Deposits" at bounding box center [137, 194] width 183 height 28
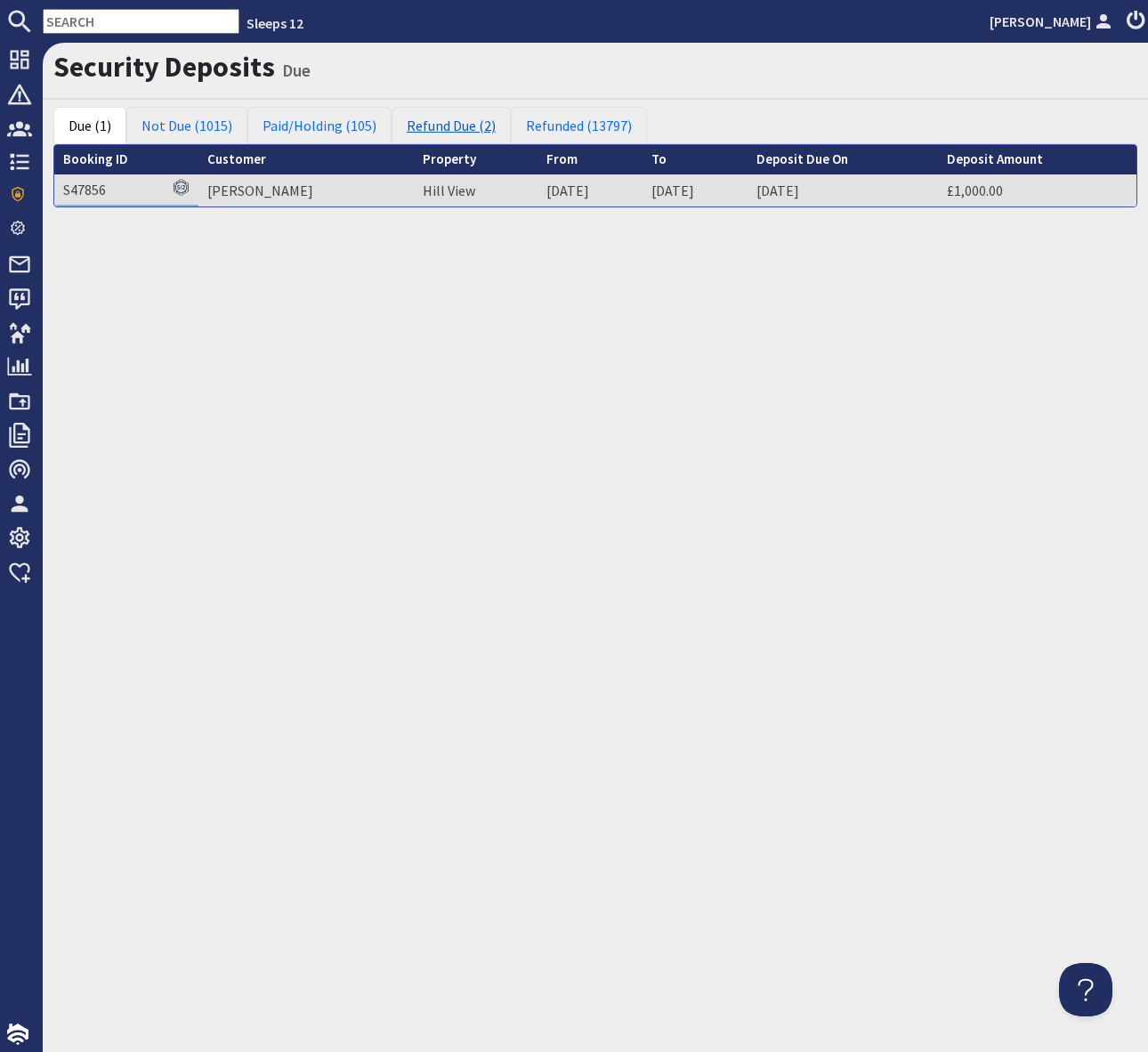
click at [443, 123] on link "Refund Due (2)" at bounding box center [451, 126] width 119 height 38
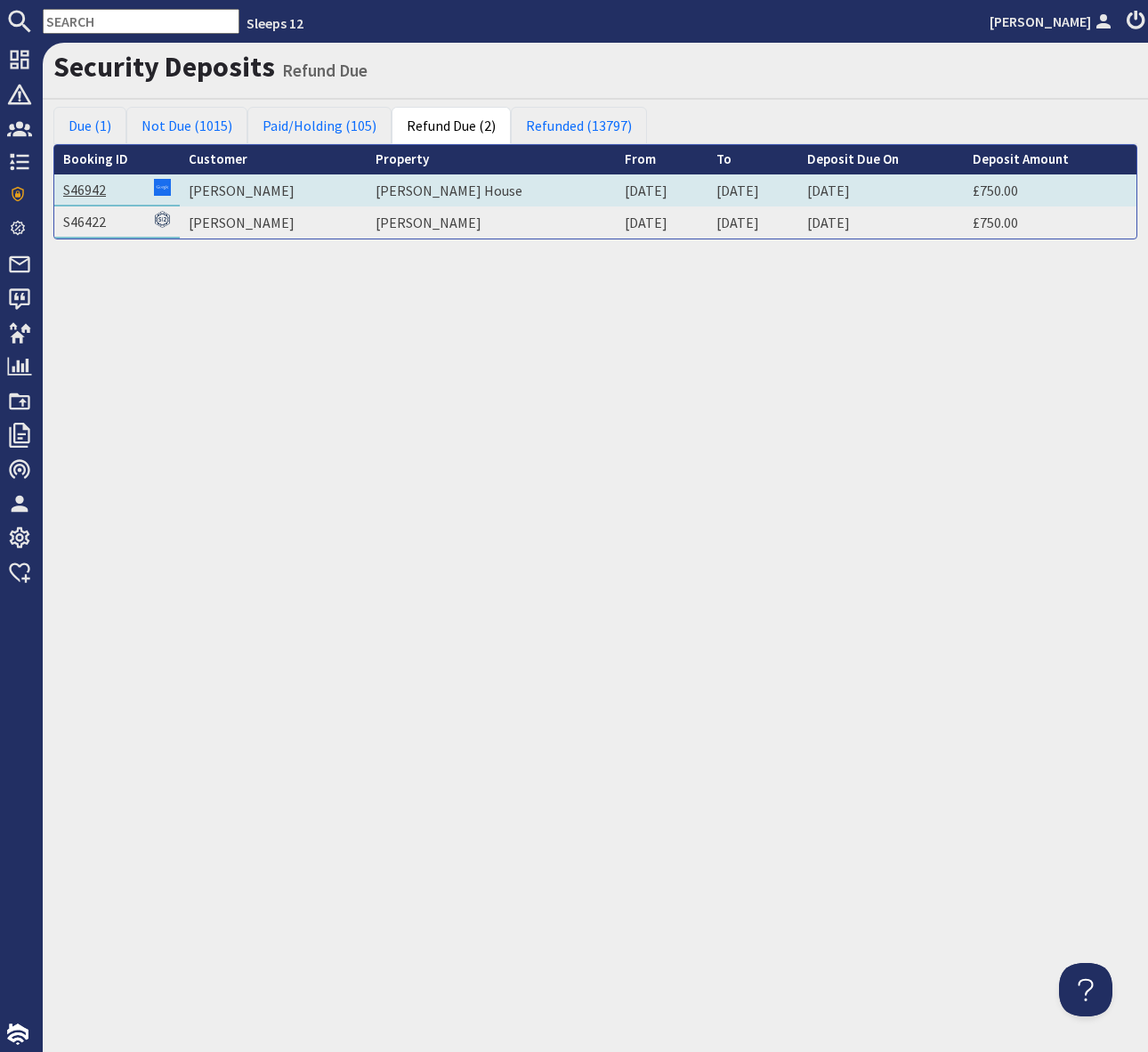
click at [72, 189] on link "S46942" at bounding box center [84, 189] width 43 height 18
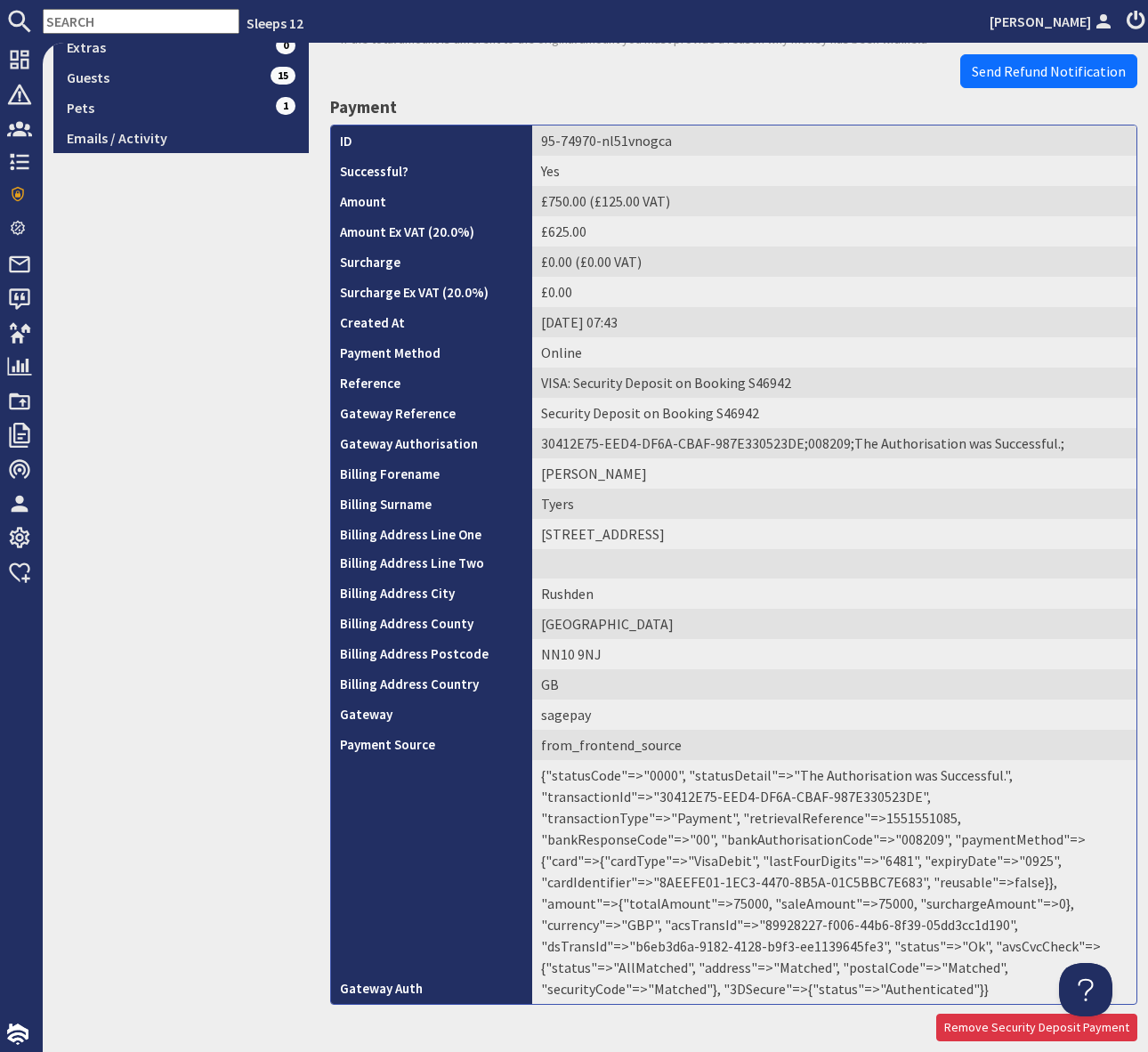
scroll to position [620, 0]
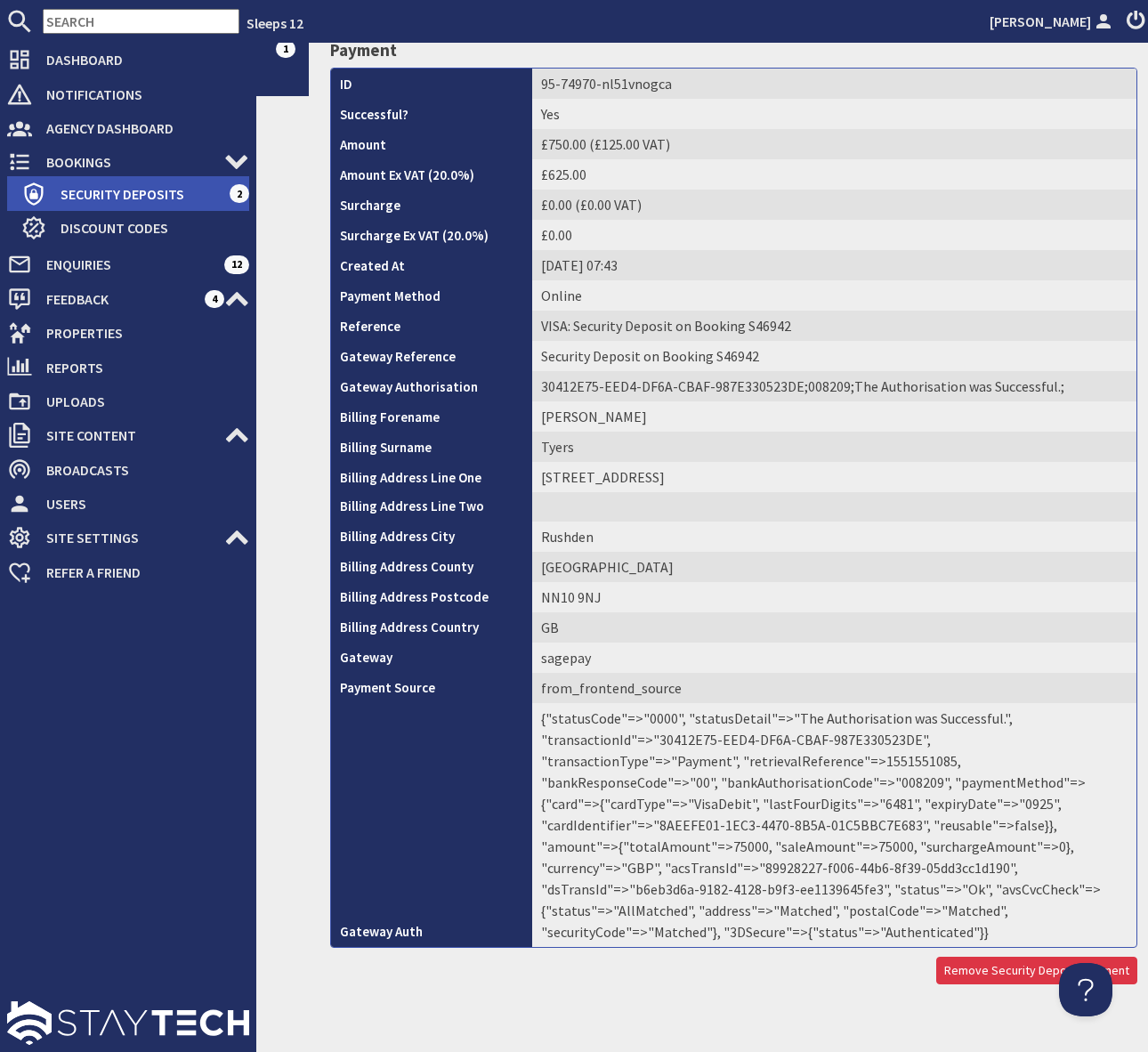
click at [130, 190] on span "Security Deposits" at bounding box center [137, 194] width 183 height 28
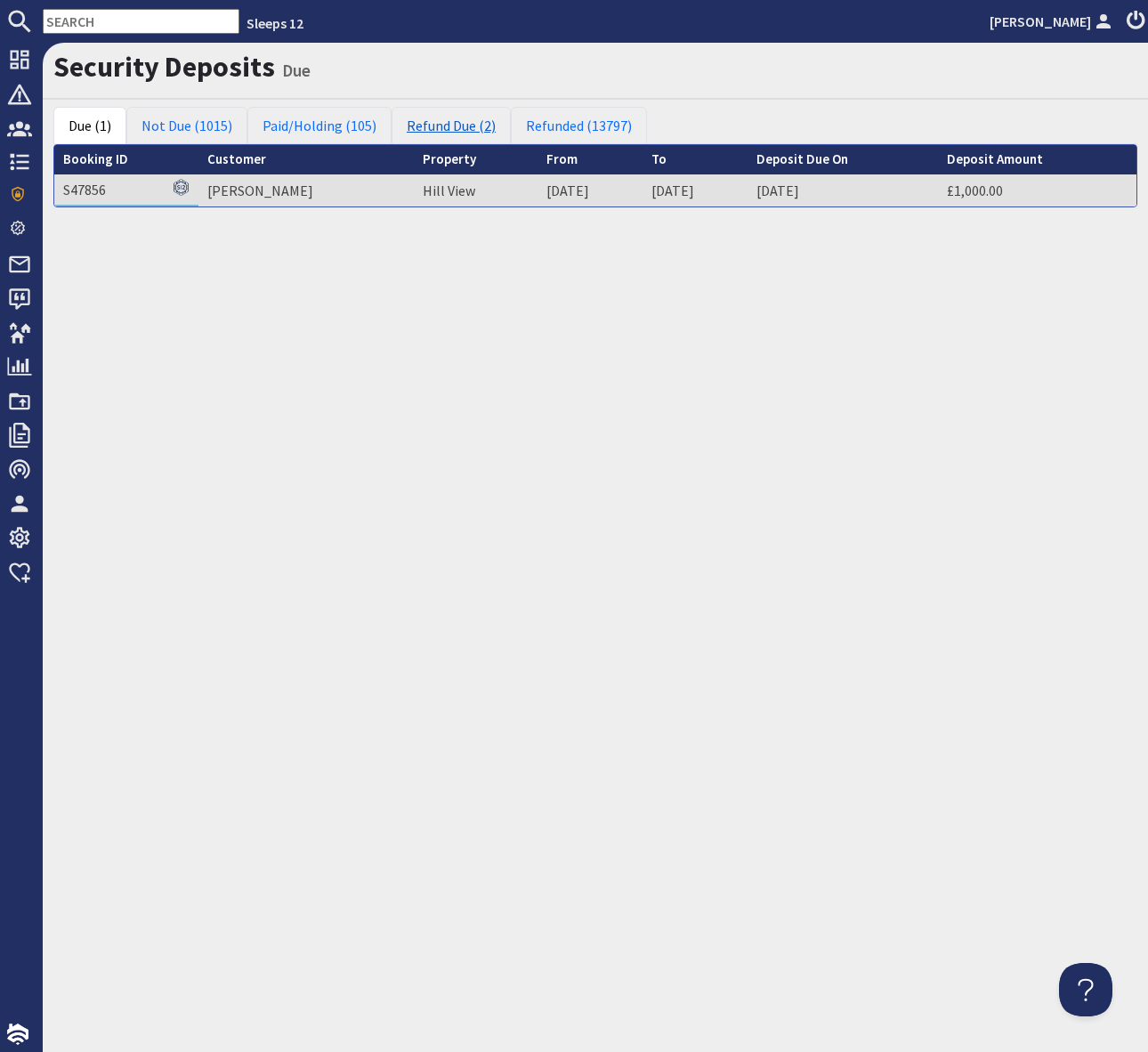
click at [437, 142] on link "Refund Due (2)" at bounding box center [451, 126] width 119 height 38
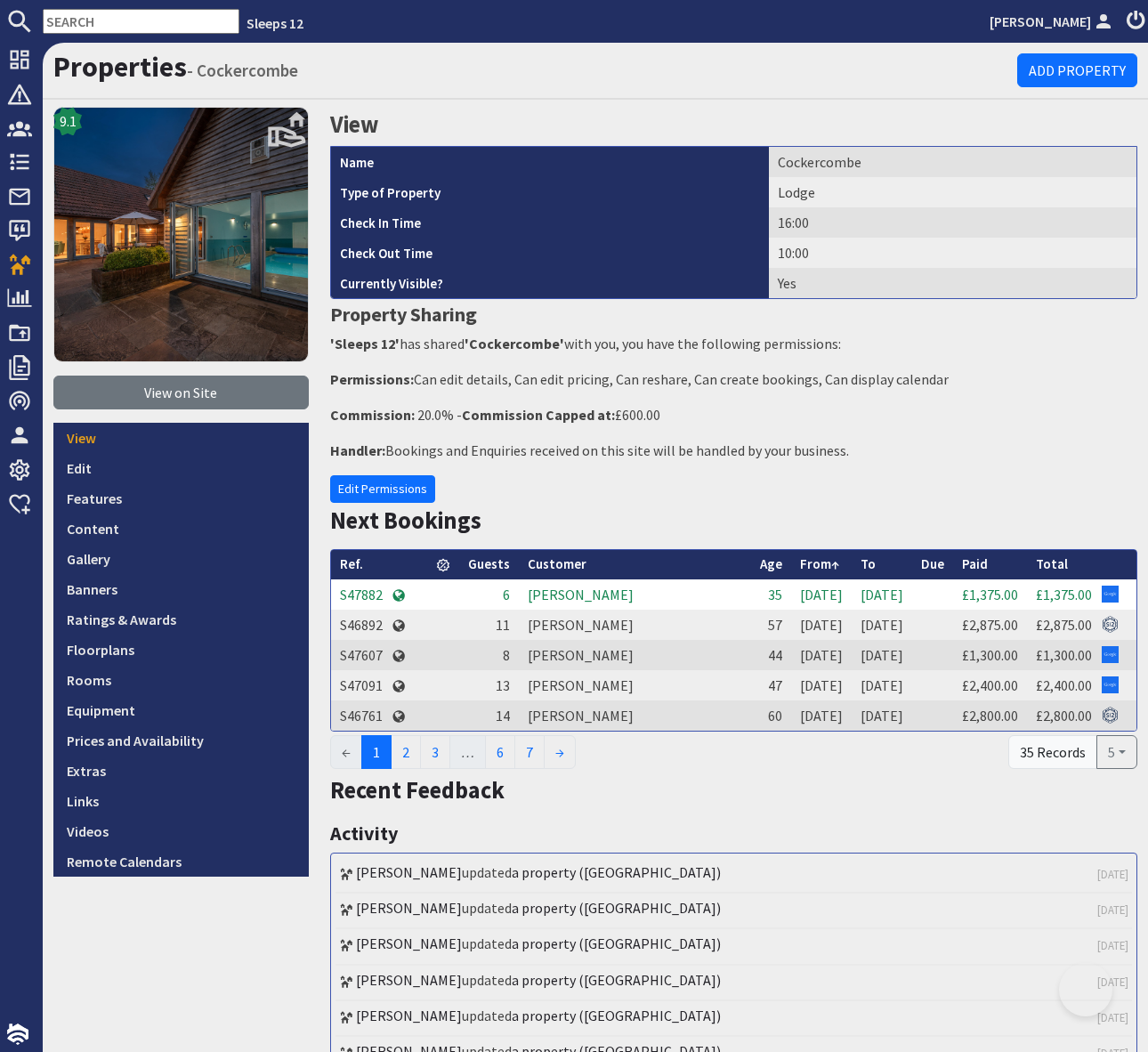
click at [1081, 624] on div "View Name Cockercombe Type of Property Lodge Check In Time 16:00 Check Out Time…" at bounding box center [734, 849] width 829 height 1484
